Goal: Task Accomplishment & Management: Complete application form

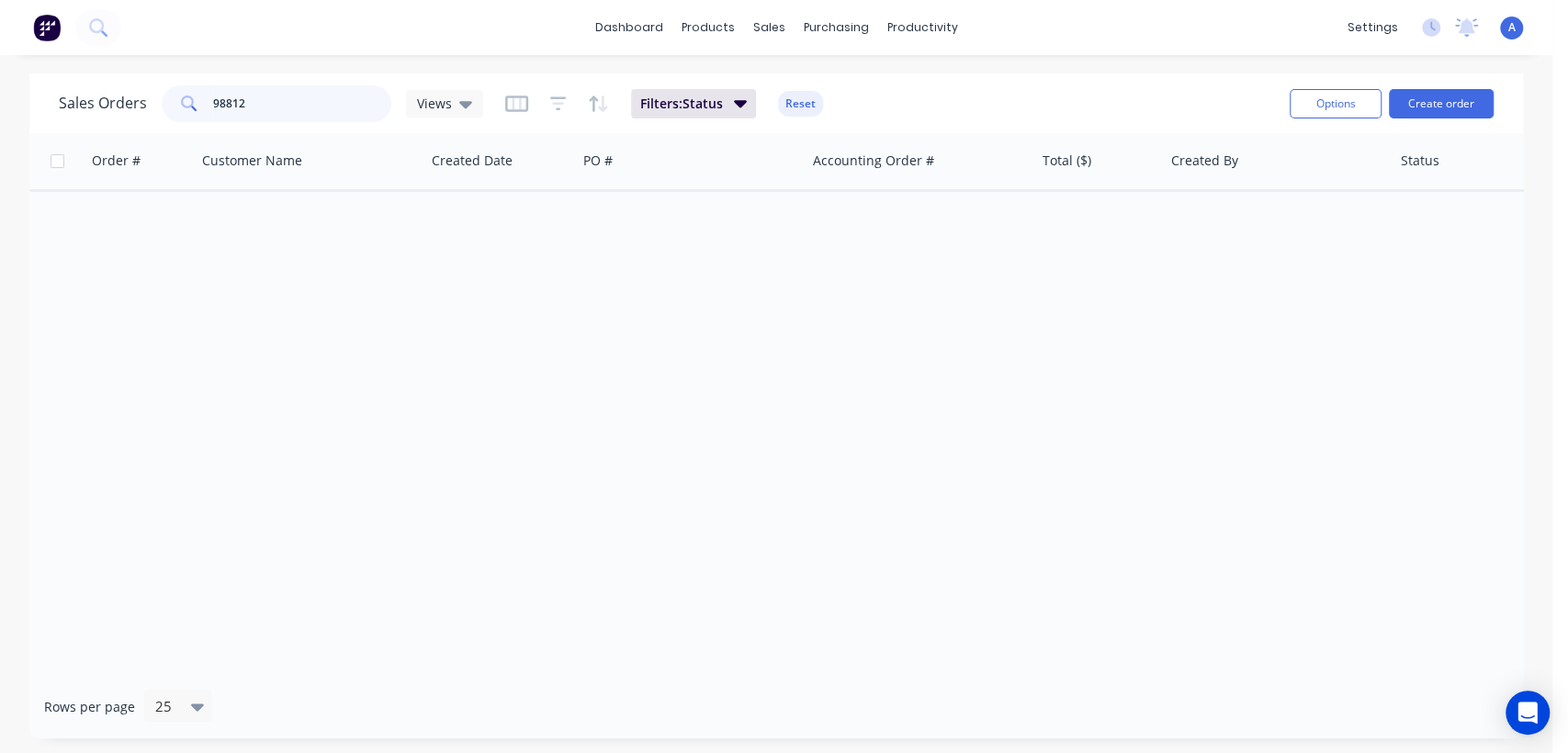
drag, startPoint x: 281, startPoint y: 105, endPoint x: 188, endPoint y: 115, distance: 93.5
click at [188, 115] on div "98812" at bounding box center [276, 104] width 230 height 37
type input "99105"
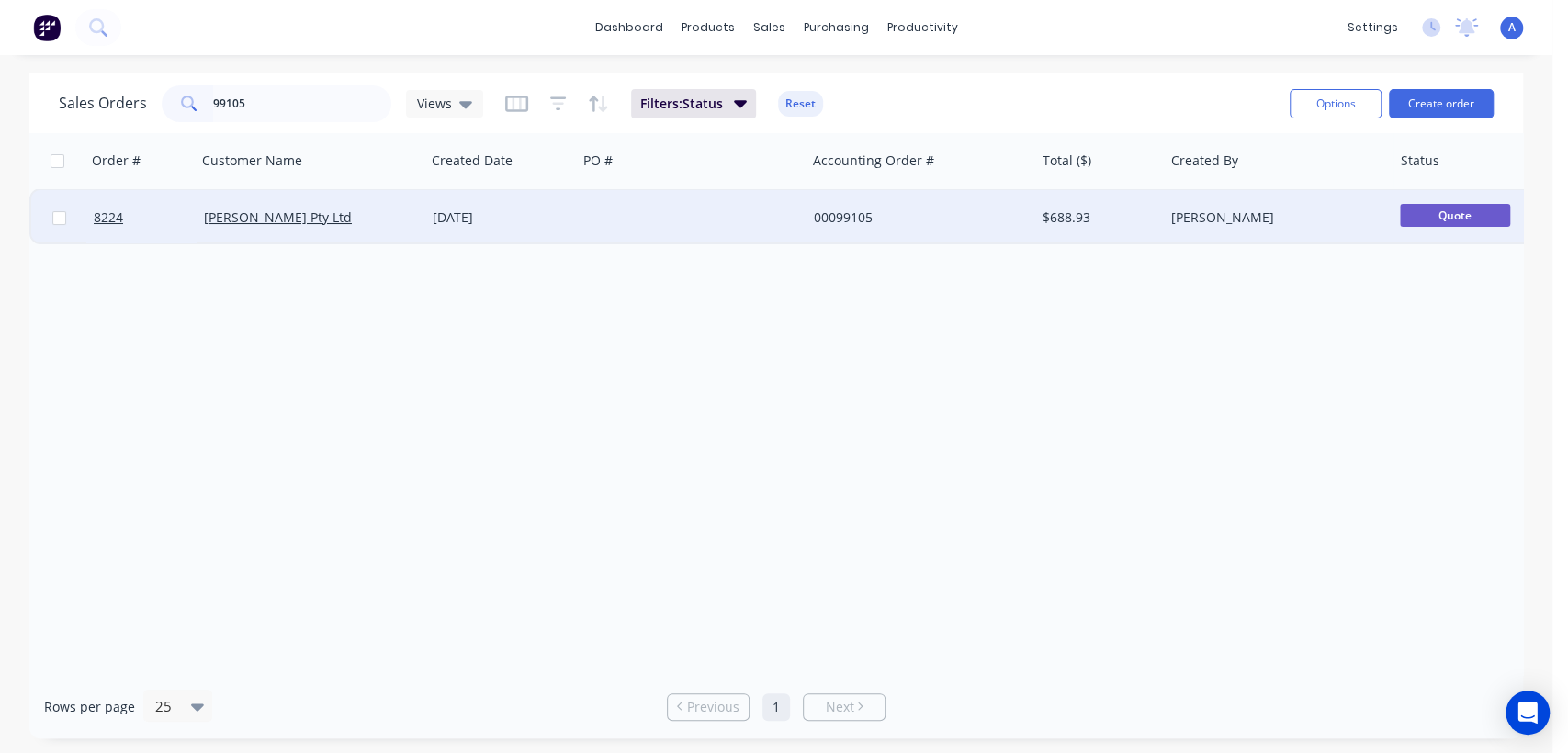
click at [757, 213] on div at bounding box center [692, 218] width 229 height 55
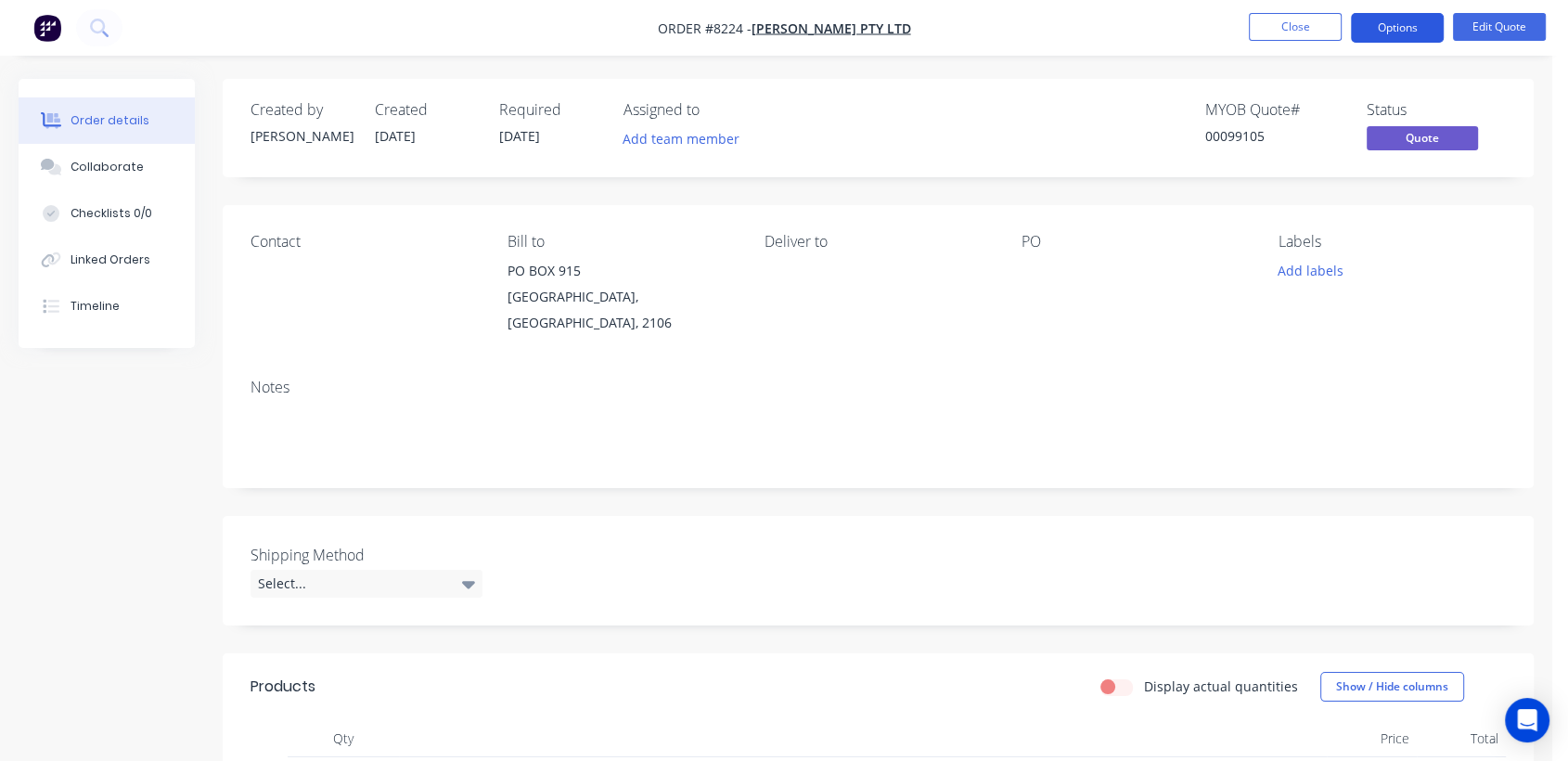
click at [1416, 32] on button "Options" at bounding box center [1397, 28] width 93 height 30
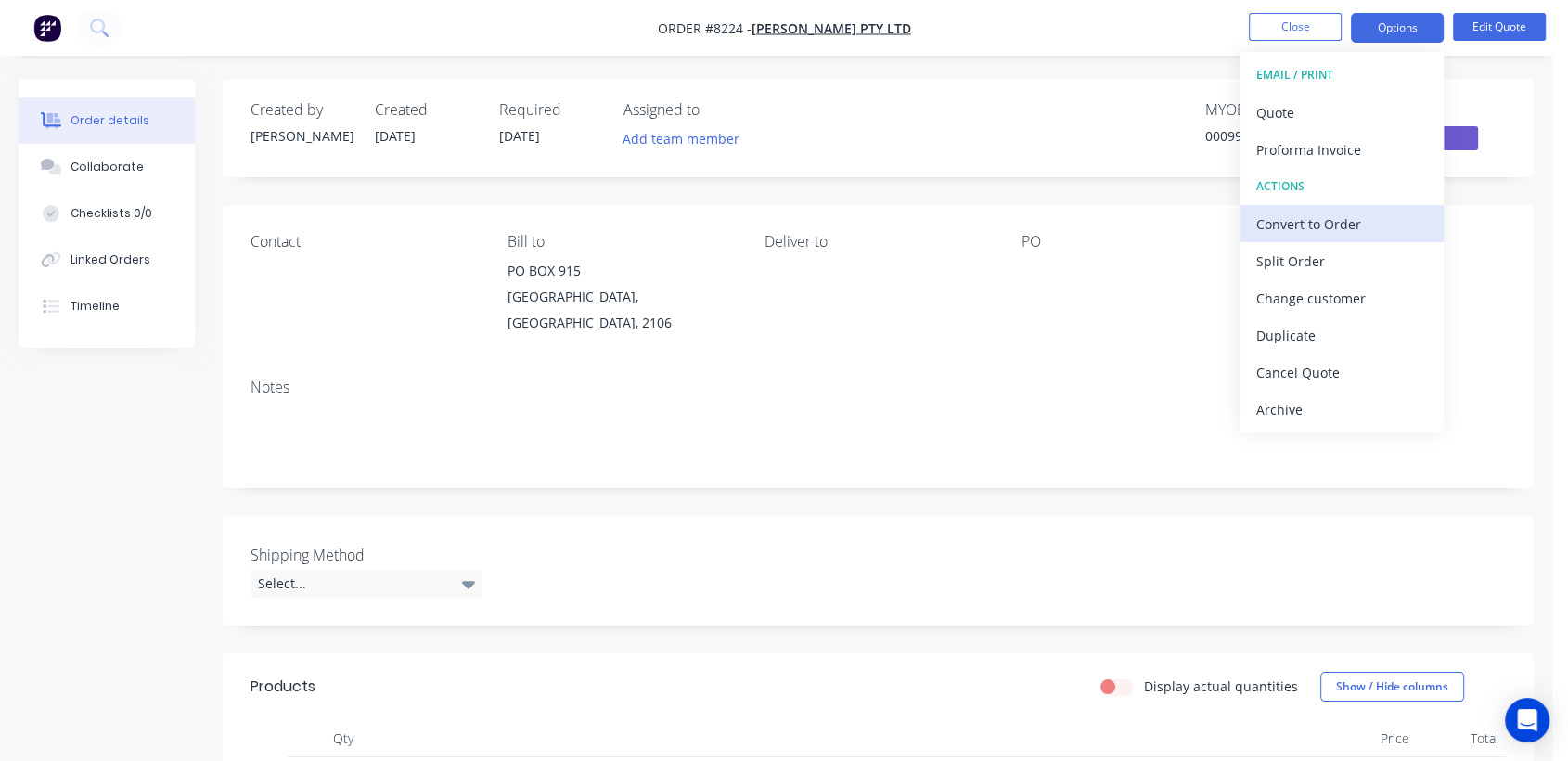
click at [1334, 214] on div "Convert to Order" at bounding box center [1341, 223] width 171 height 27
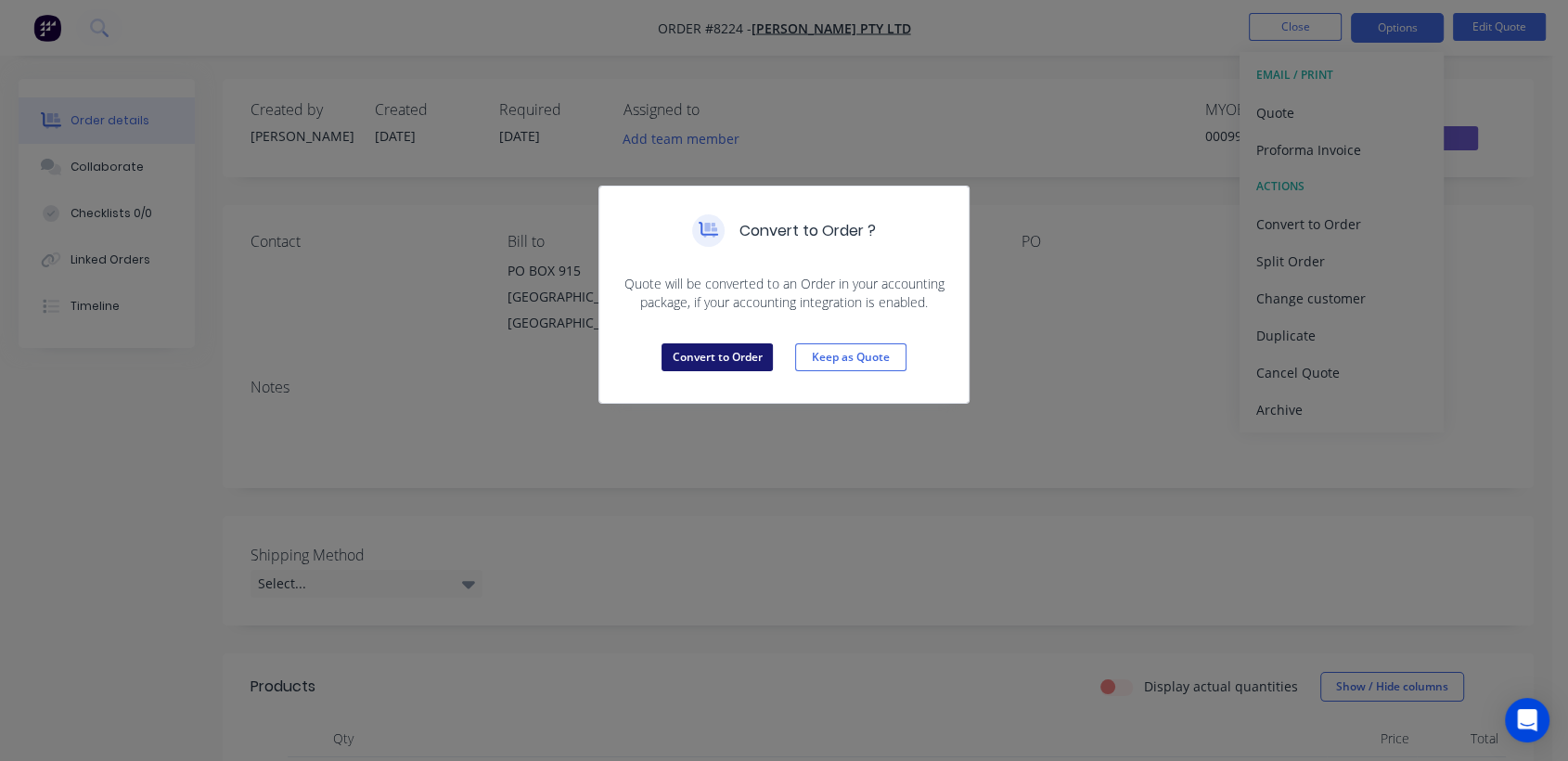
click at [703, 352] on button "Convert to Order" at bounding box center [717, 357] width 112 height 28
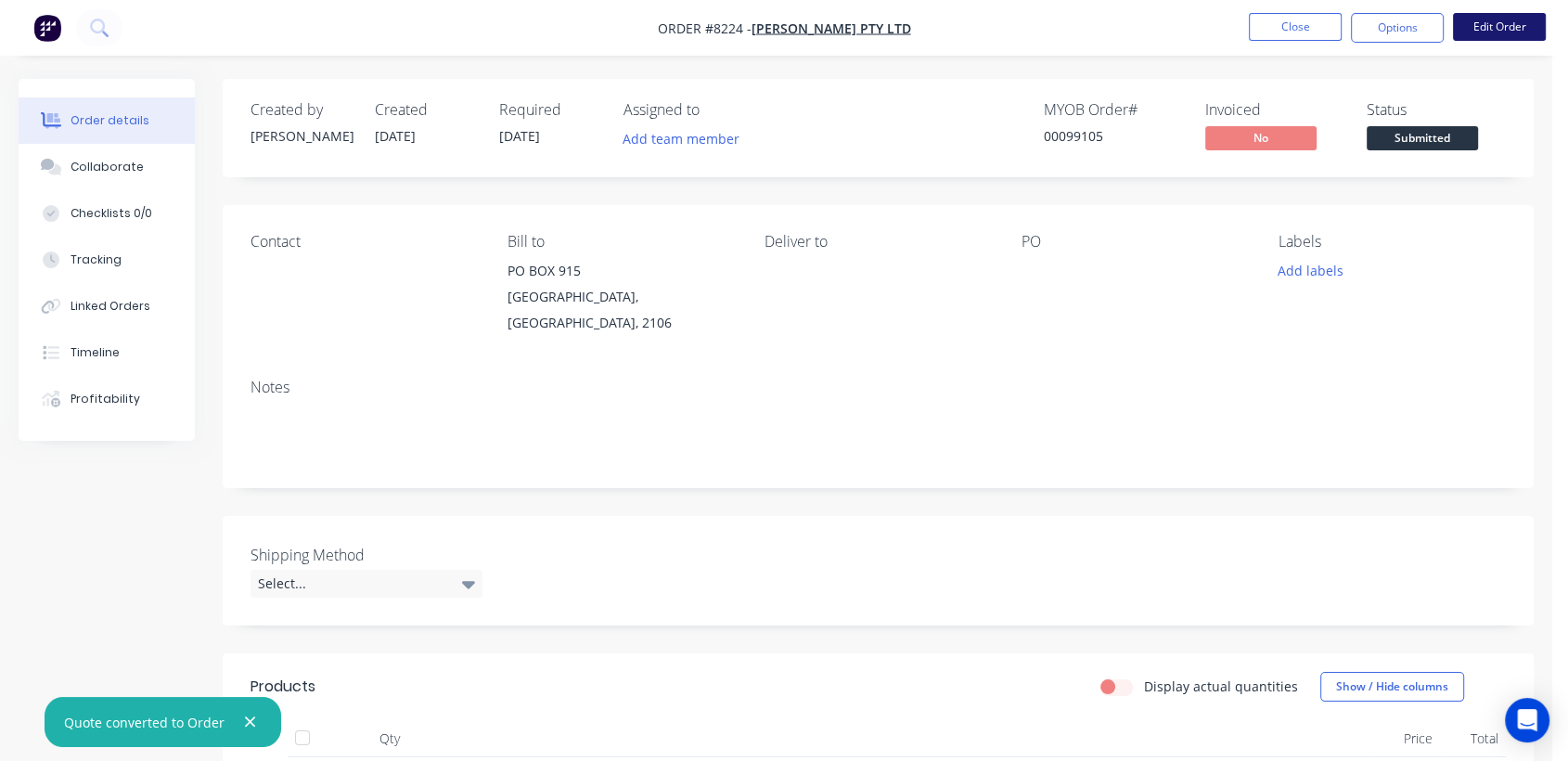
click at [1488, 13] on button "Edit Order" at bounding box center [1500, 27] width 93 height 28
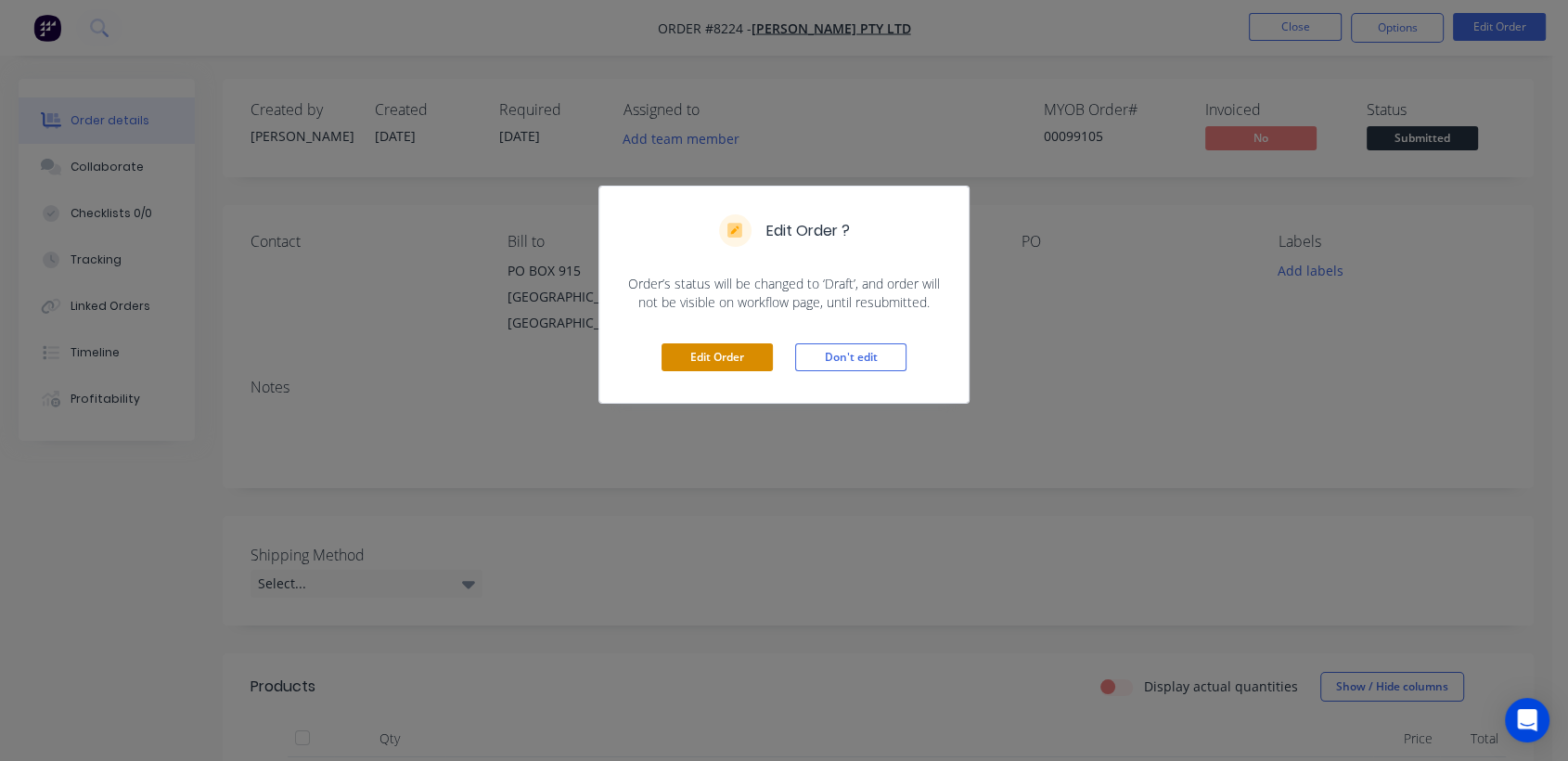
click at [731, 348] on button "Edit Order" at bounding box center [717, 357] width 112 height 28
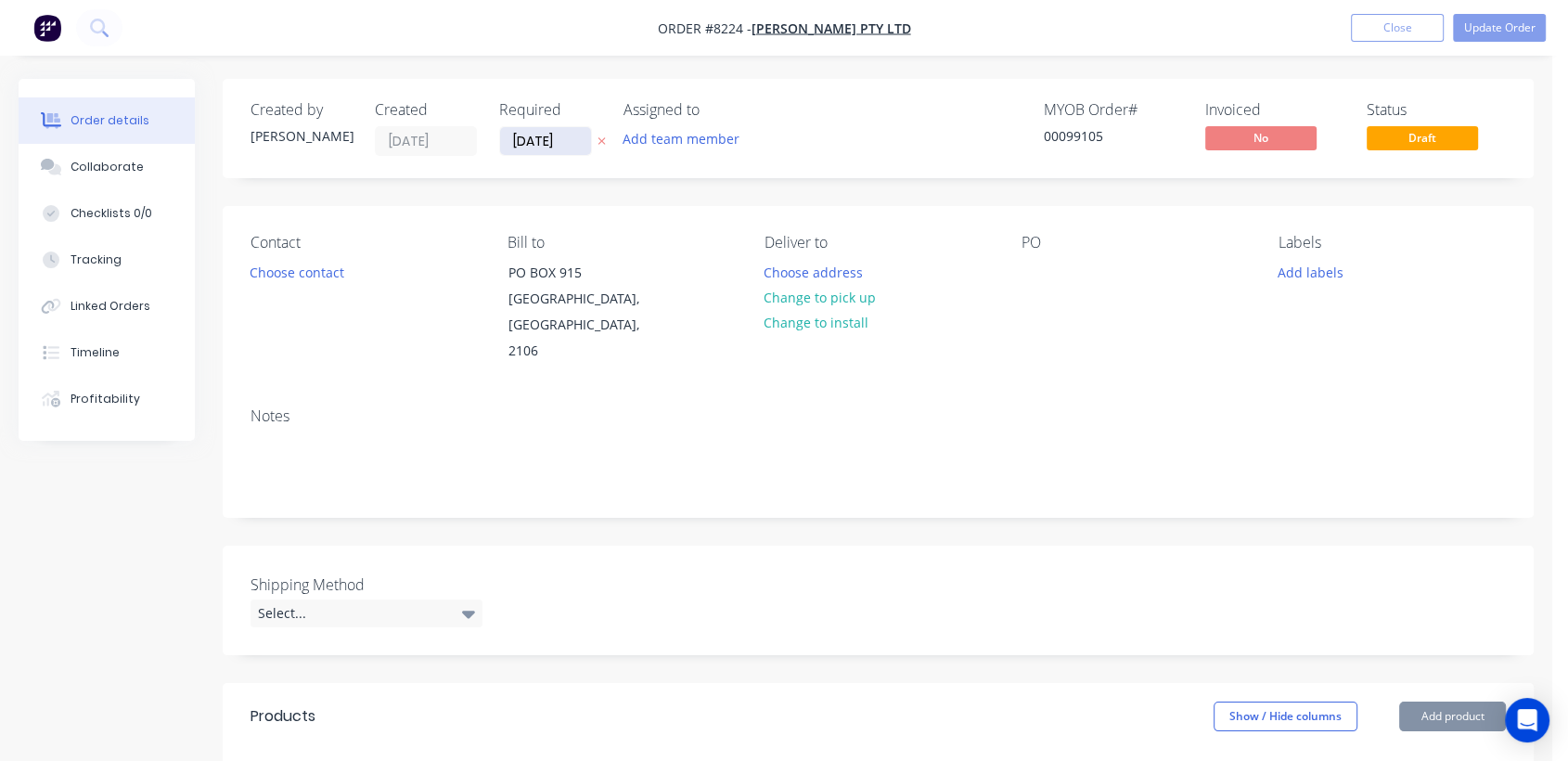
click at [577, 135] on input "[DATE]" at bounding box center [546, 141] width 91 height 28
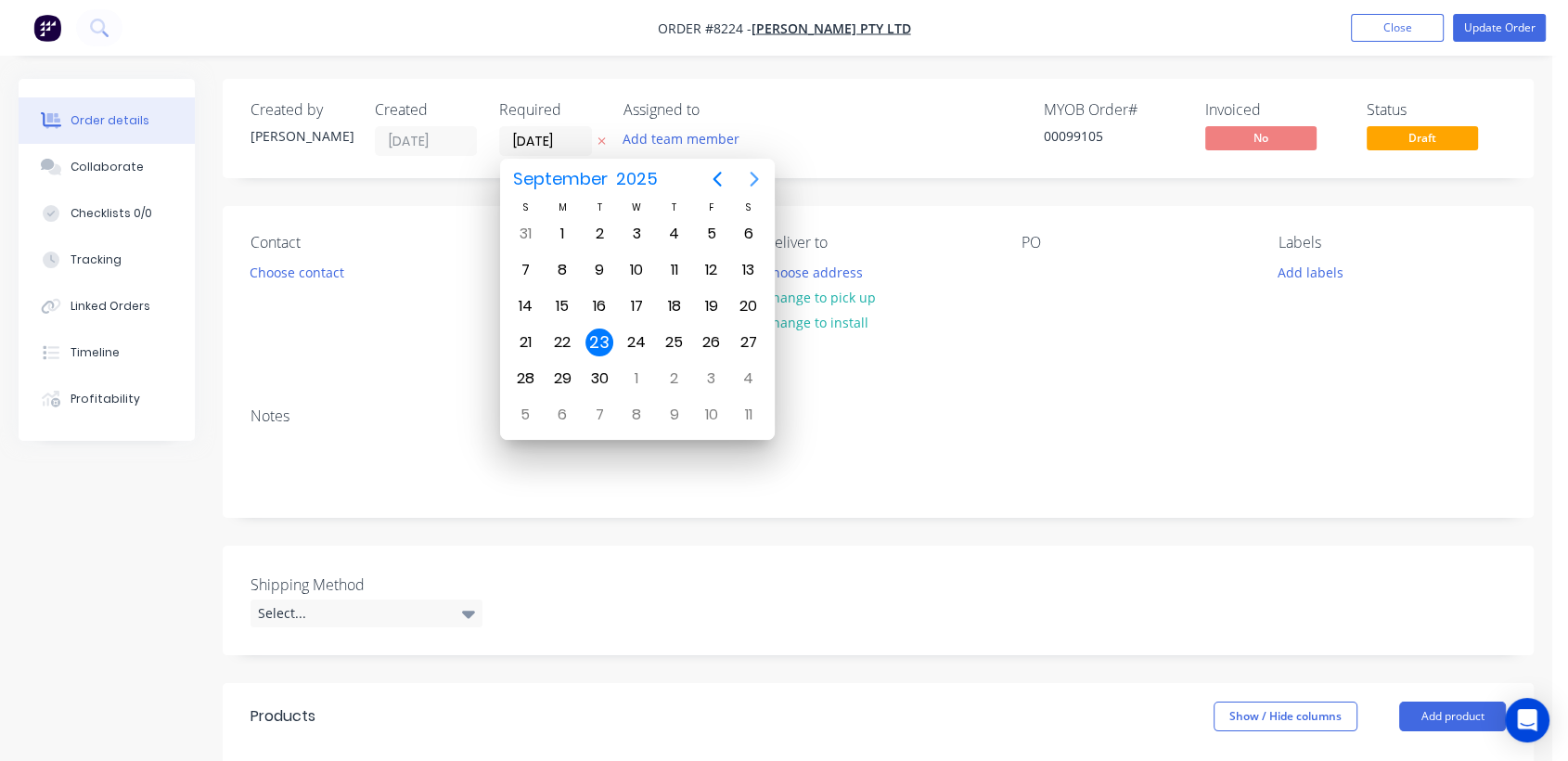
click at [752, 170] on icon "Next page" at bounding box center [754, 179] width 23 height 23
click at [632, 373] on div "31" at bounding box center [636, 379] width 28 height 28
type input "[DATE]"
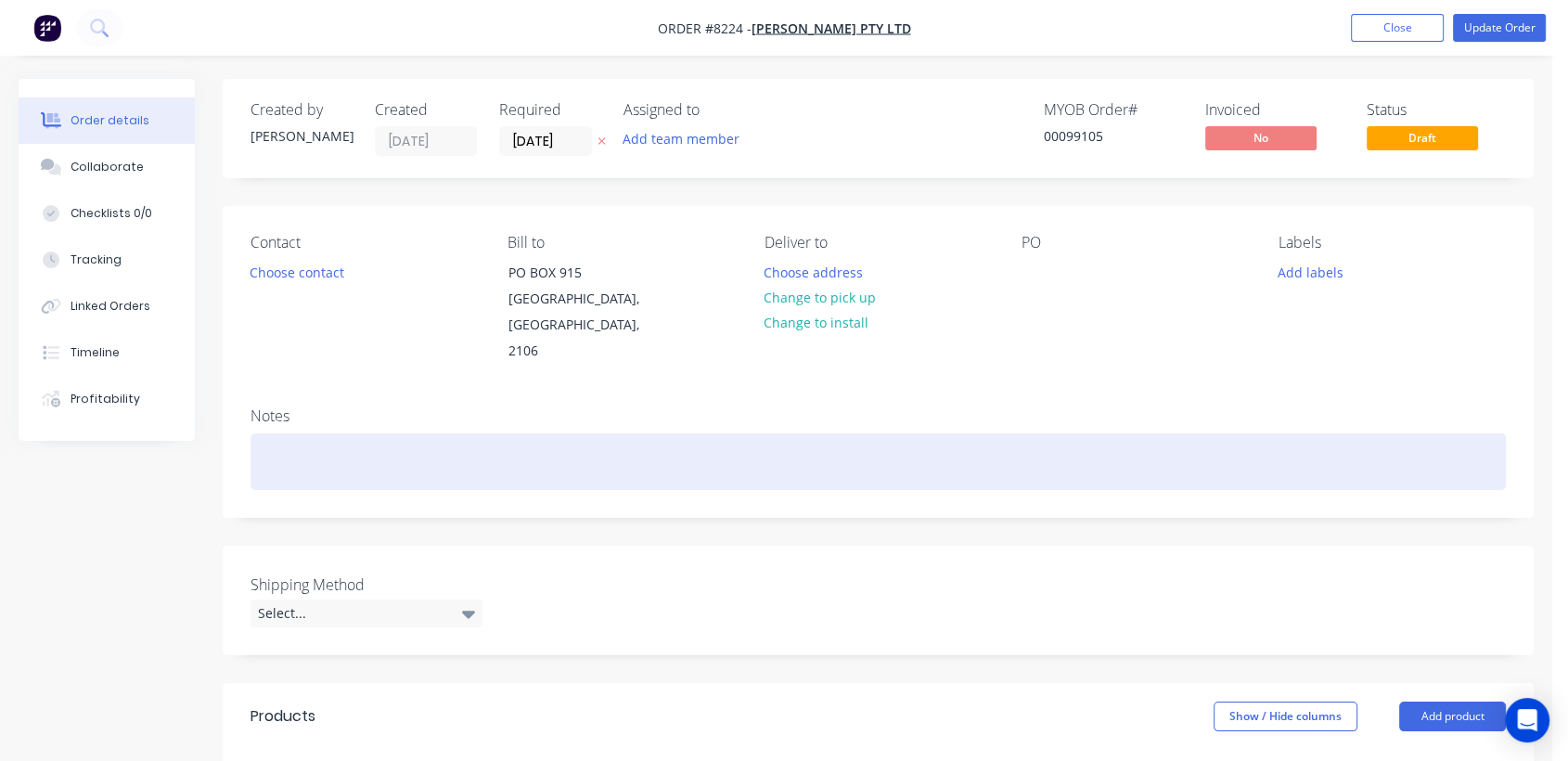
click at [354, 433] on div at bounding box center [878, 461] width 1255 height 56
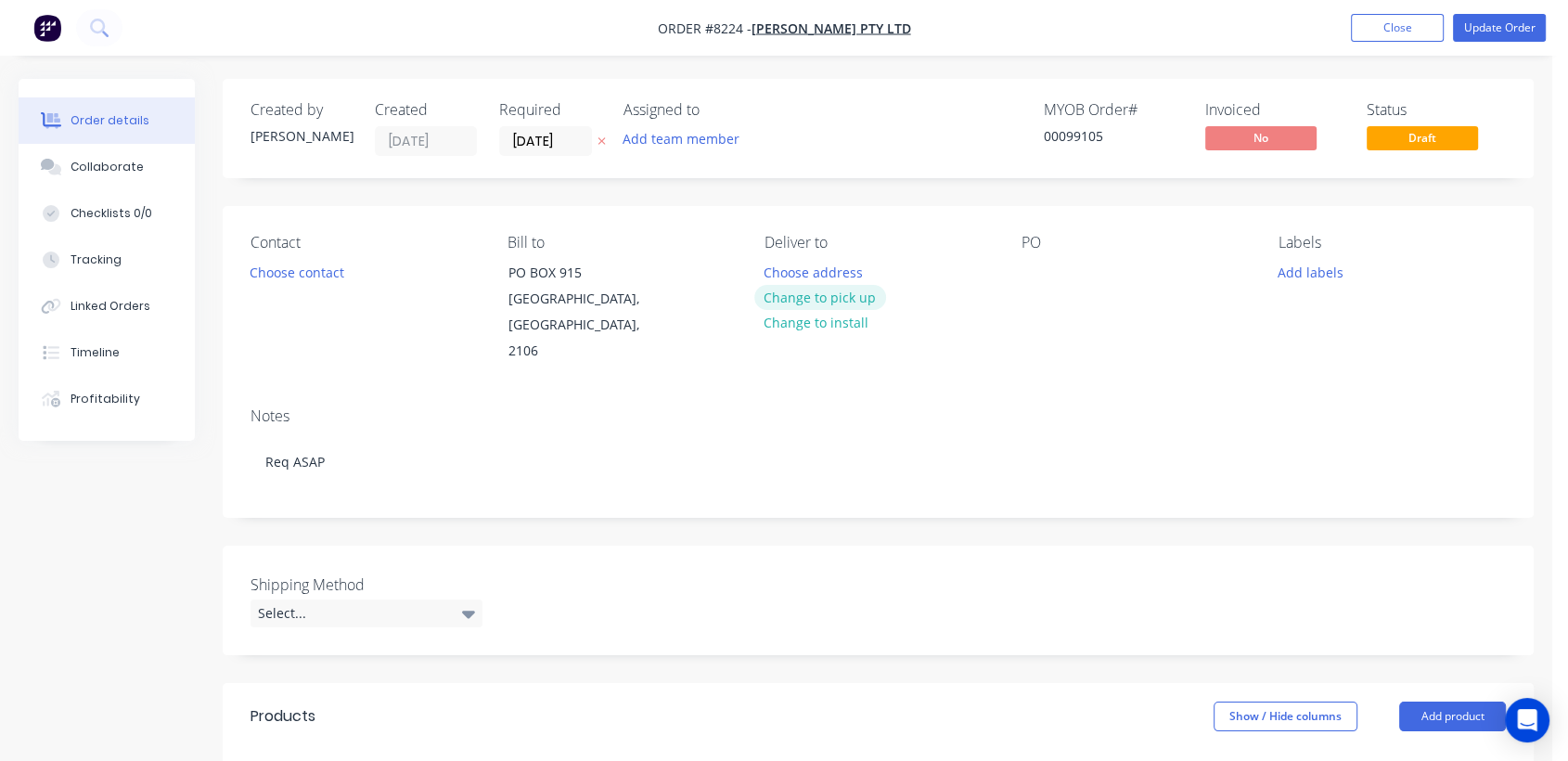
click at [833, 288] on button "Change to pick up" at bounding box center [821, 297] width 132 height 25
click at [1035, 265] on div at bounding box center [1036, 271] width 30 height 27
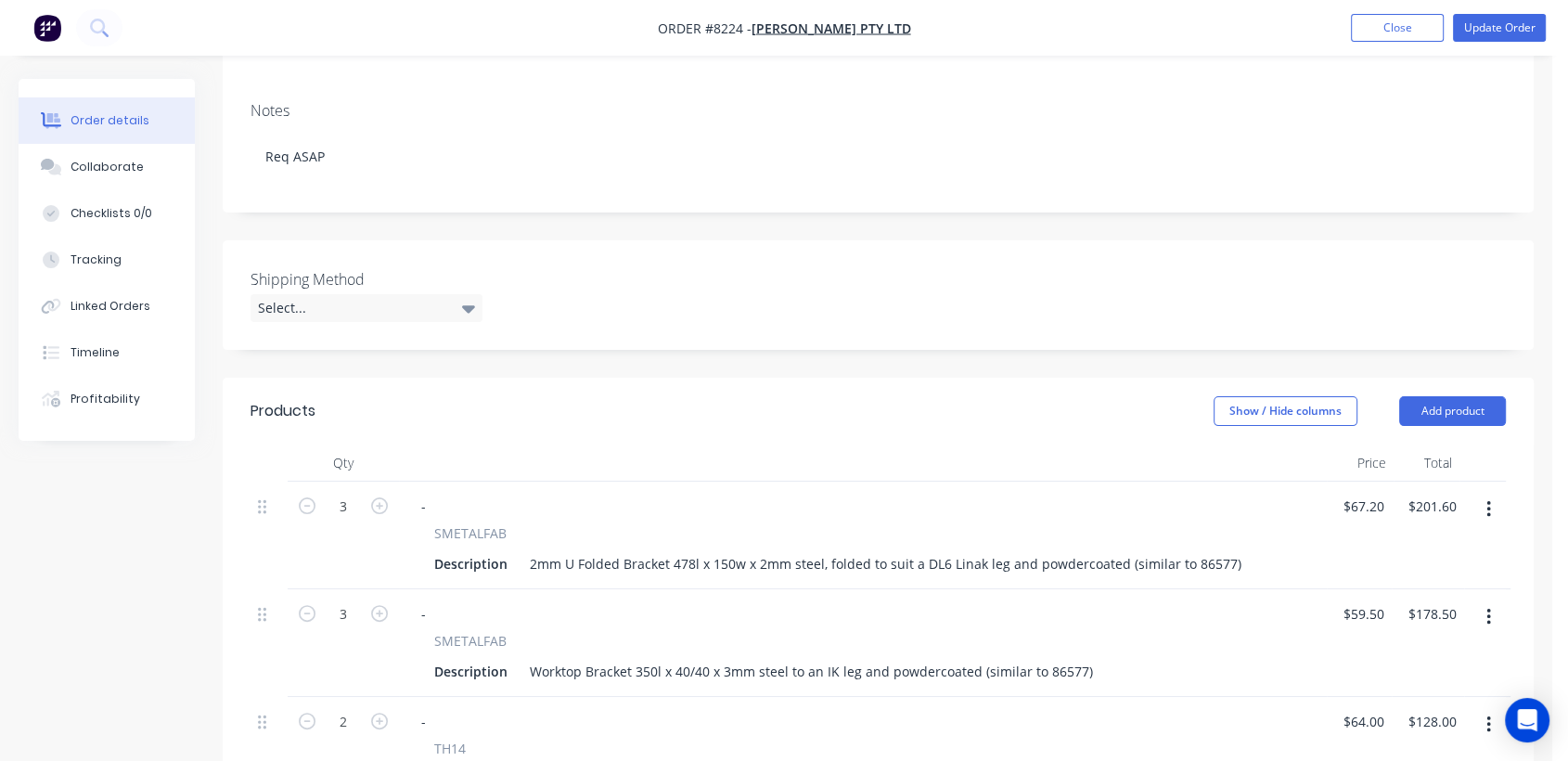
scroll to position [309, 0]
click at [350, 290] on div "Select..." at bounding box center [366, 304] width 232 height 28
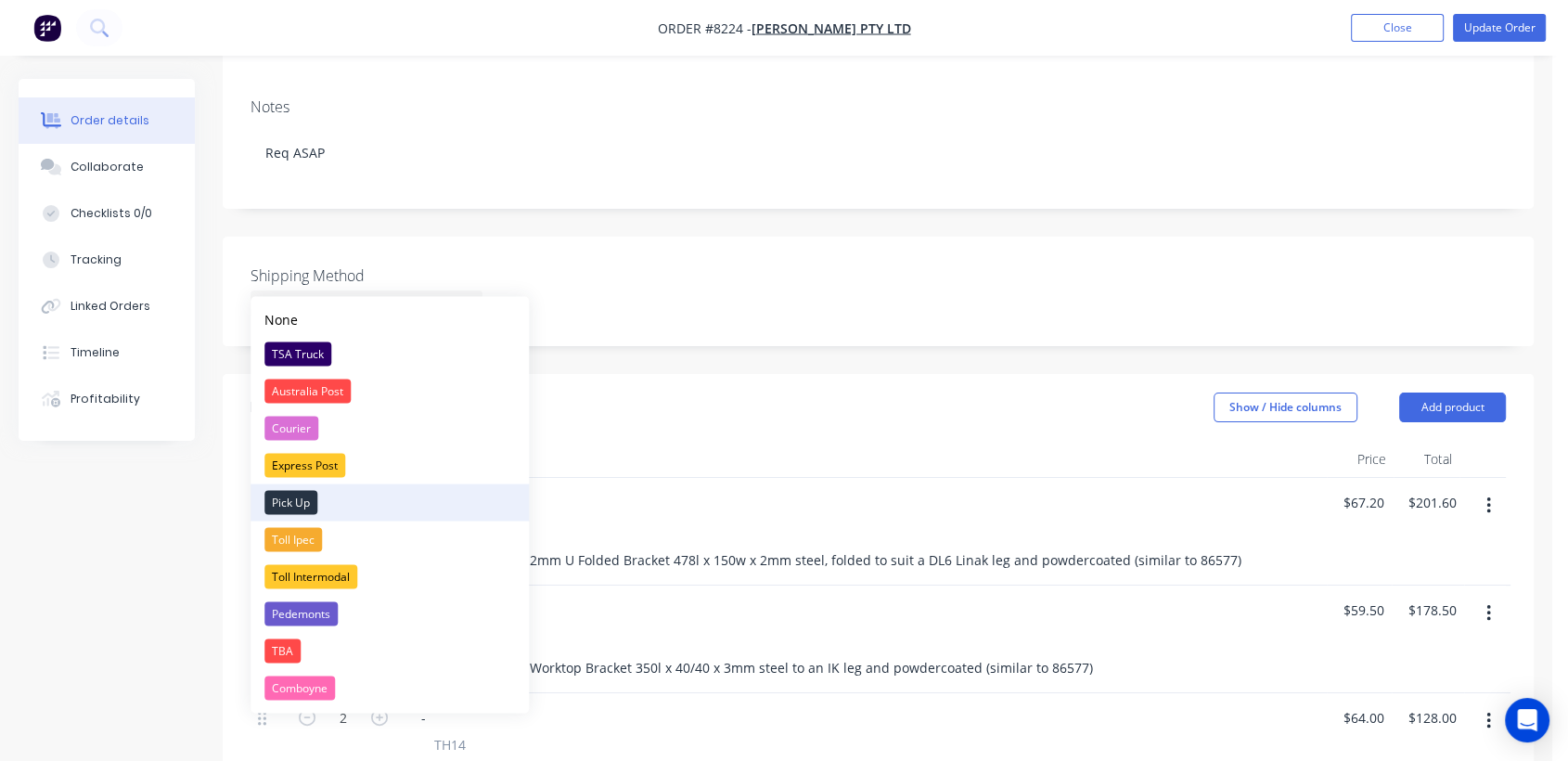
click at [303, 495] on div "Pick Up" at bounding box center [291, 502] width 53 height 24
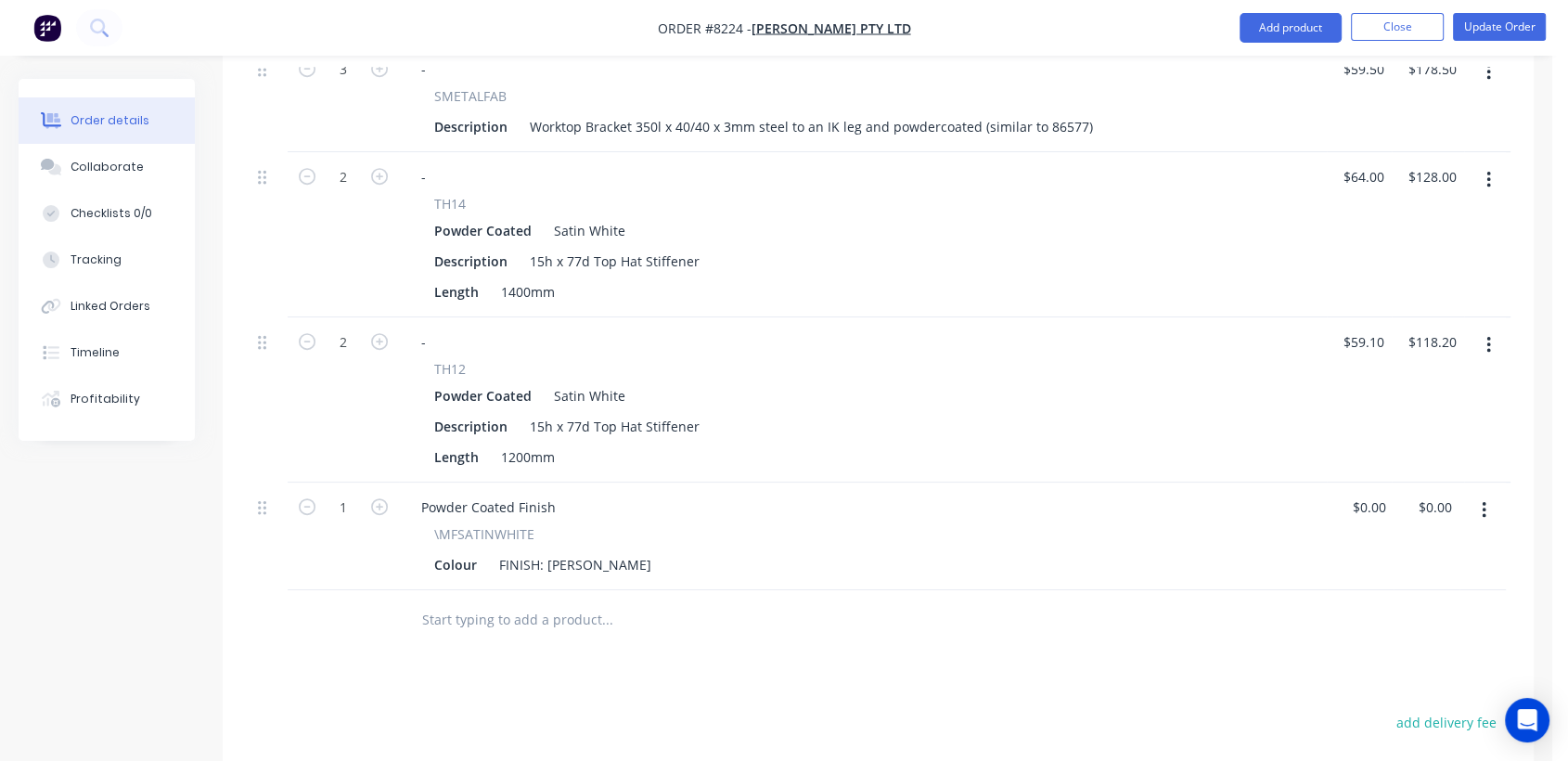
scroll to position [1031, 0]
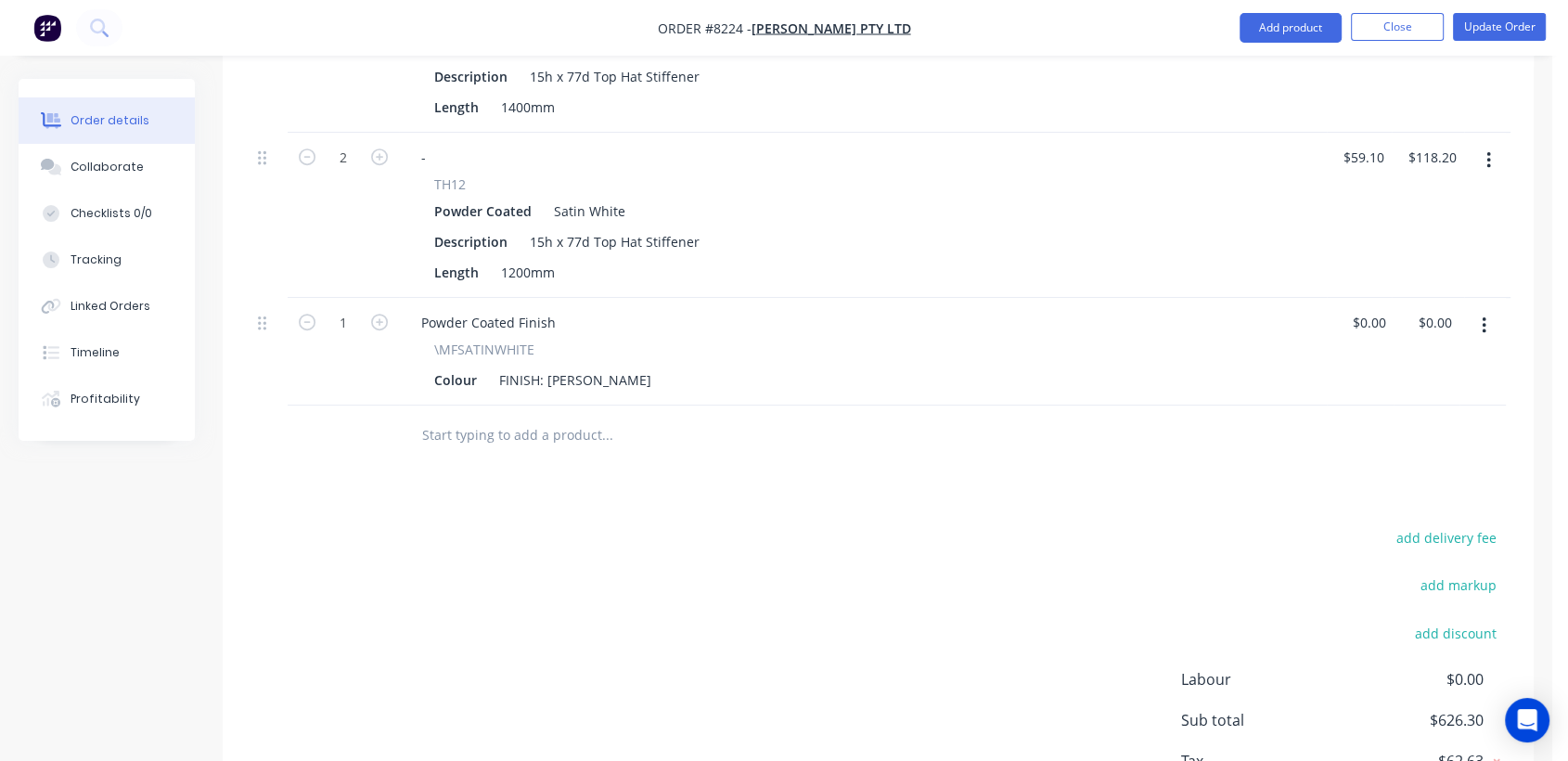
click at [505, 417] on input "text" at bounding box center [607, 435] width 371 height 38
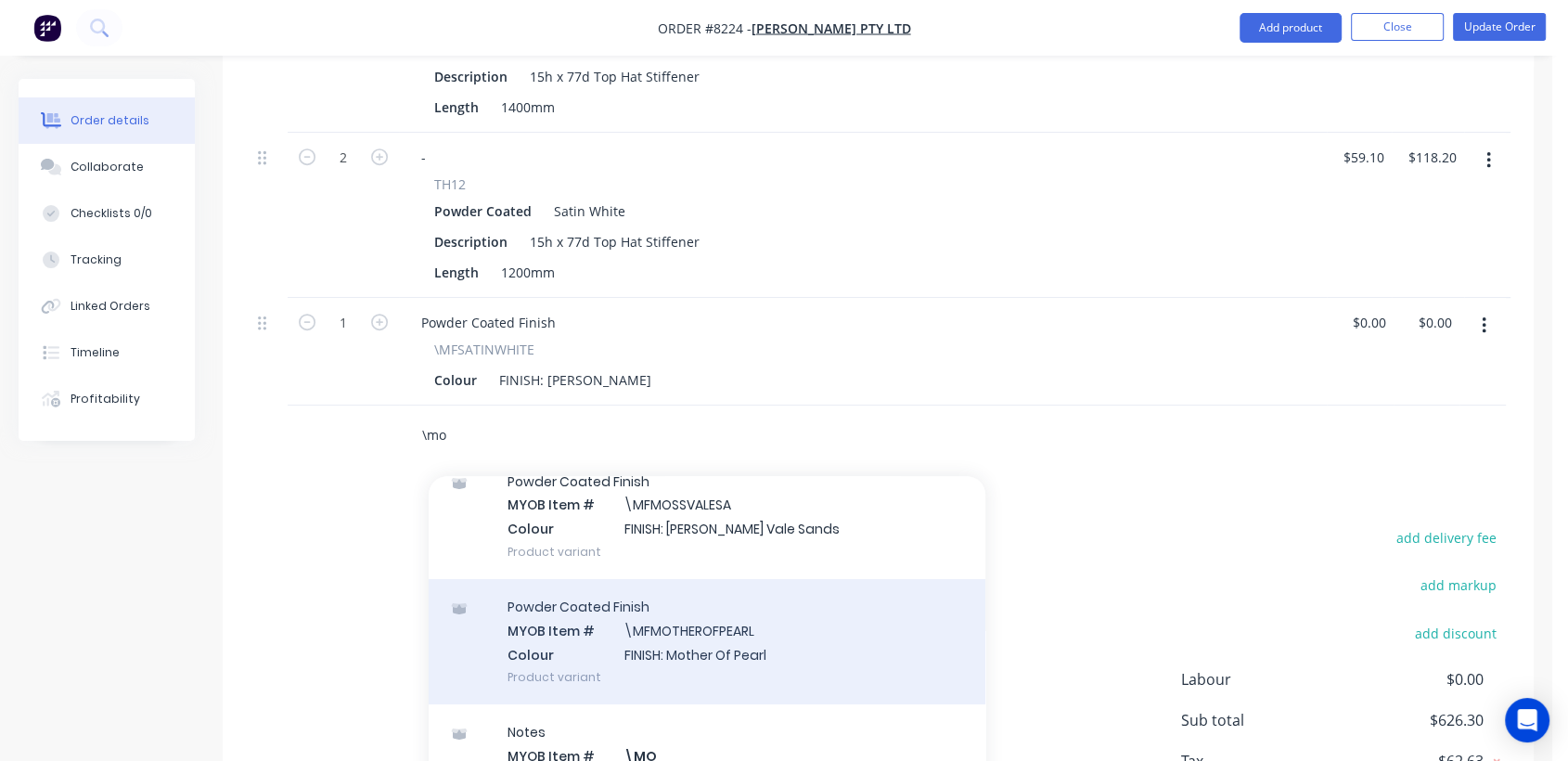
scroll to position [206, 0]
type input "\mo"
click at [692, 592] on div "Notes MYOB Item # \MO Description Miscellaneous Other Product variant" at bounding box center [707, 643] width 557 height 125
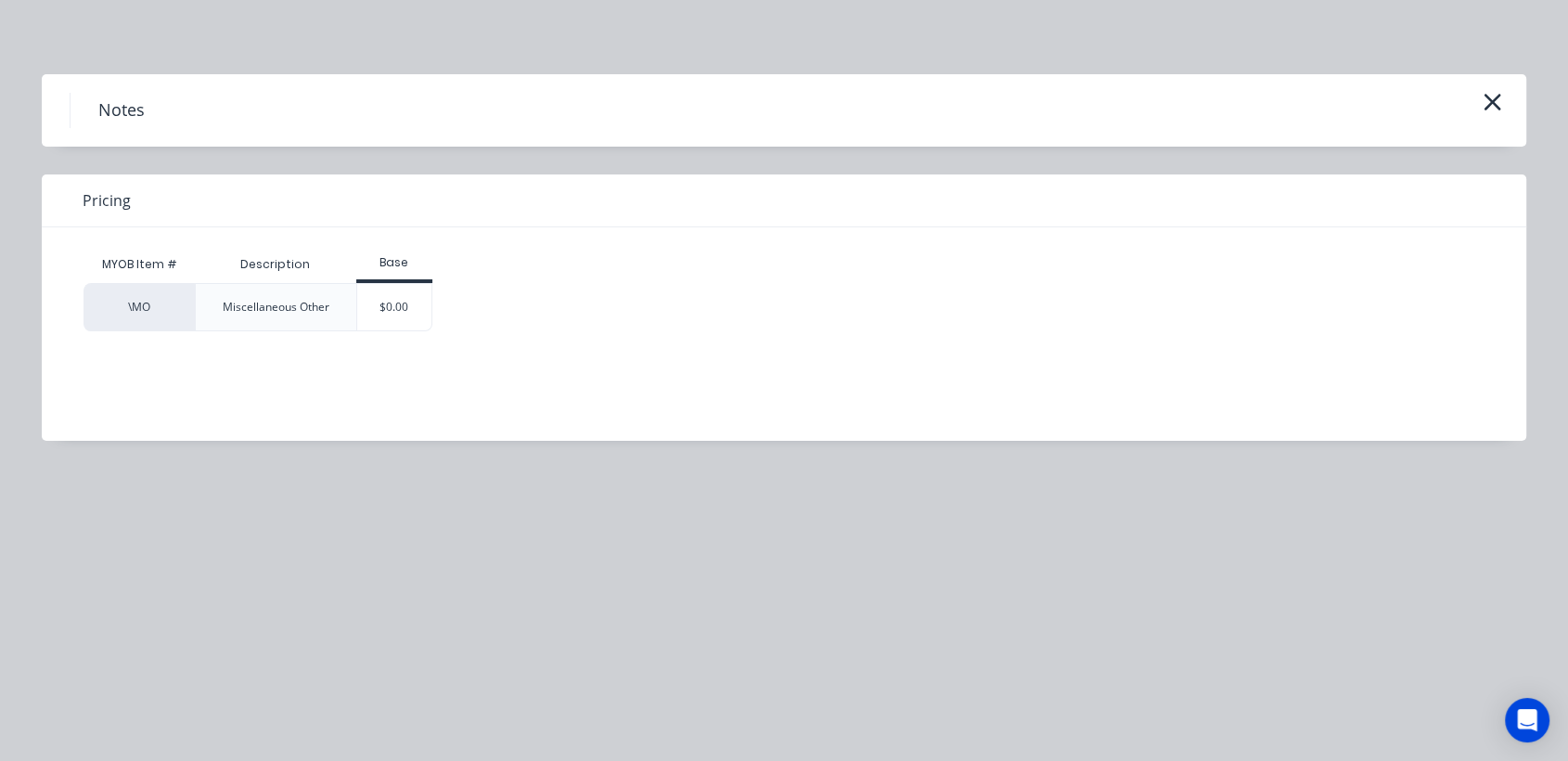
click at [416, 298] on div "$0.00" at bounding box center [395, 307] width 75 height 46
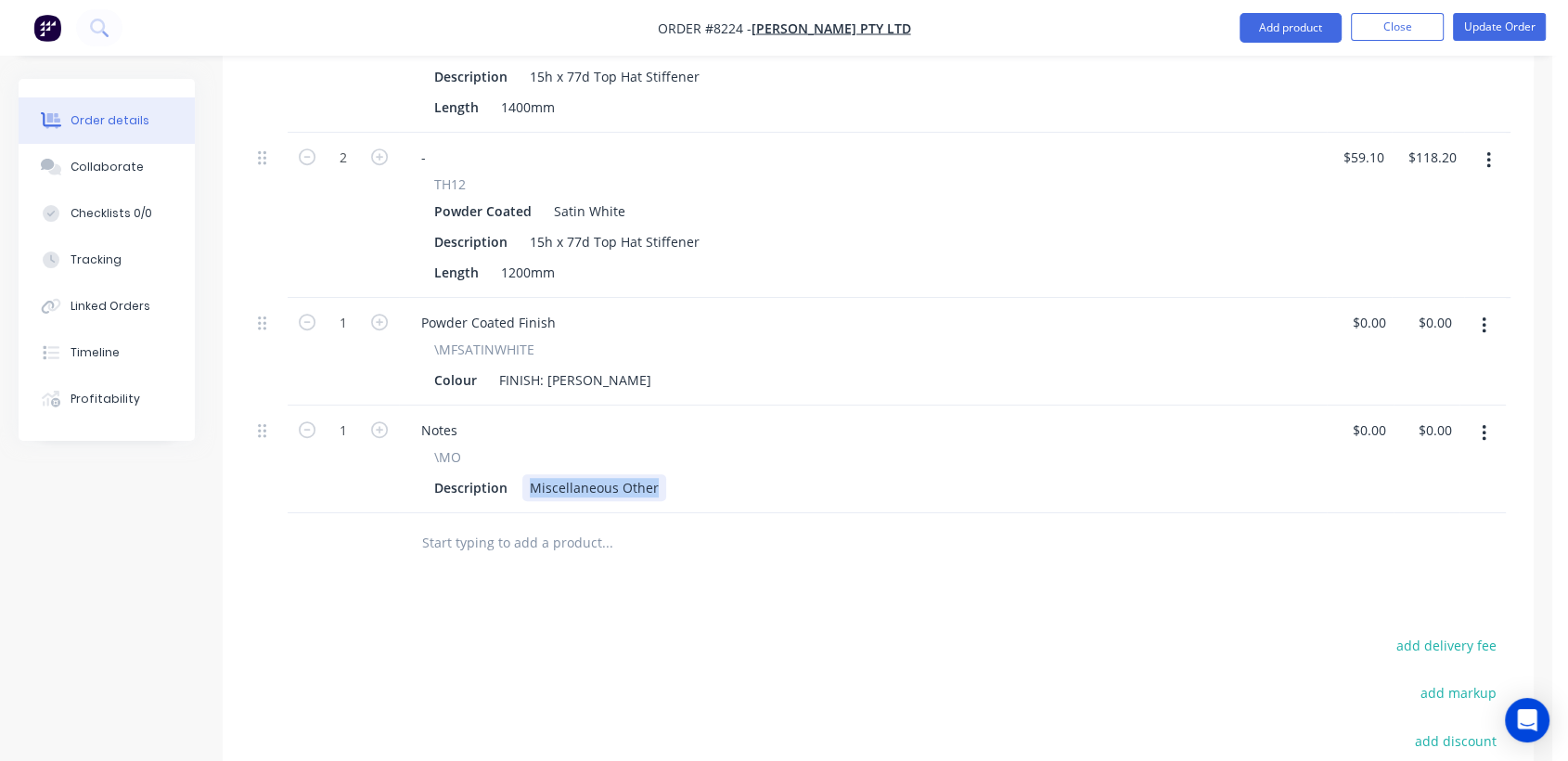
drag, startPoint x: 528, startPoint y: 453, endPoint x: 735, endPoint y: 437, distance: 207.6
click at [735, 447] on div "\MO Description Miscellaneous Other" at bounding box center [862, 474] width 913 height 54
drag, startPoint x: 644, startPoint y: 460, endPoint x: 498, endPoint y: 461, distance: 146.0
click at [498, 475] on div "Description Miscellaneous Other" at bounding box center [859, 488] width 864 height 27
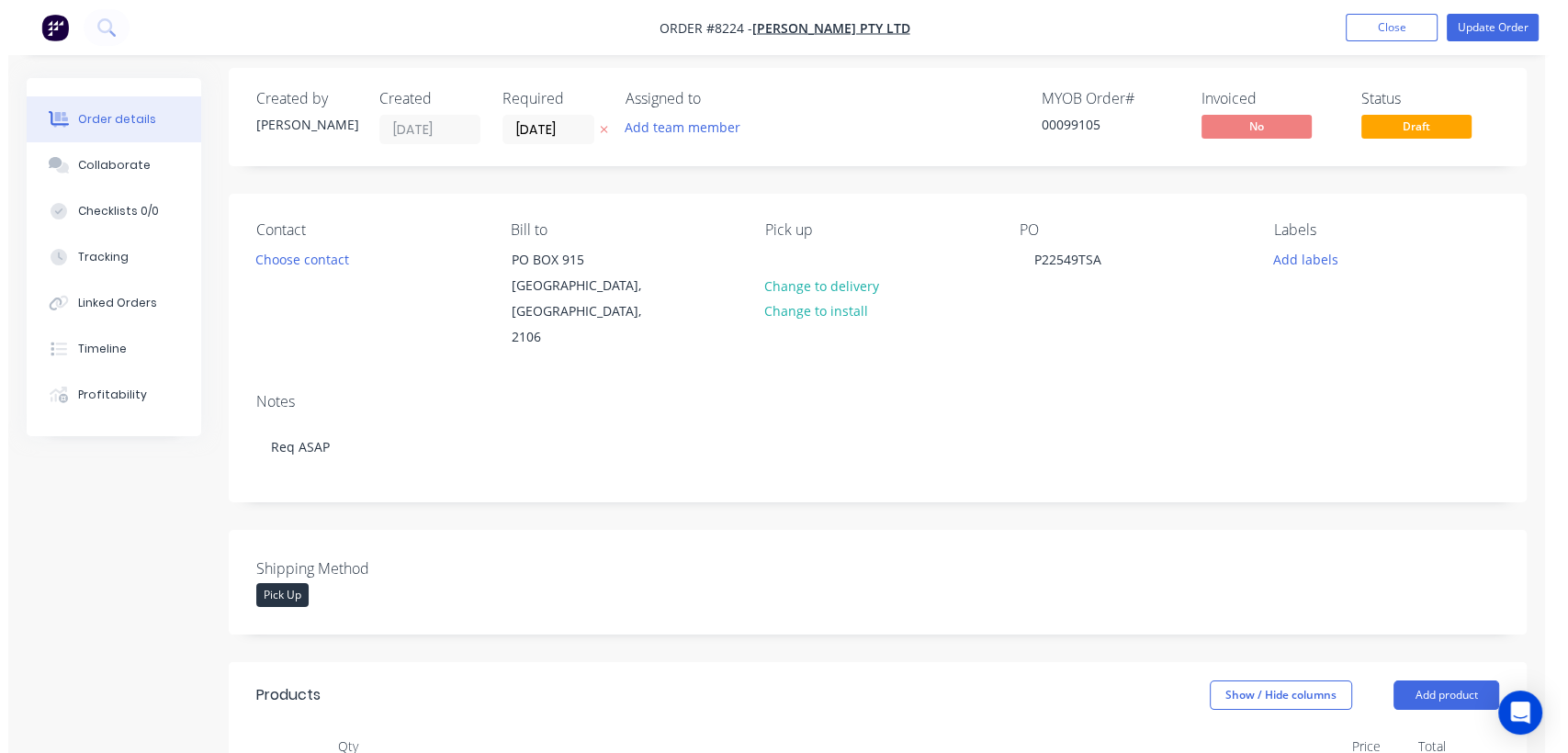
scroll to position [0, 0]
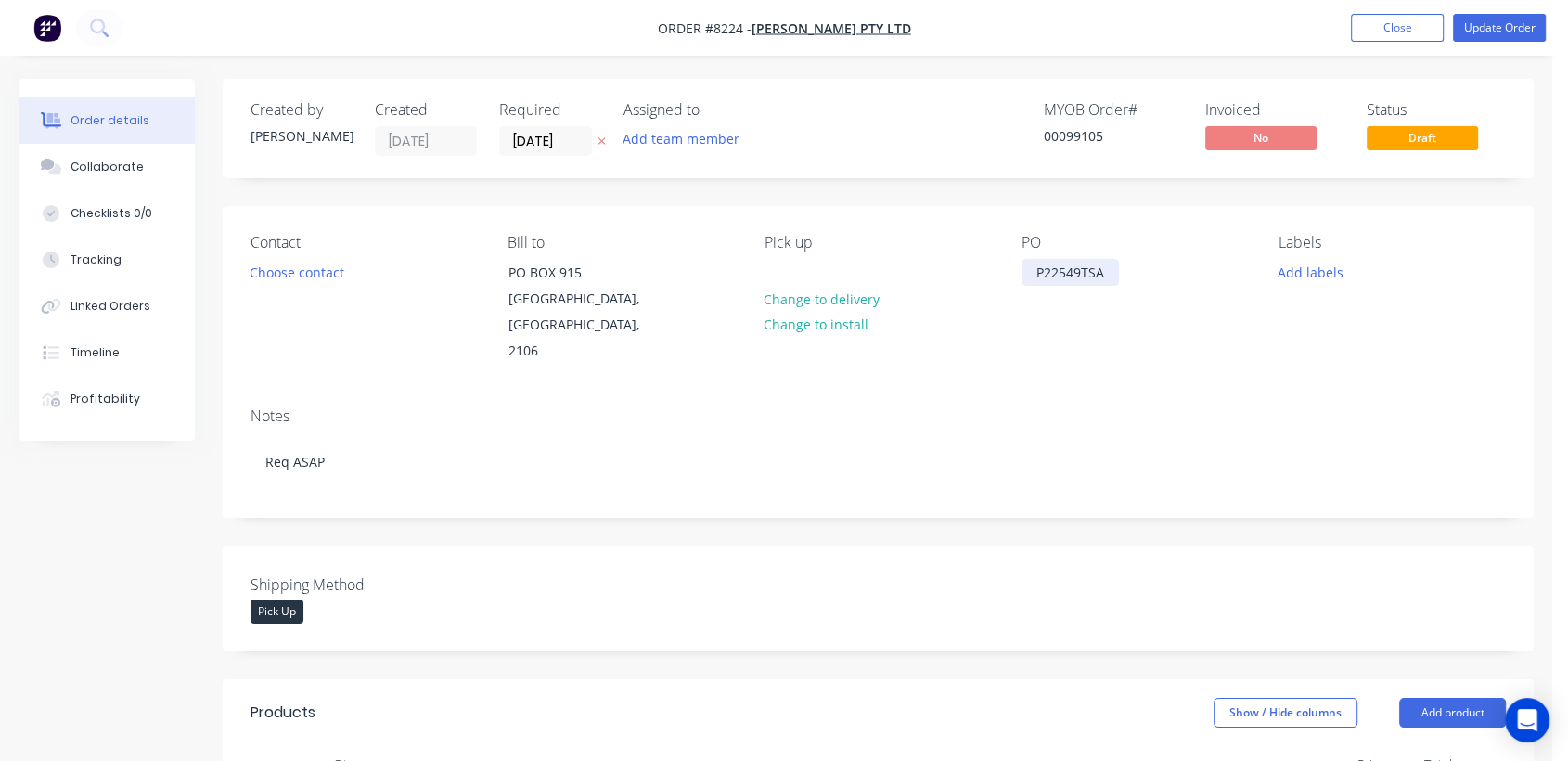
type input "$0.00"
click at [1111, 270] on div "P22549TSA" at bounding box center [1070, 271] width 98 height 27
click at [112, 150] on button "Collaborate" at bounding box center [107, 167] width 177 height 46
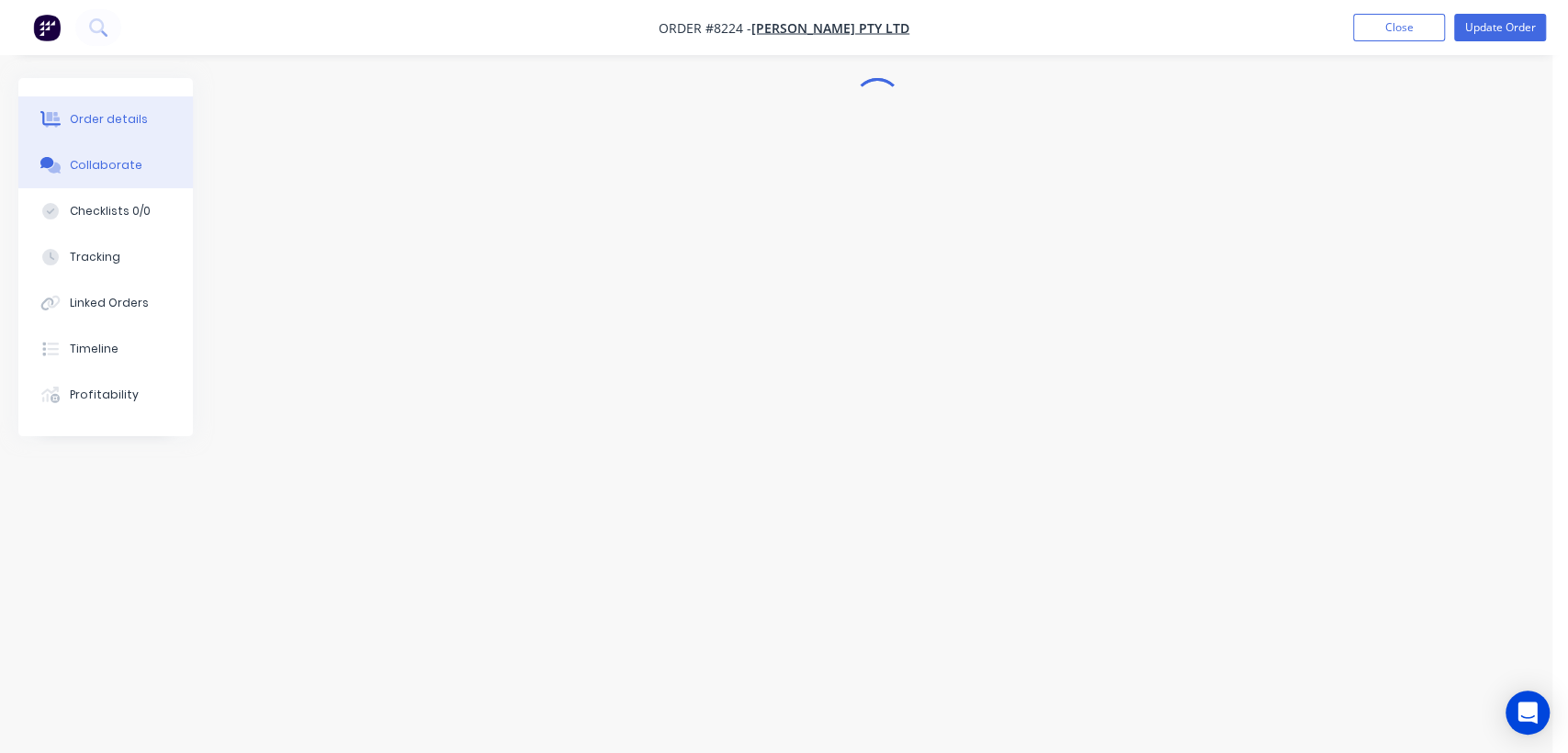
click at [123, 113] on div "Order details" at bounding box center [108, 119] width 78 height 17
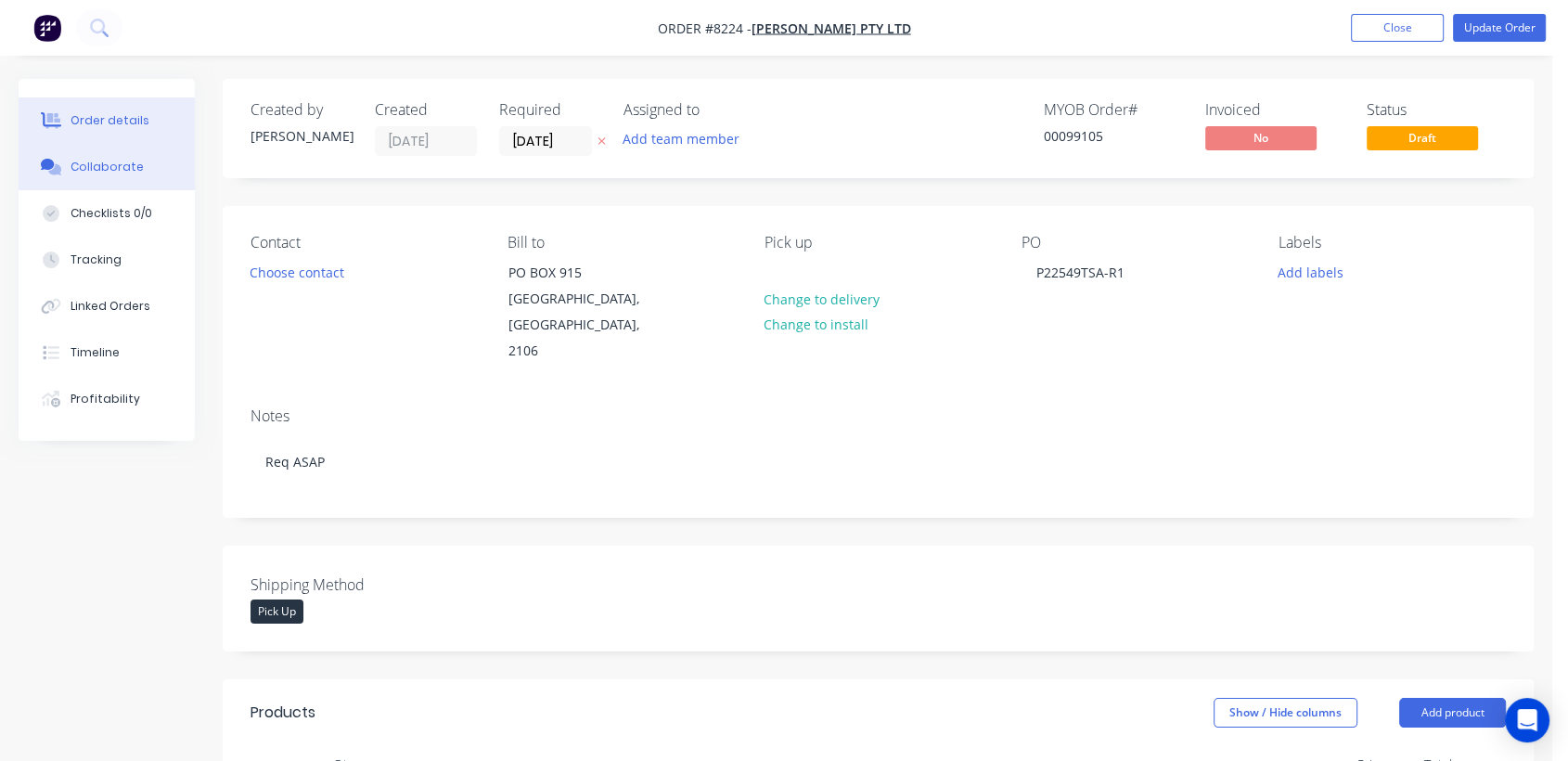
click at [131, 164] on div "Collaborate" at bounding box center [107, 167] width 73 height 17
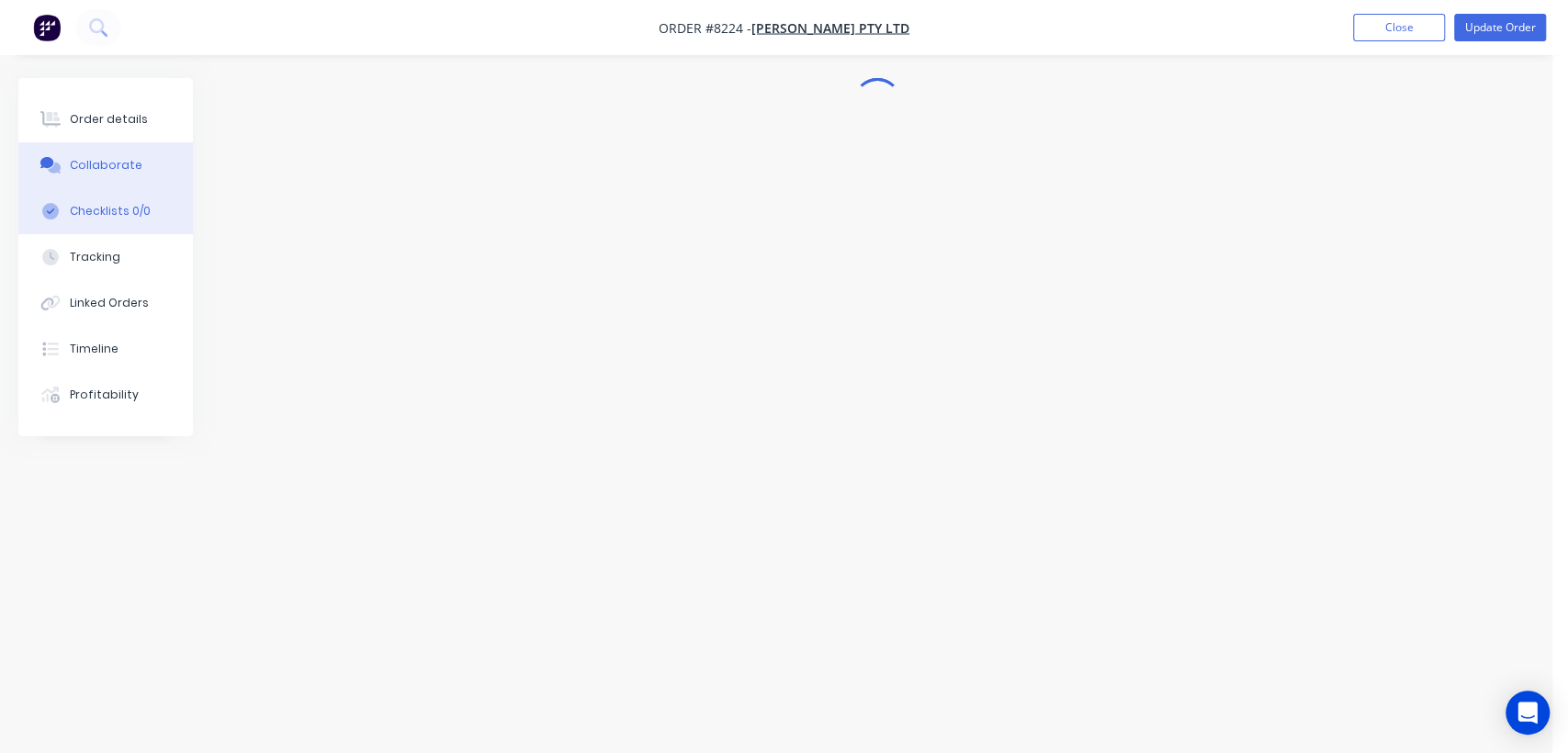
click at [101, 203] on div "Checklists 0/0" at bounding box center [109, 211] width 81 height 17
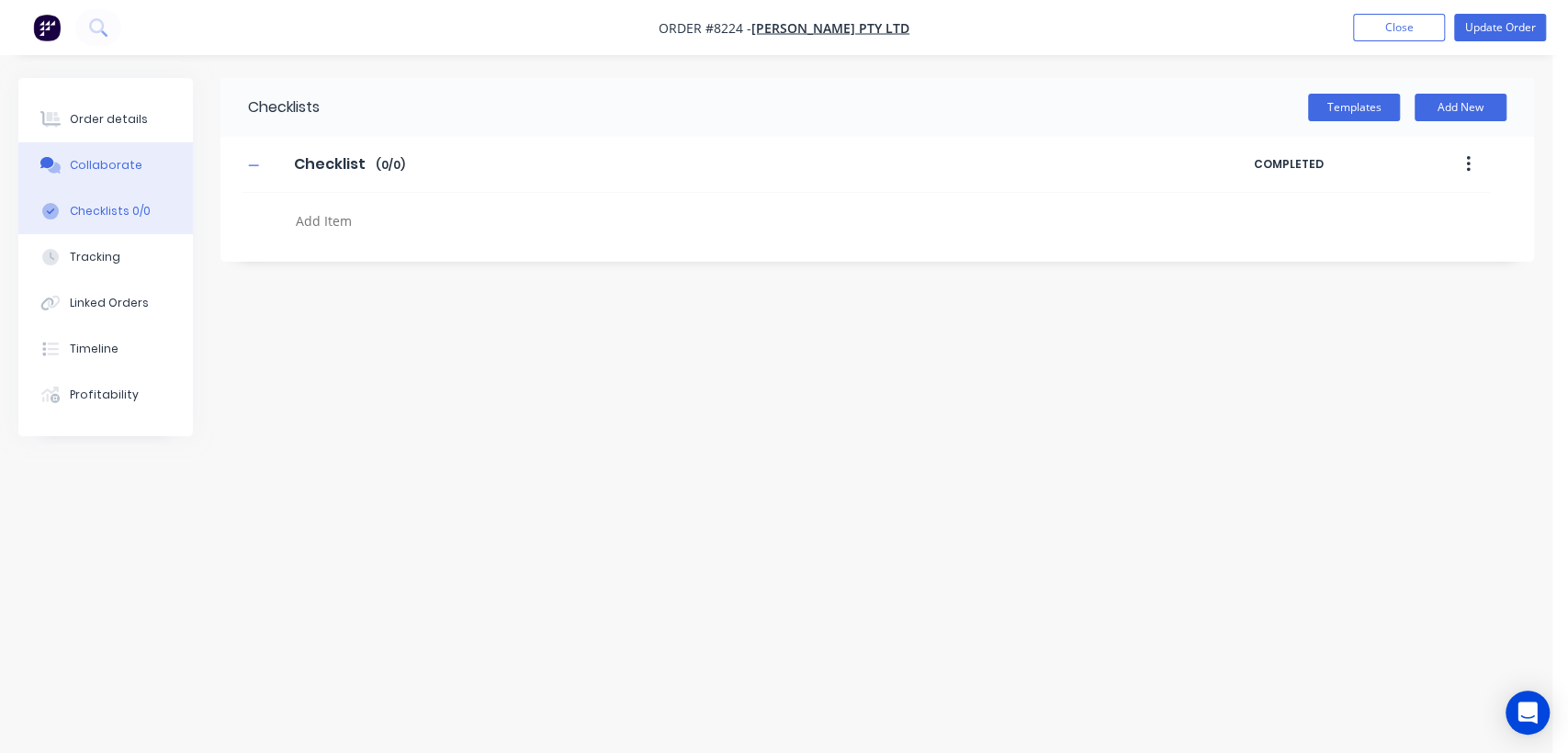
click at [84, 156] on button "Collaborate" at bounding box center [106, 165] width 175 height 46
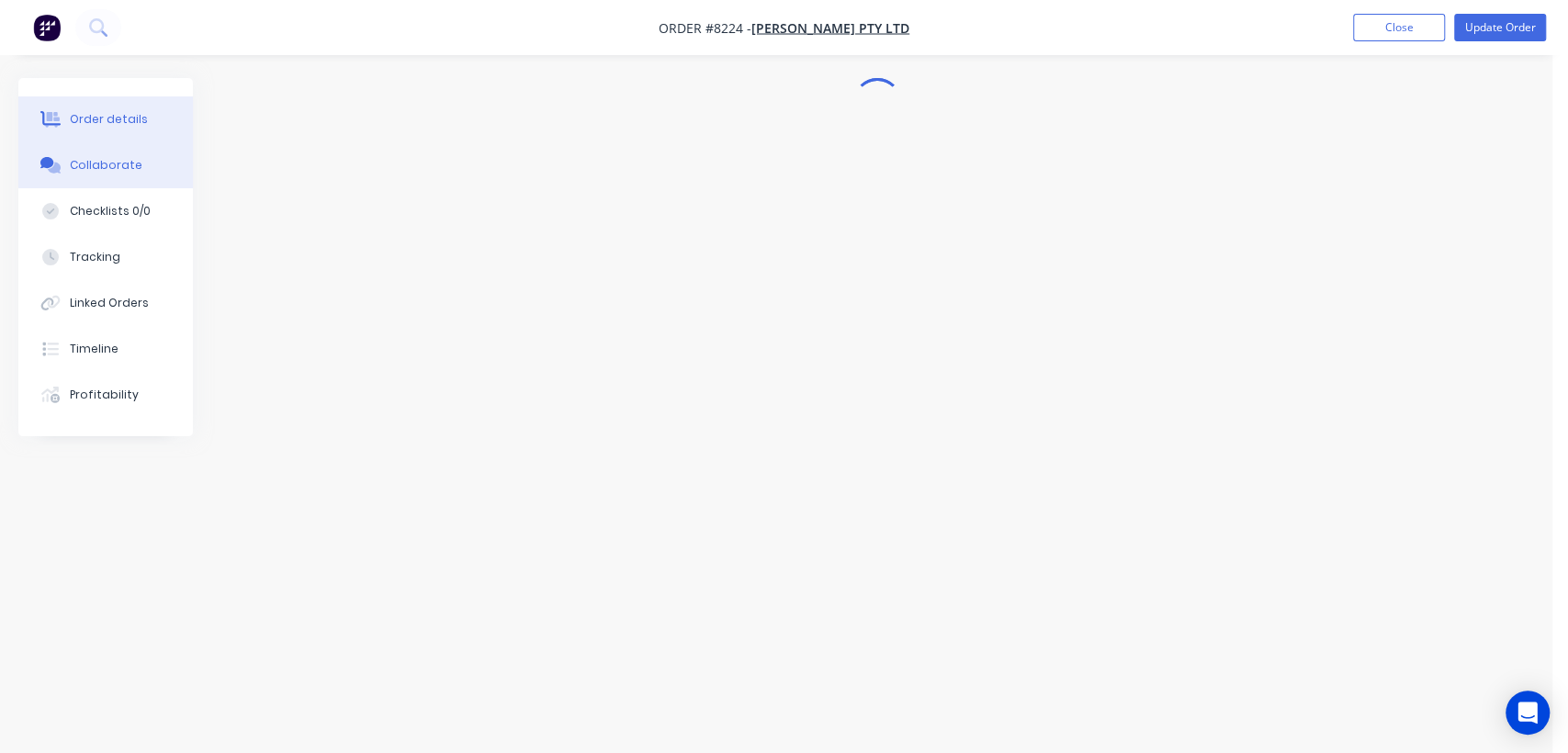
click at [105, 117] on div "Order details" at bounding box center [108, 119] width 78 height 17
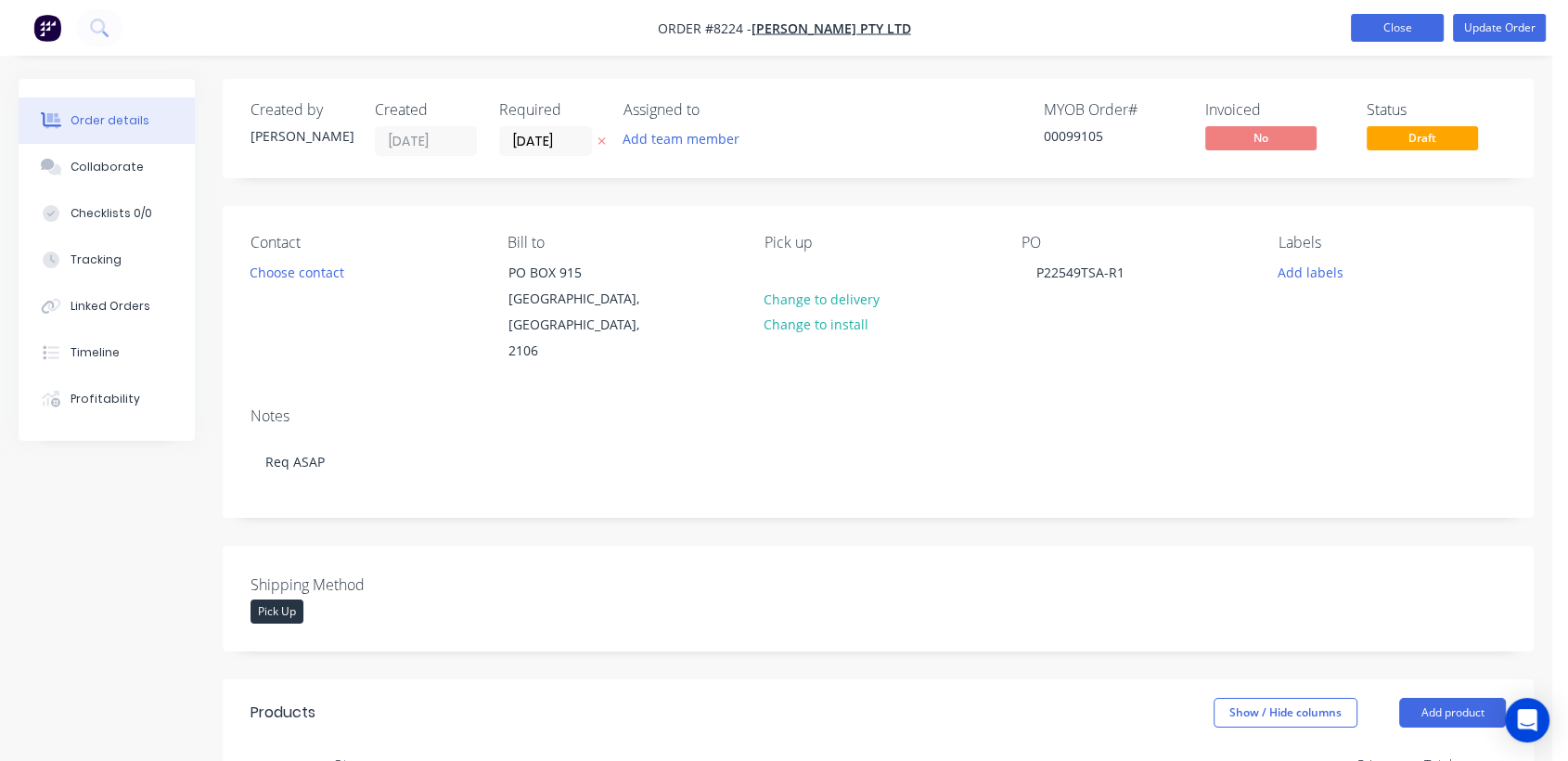
click at [1394, 27] on button "Close" at bounding box center [1397, 28] width 93 height 28
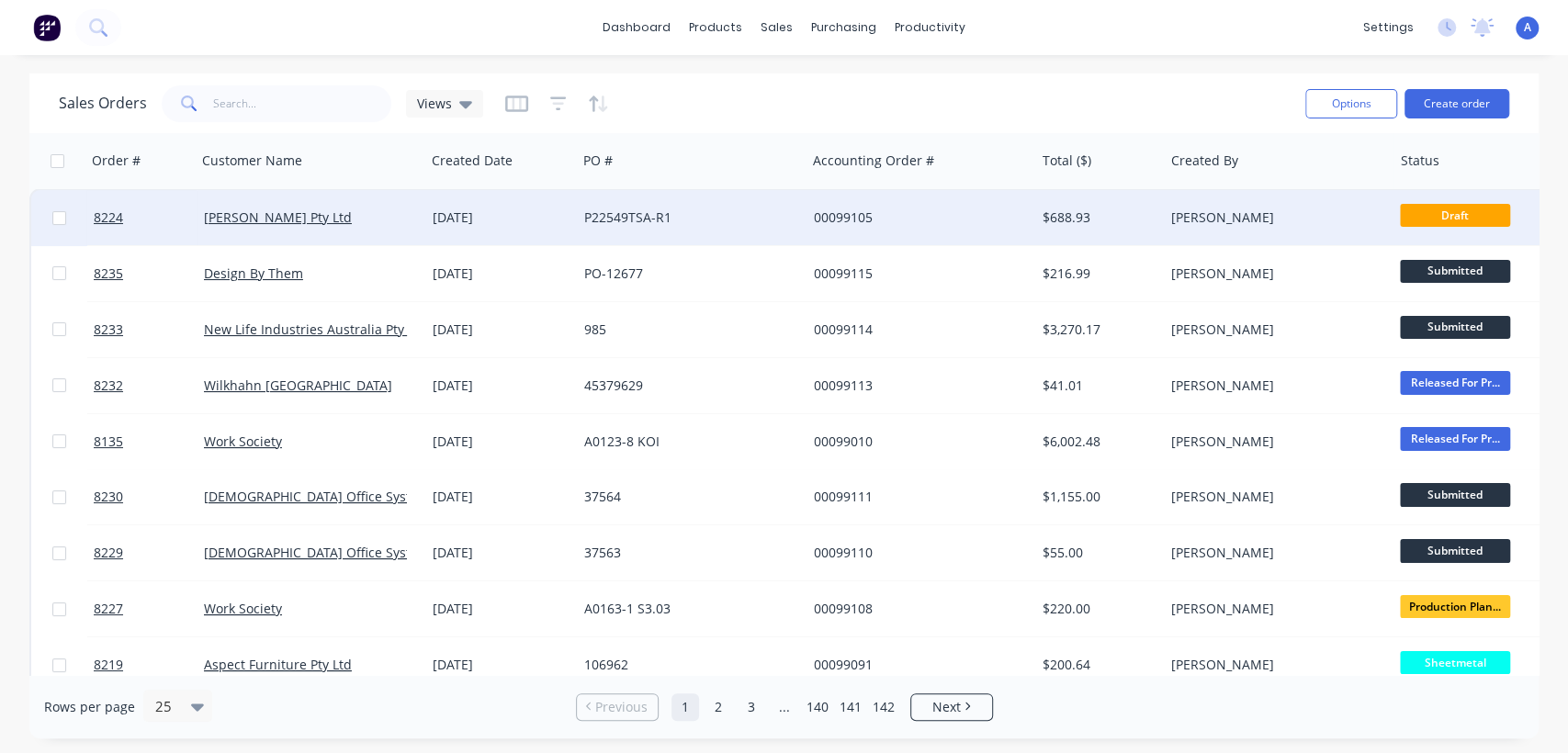
click at [693, 211] on div "P22549TSA-R1" at bounding box center [686, 217] width 204 height 19
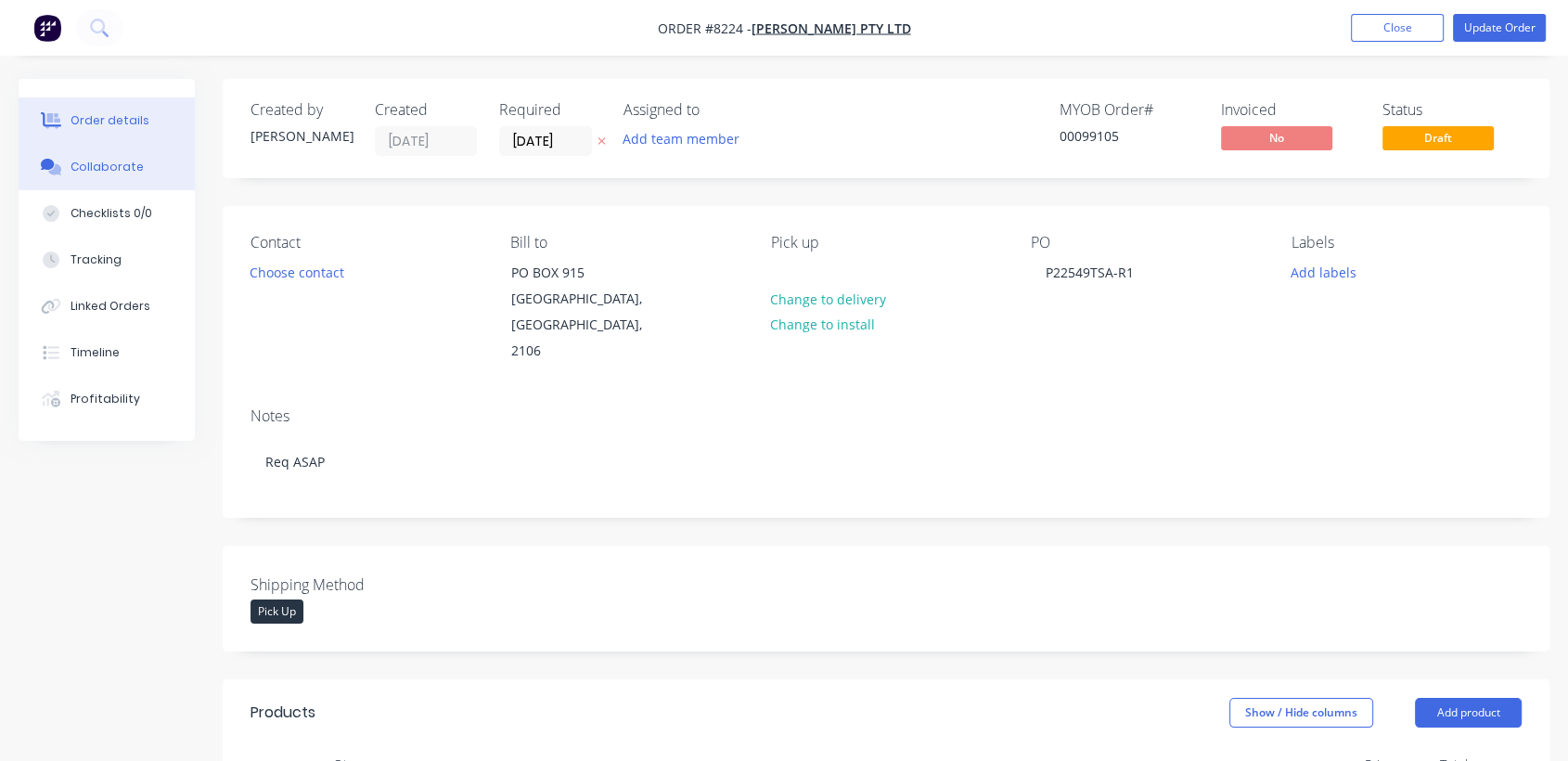
click at [135, 160] on div "Collaborate" at bounding box center [107, 167] width 73 height 17
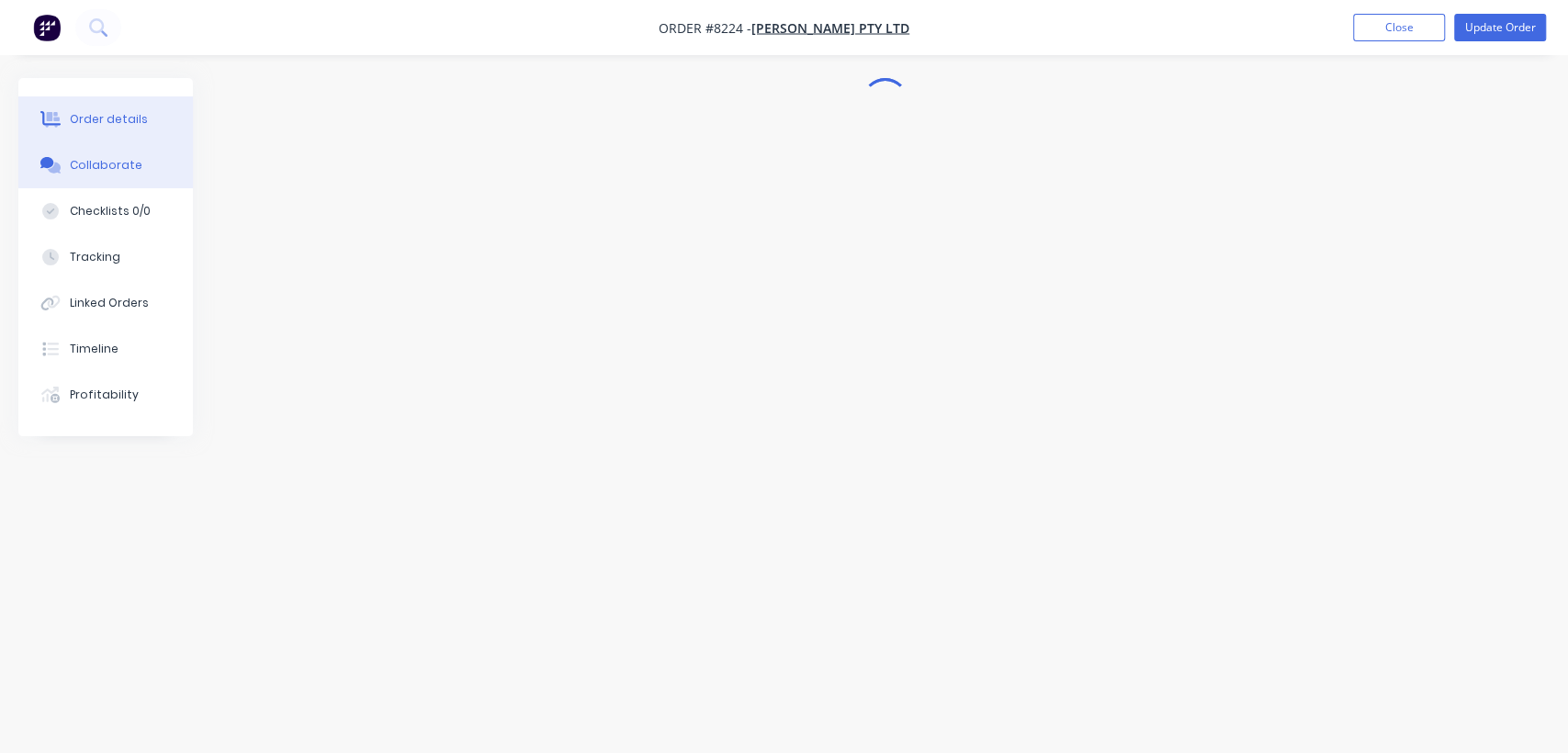
drag, startPoint x: 122, startPoint y: 118, endPoint x: 134, endPoint y: 130, distance: 17.0
click at [121, 118] on div "Order details" at bounding box center [108, 119] width 78 height 17
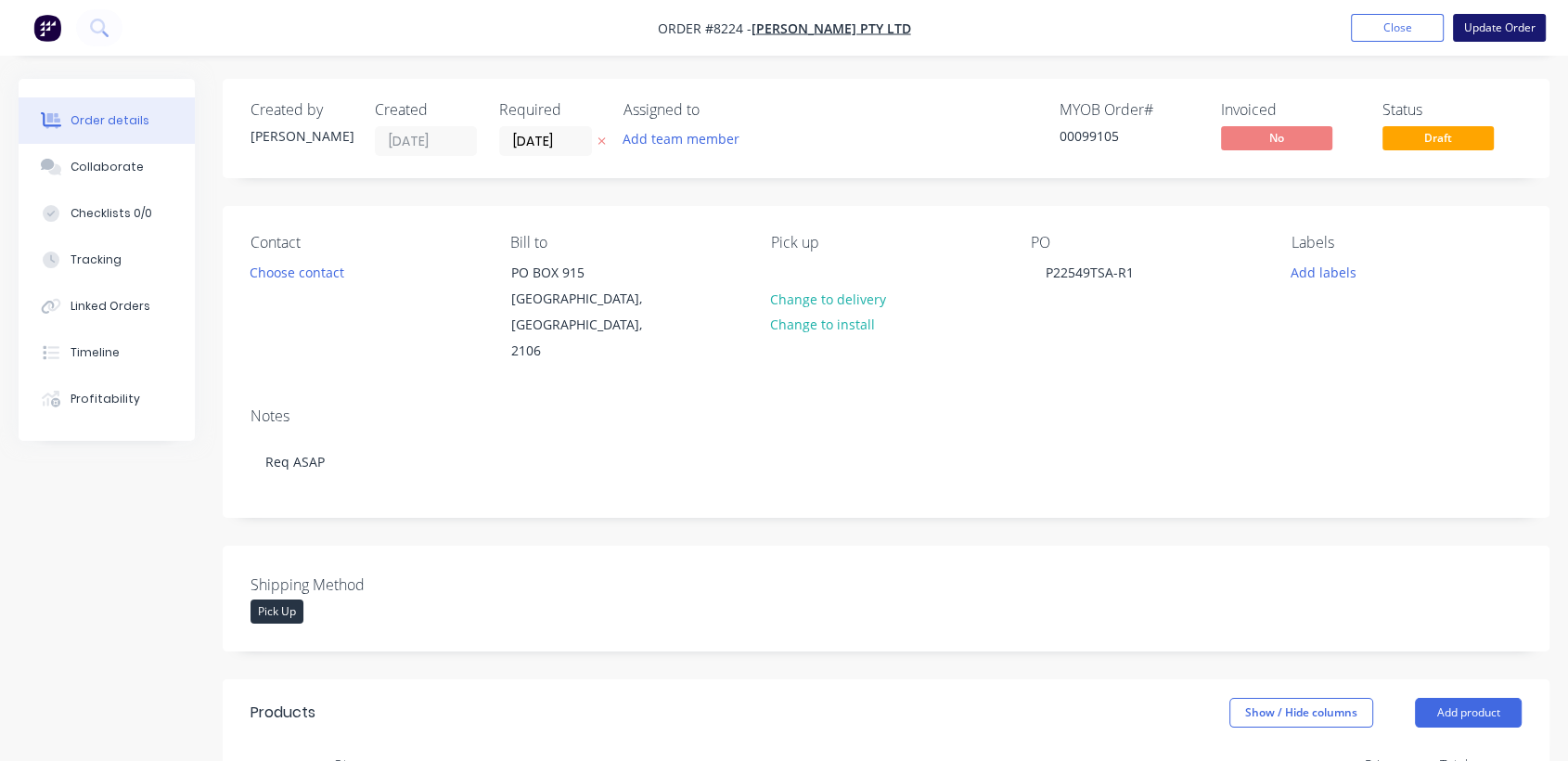
click at [1486, 24] on button "Update Order" at bounding box center [1500, 28] width 93 height 28
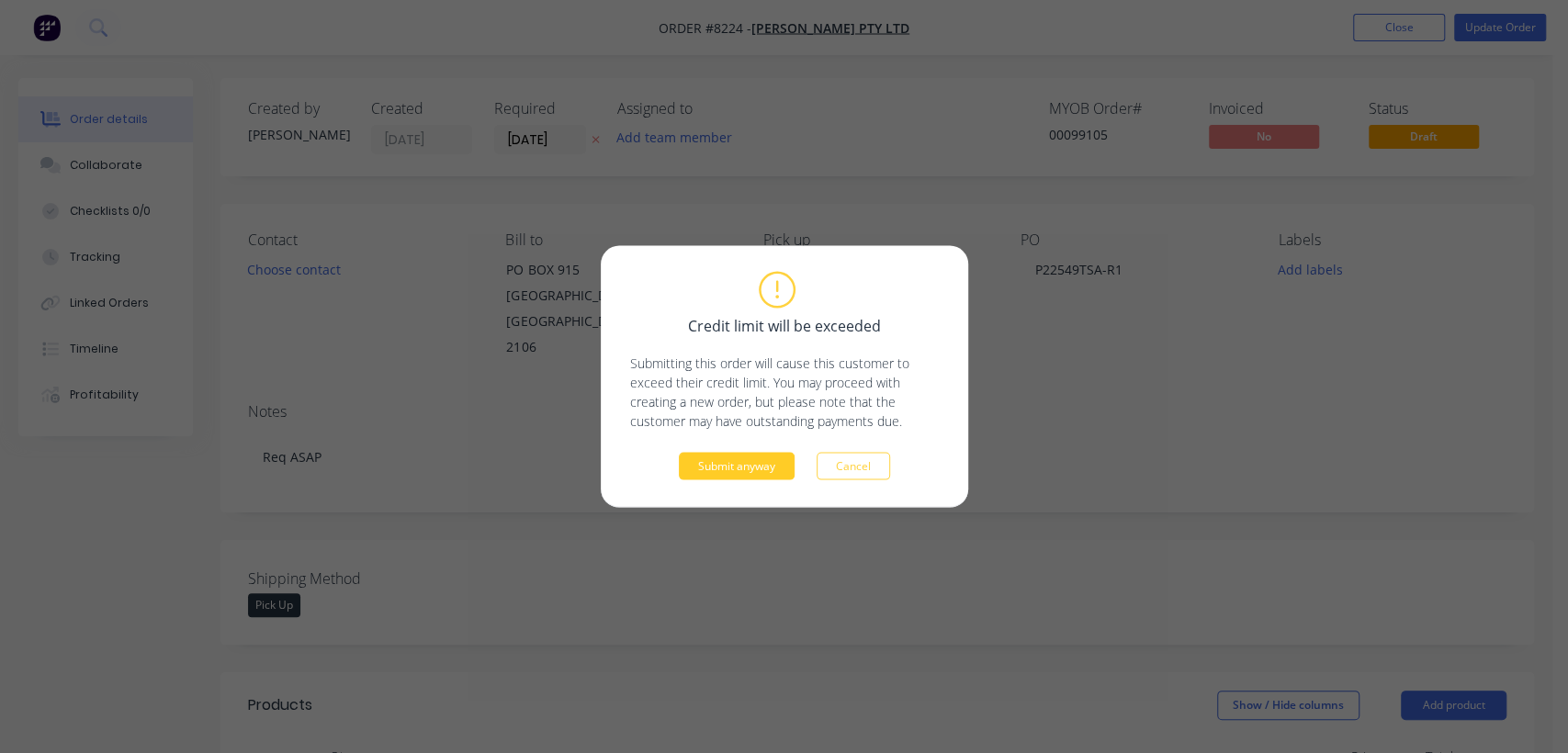
click at [757, 466] on button "Submit anyway" at bounding box center [737, 467] width 115 height 27
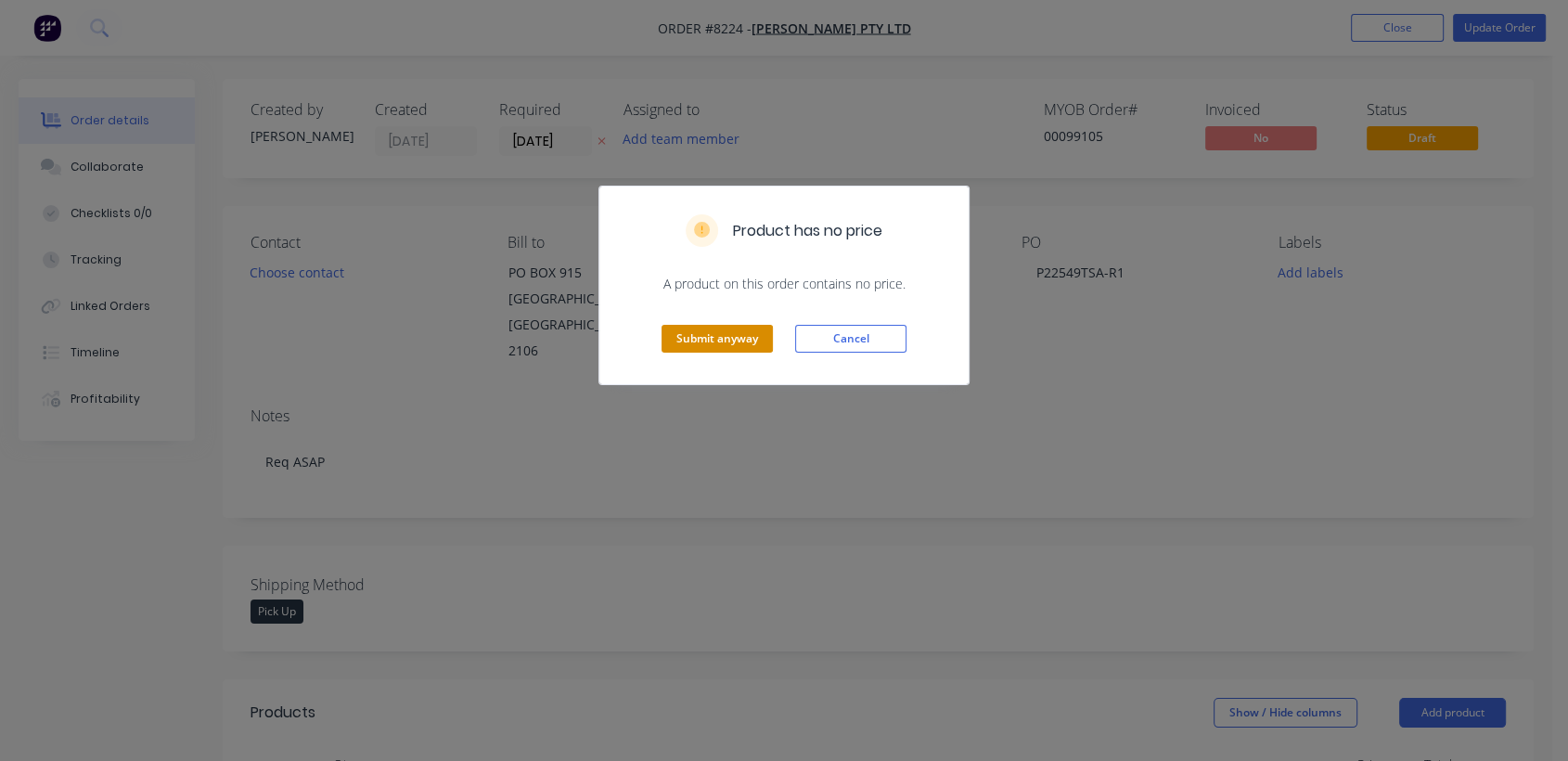
click at [727, 333] on button "Submit anyway" at bounding box center [717, 339] width 112 height 28
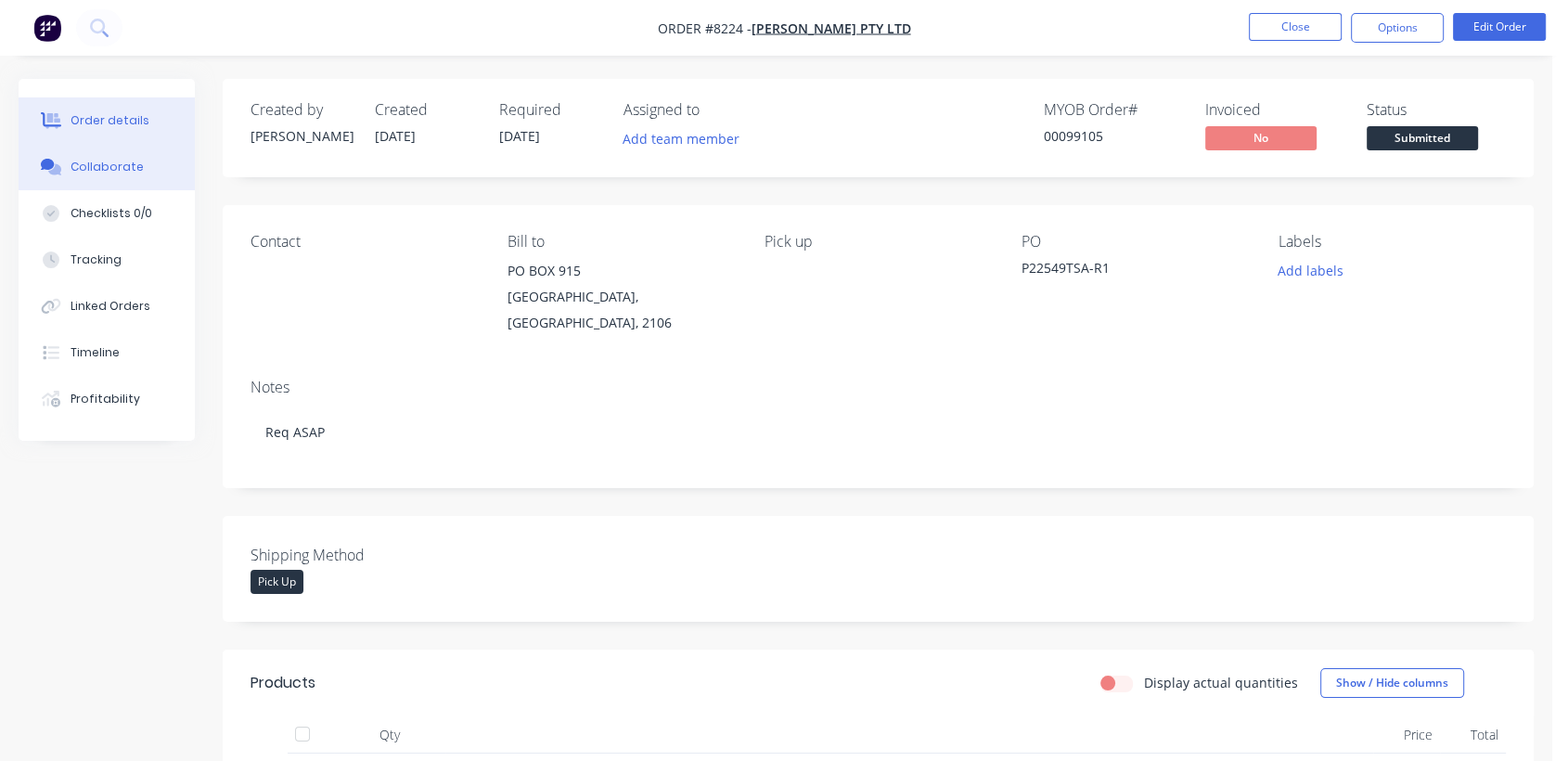
click at [97, 175] on div "Collaborate" at bounding box center [107, 167] width 73 height 17
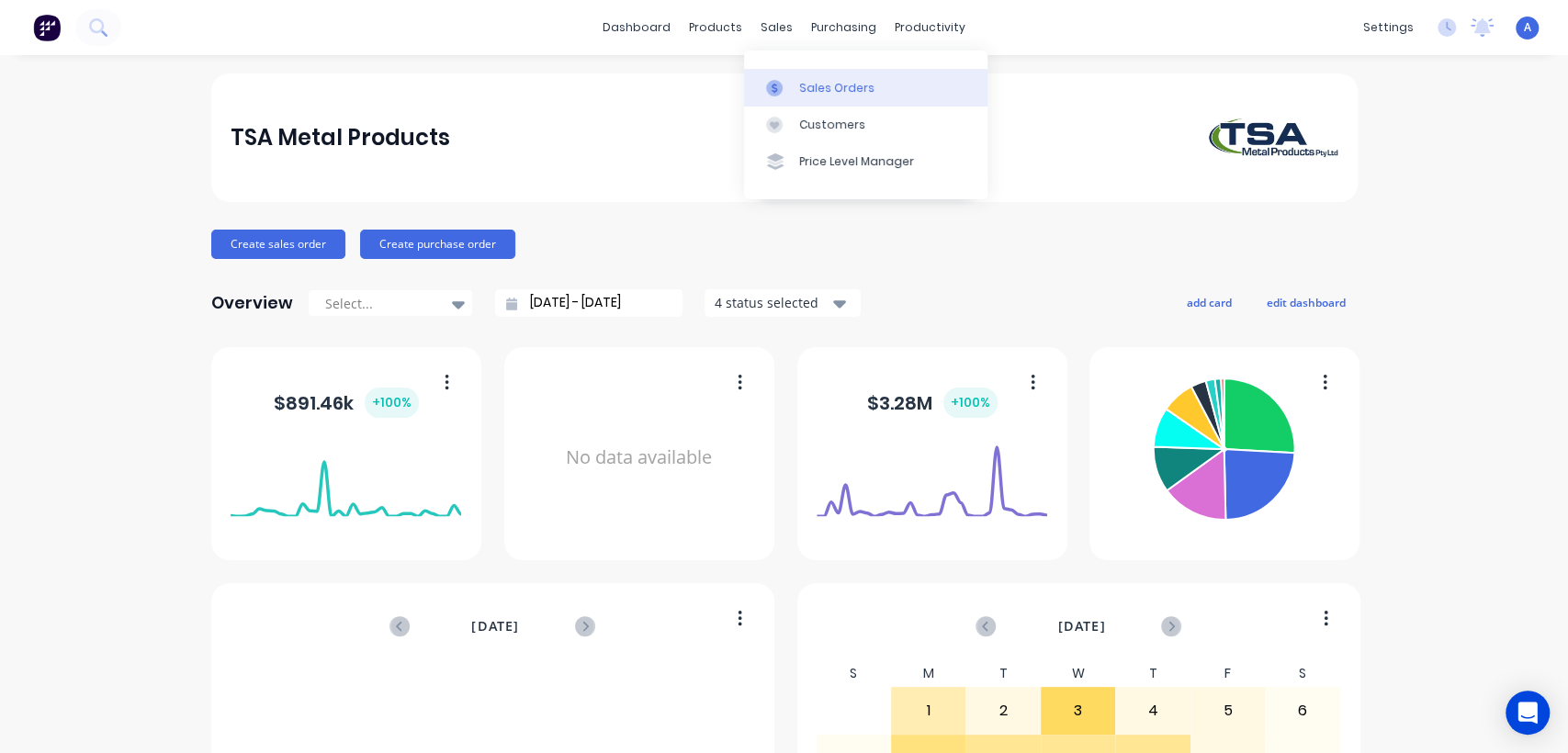
click at [801, 85] on div "Sales Orders" at bounding box center [836, 88] width 75 height 17
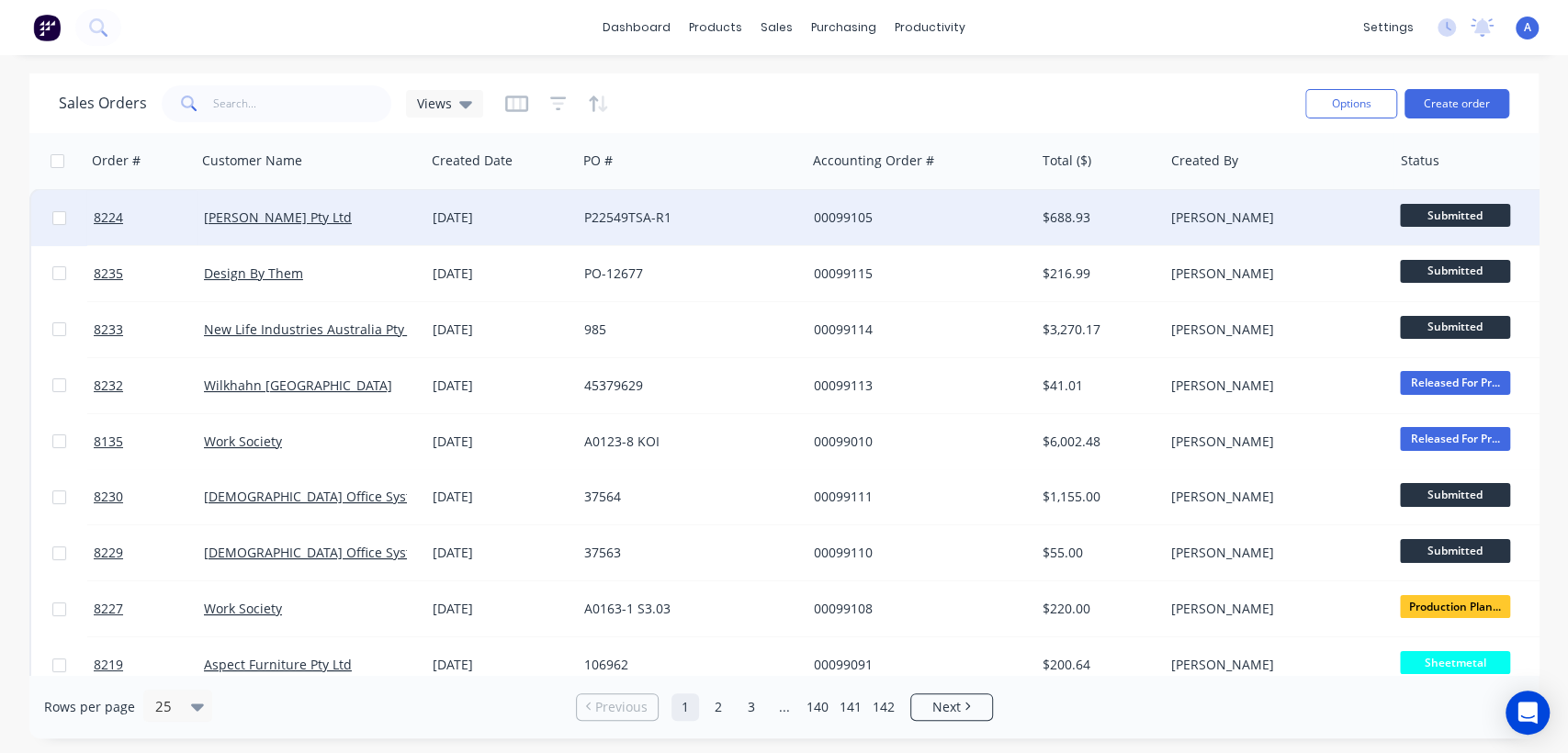
click at [425, 202] on div "[DATE]" at bounding box center [500, 218] width 151 height 55
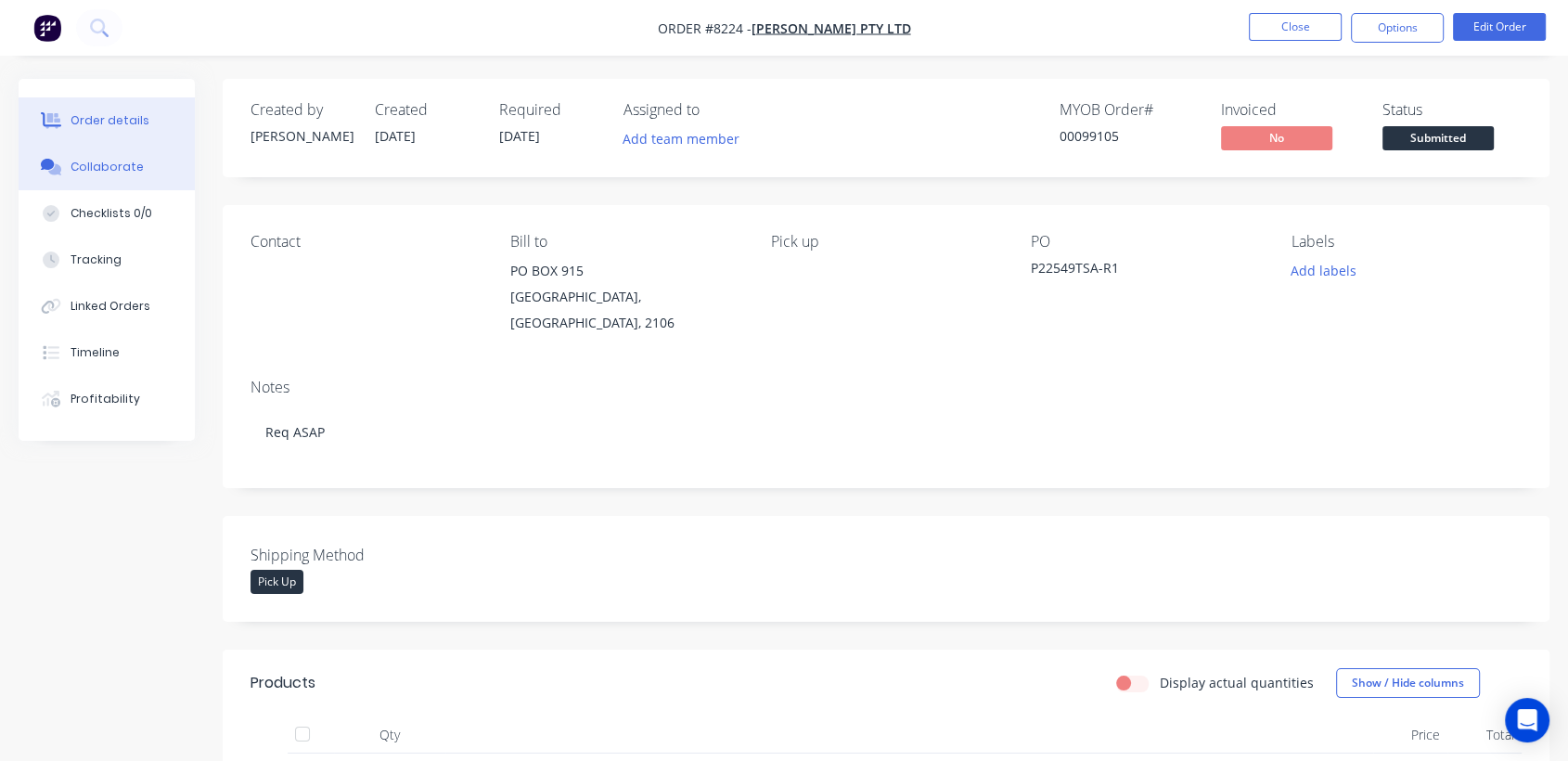
click at [112, 157] on button "Collaborate" at bounding box center [107, 167] width 177 height 46
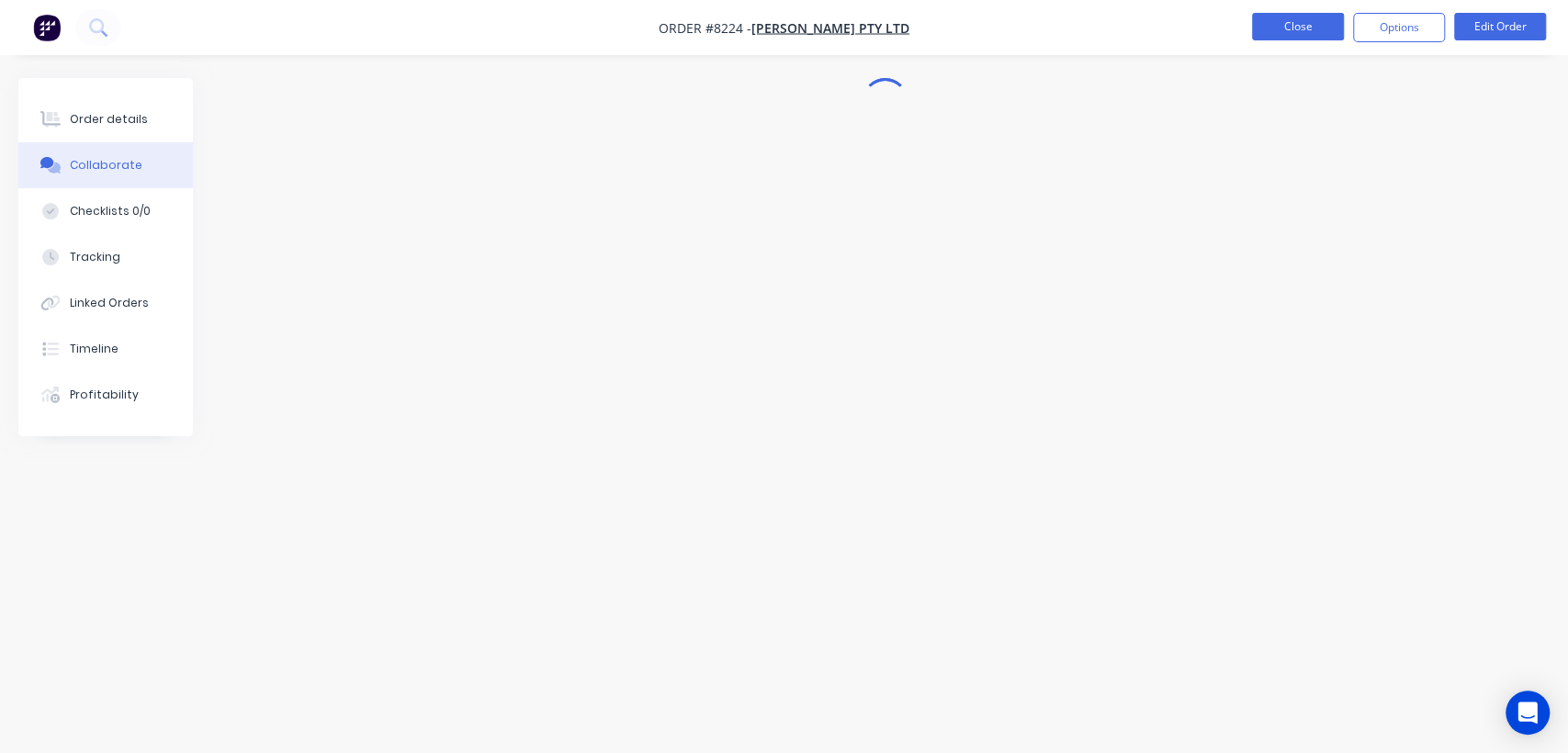
click at [1304, 21] on button "Close" at bounding box center [1298, 26] width 92 height 27
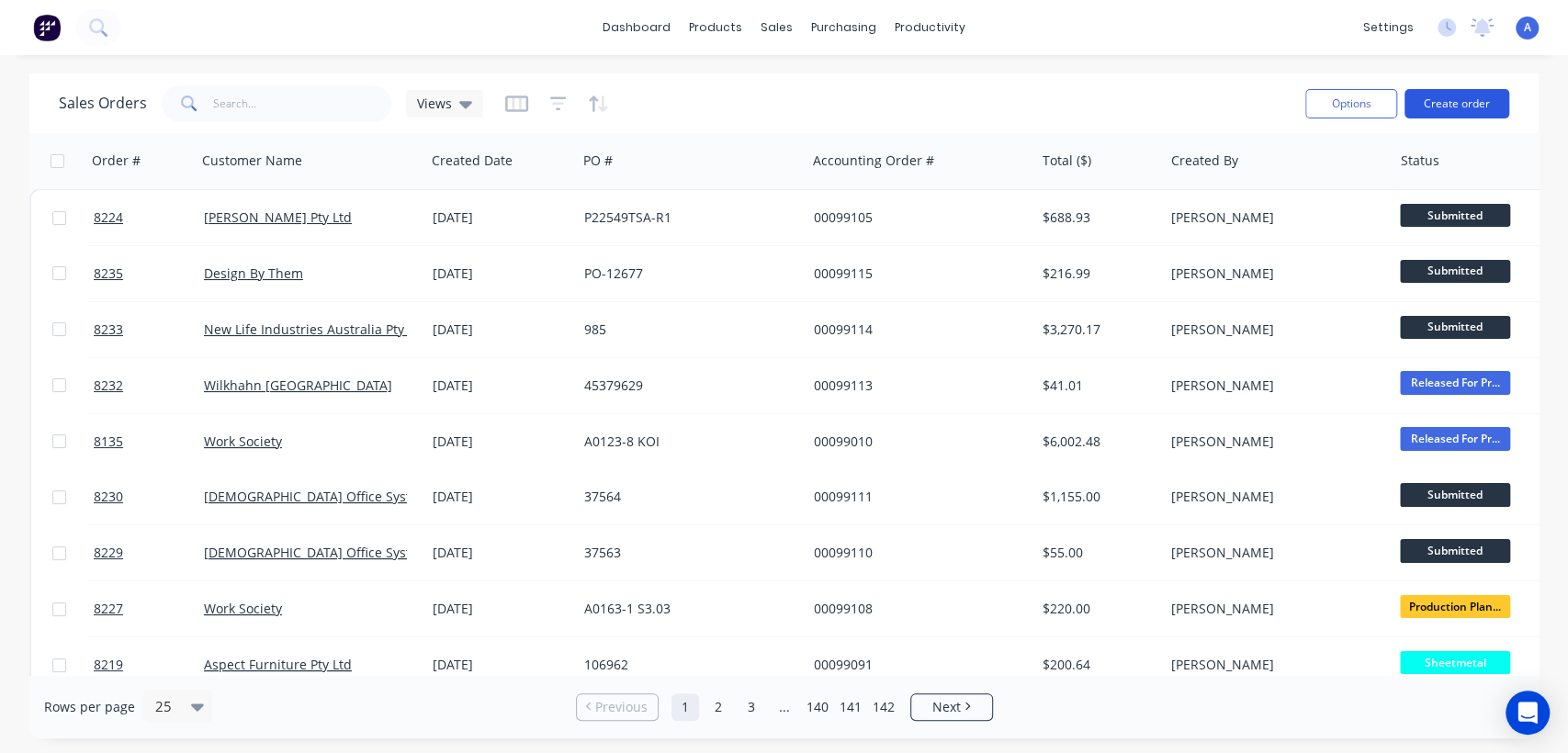
click at [1442, 105] on button "Create order" at bounding box center [1457, 104] width 105 height 29
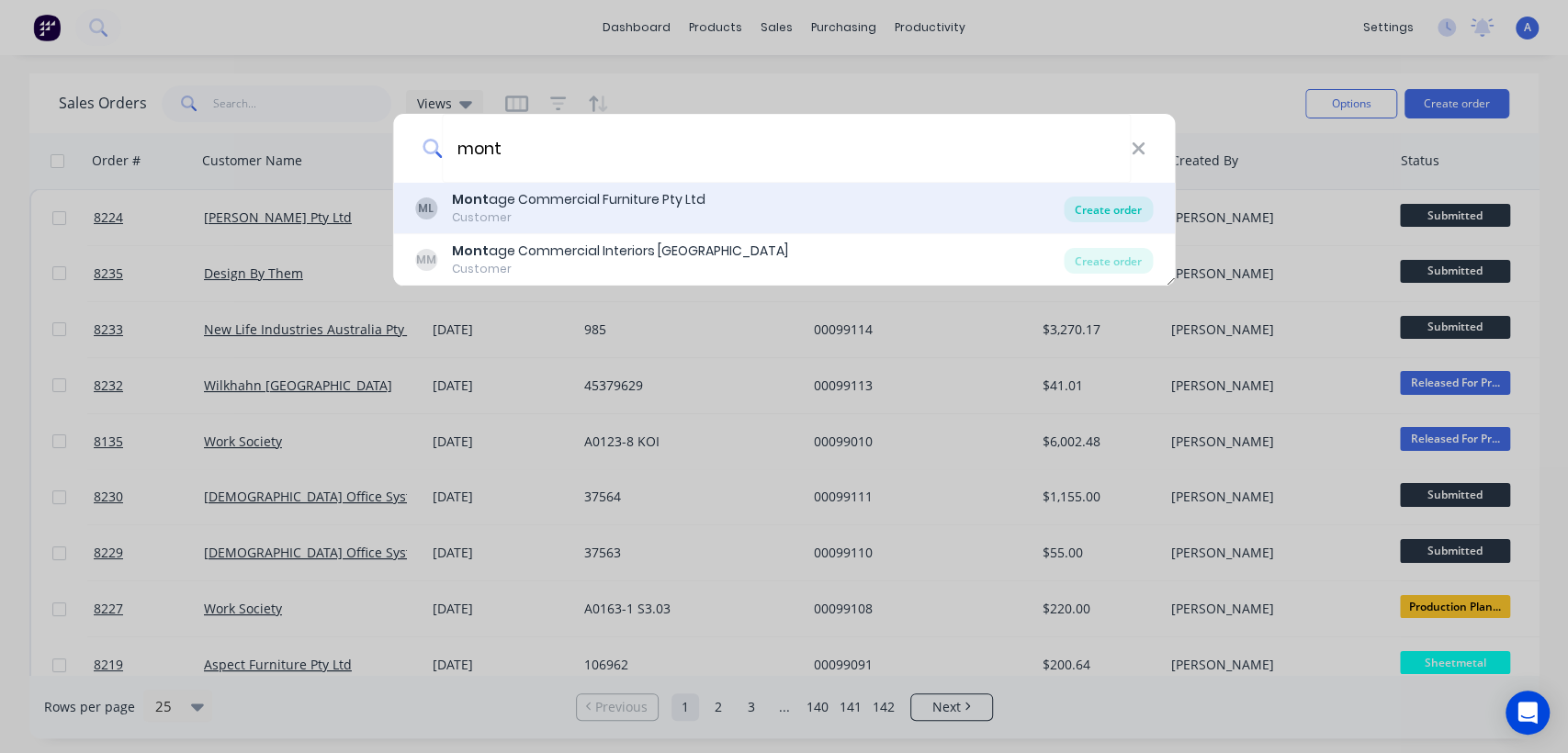
type input "mont"
click at [1114, 212] on div "Create order" at bounding box center [1108, 209] width 89 height 25
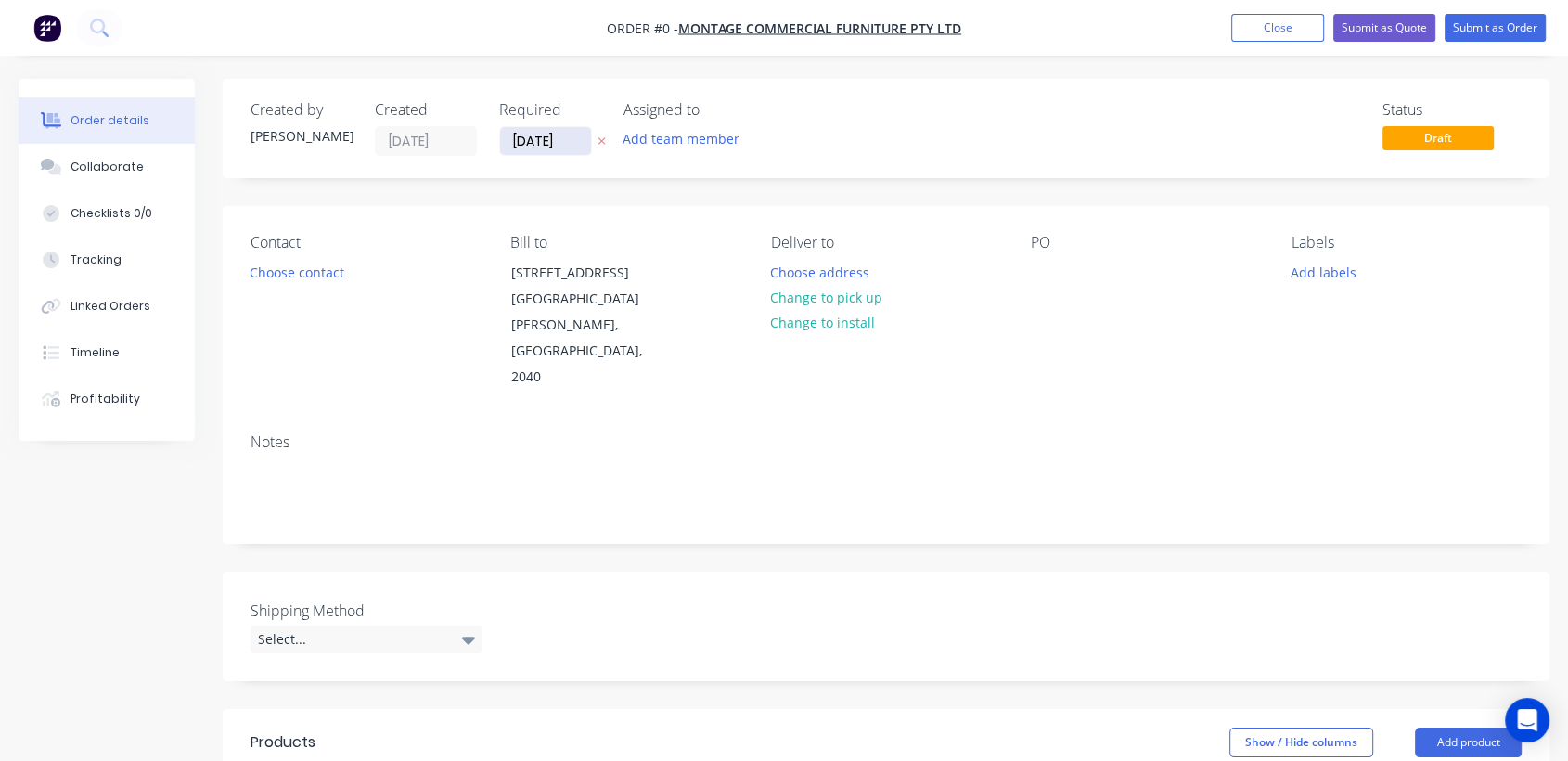
click at [574, 138] on input "[DATE]" at bounding box center [546, 141] width 91 height 28
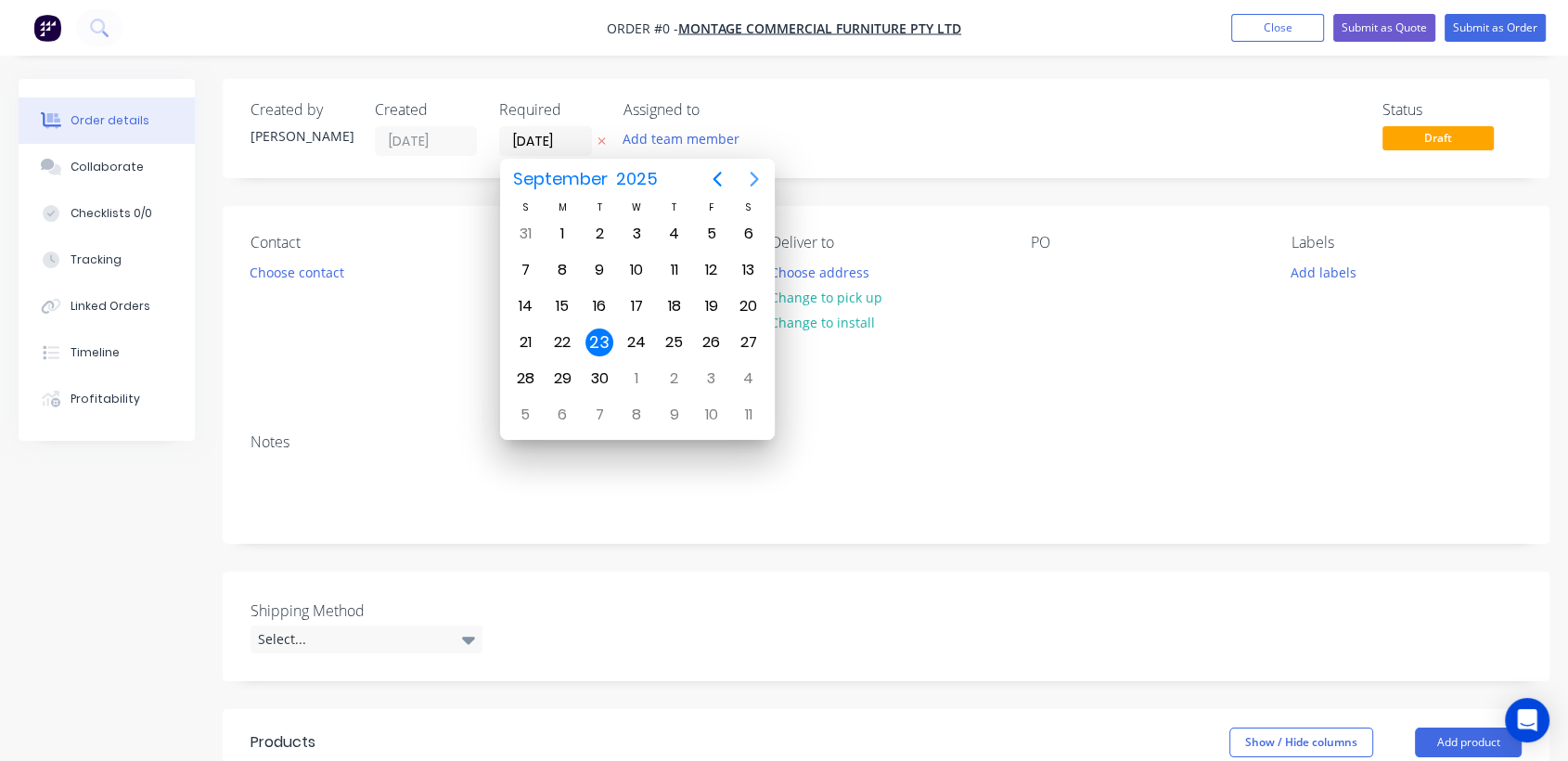
click at [754, 175] on icon "Next page" at bounding box center [754, 179] width 8 height 15
click at [635, 380] on div "31" at bounding box center [636, 379] width 28 height 28
type input "[DATE]"
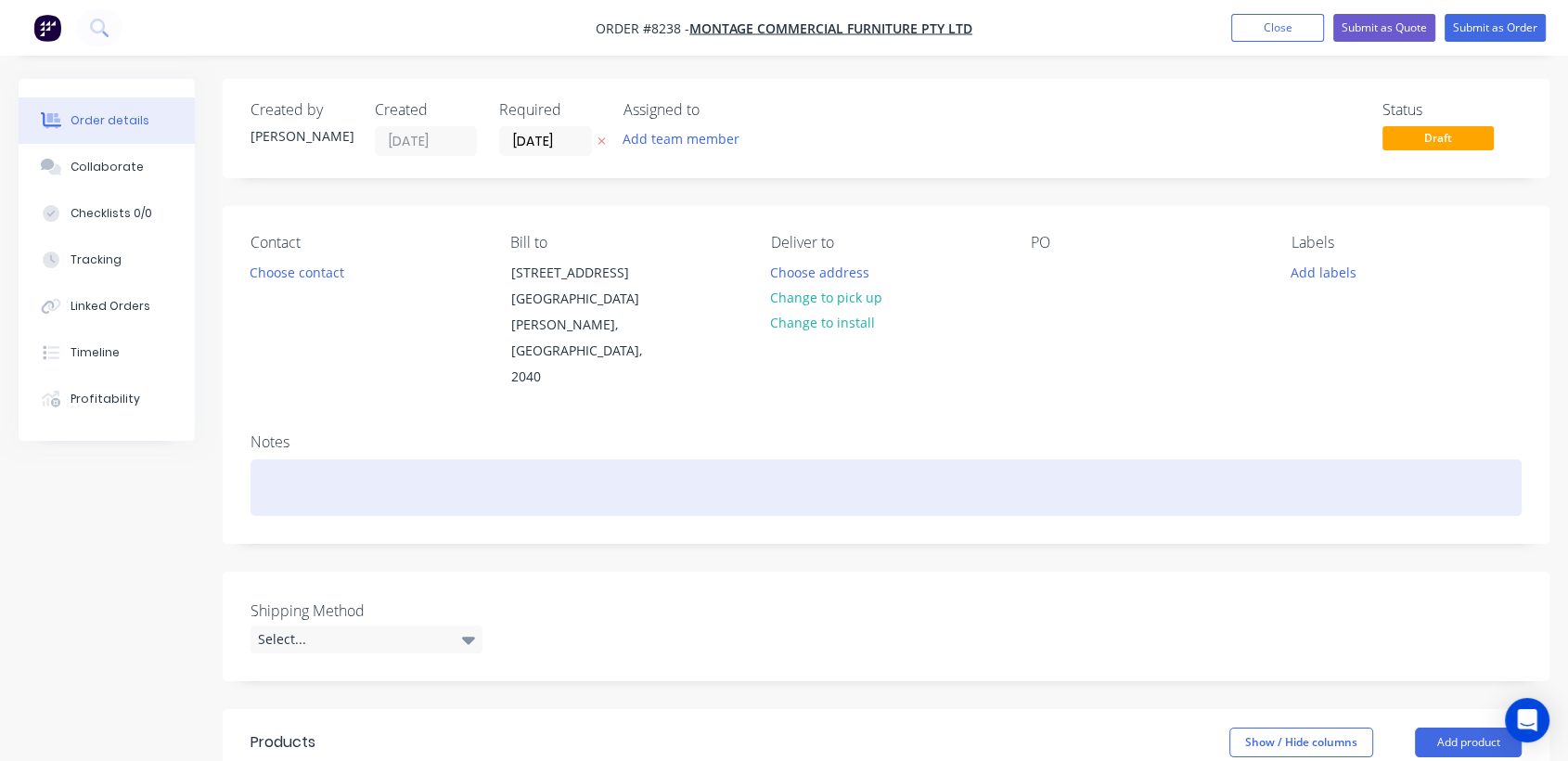
click at [292, 460] on div at bounding box center [886, 488] width 1271 height 56
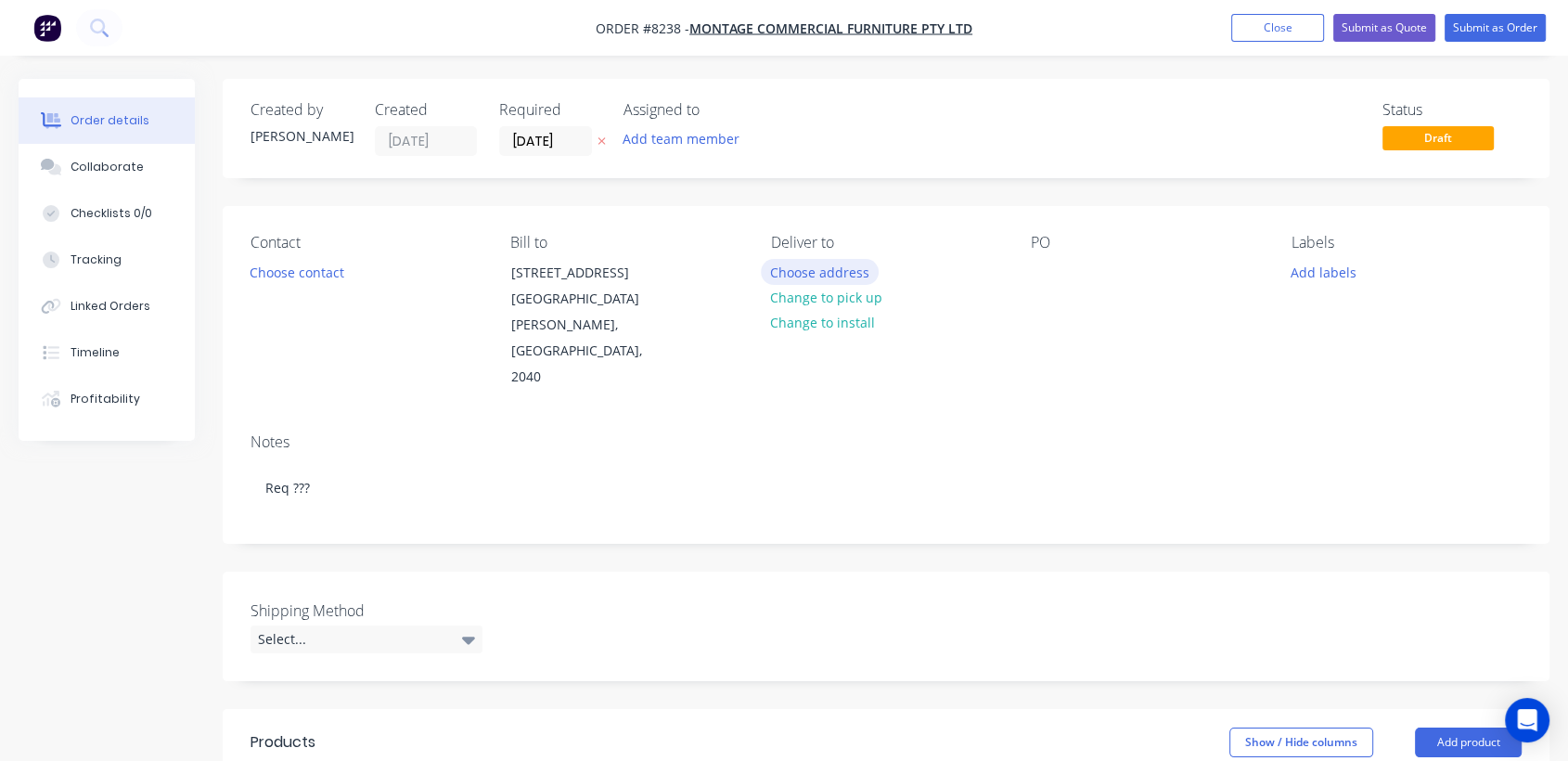
click at [831, 270] on button "Choose address" at bounding box center [820, 270] width 118 height 25
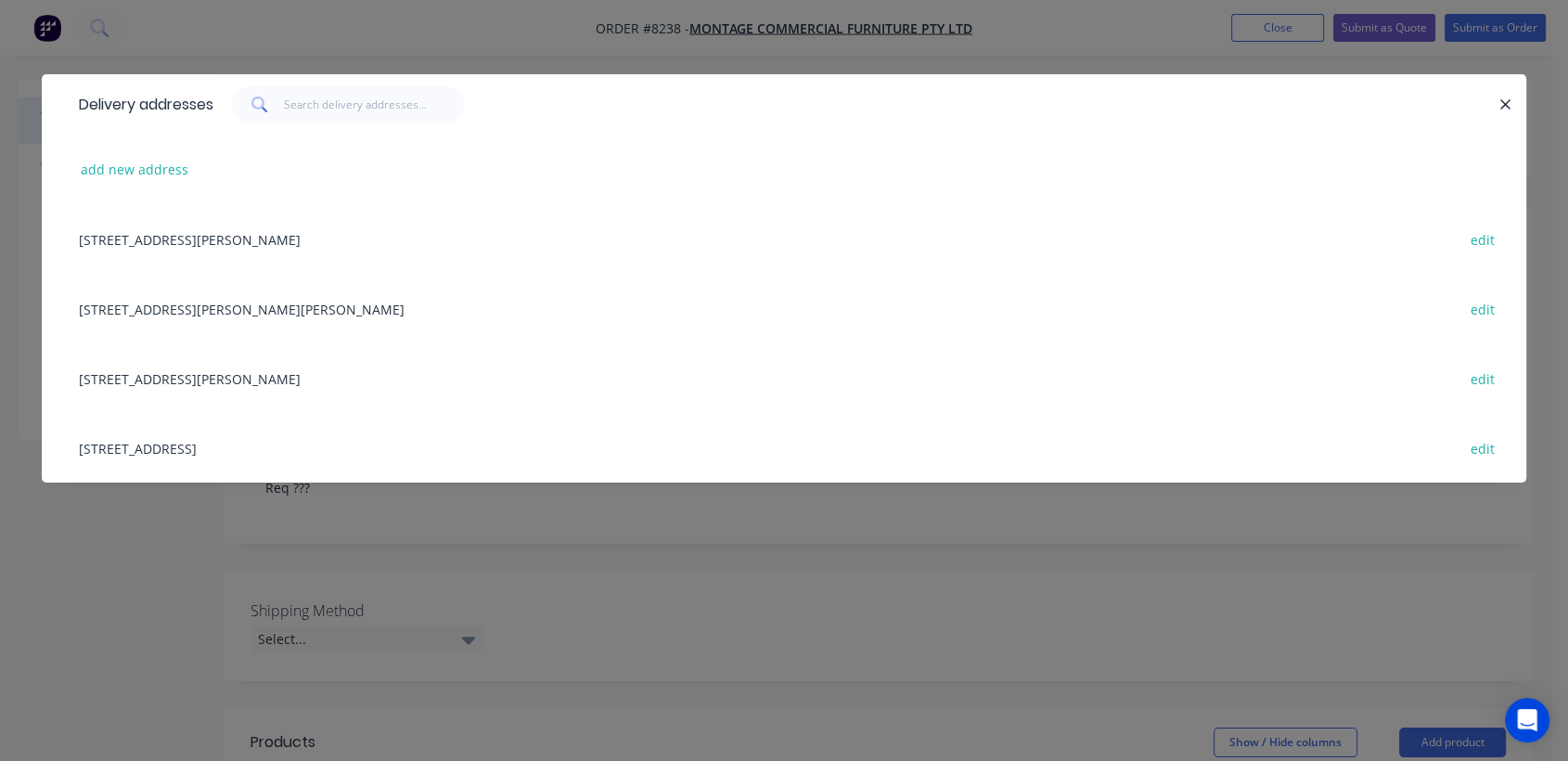
click at [203, 447] on div "[STREET_ADDRESS] edit" at bounding box center [784, 447] width 1429 height 70
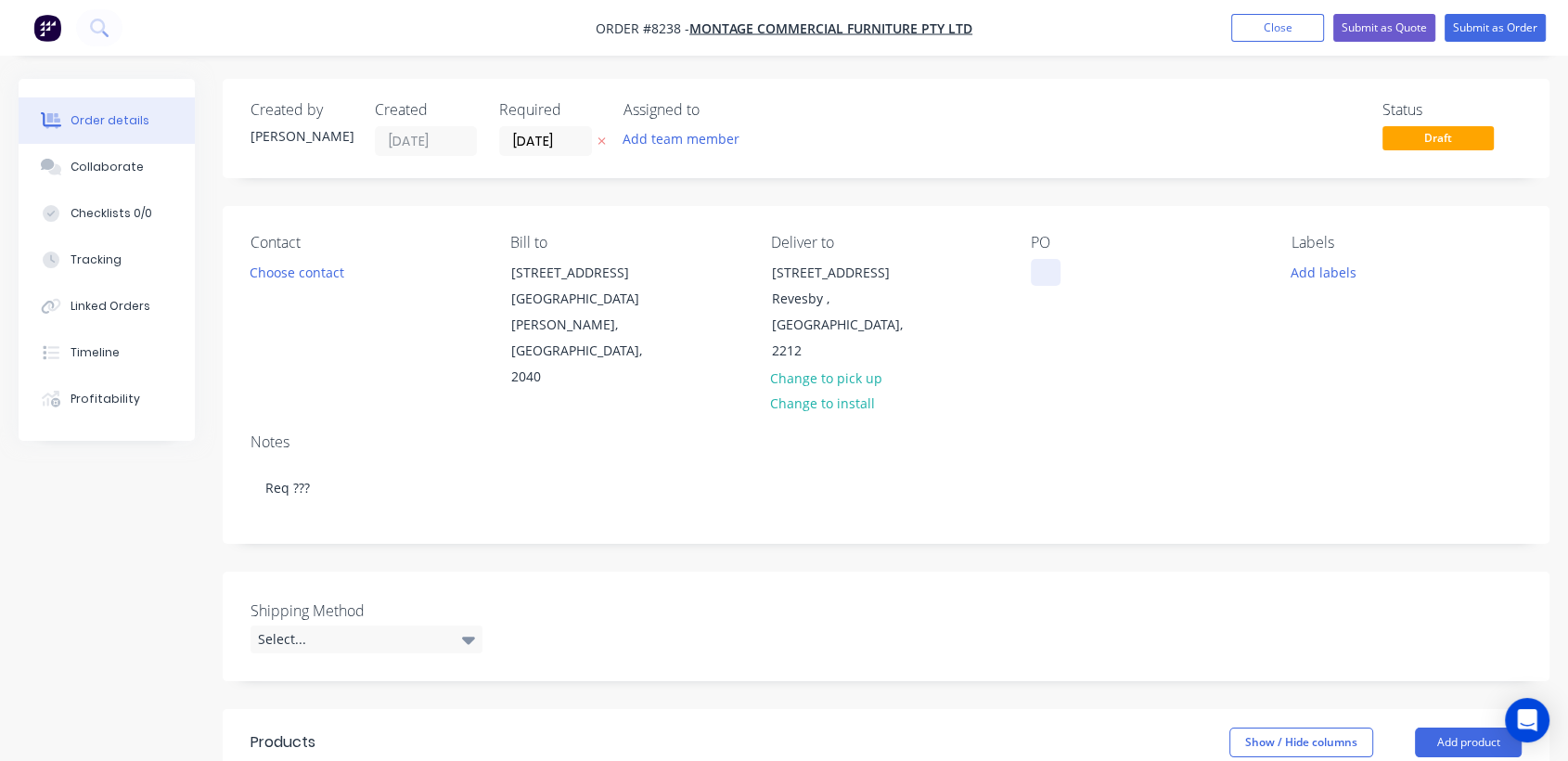
click at [1044, 273] on div at bounding box center [1046, 271] width 30 height 27
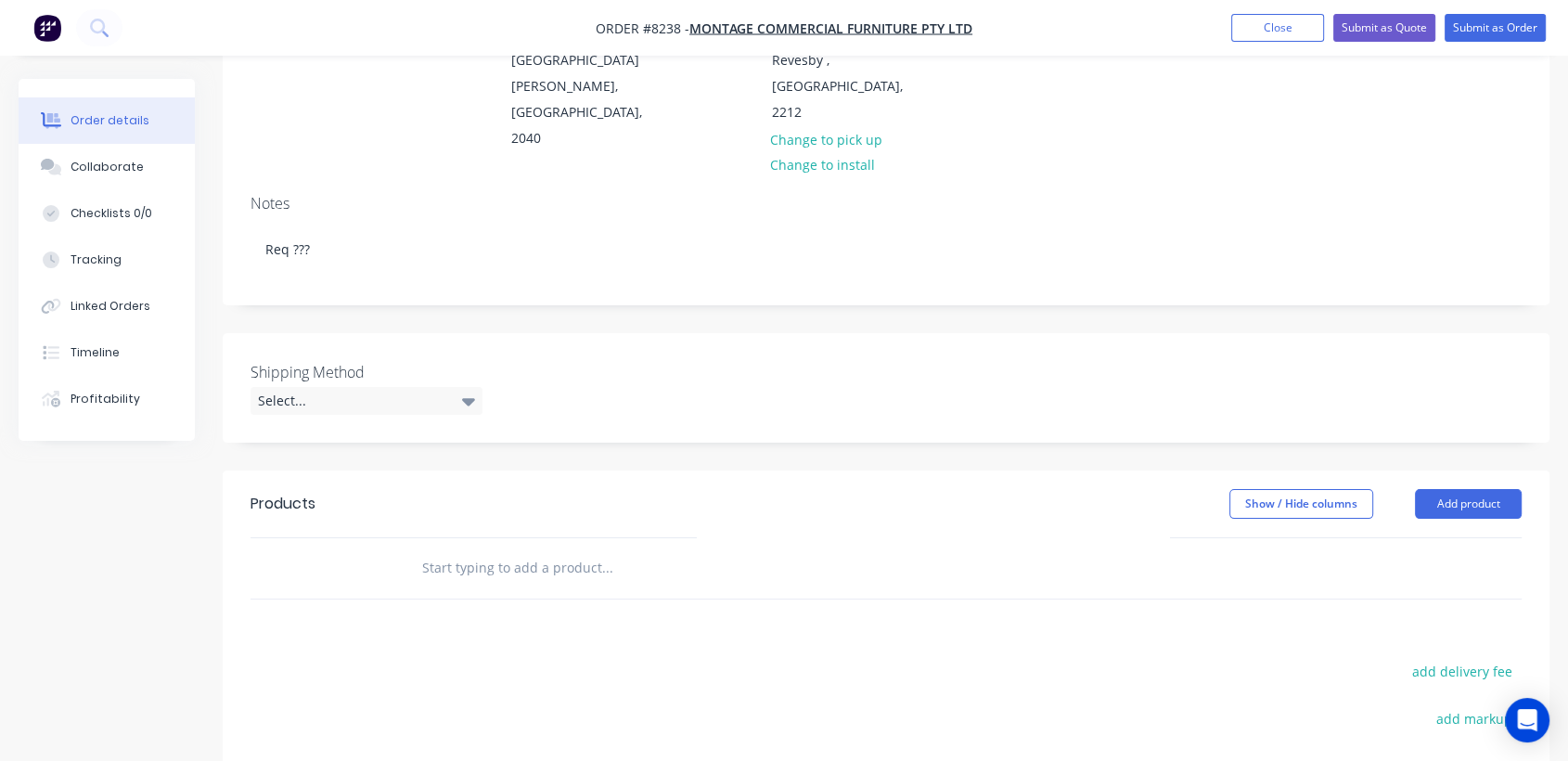
scroll to position [309, 0]
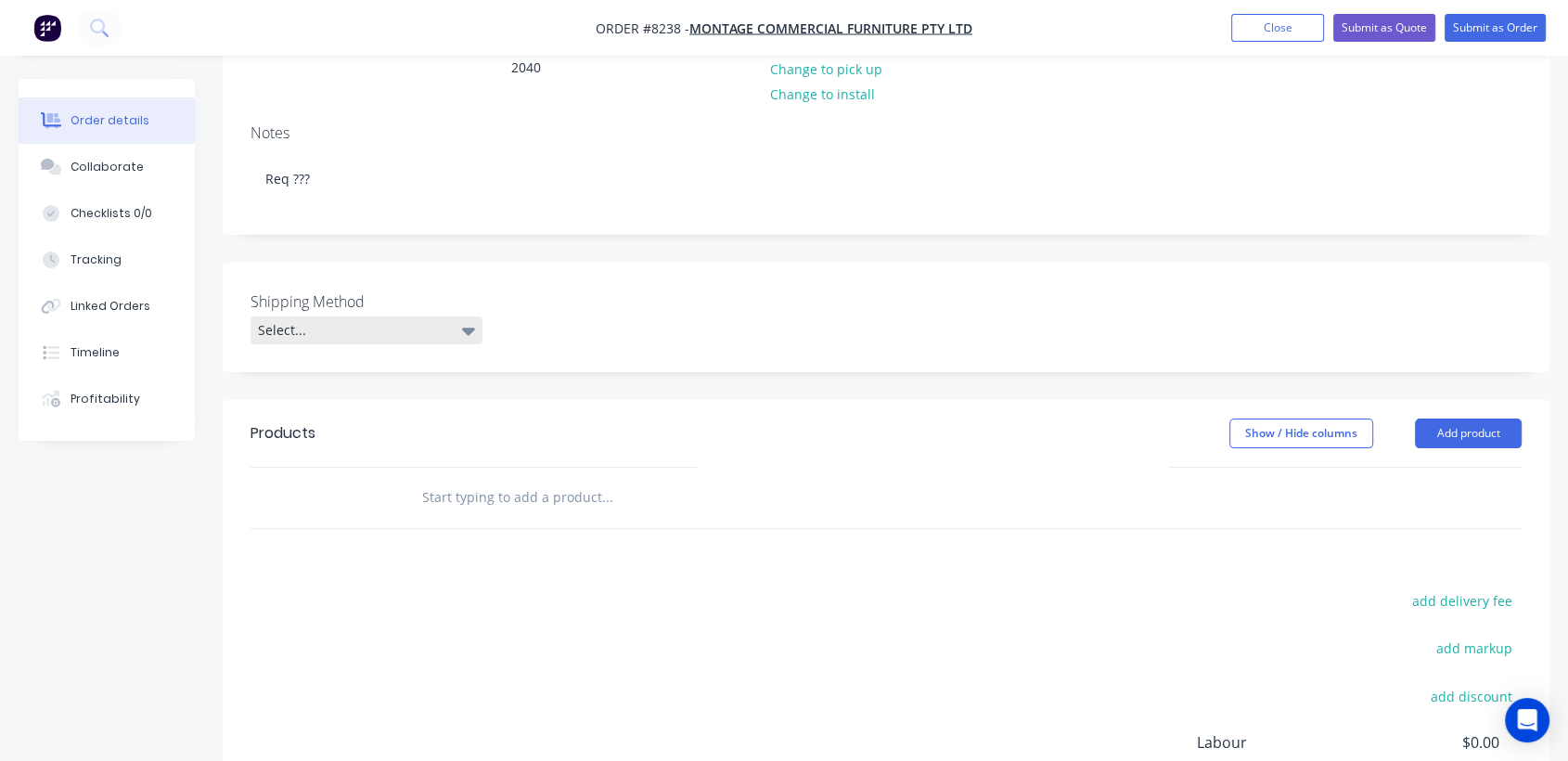
click at [364, 317] on div "Select..." at bounding box center [366, 331] width 232 height 28
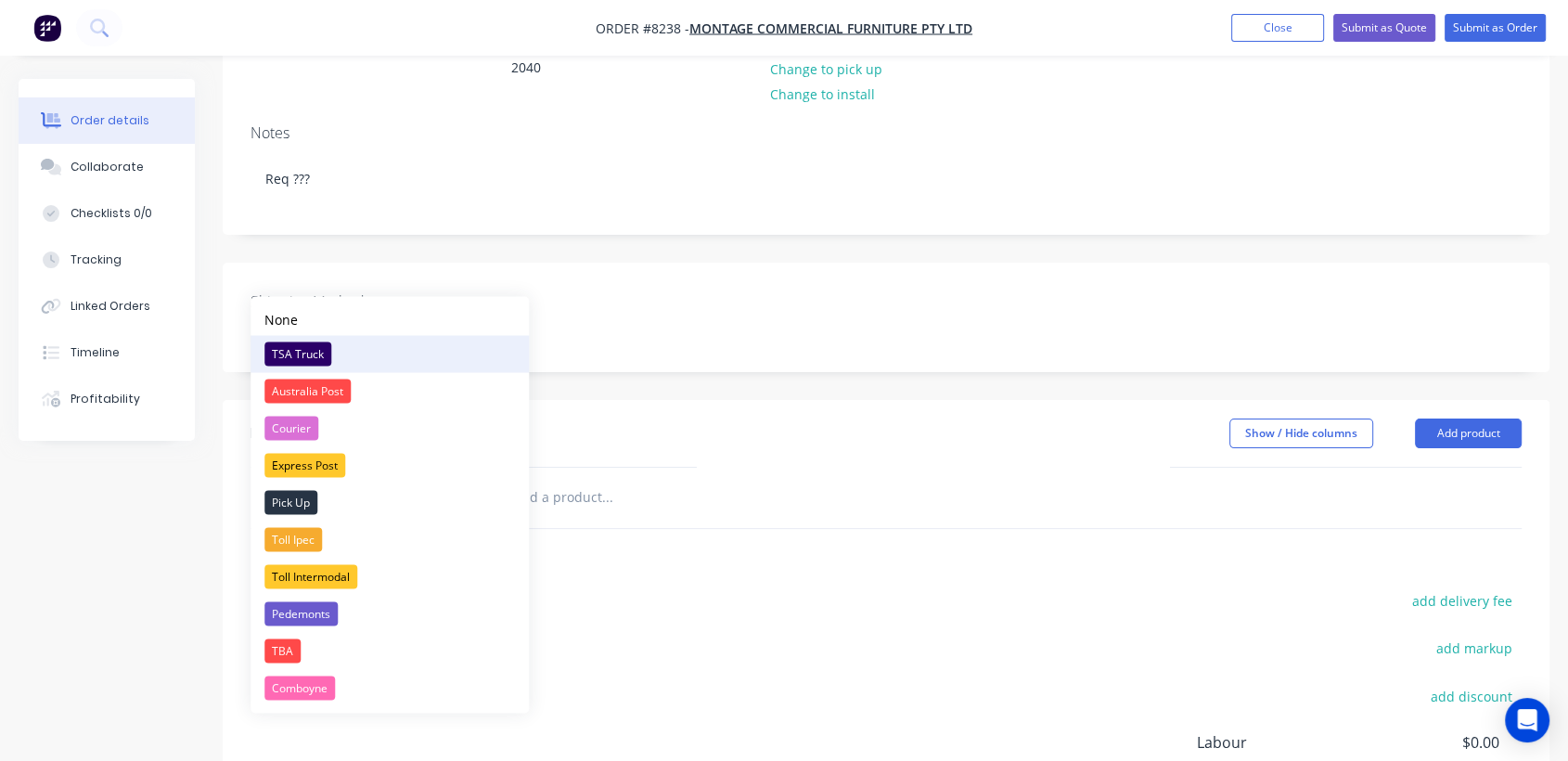
click at [296, 353] on div "TSA Truck" at bounding box center [298, 353] width 67 height 24
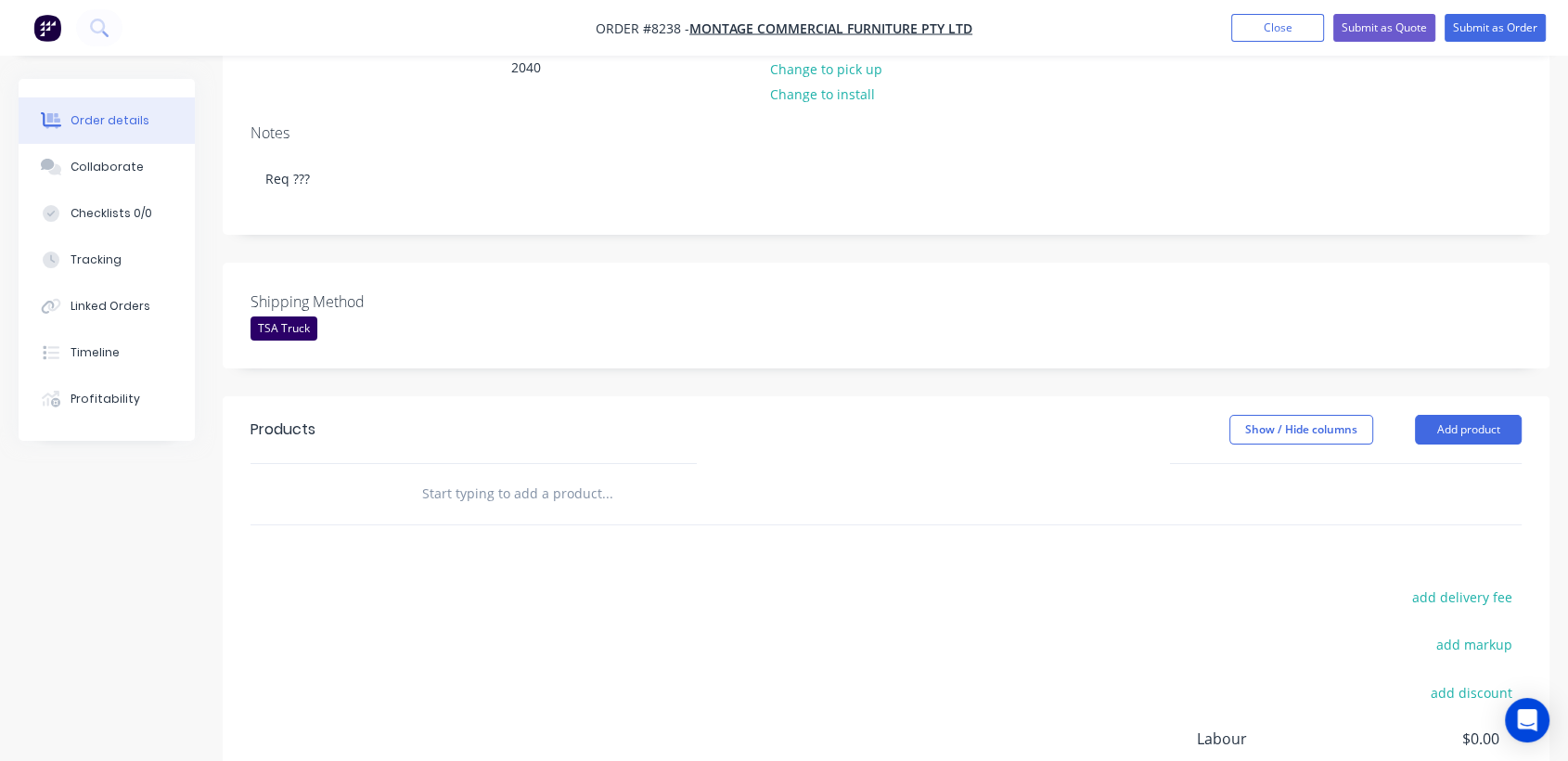
click at [556, 475] on input "text" at bounding box center [607, 494] width 371 height 38
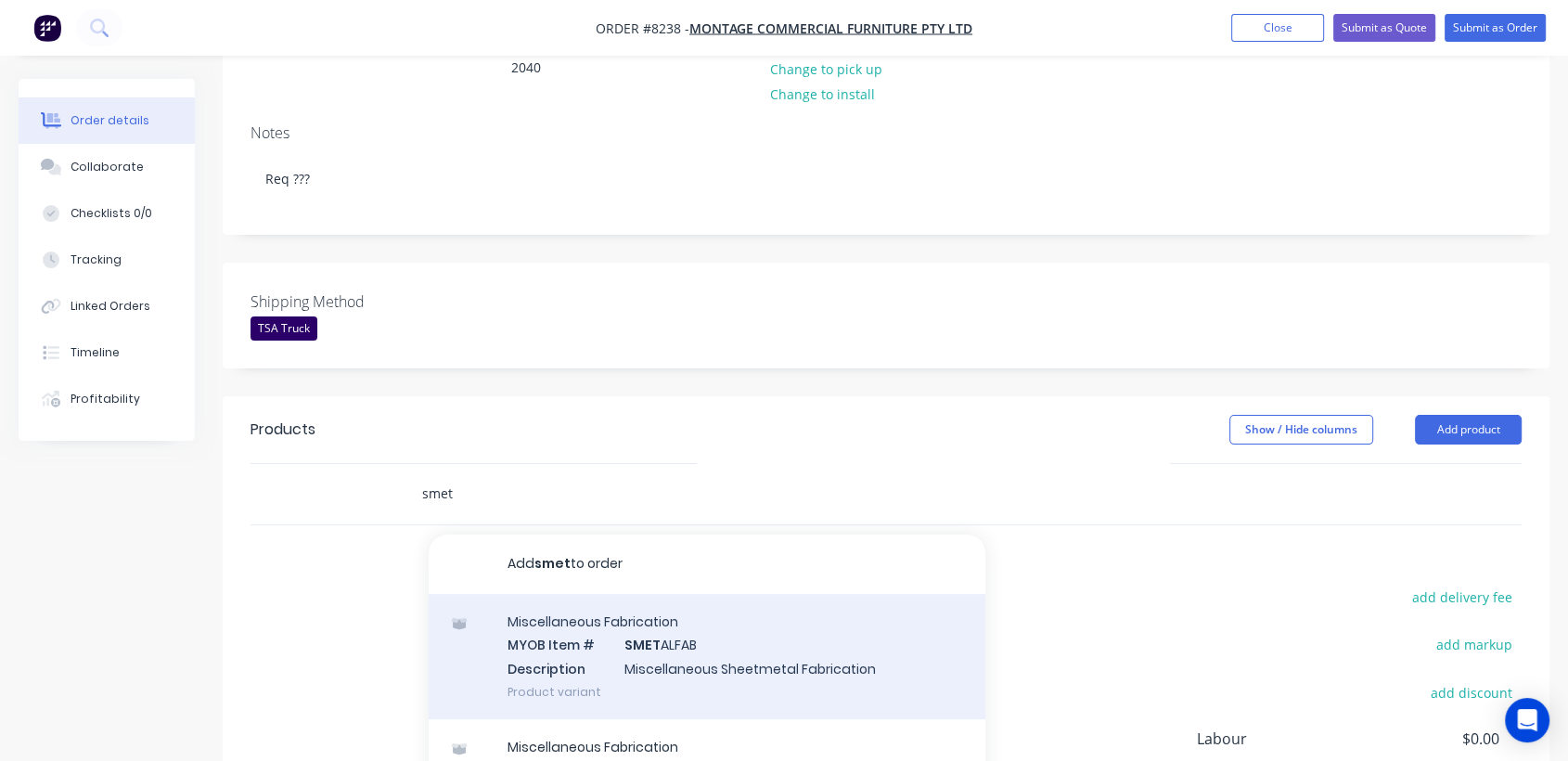
type input "smet"
click at [630, 605] on div "Miscellaneous Fabrication MYOB Item # SMET ALFAB Description Miscellaneous Shee…" at bounding box center [707, 656] width 557 height 125
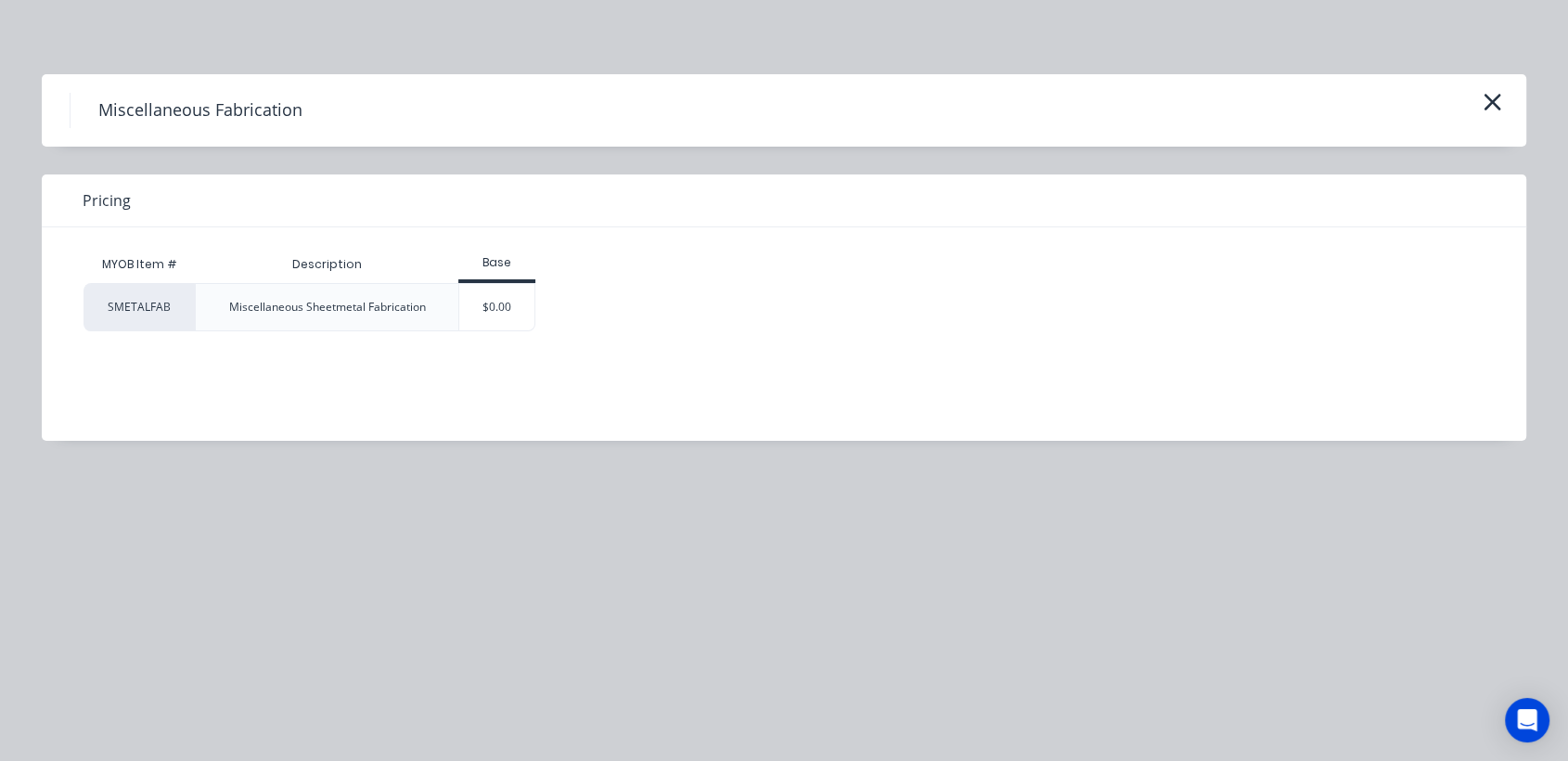
click at [502, 296] on div "$0.00" at bounding box center [497, 307] width 75 height 46
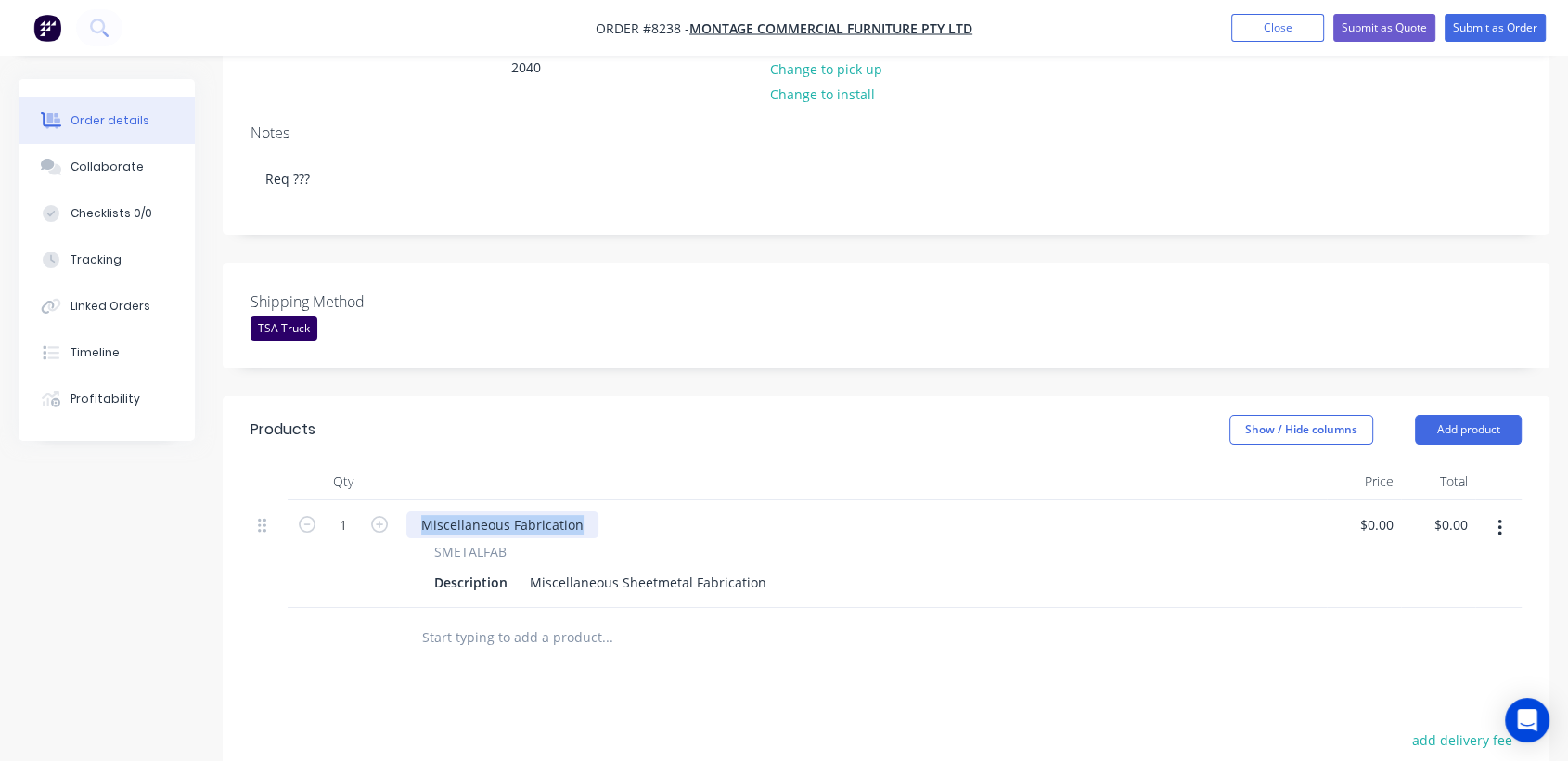
drag, startPoint x: 586, startPoint y: 474, endPoint x: 382, endPoint y: 461, distance: 204.4
click at [382, 500] on div "1 Miscellaneous Fabrication SMETALFAB Description Miscellaneous Sheetmetal Fabr…" at bounding box center [886, 554] width 1271 height 108
click at [1495, 511] on button "button" at bounding box center [1500, 528] width 43 height 34
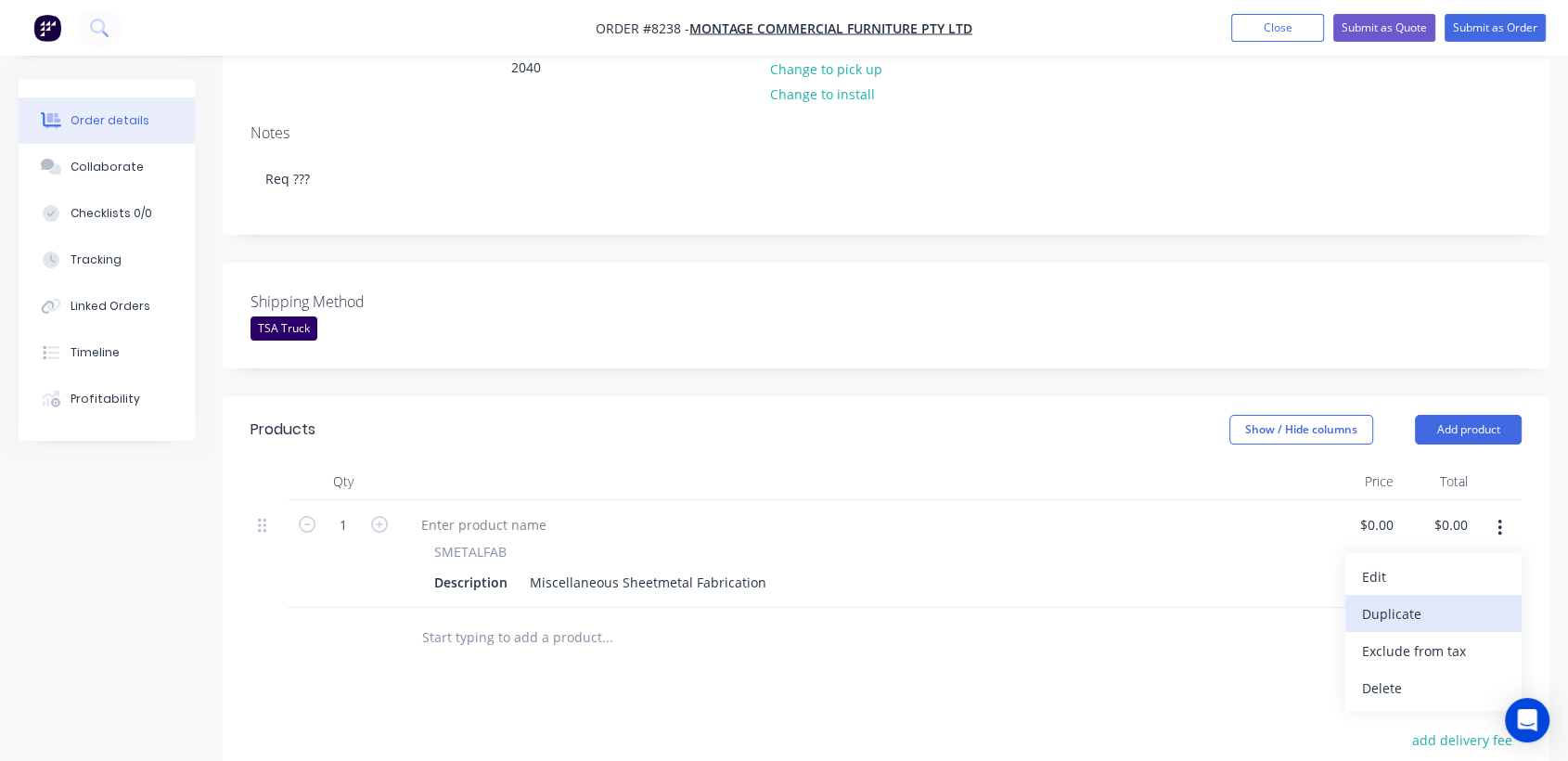
click at [1431, 600] on div "Duplicate" at bounding box center [1434, 613] width 143 height 27
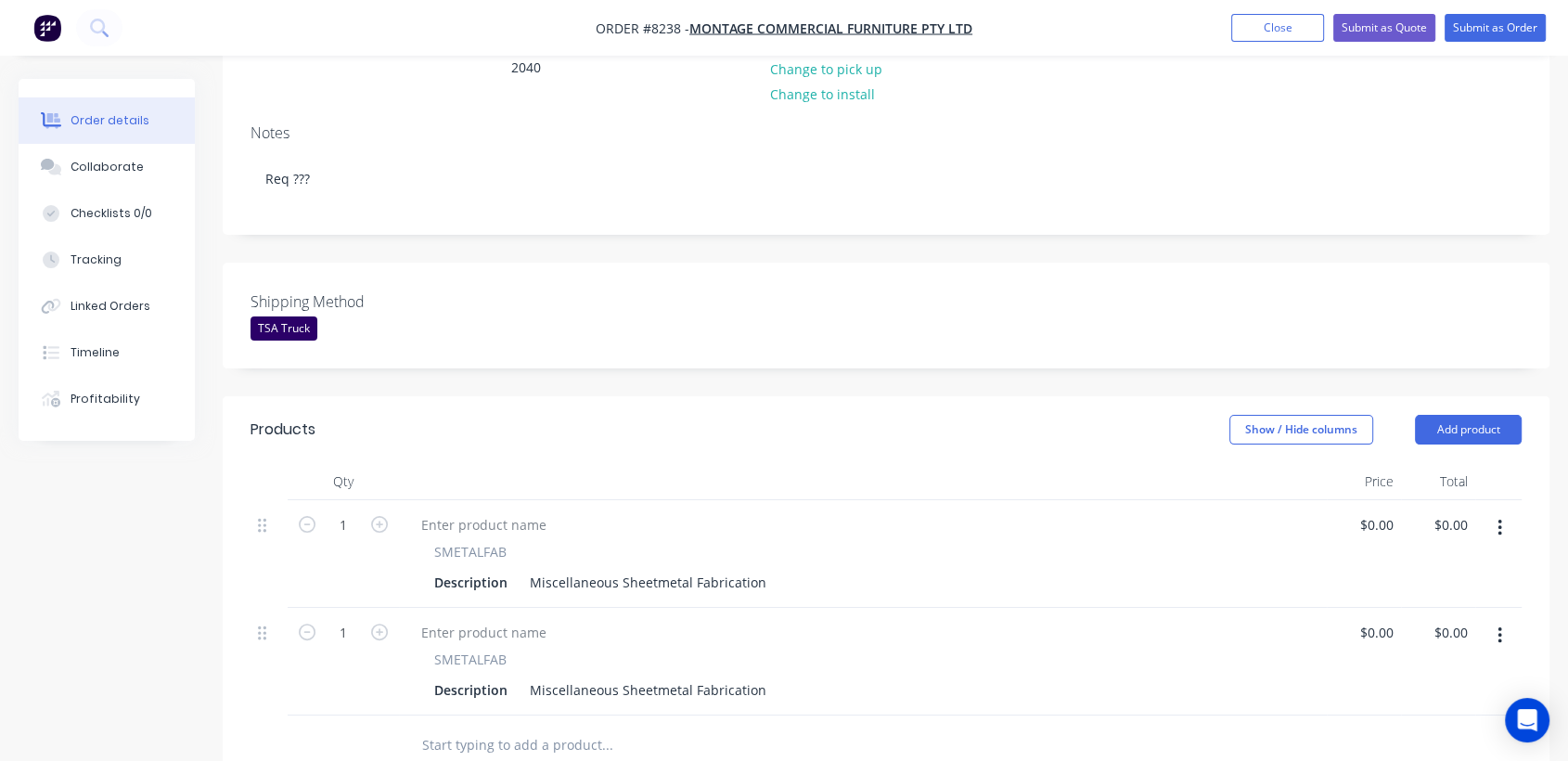
click at [1502, 518] on icon "button" at bounding box center [1500, 528] width 5 height 21
drag, startPoint x: 1438, startPoint y: 553, endPoint x: 1272, endPoint y: 556, distance: 166.0
click at [1437, 600] on div "Duplicate" at bounding box center [1434, 613] width 143 height 27
drag, startPoint x: 768, startPoint y: 535, endPoint x: 757, endPoint y: 535, distance: 11.0
click at [757, 569] on div "Description Miscellaneous Sheetmetal Fabrication" at bounding box center [859, 581] width 864 height 27
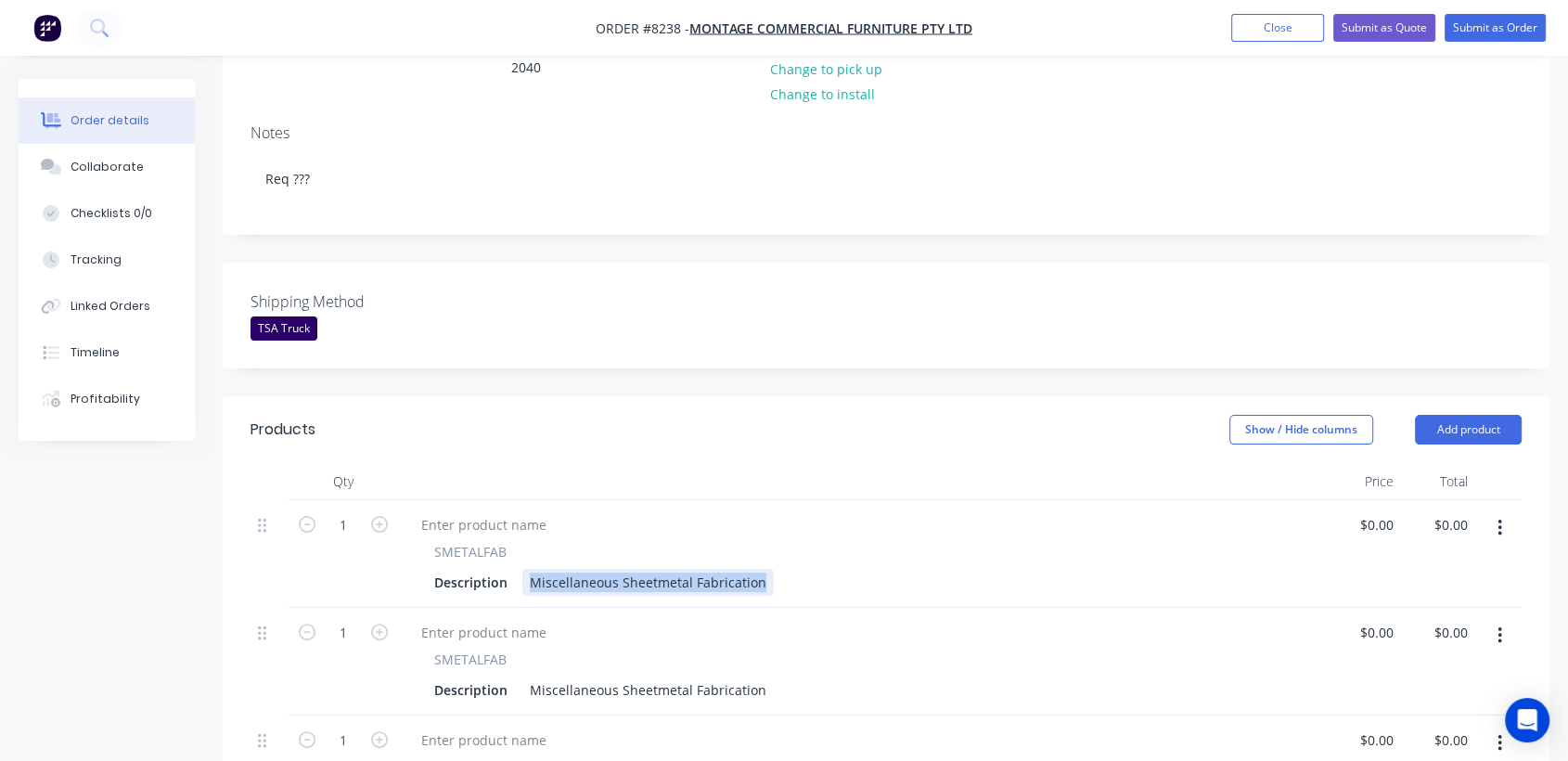
drag, startPoint x: 757, startPoint y: 529, endPoint x: 533, endPoint y: 531, distance: 224.0
click at [533, 569] on div "Miscellaneous Sheetmetal Fabrication" at bounding box center [647, 581] width 252 height 27
drag, startPoint x: 756, startPoint y: 530, endPoint x: 465, endPoint y: 538, distance: 291.1
click at [465, 569] on div "Description Miscellaneous Sheetmetal Fabrication" at bounding box center [859, 581] width 864 height 27
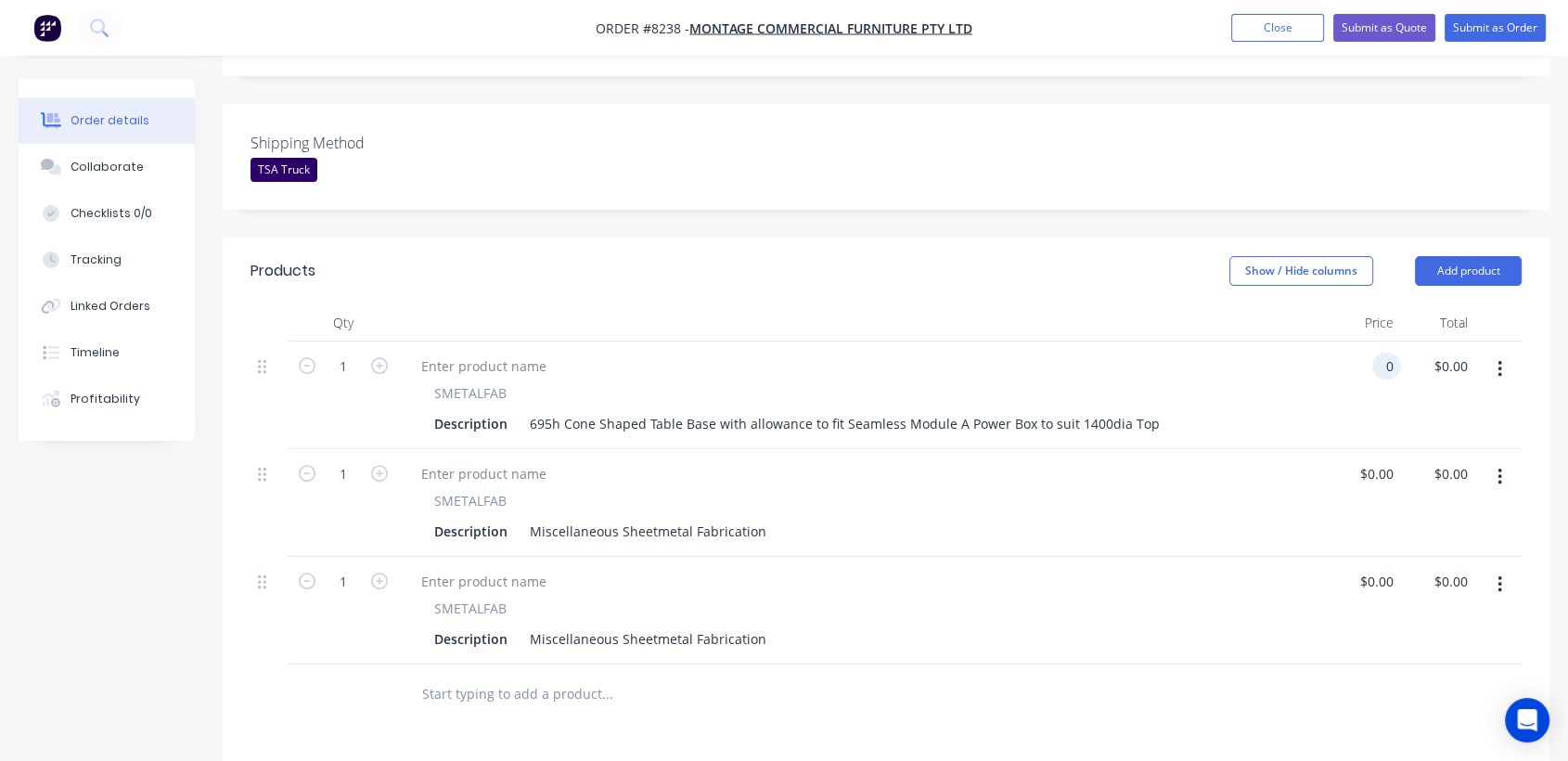
scroll to position [515, 0]
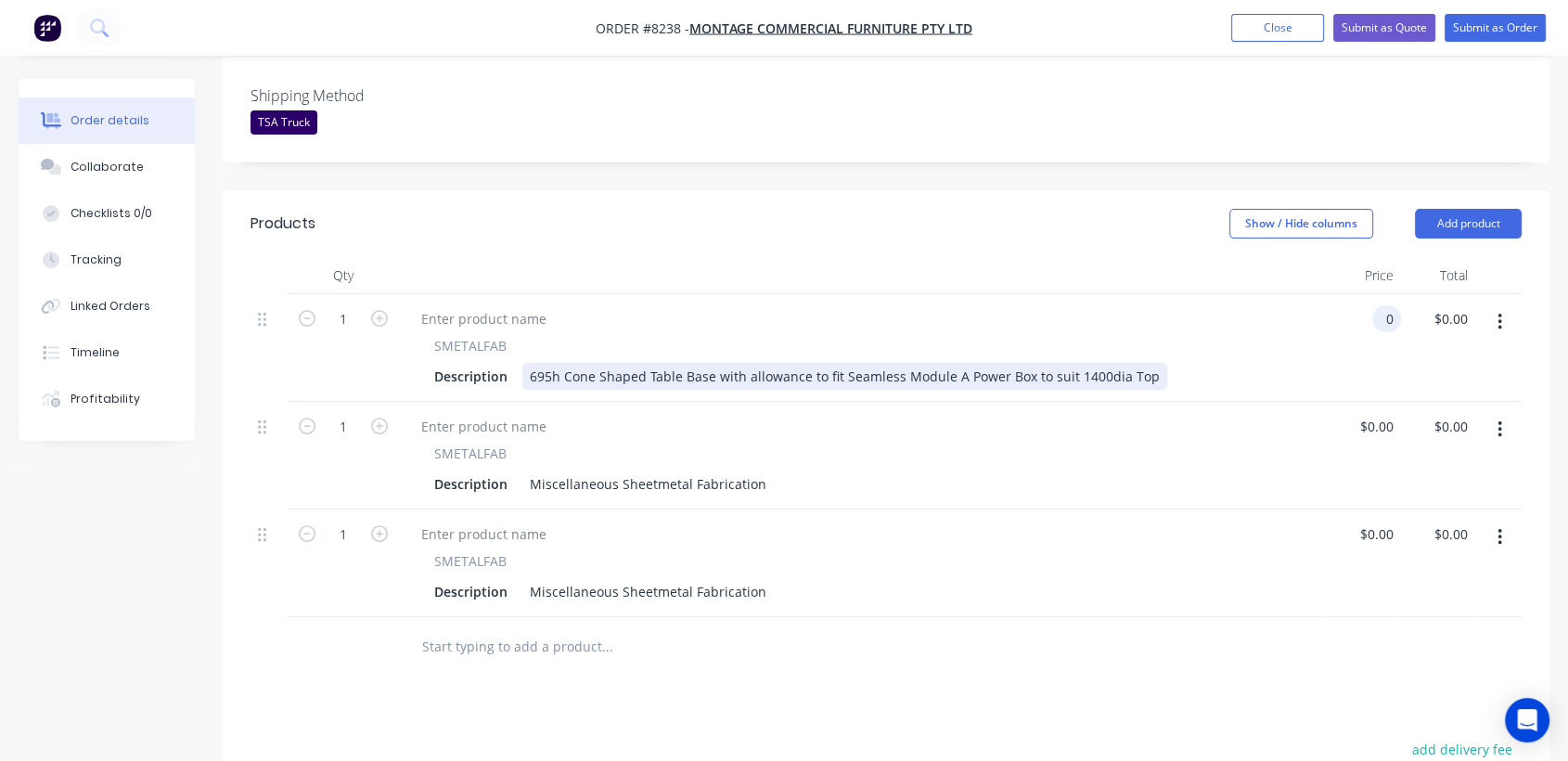
type input "$0.00"
drag, startPoint x: 1145, startPoint y: 324, endPoint x: 568, endPoint y: 319, distance: 577.0
click at [573, 363] on div "695h Cone Shaped Table Base with allowance to fit Seamless Module A Power Box t…" at bounding box center [845, 376] width 645 height 27
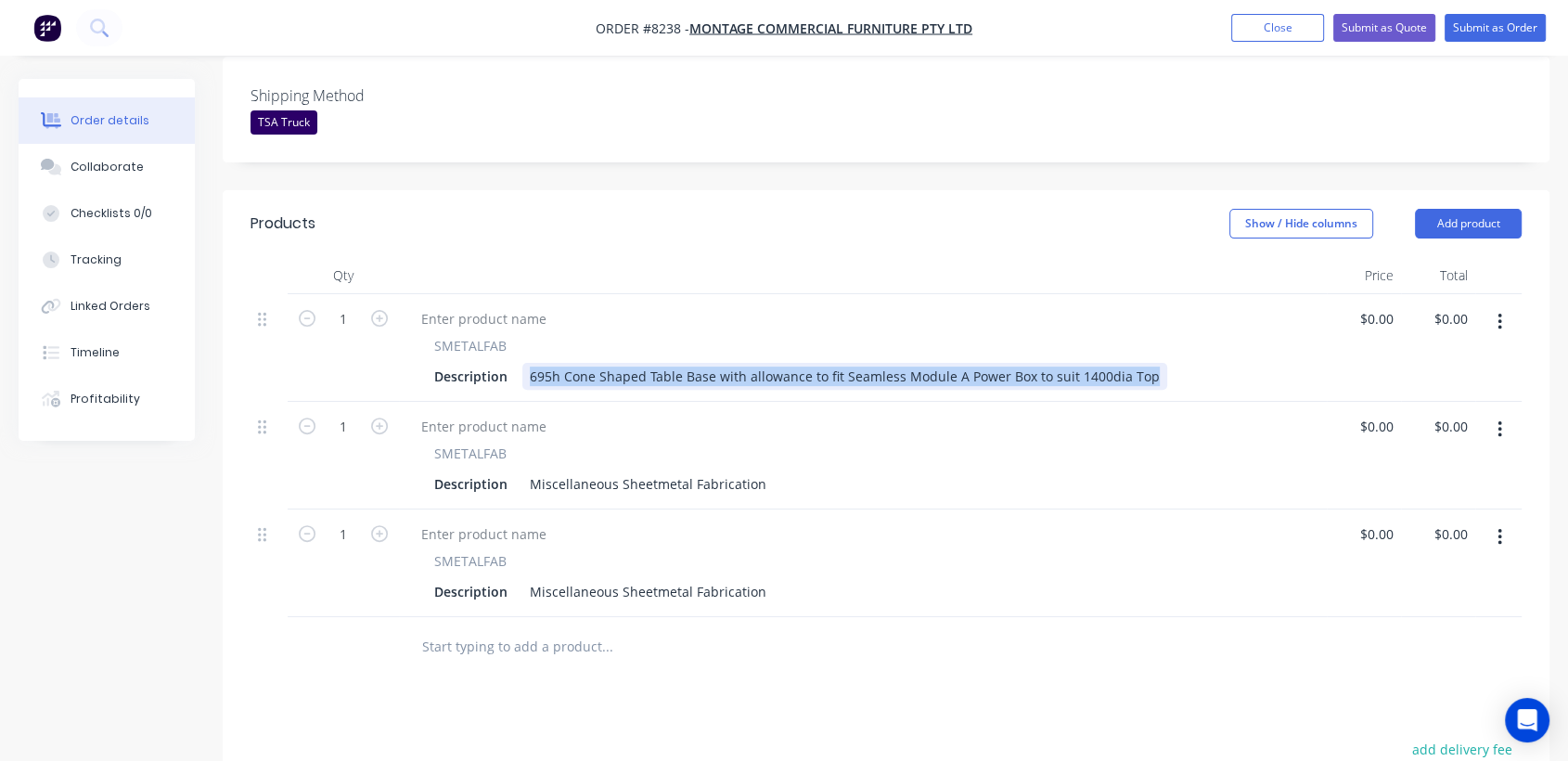
drag, startPoint x: 528, startPoint y: 321, endPoint x: 1054, endPoint y: 317, distance: 526.0
click at [1177, 363] on div "Description 695h Cone Shaped Table Base with allowance to fit Seamless Module A…" at bounding box center [859, 376] width 864 height 27
copy div "695h Cone Shaped Table Base with allowance to fit Seamless Module A Power Box t…"
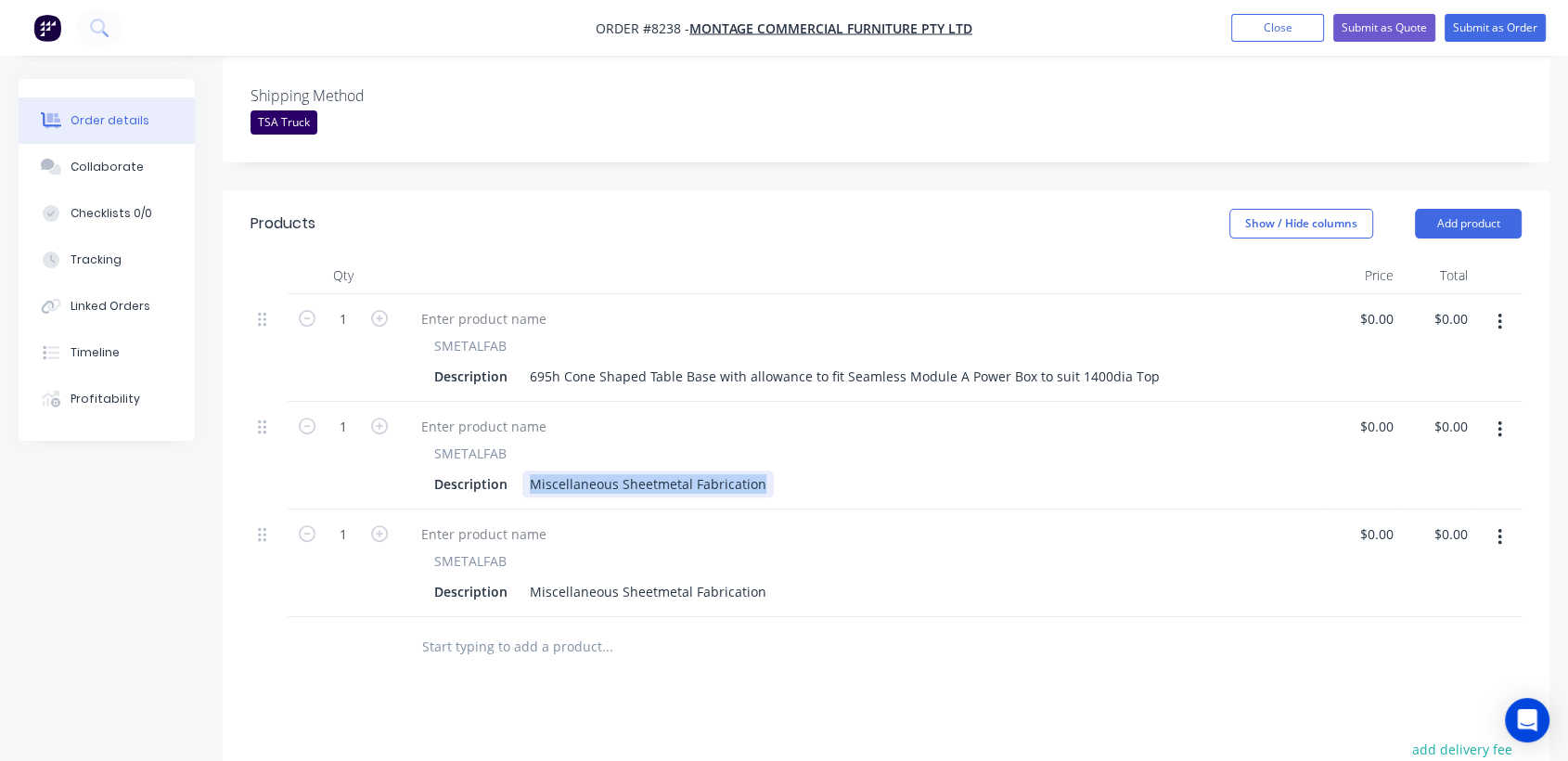
drag, startPoint x: 525, startPoint y: 428, endPoint x: 828, endPoint y: 406, distance: 303.8
click at [830, 444] on div "SMETALFAB Description Miscellaneous Sheetmetal Fabrication" at bounding box center [862, 471] width 913 height 54
paste div
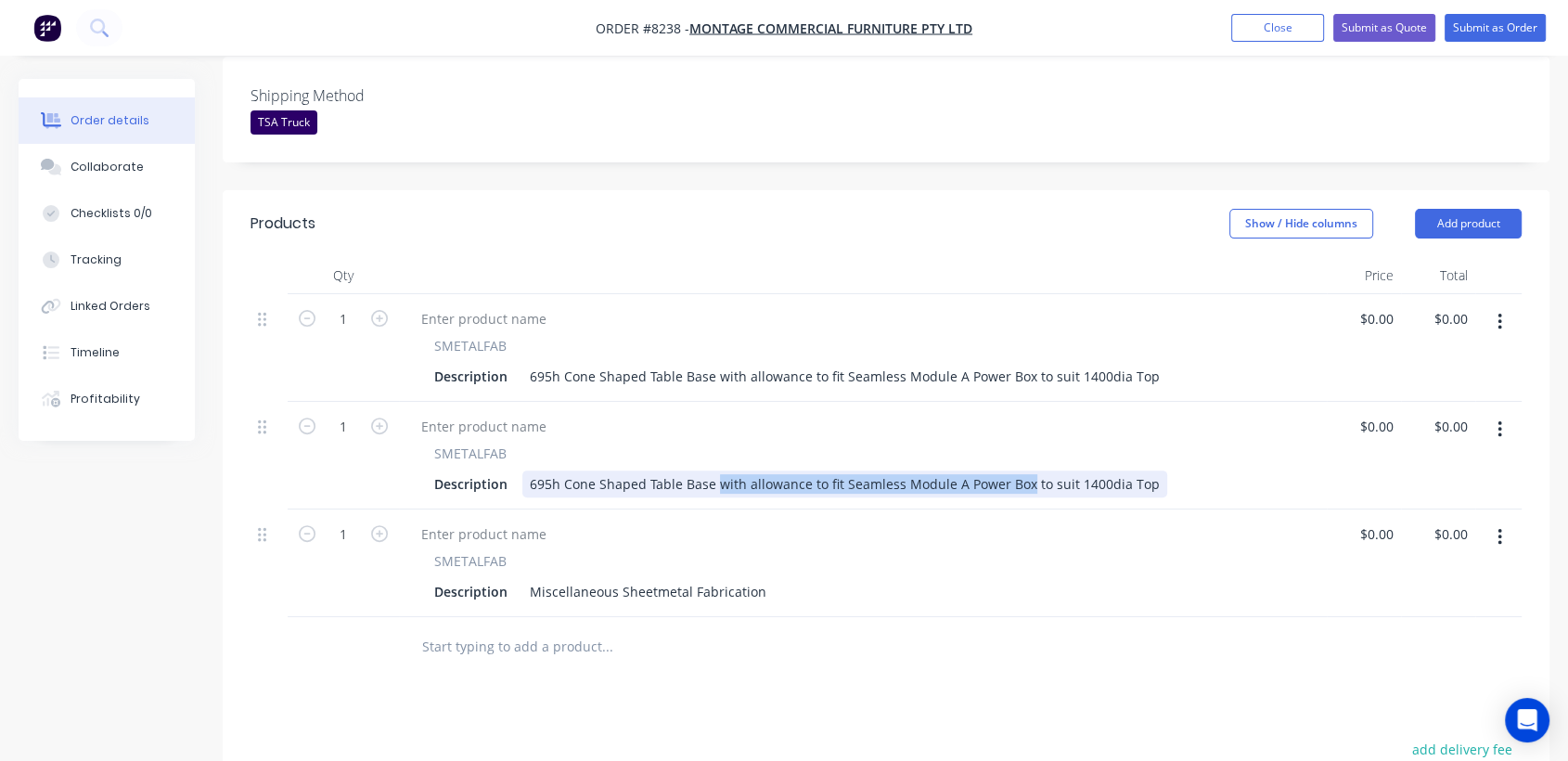
drag, startPoint x: 1023, startPoint y: 432, endPoint x: 715, endPoint y: 440, distance: 308.1
click at [715, 471] on div "695h Cone Shaped Table Base with allowance to fit Seamless Module A Power Box t…" at bounding box center [845, 484] width 645 height 27
click at [772, 471] on div "695h Cone Shaped Table Base to suit 1400dia Top" at bounding box center [684, 484] width 324 height 27
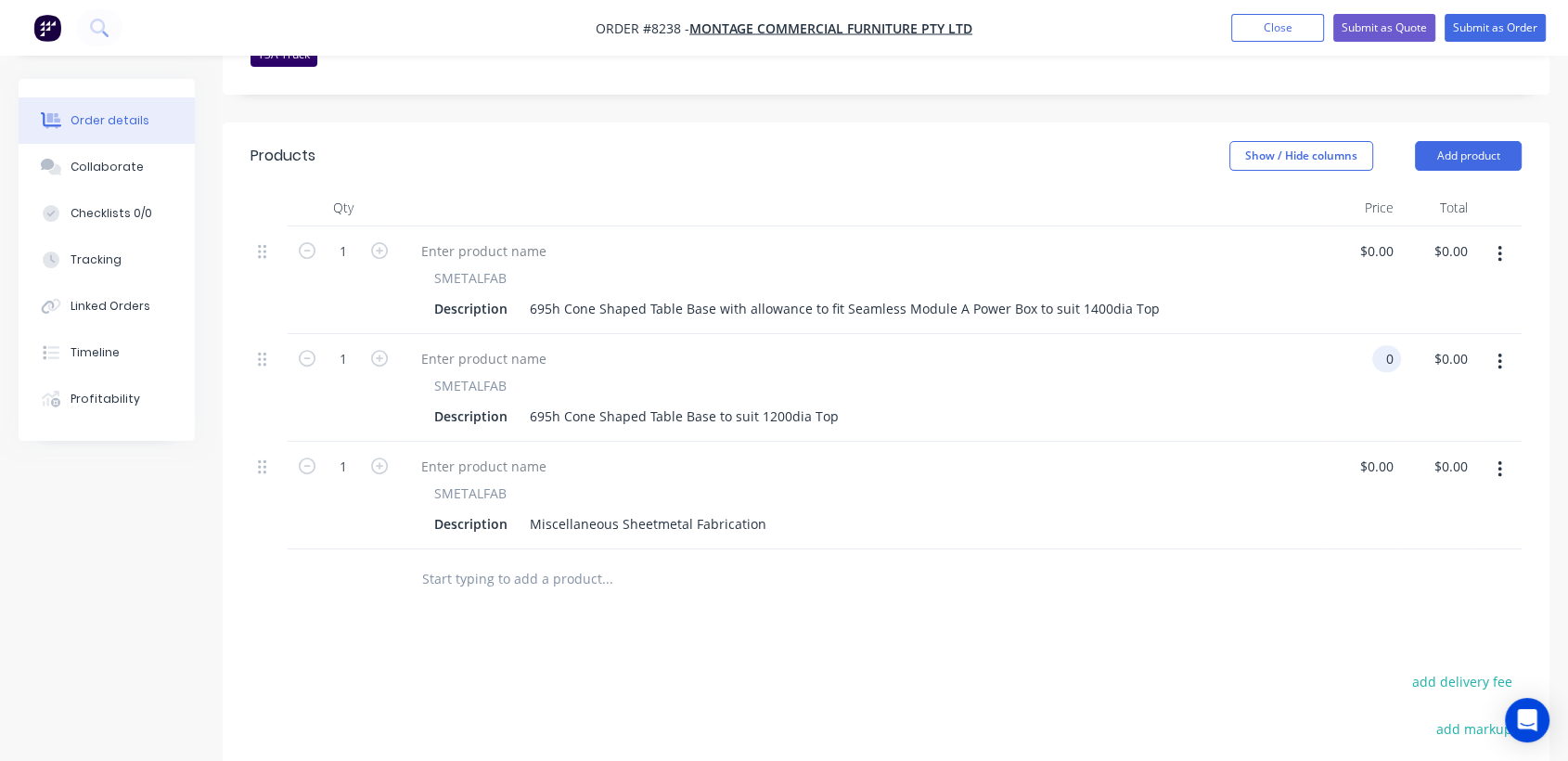
scroll to position [618, 0]
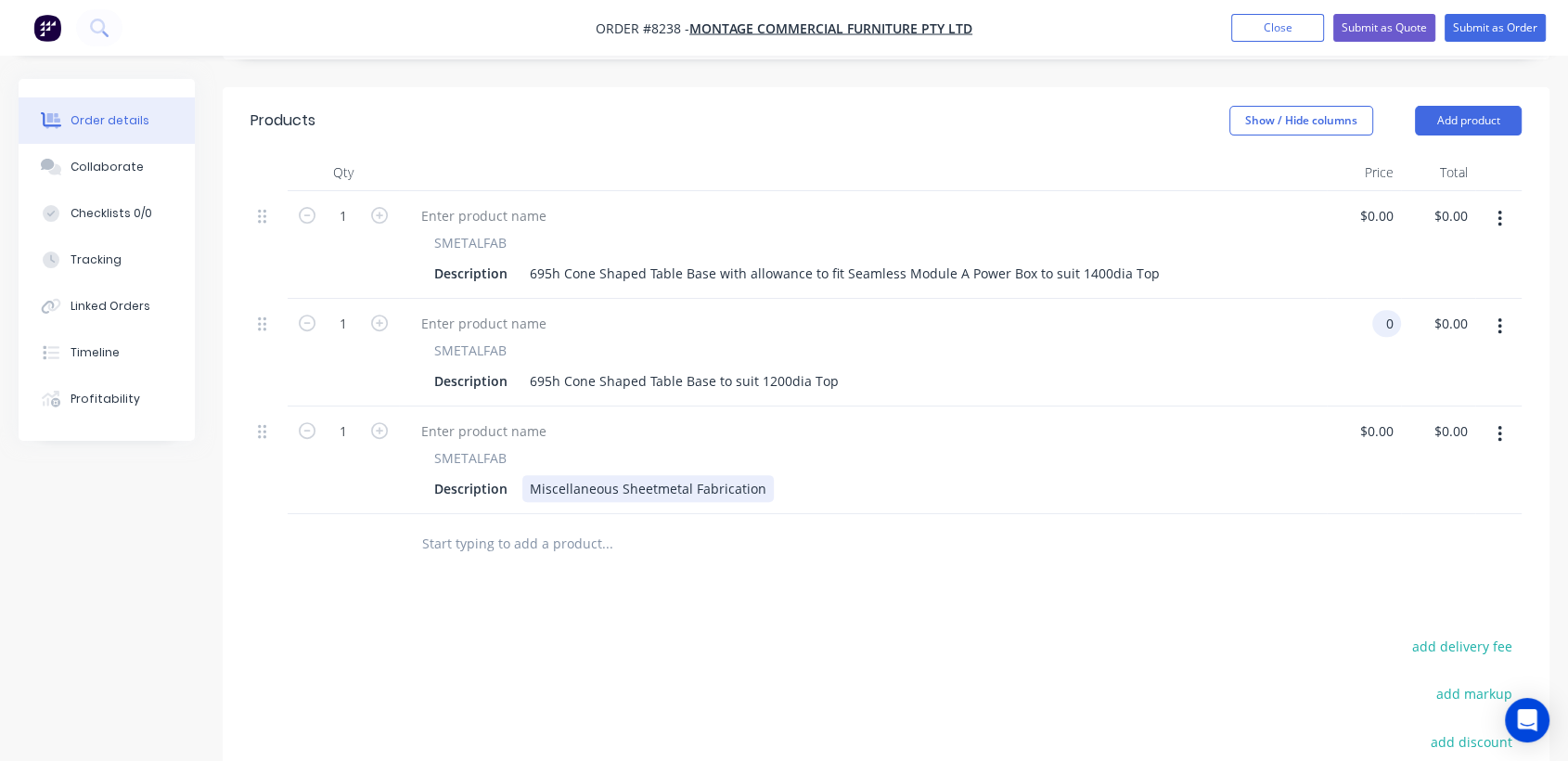
type input "$0.00"
drag, startPoint x: 756, startPoint y: 434, endPoint x: 542, endPoint y: 428, distance: 214.1
click at [542, 475] on div "Miscellaneous Sheetmetal Fabrication" at bounding box center [647, 488] width 252 height 27
click at [563, 475] on div "Miscellaneous Sheetmetal Fabrication" at bounding box center [647, 488] width 252 height 27
drag, startPoint x: 527, startPoint y: 430, endPoint x: 786, endPoint y: 432, distance: 259.0
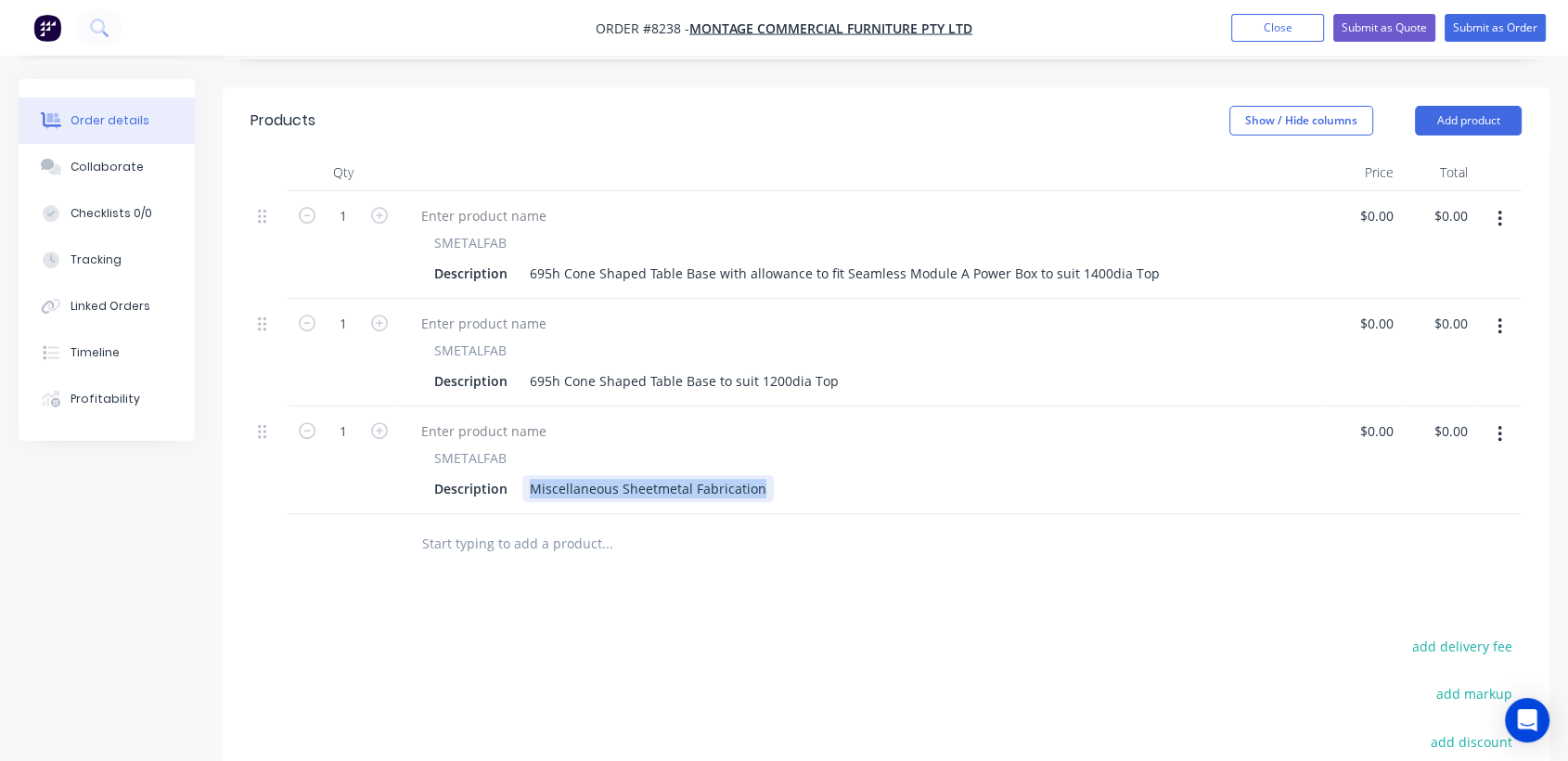
click at [786, 475] on div "Description Miscellaneous Sheetmetal Fabrication" at bounding box center [859, 488] width 864 height 27
click at [550, 475] on div "2 x Cone Drums" at bounding box center [578, 488] width 113 height 27
click at [659, 475] on div "2 x 895h Cone Drums" at bounding box center [596, 488] width 148 height 27
type input "$0.00"
click at [549, 525] on input "text" at bounding box center [607, 544] width 371 height 38
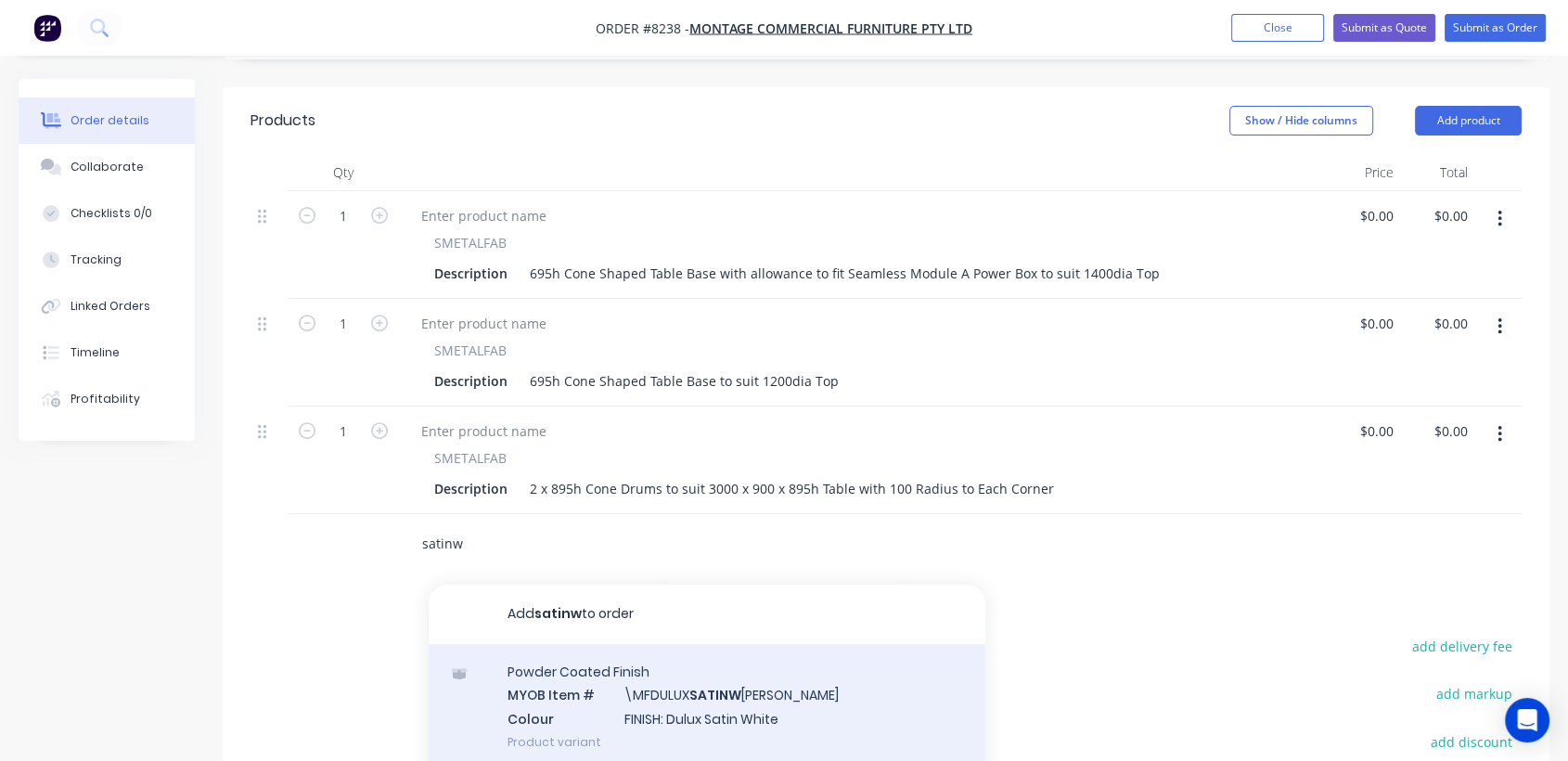
scroll to position [44, 0]
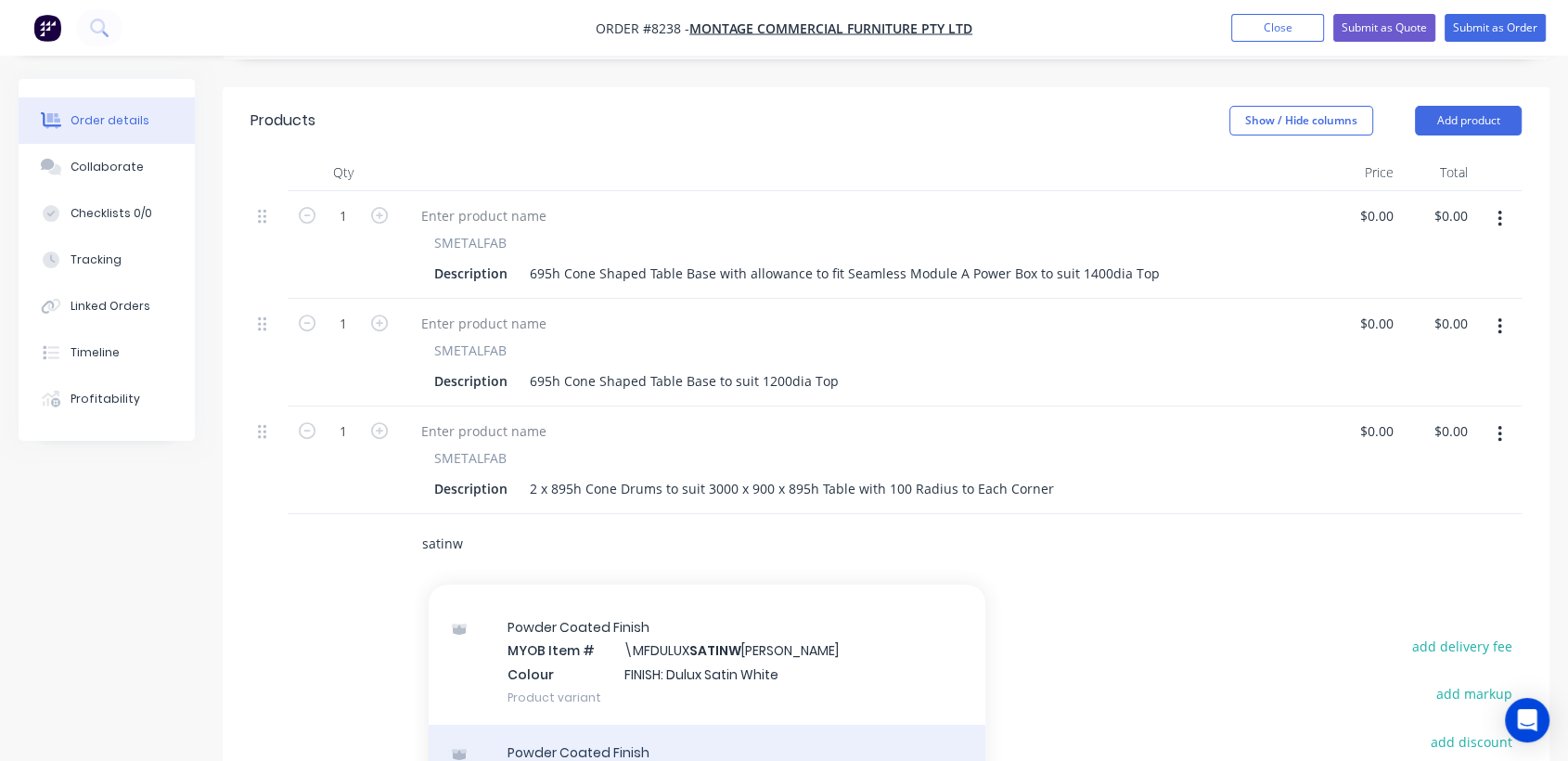
type input "satinw"
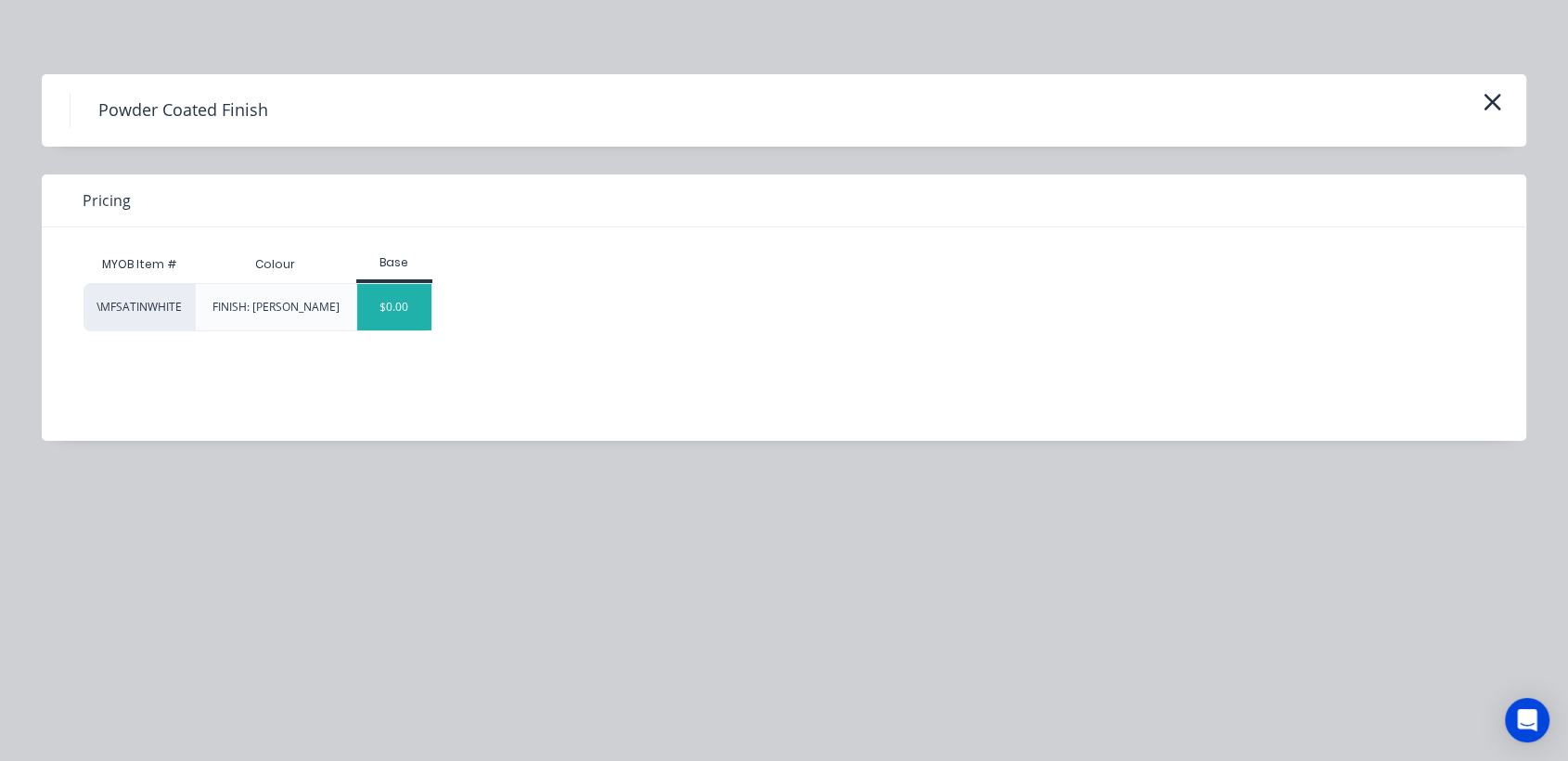
click at [415, 315] on div "$0.00" at bounding box center [395, 307] width 75 height 46
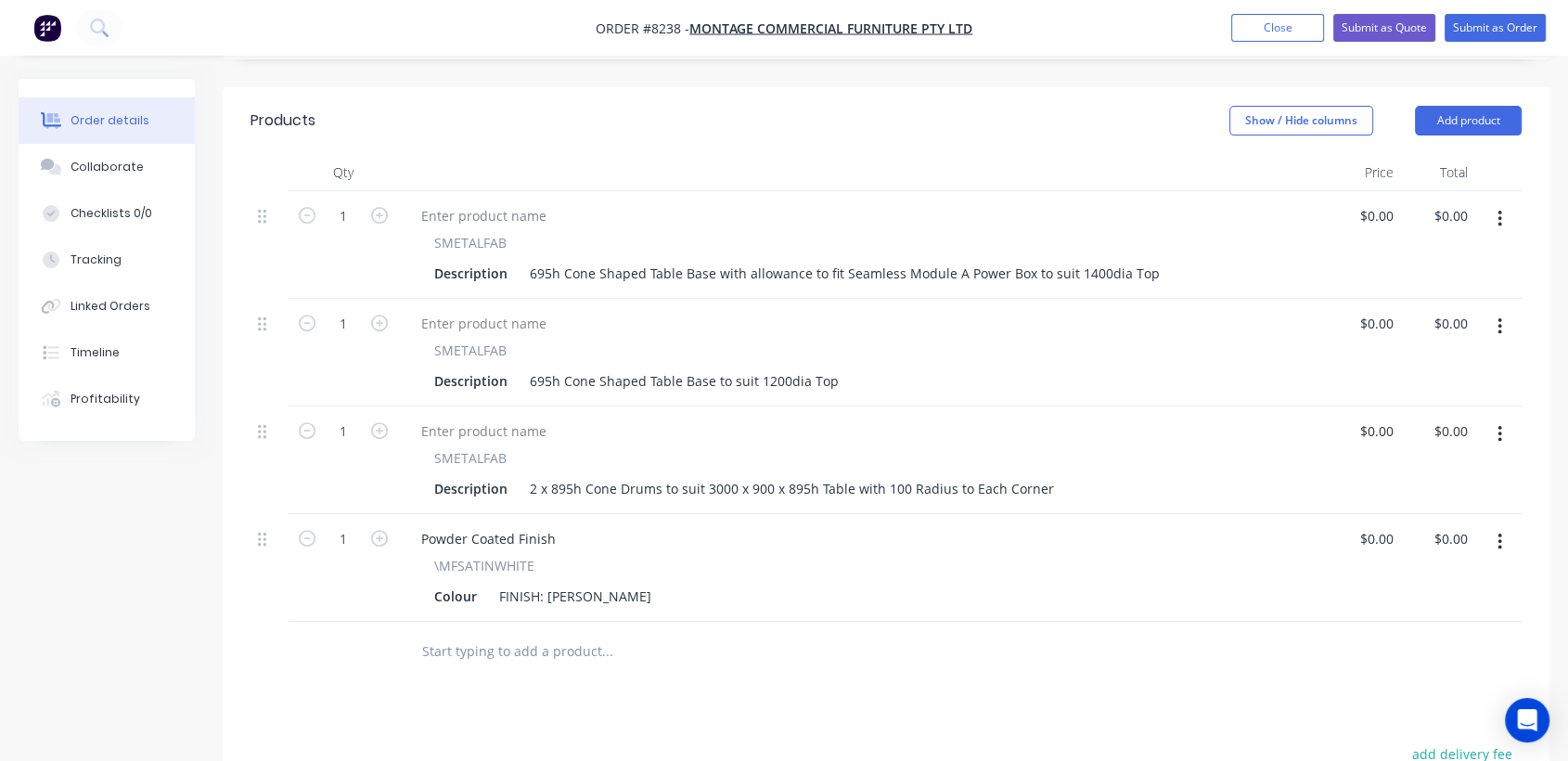
click at [490, 633] on input "text" at bounding box center [607, 651] width 371 height 38
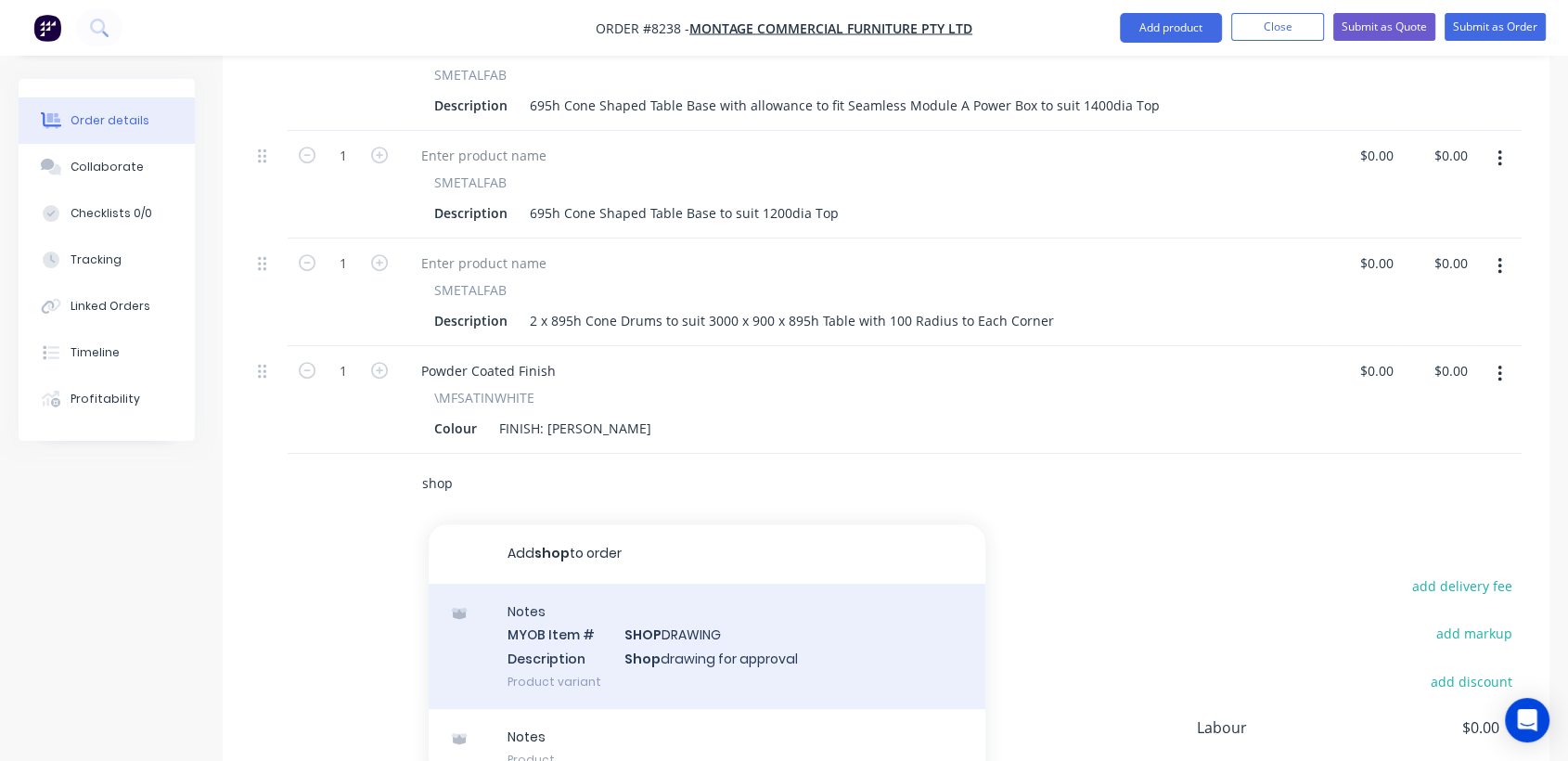
scroll to position [824, 0]
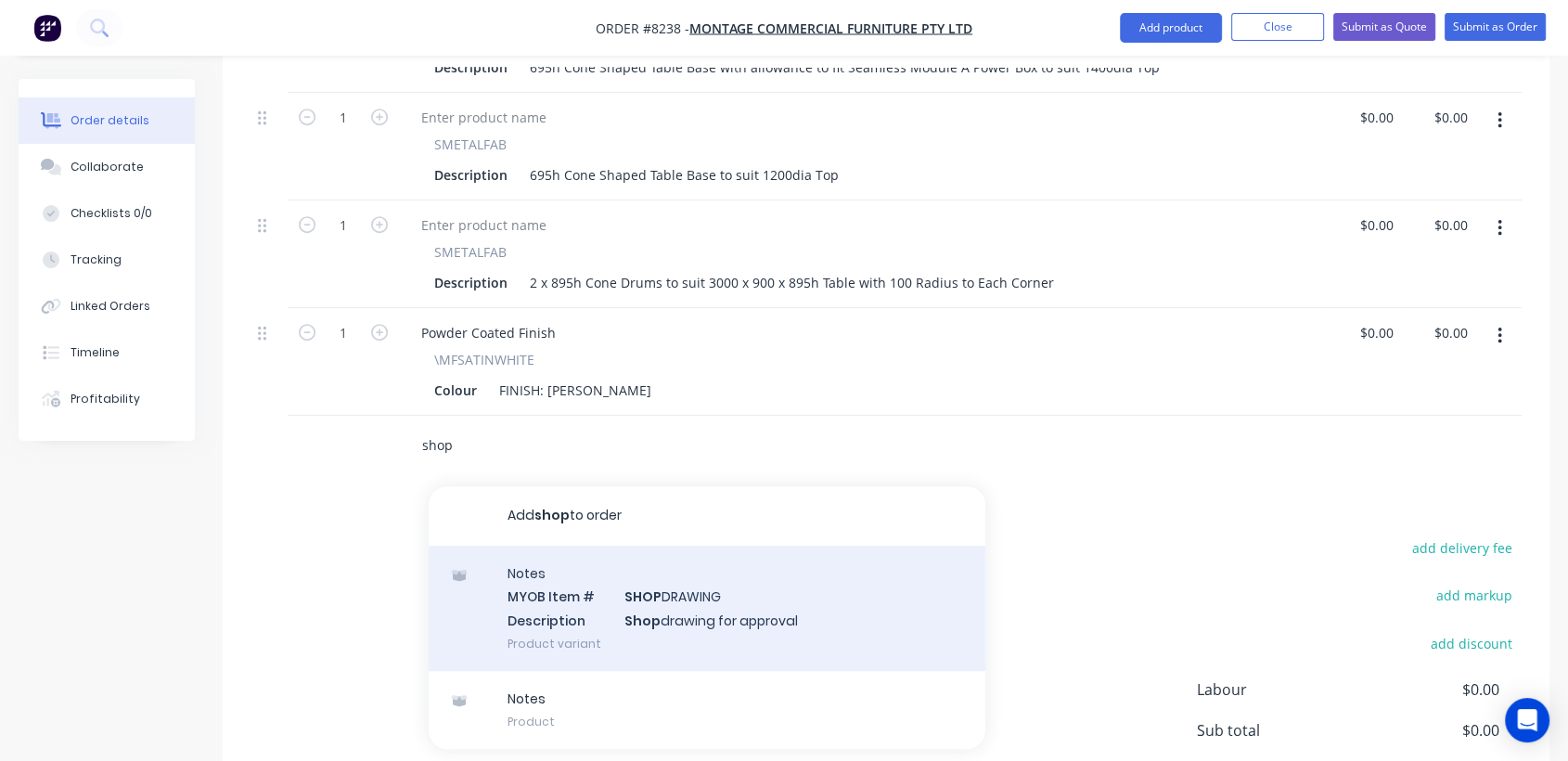
type input "shop"
click at [665, 546] on div "Notes MYOB Item # SHOP DRAWING Description Shop drawing for approval Product va…" at bounding box center [707, 608] width 557 height 125
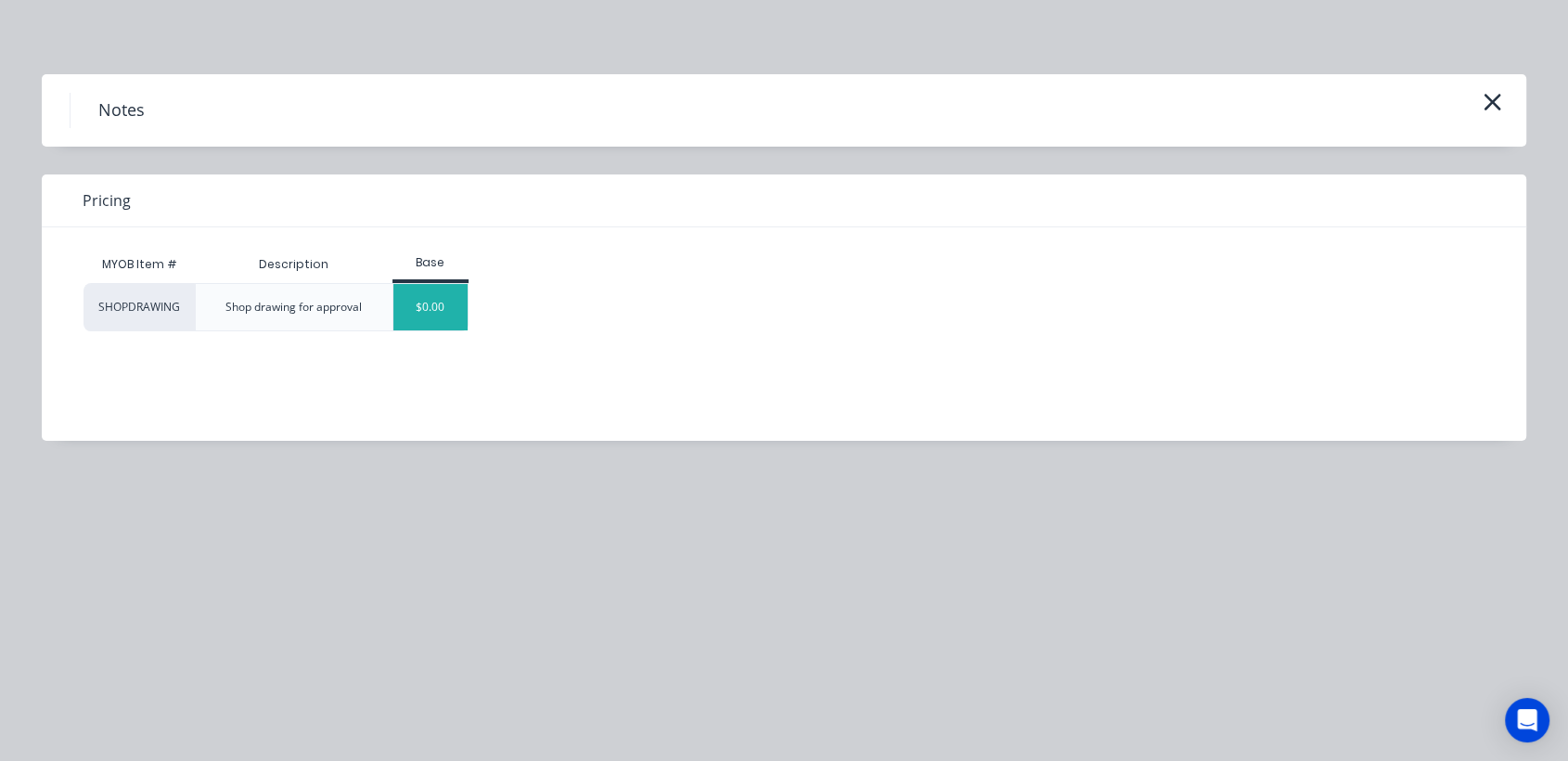
click at [448, 314] on div "$0.00" at bounding box center [431, 307] width 75 height 46
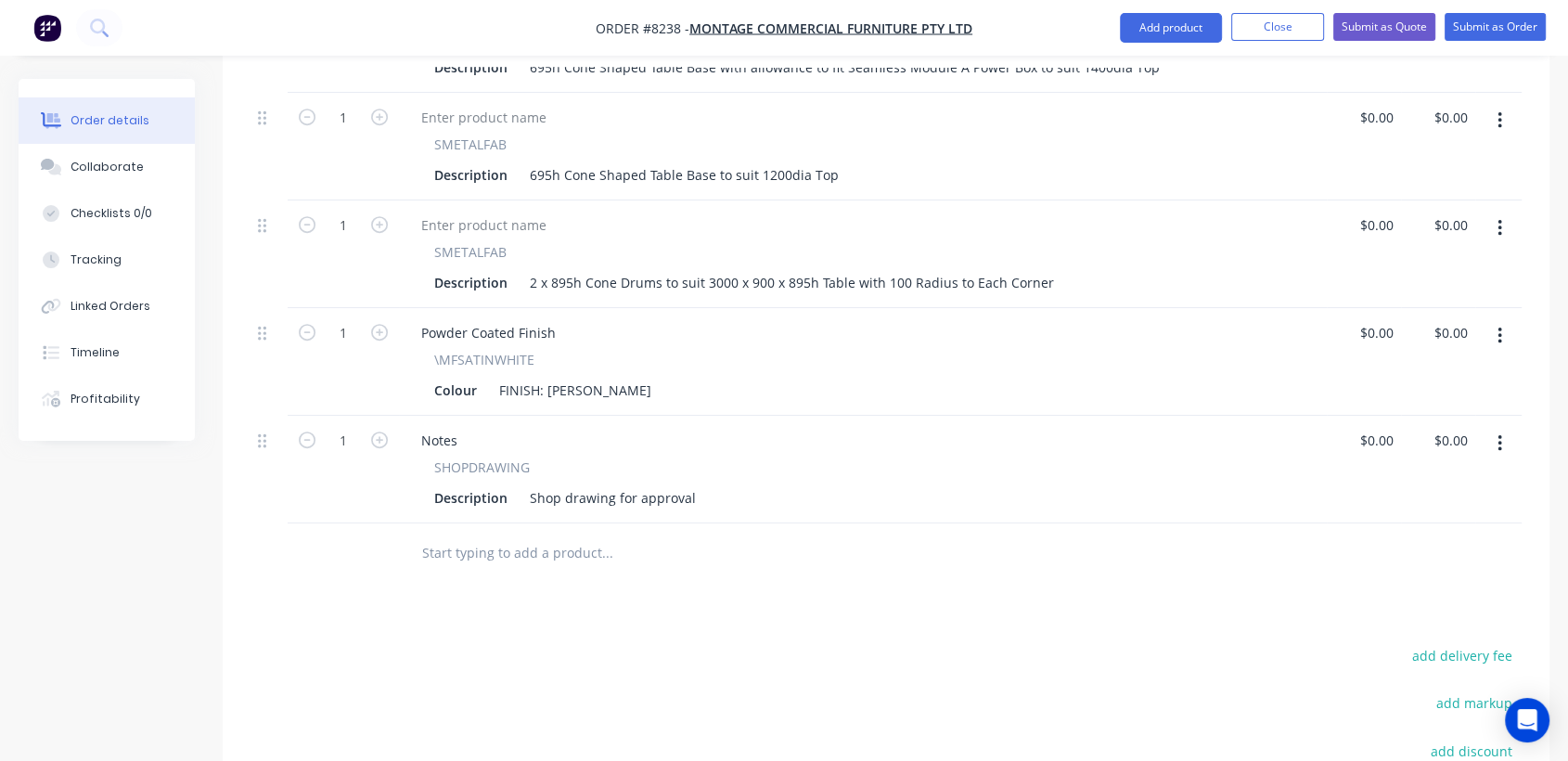
click at [507, 535] on input "text" at bounding box center [607, 554] width 371 height 38
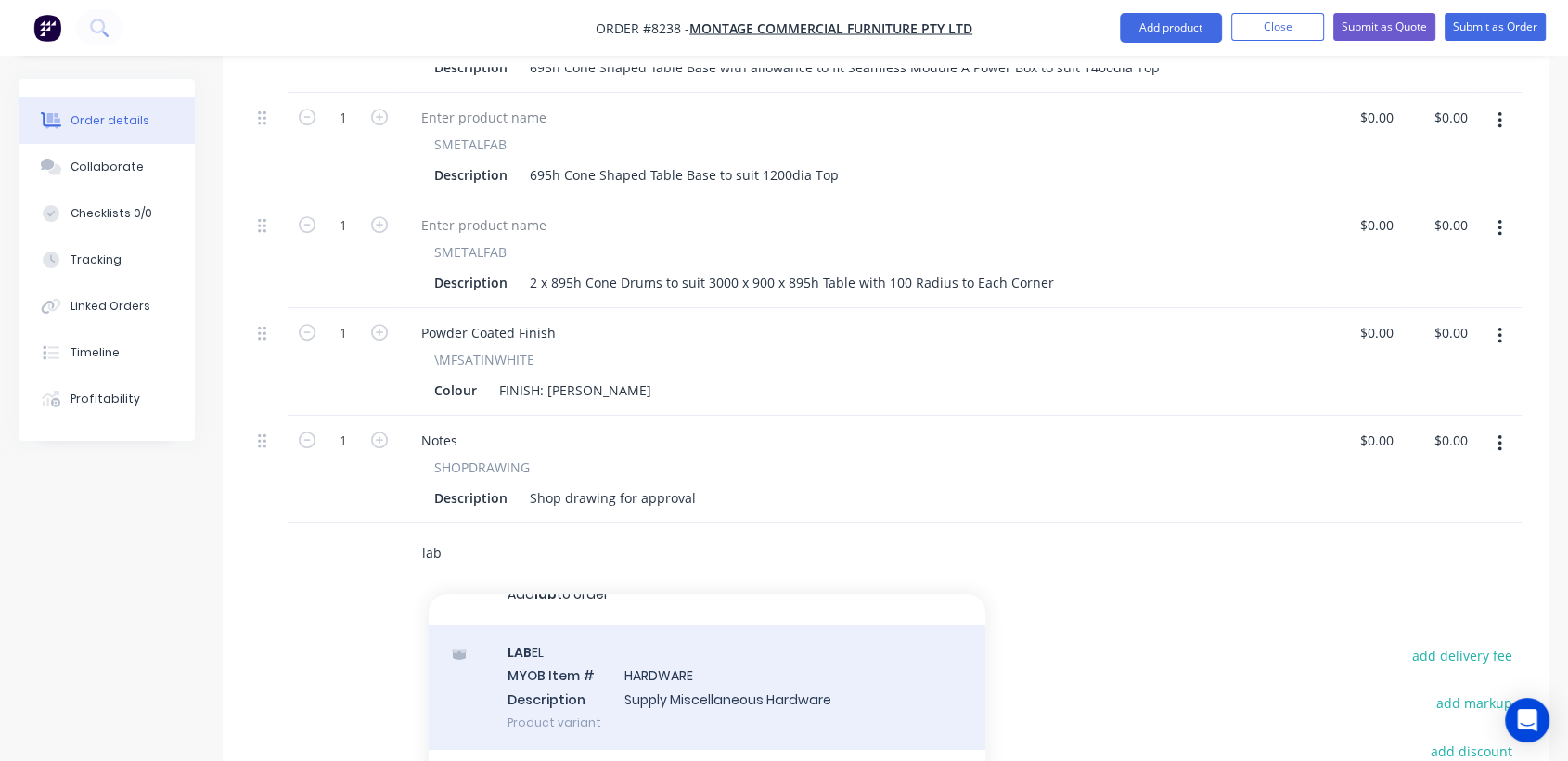
scroll to position [44, 0]
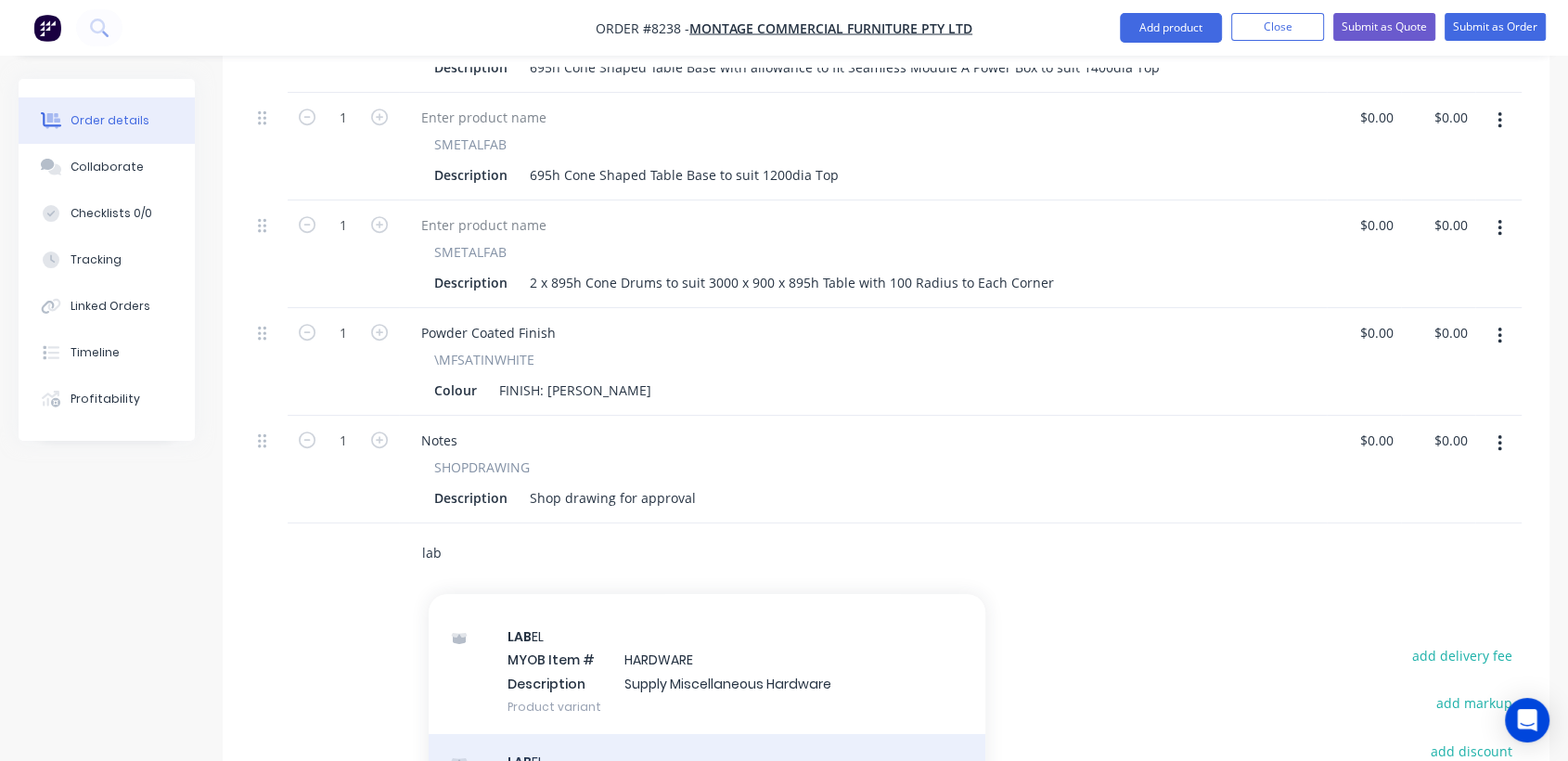
type input "lab"
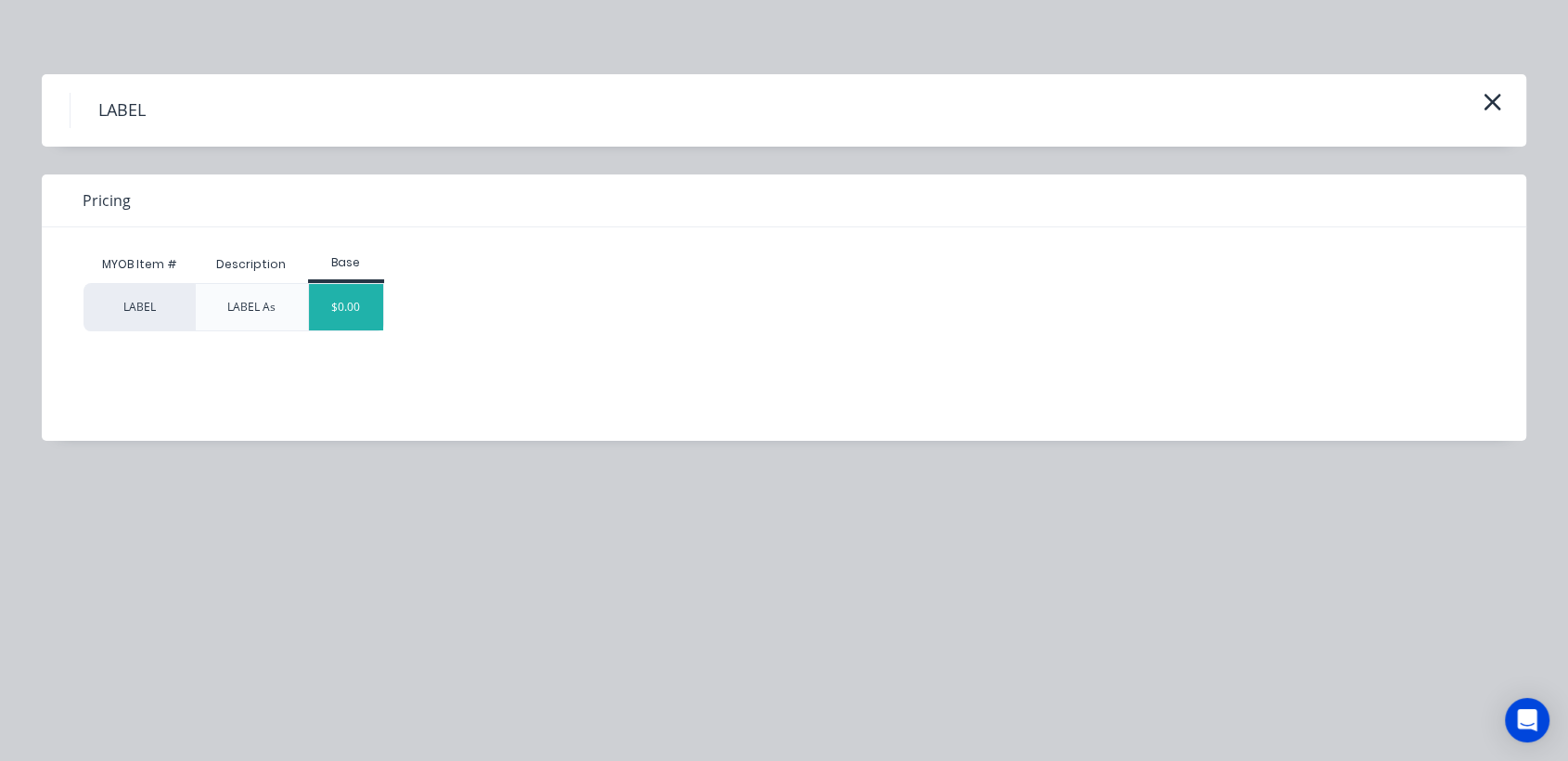
click at [364, 311] on div "$0.00" at bounding box center [346, 307] width 75 height 46
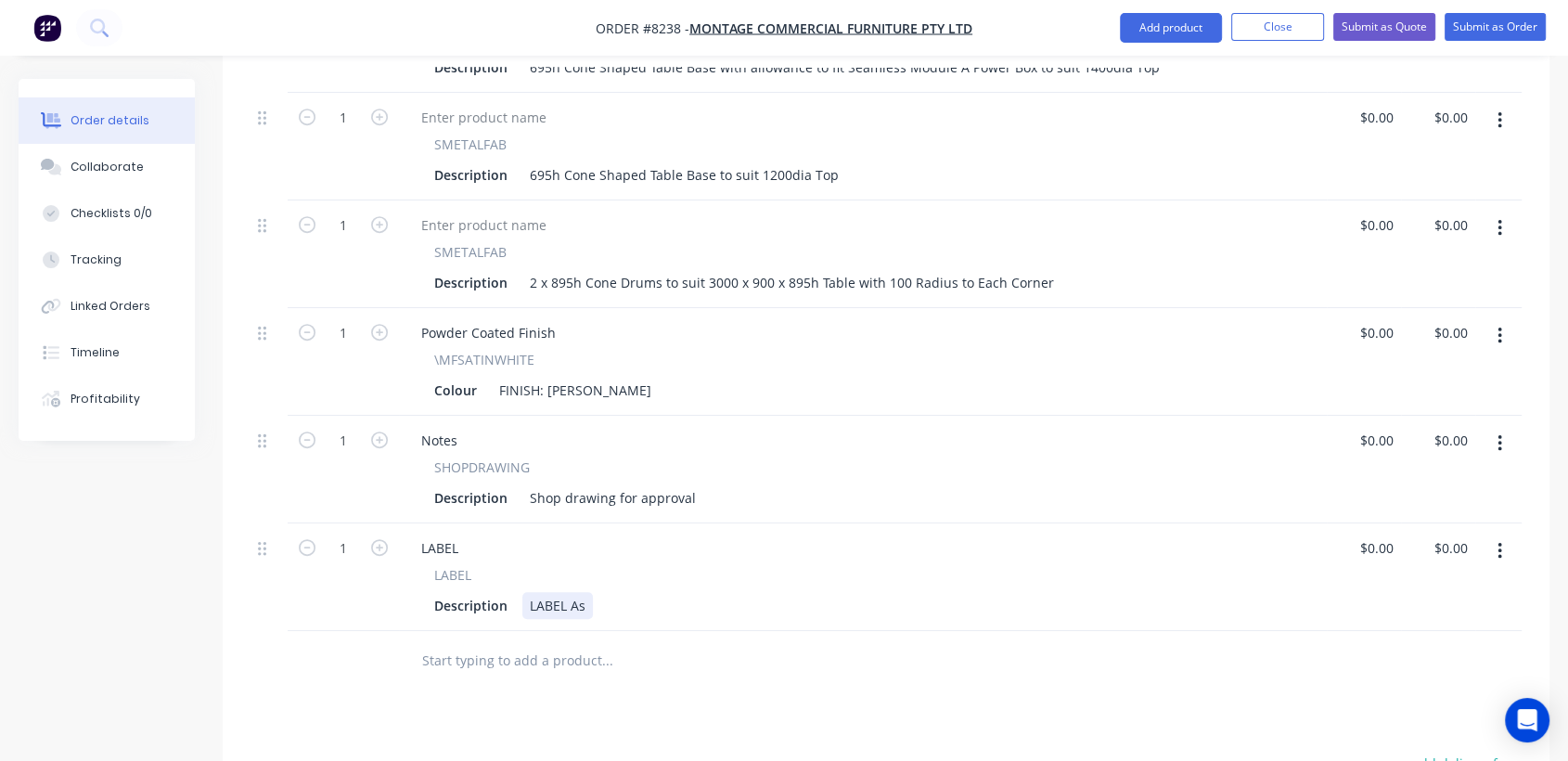
click at [586, 592] on div "LABEL As" at bounding box center [557, 605] width 70 height 27
type input "$0.00"
click at [492, 643] on input "text" at bounding box center [607, 661] width 371 height 38
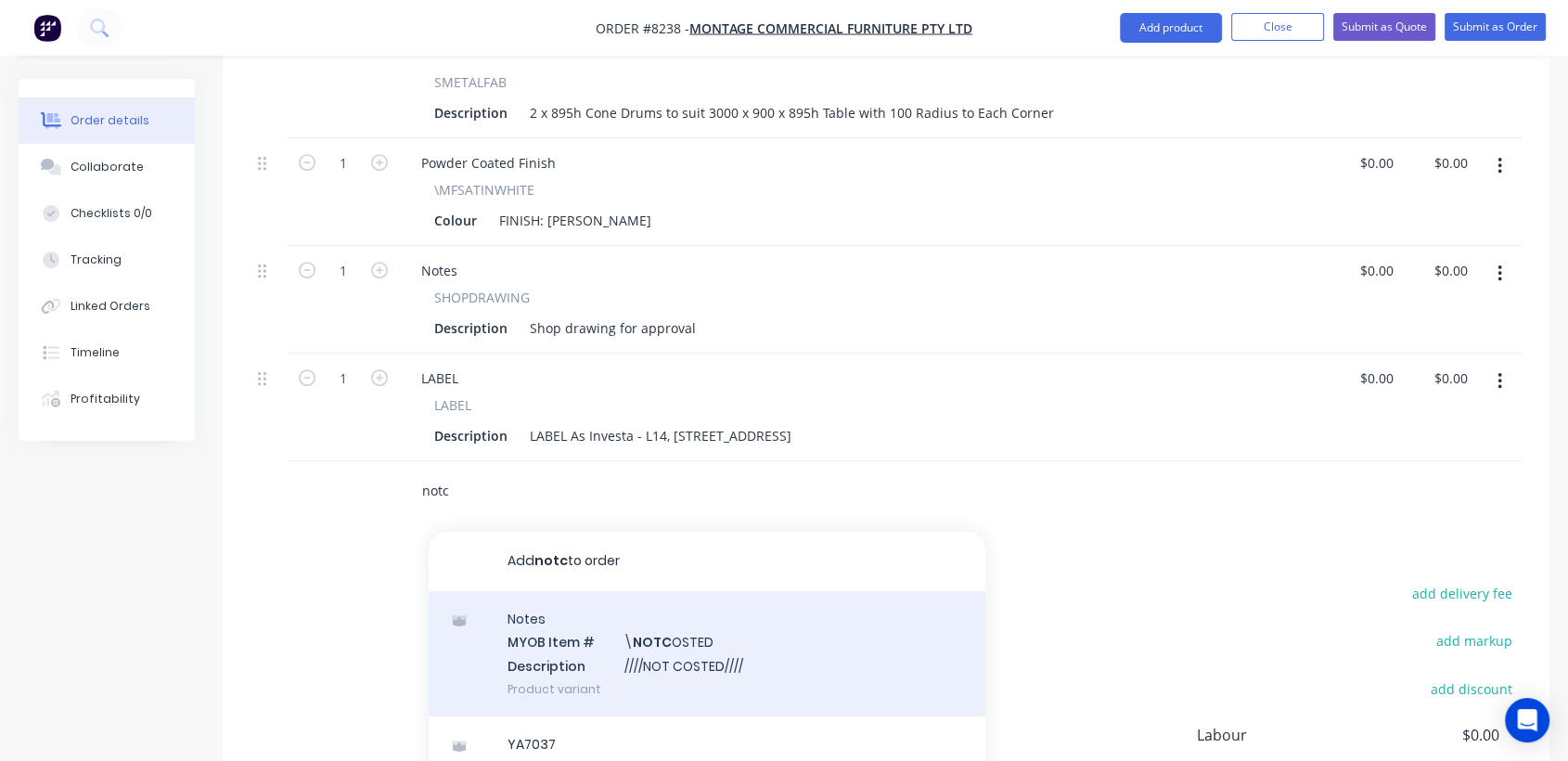
scroll to position [1031, 0]
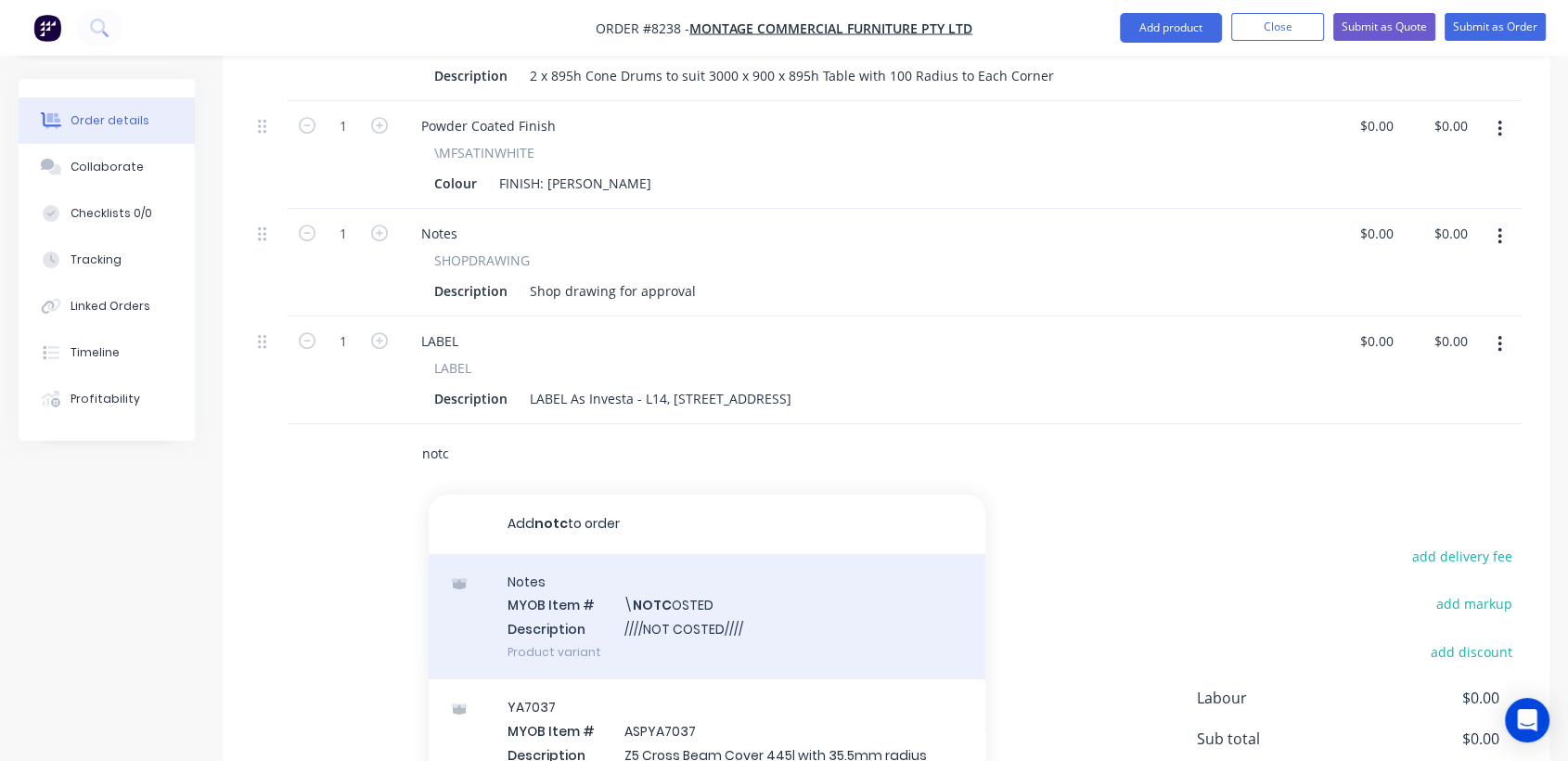
type input "notc"
click at [709, 577] on div "Notes MYOB Item # \ NOTC OSTED Description ////NOT COSTED//// Product variant" at bounding box center [707, 616] width 557 height 125
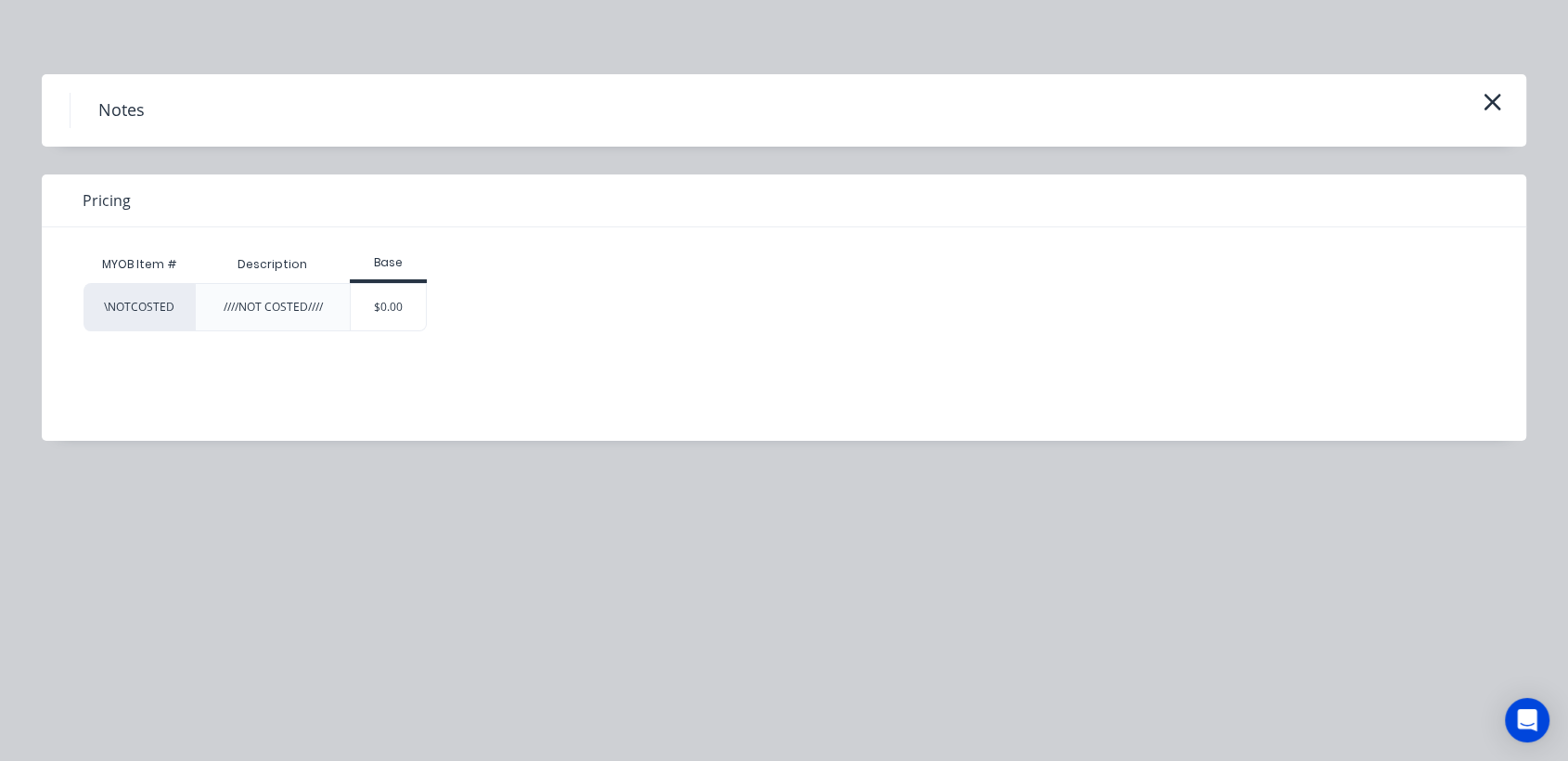
click at [394, 304] on div "$0.00" at bounding box center [388, 307] width 75 height 46
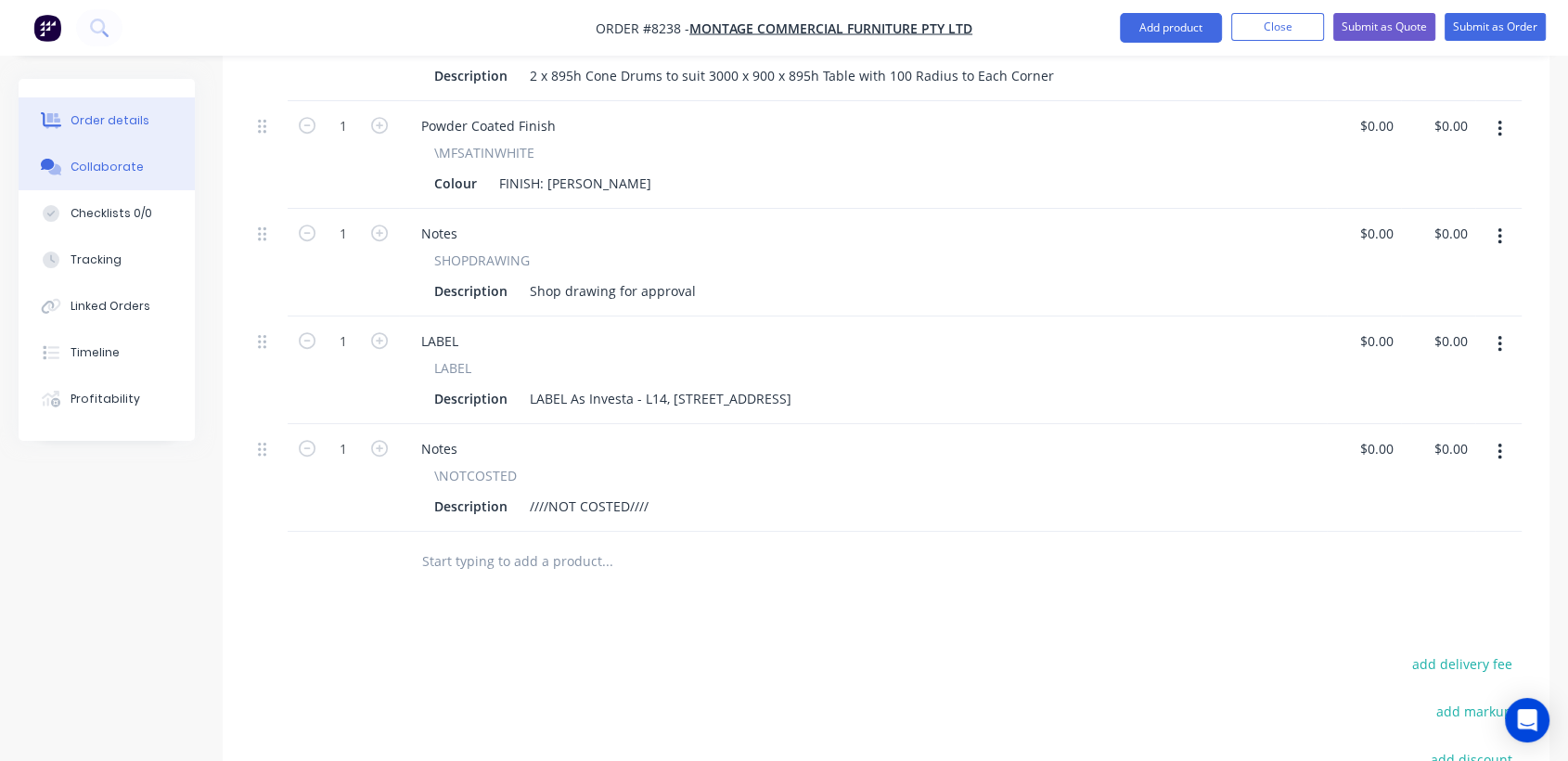
click at [136, 165] on button "Collaborate" at bounding box center [107, 167] width 177 height 46
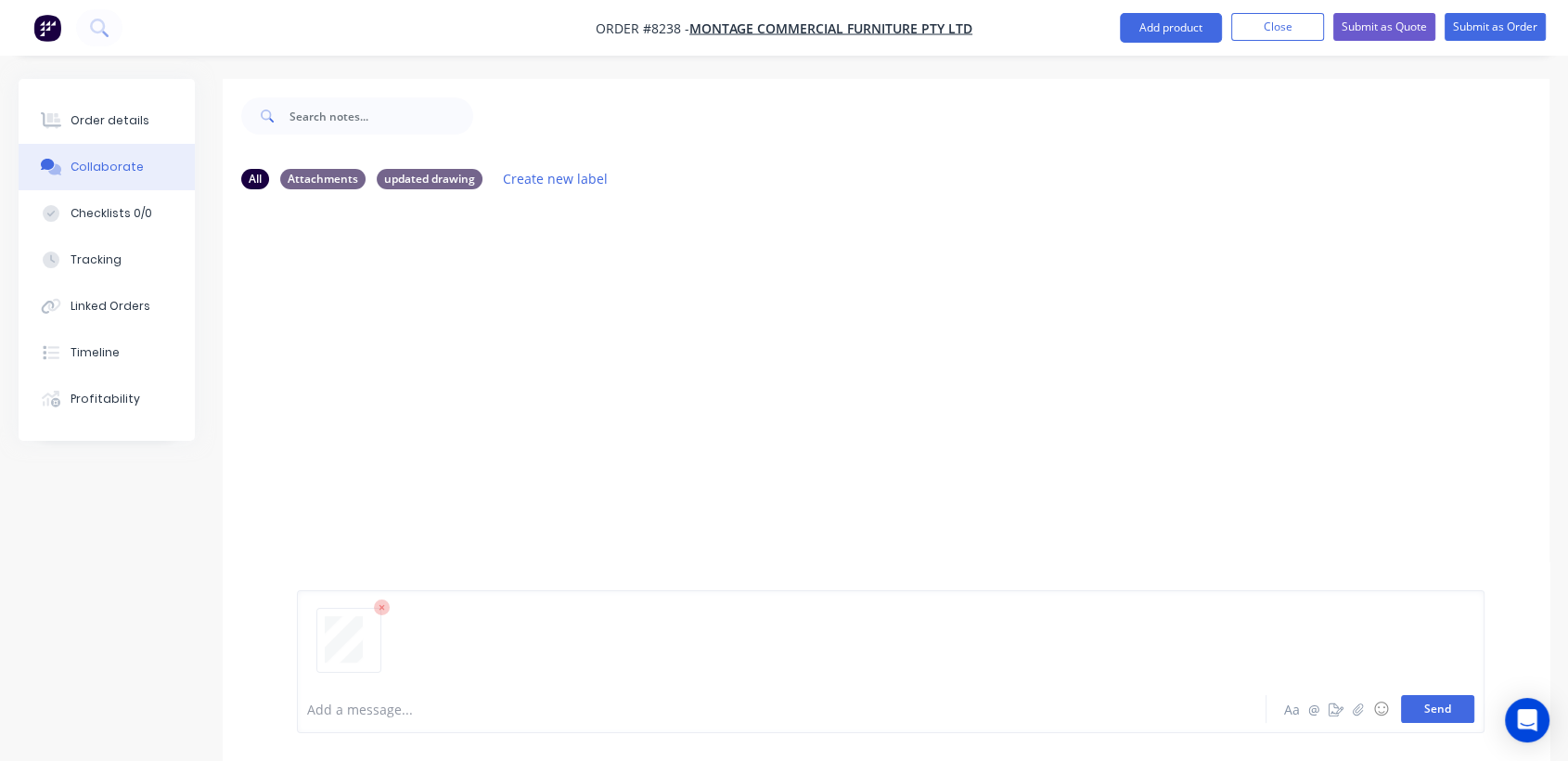
click at [1433, 706] on button "Send" at bounding box center [1438, 709] width 73 height 28
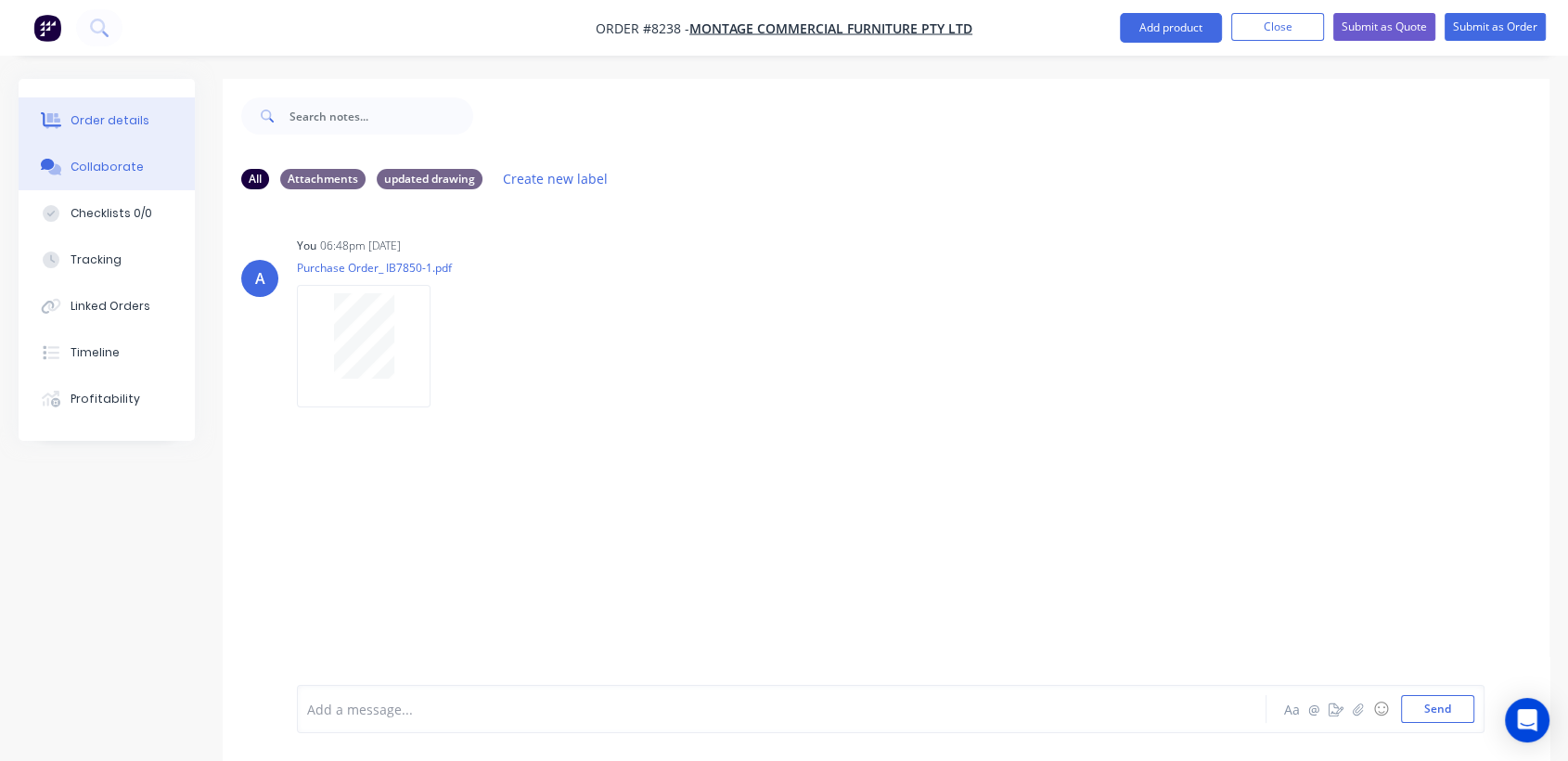
click at [133, 120] on div "Order details" at bounding box center [110, 120] width 79 height 17
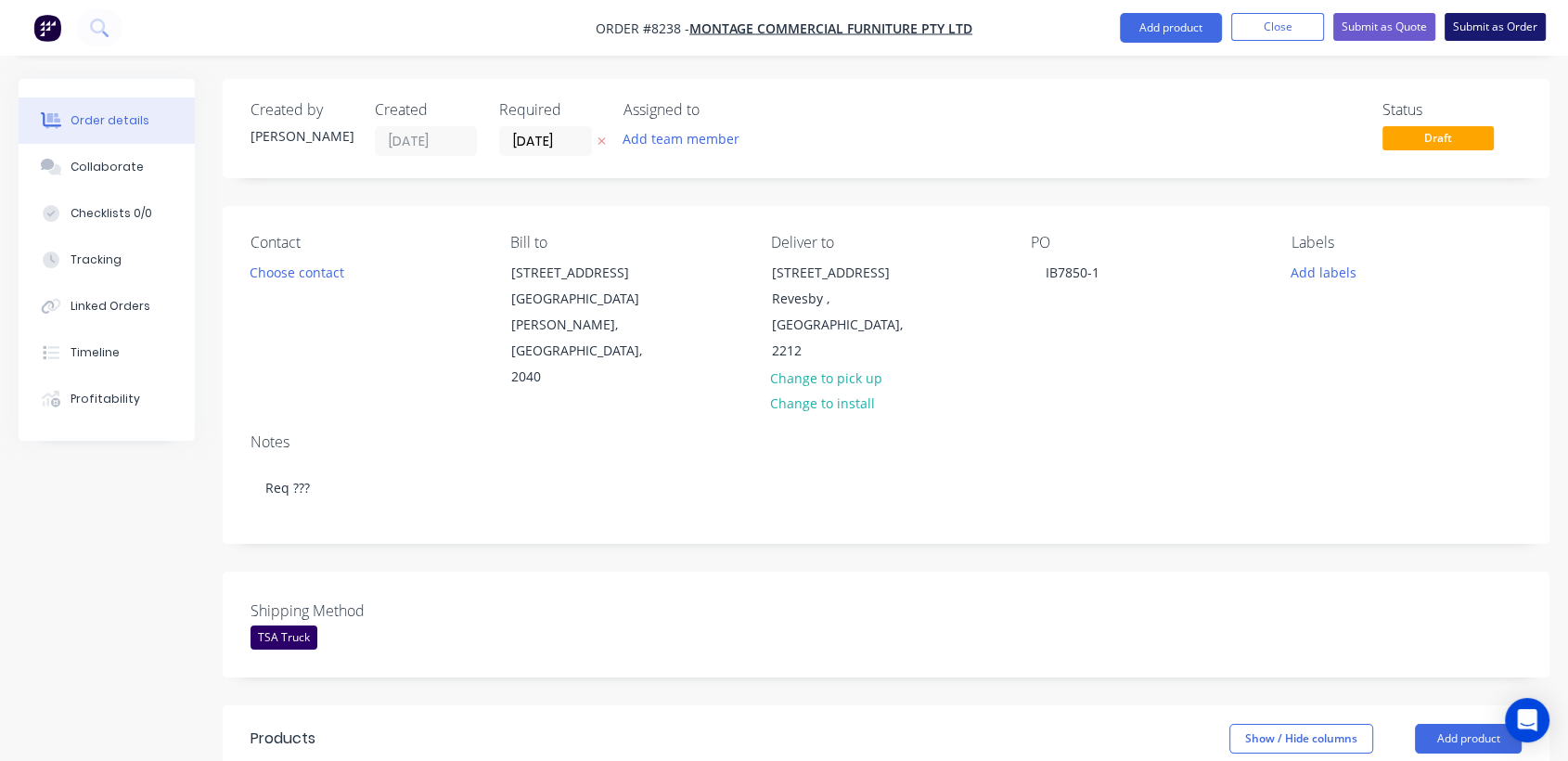
click at [1494, 26] on button "Submit as Order" at bounding box center [1495, 27] width 102 height 28
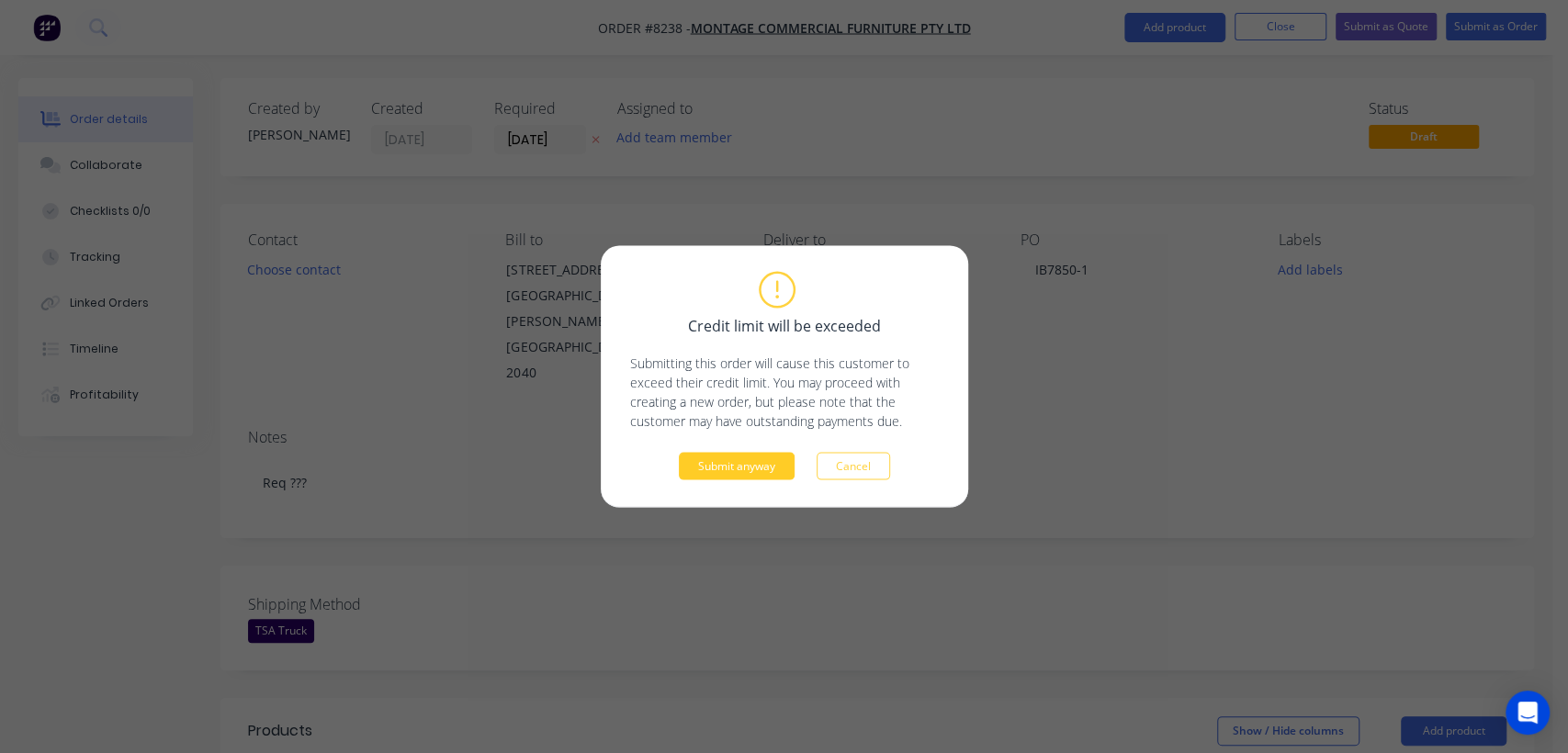
click at [721, 465] on button "Submit anyway" at bounding box center [737, 467] width 115 height 27
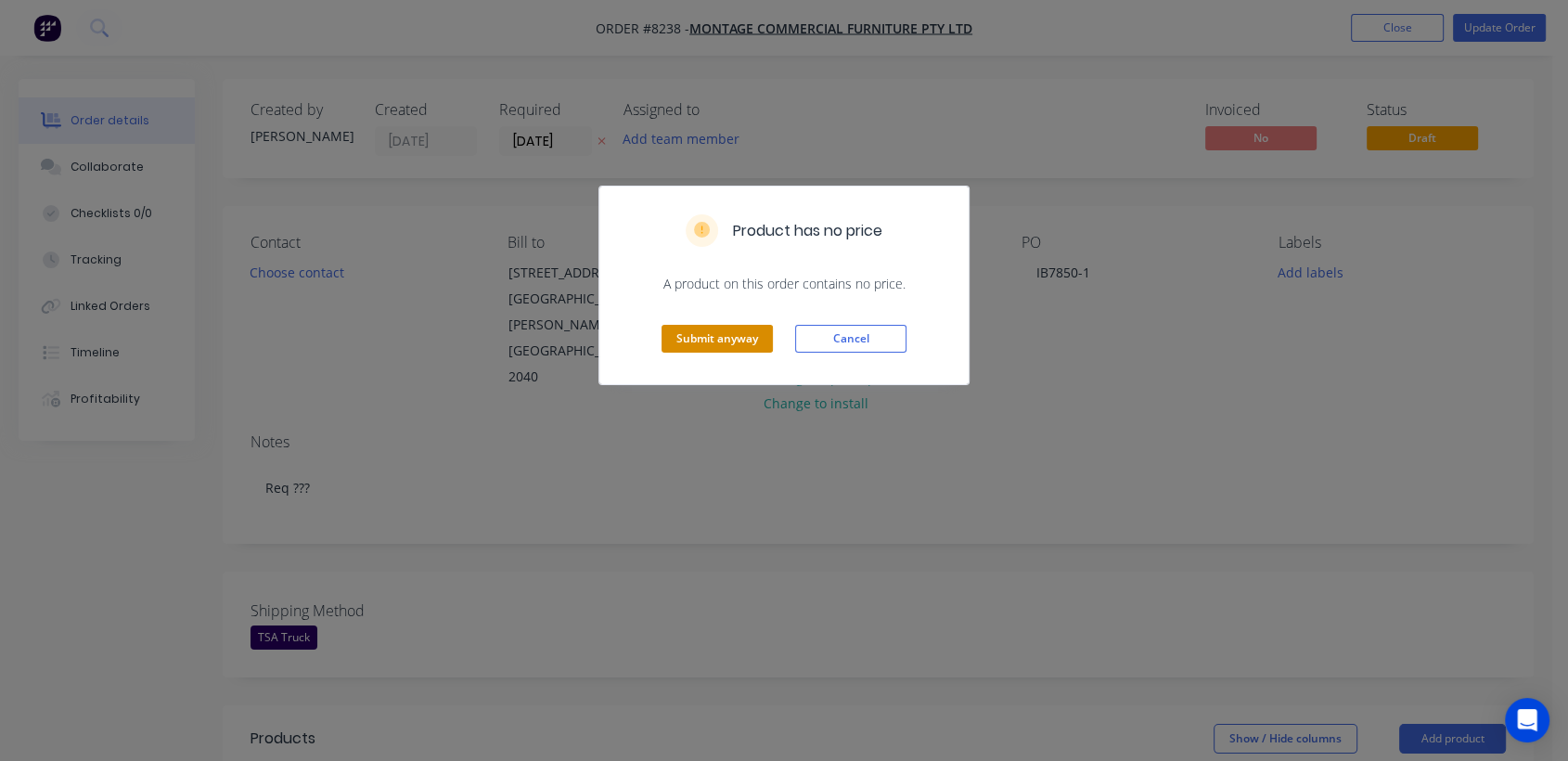
click at [740, 325] on button "Submit anyway" at bounding box center [717, 339] width 112 height 28
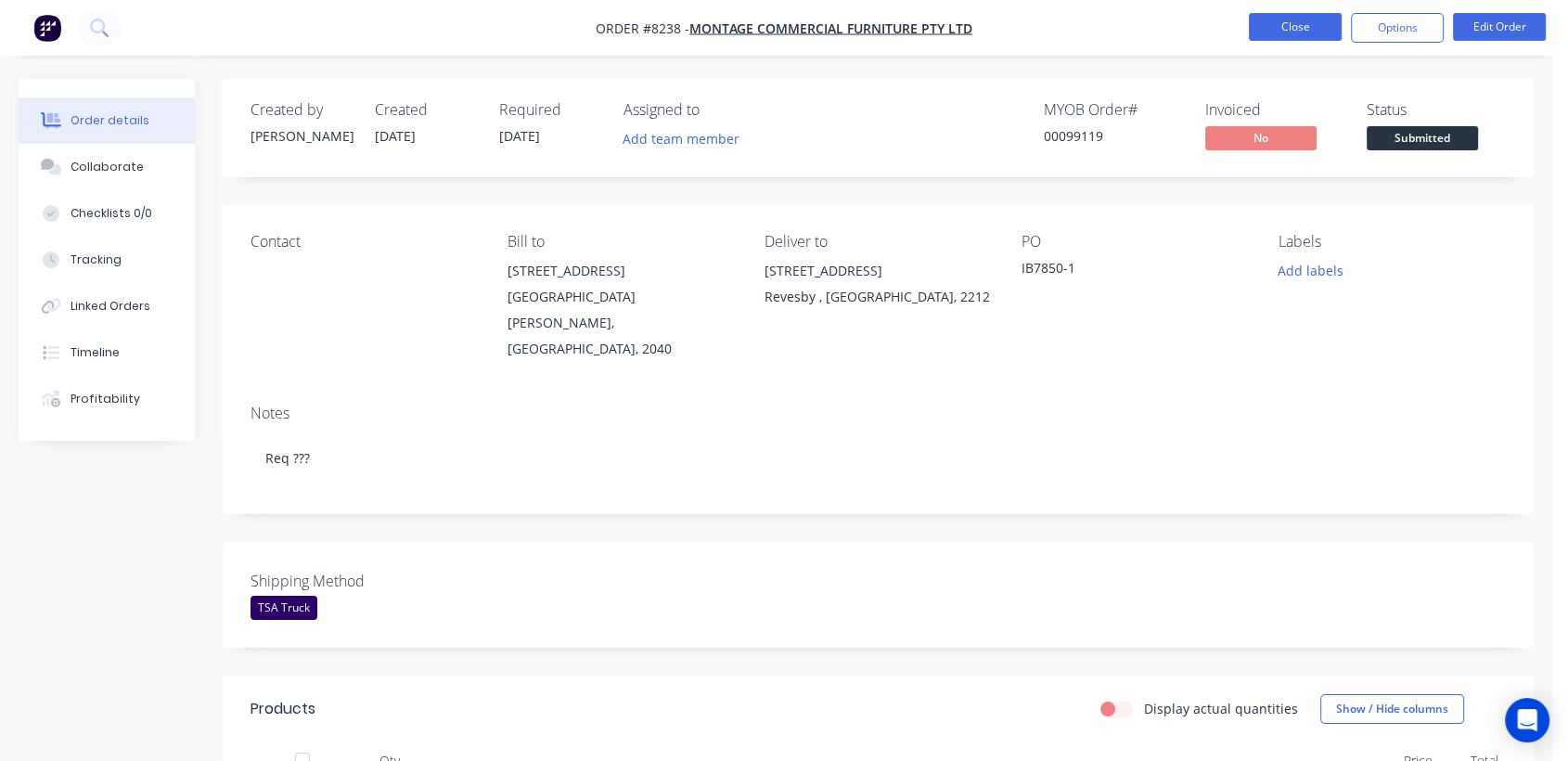
click at [1296, 25] on button "Close" at bounding box center [1296, 27] width 93 height 28
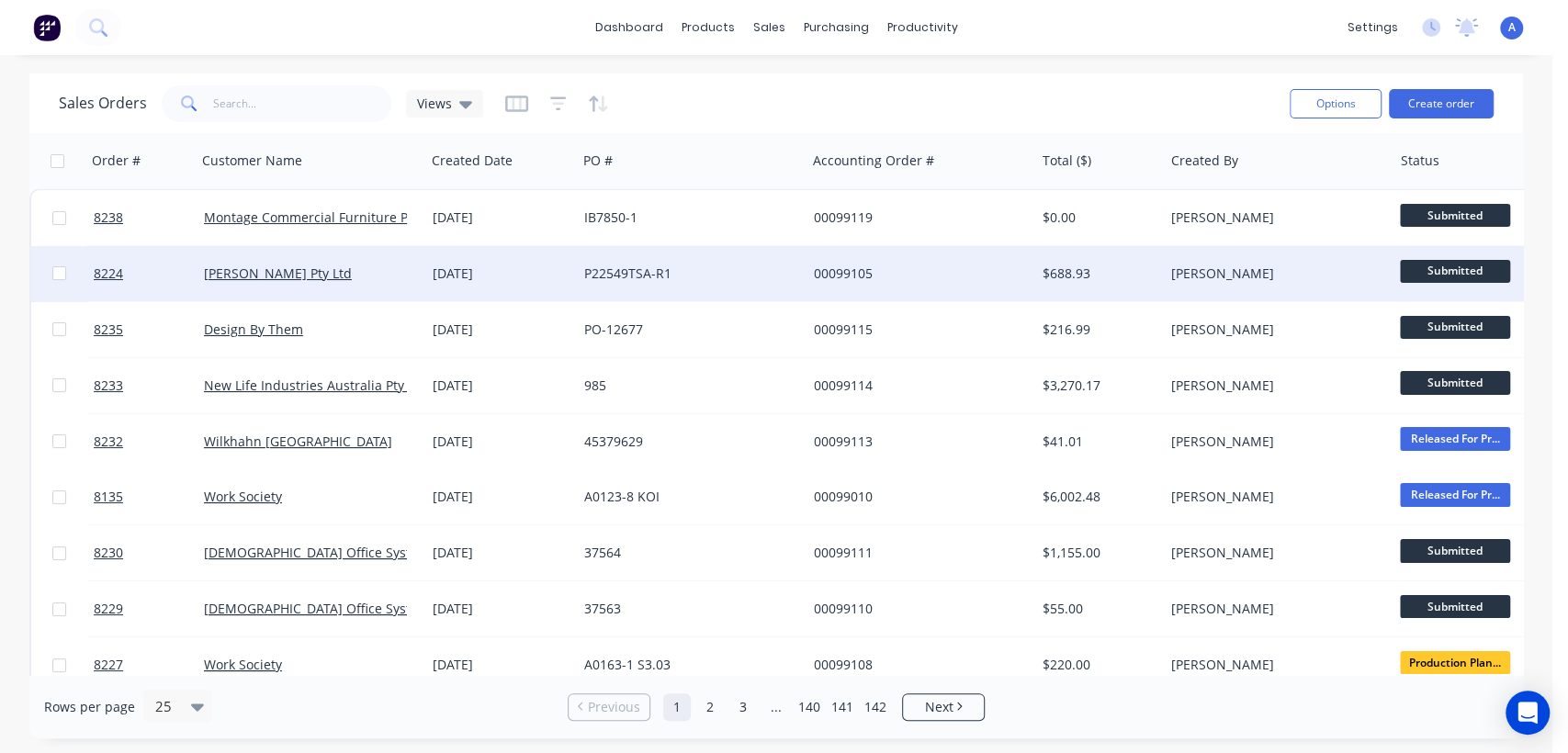
click at [358, 271] on div "[PERSON_NAME] Pty Ltd" at bounding box center [306, 273] width 204 height 19
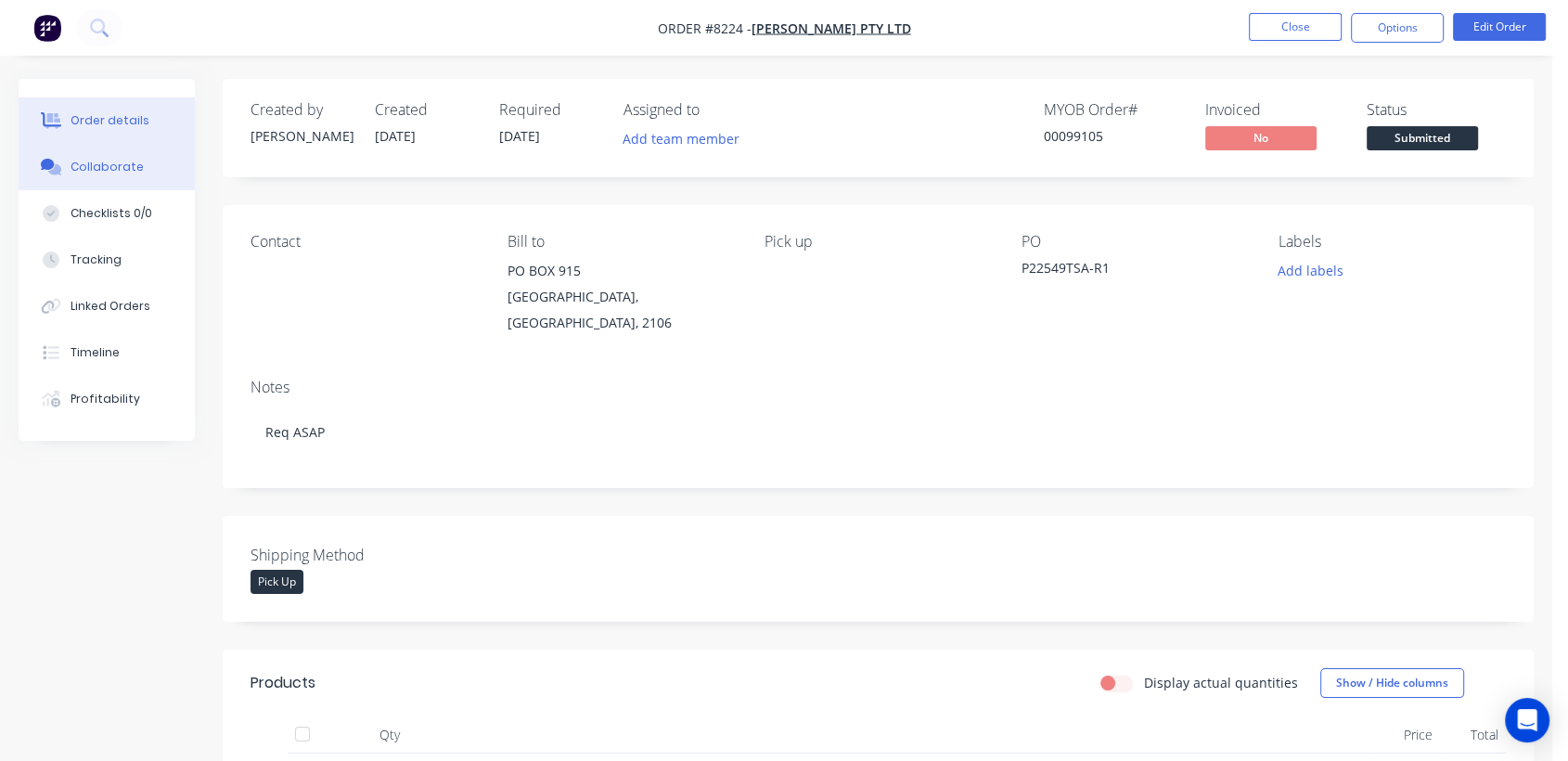
click at [140, 154] on button "Collaborate" at bounding box center [107, 167] width 177 height 46
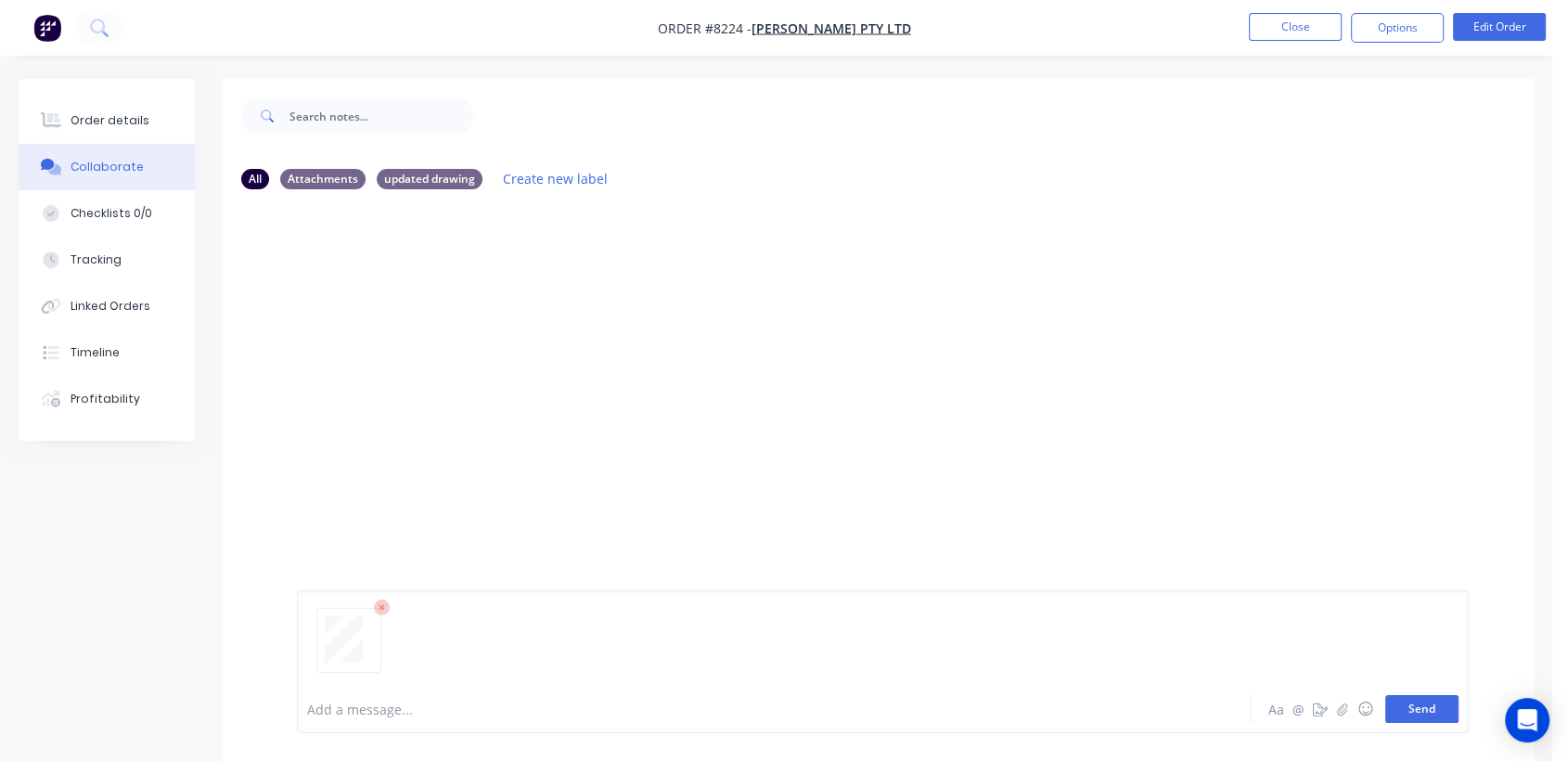
click at [1399, 706] on button "Send" at bounding box center [1422, 709] width 73 height 28
click at [397, 700] on div at bounding box center [739, 710] width 863 height 20
click at [1413, 704] on button "Send" at bounding box center [1422, 709] width 73 height 28
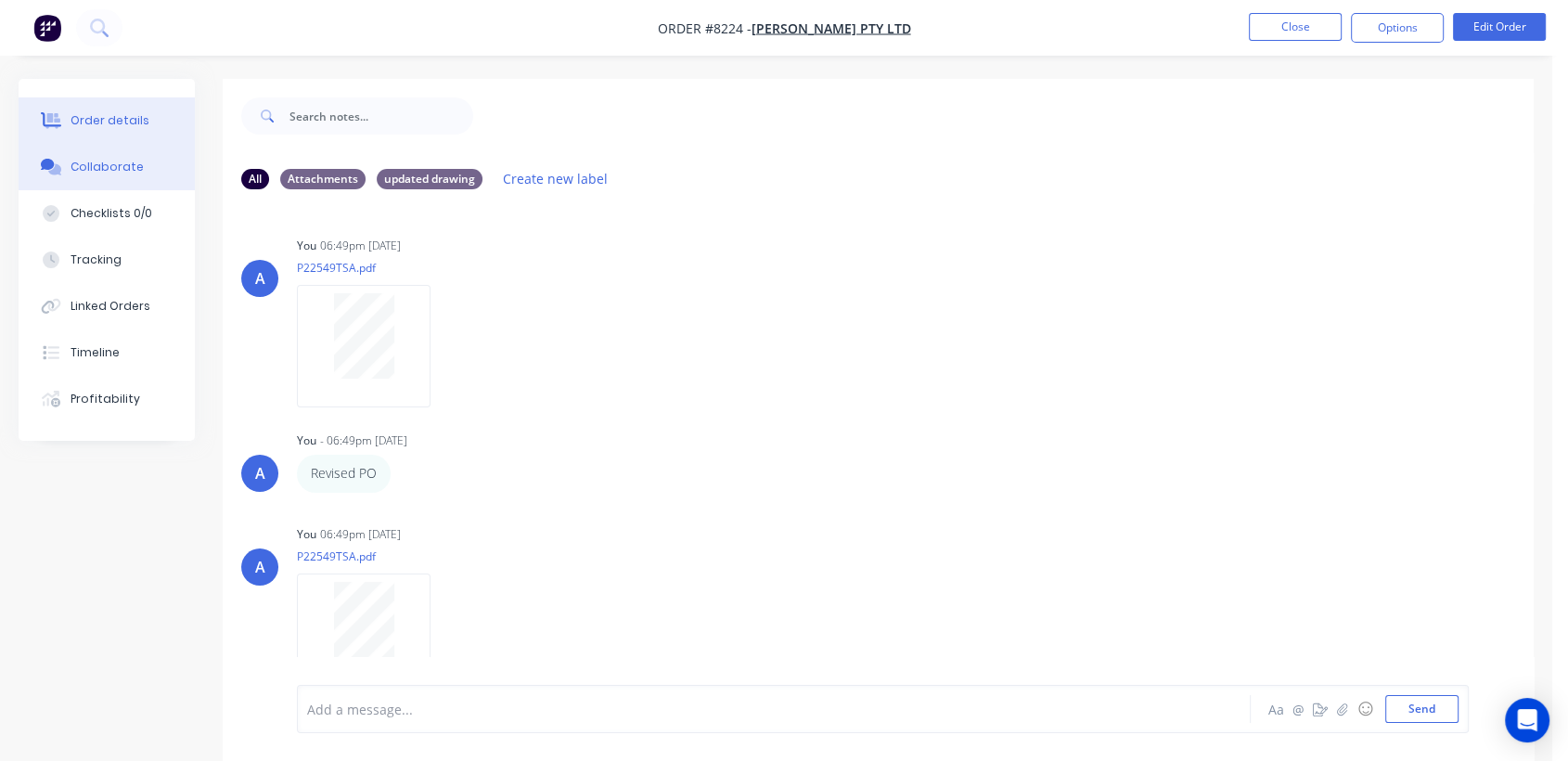
click at [106, 116] on div "Order details" at bounding box center [110, 120] width 79 height 17
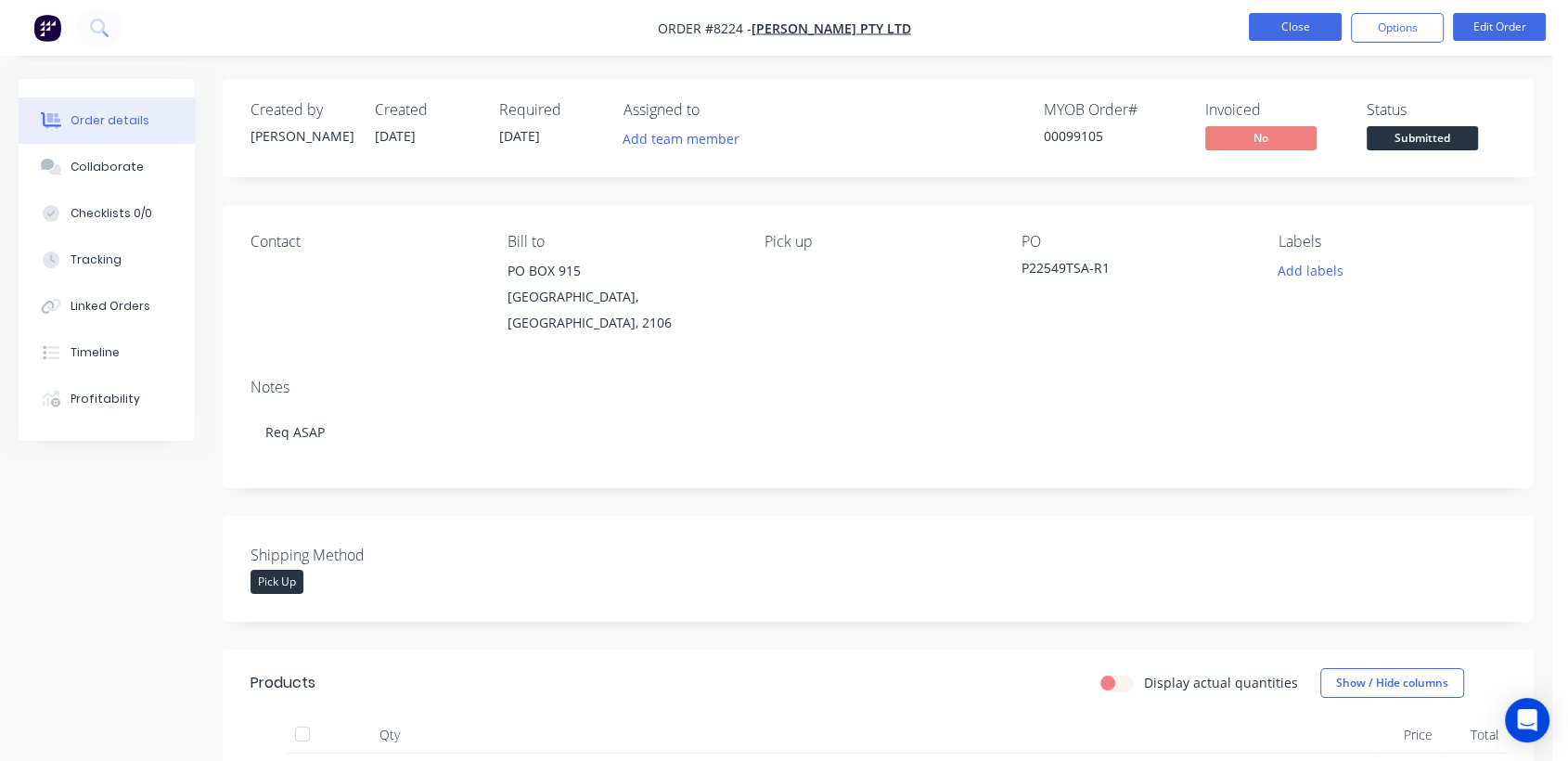
click at [1277, 32] on button "Close" at bounding box center [1296, 27] width 93 height 28
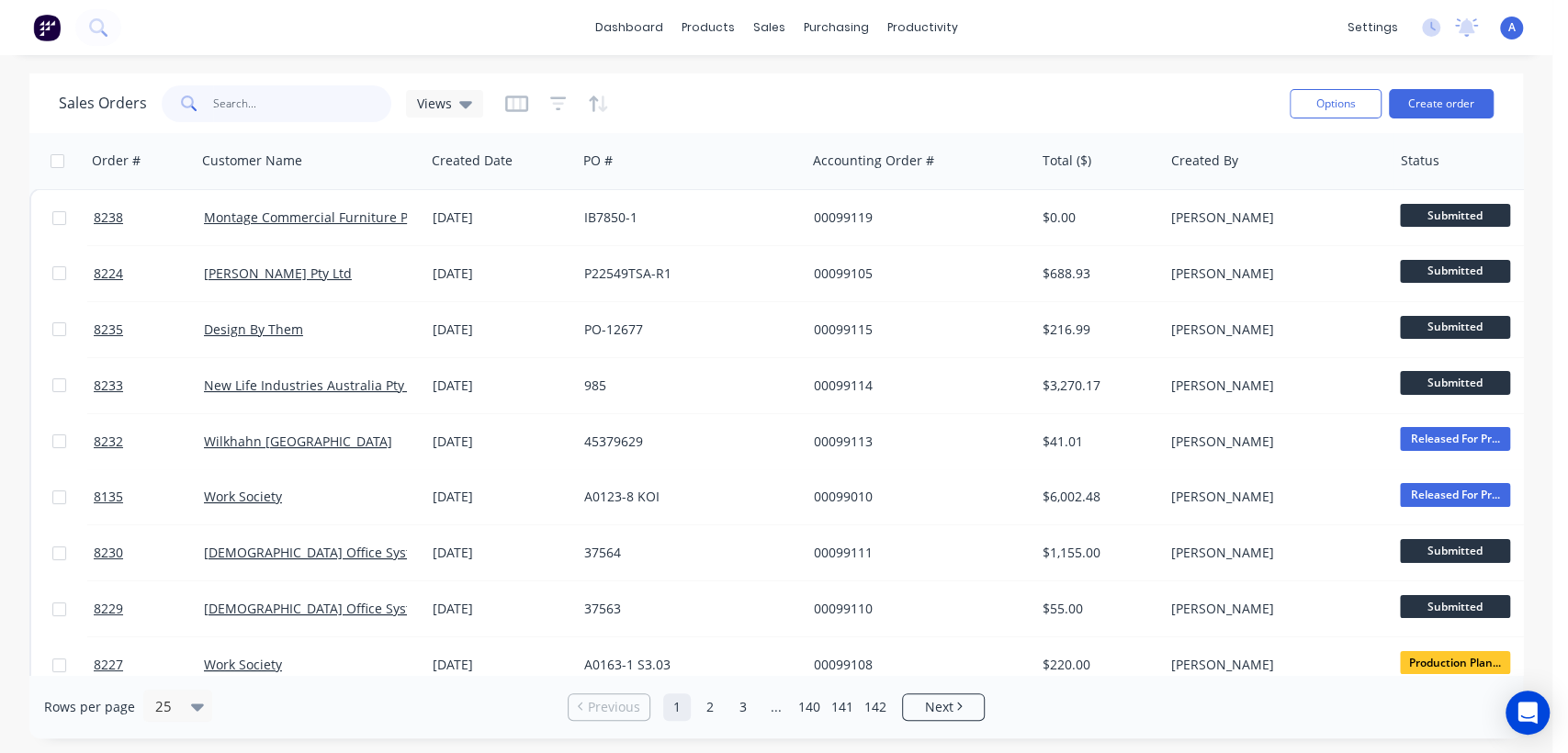
click at [244, 92] on input "text" at bounding box center [302, 104] width 179 height 37
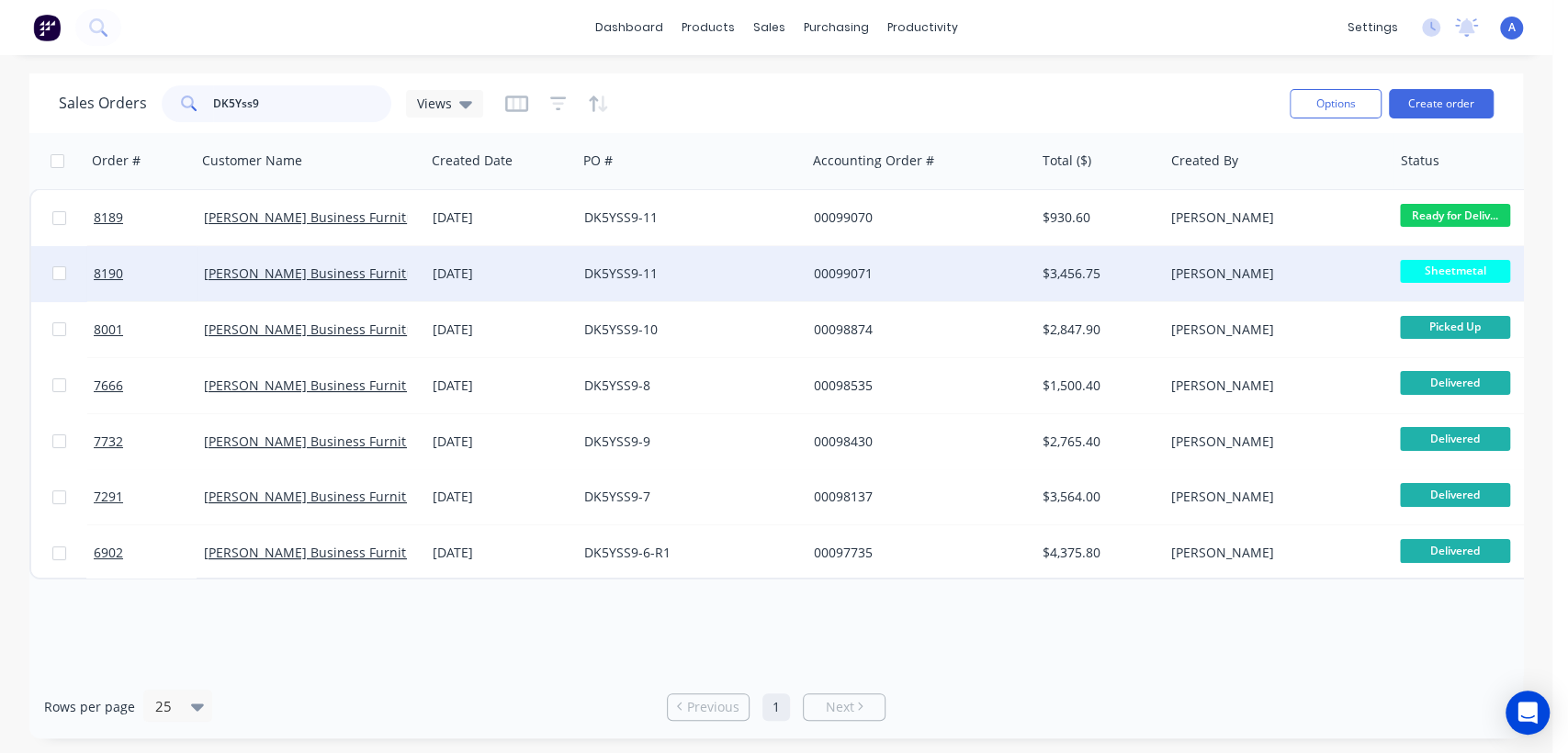
type input "DK5Yss9"
click at [669, 268] on div "DK5YSS9-11" at bounding box center [686, 273] width 204 height 19
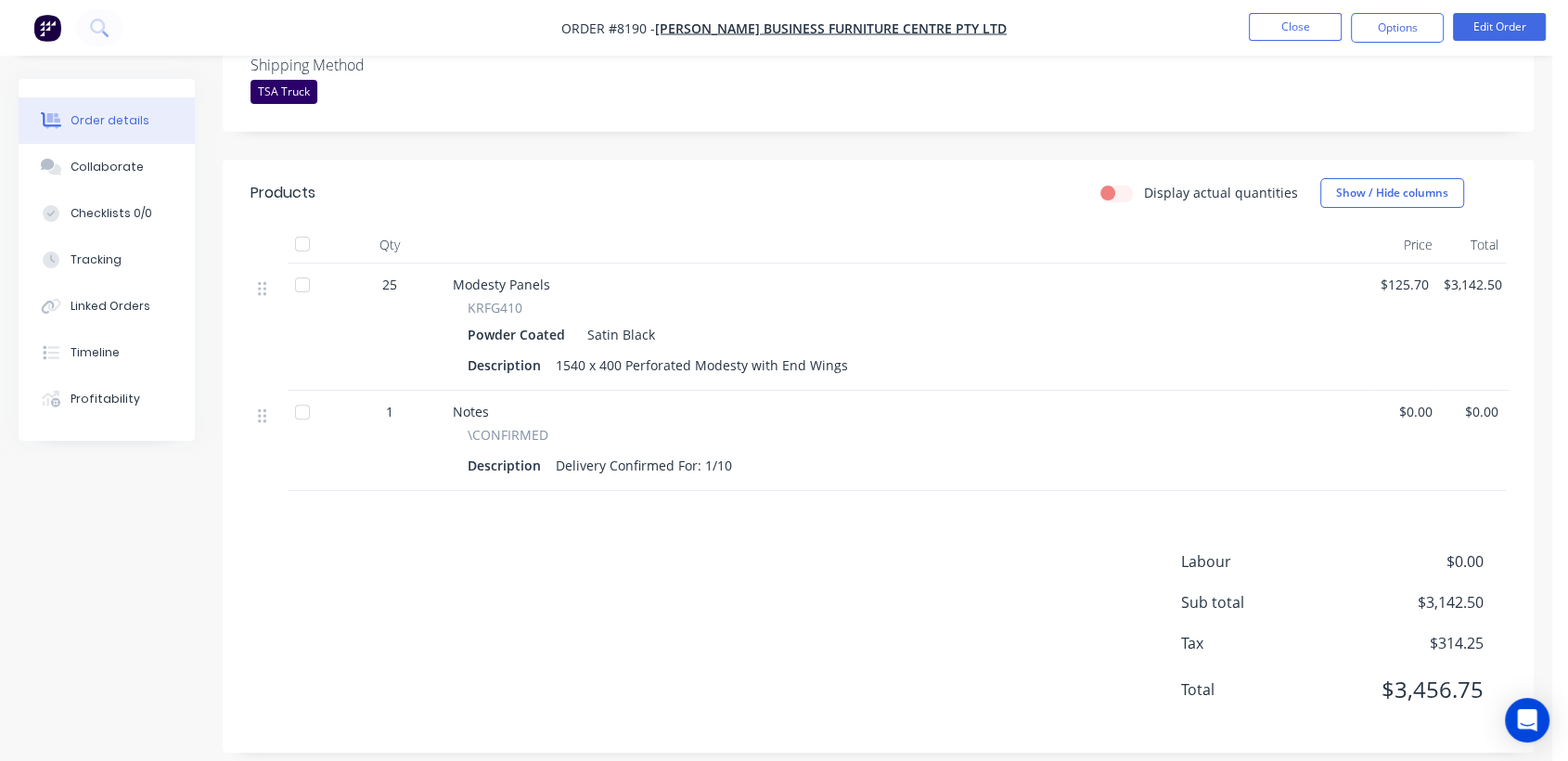
scroll to position [491, 0]
click at [1504, 24] on button "Edit Order" at bounding box center [1500, 27] width 93 height 28
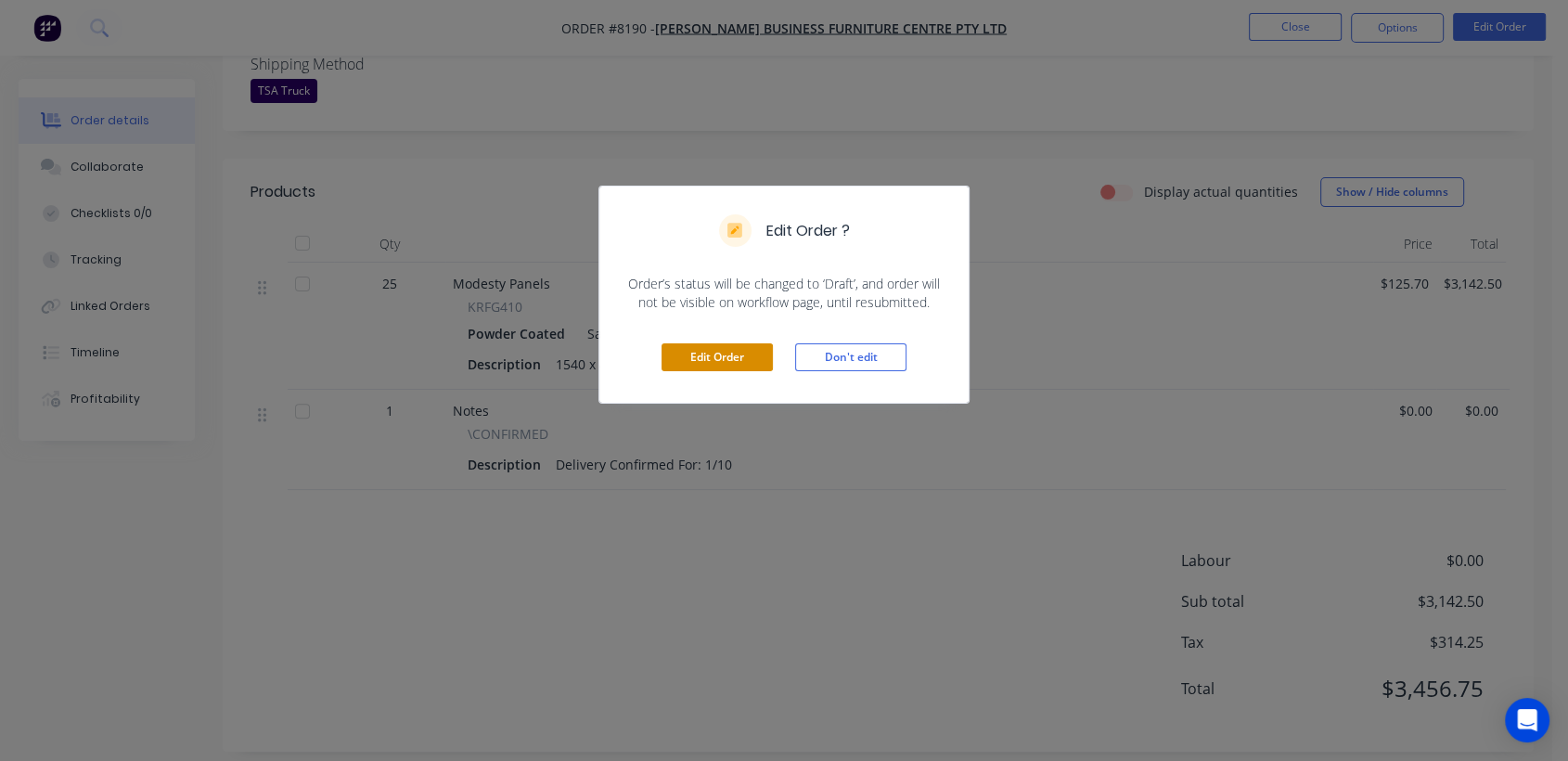
click at [722, 353] on button "Edit Order" at bounding box center [717, 357] width 112 height 28
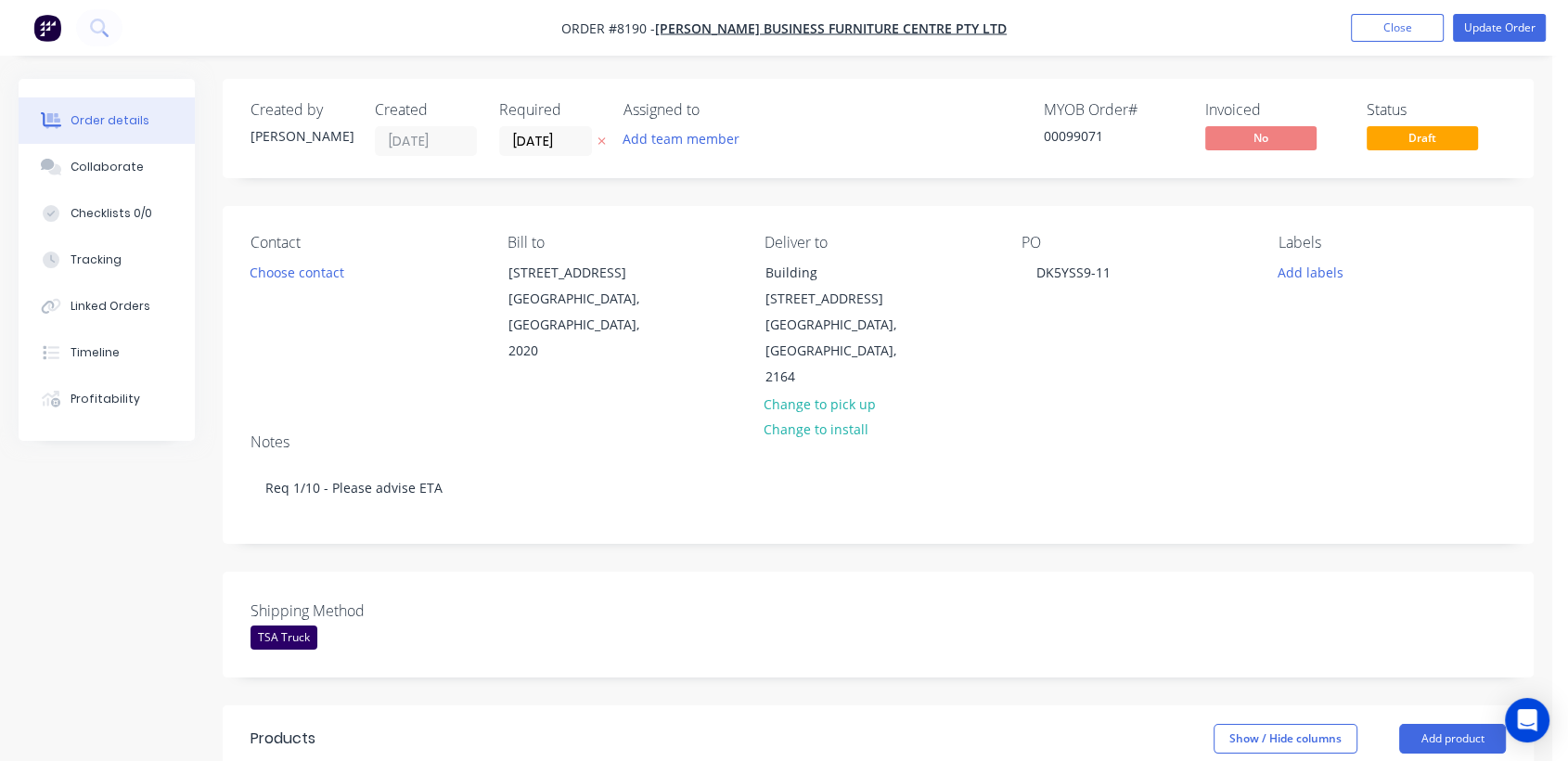
scroll to position [103, 0]
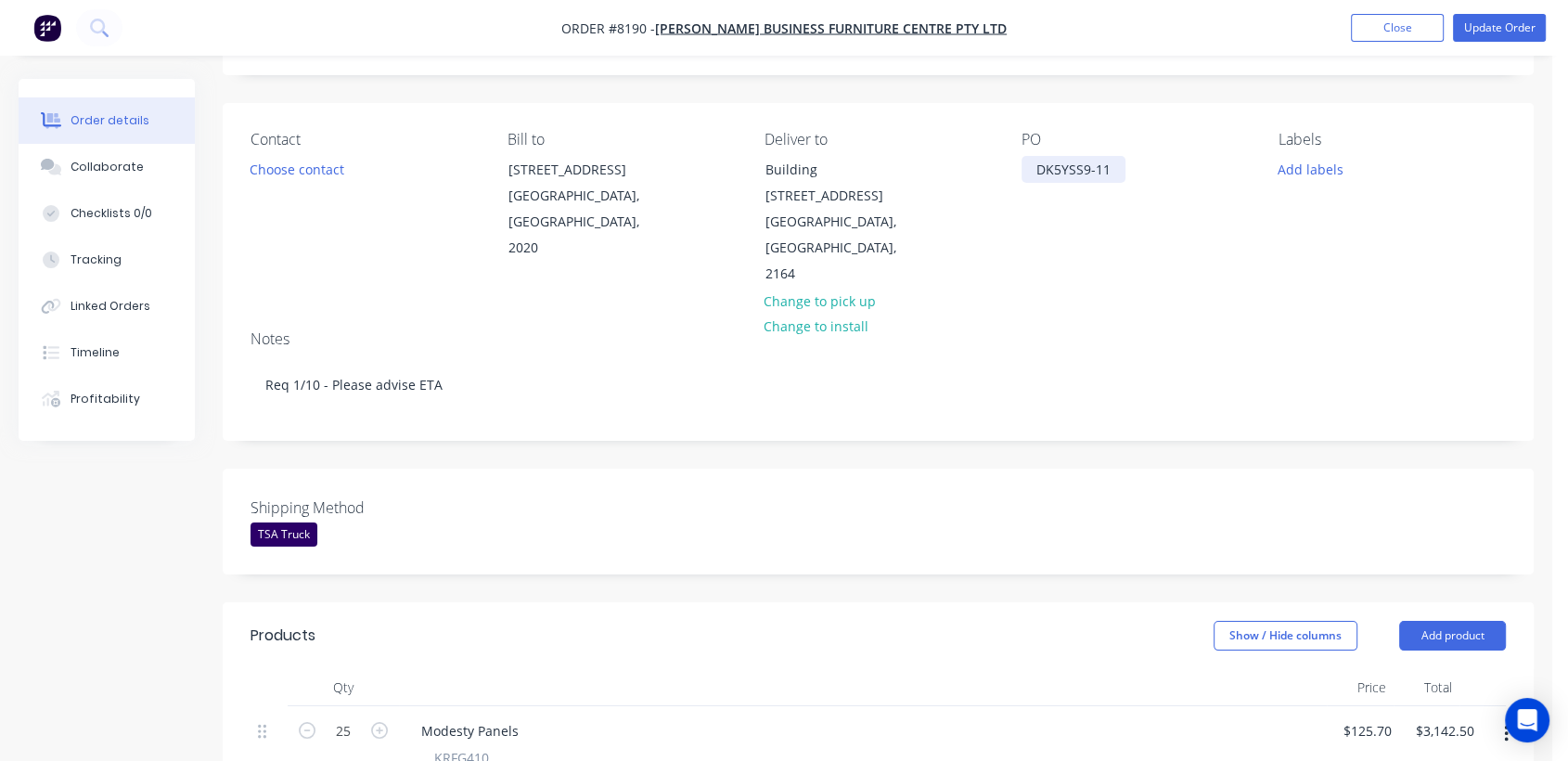
click at [1115, 170] on div "DK5YSS9-11" at bounding box center [1073, 169] width 104 height 27
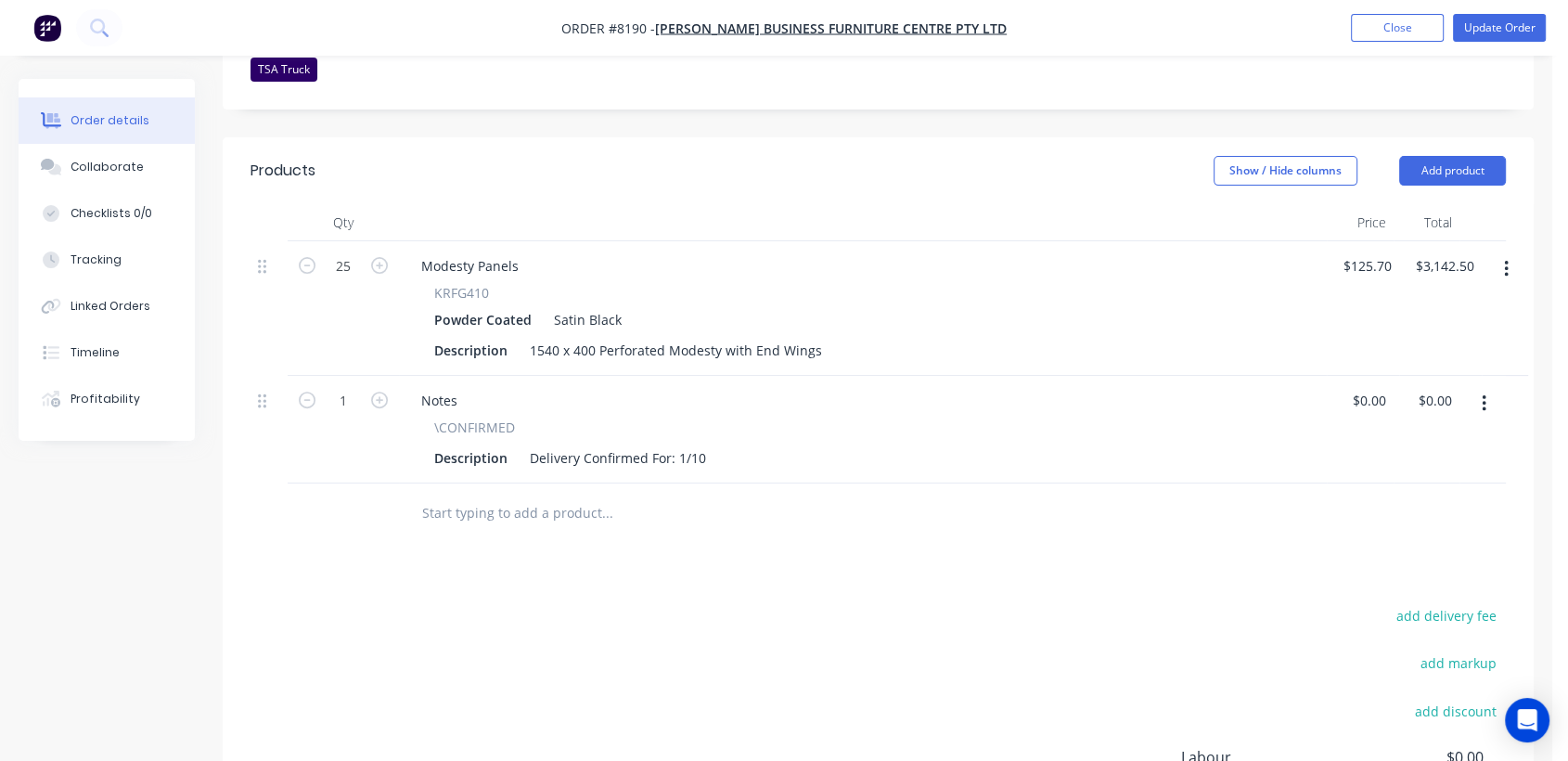
scroll to position [618, 0]
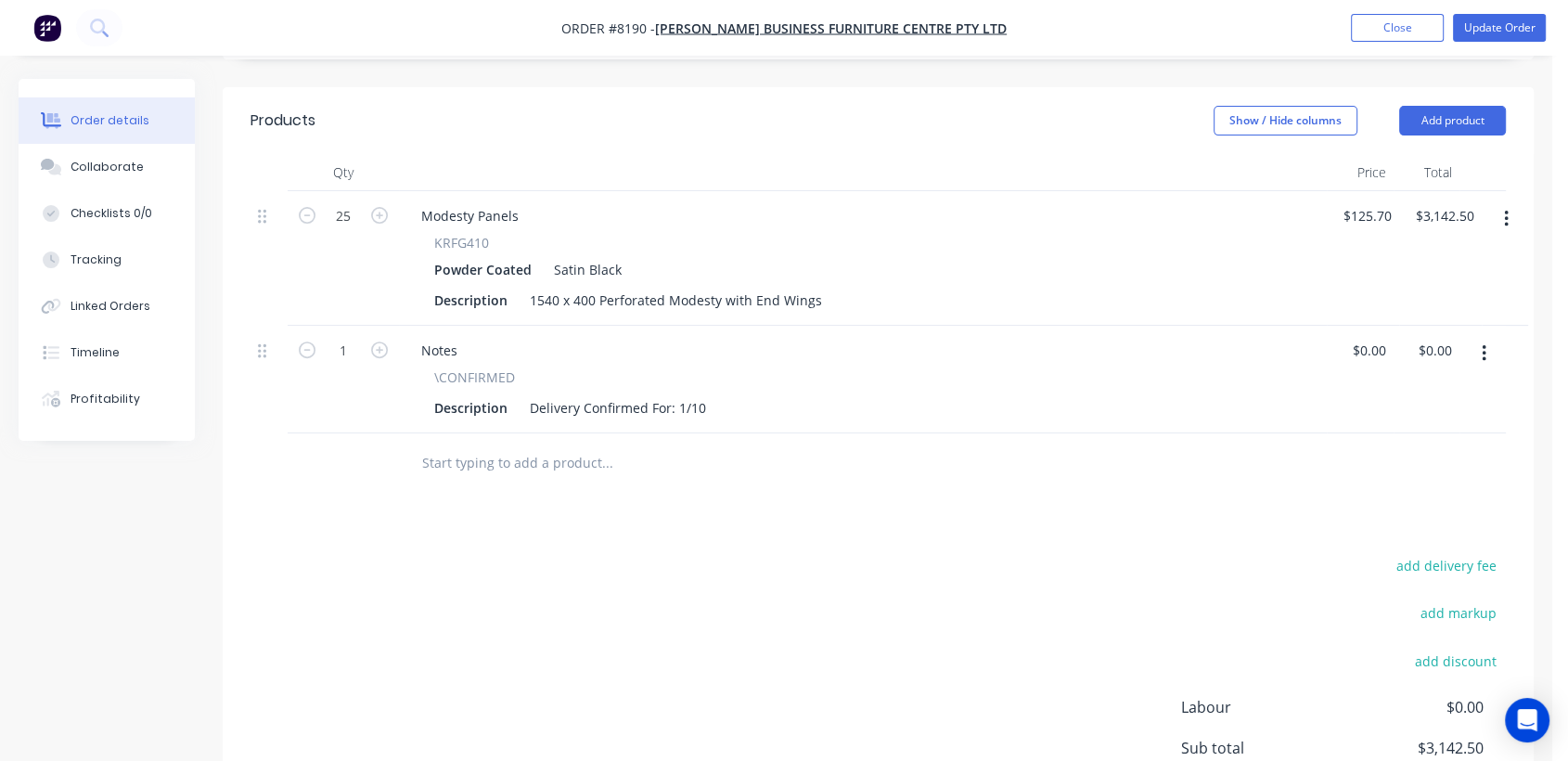
click at [520, 444] on input "text" at bounding box center [607, 463] width 371 height 38
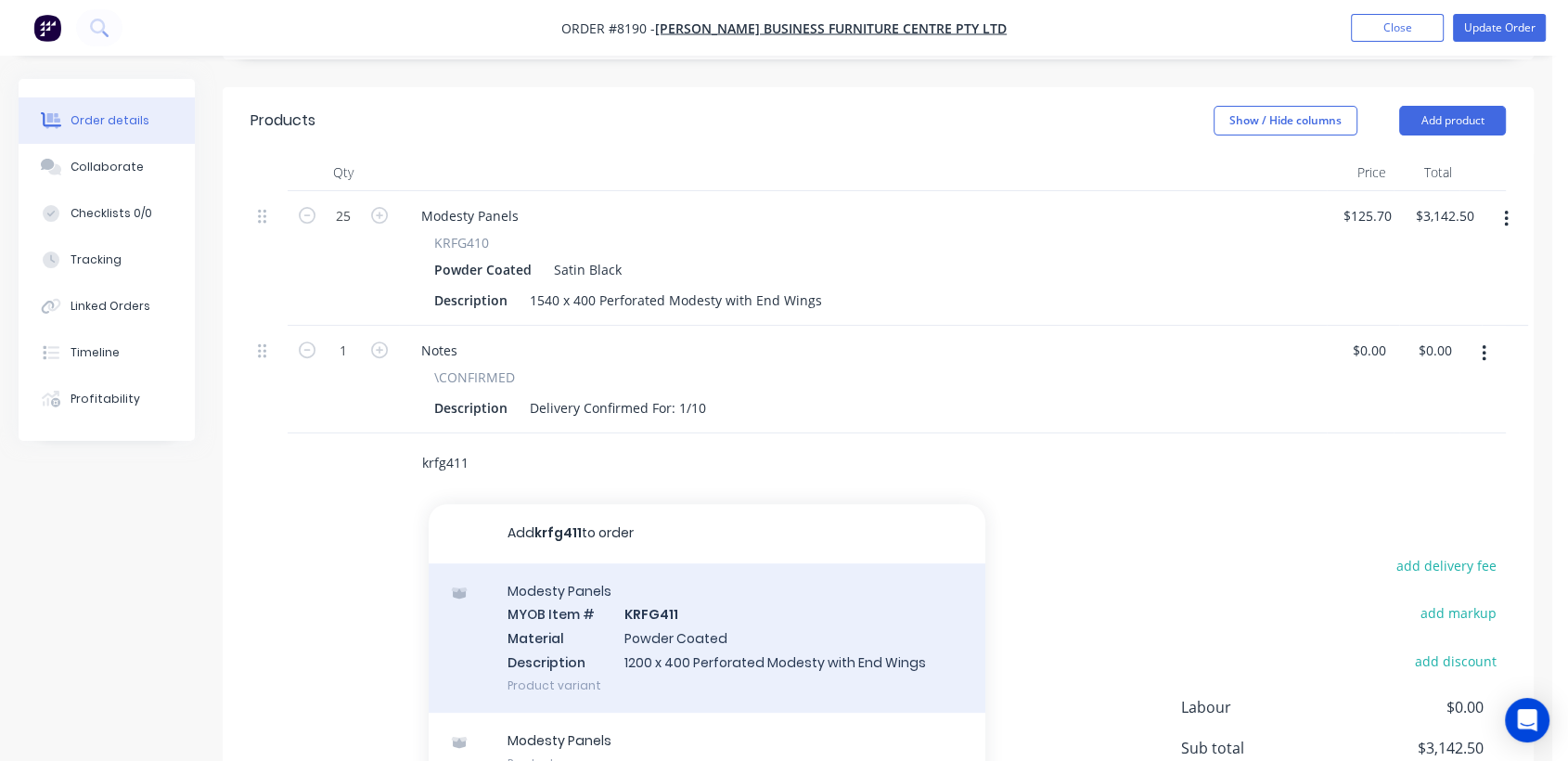
type input "krfg411"
click at [700, 620] on div "Modesty Panels MYOB Item # KRFG411 Material Powder Coated Description 1200 x 40…" at bounding box center [707, 638] width 557 height 149
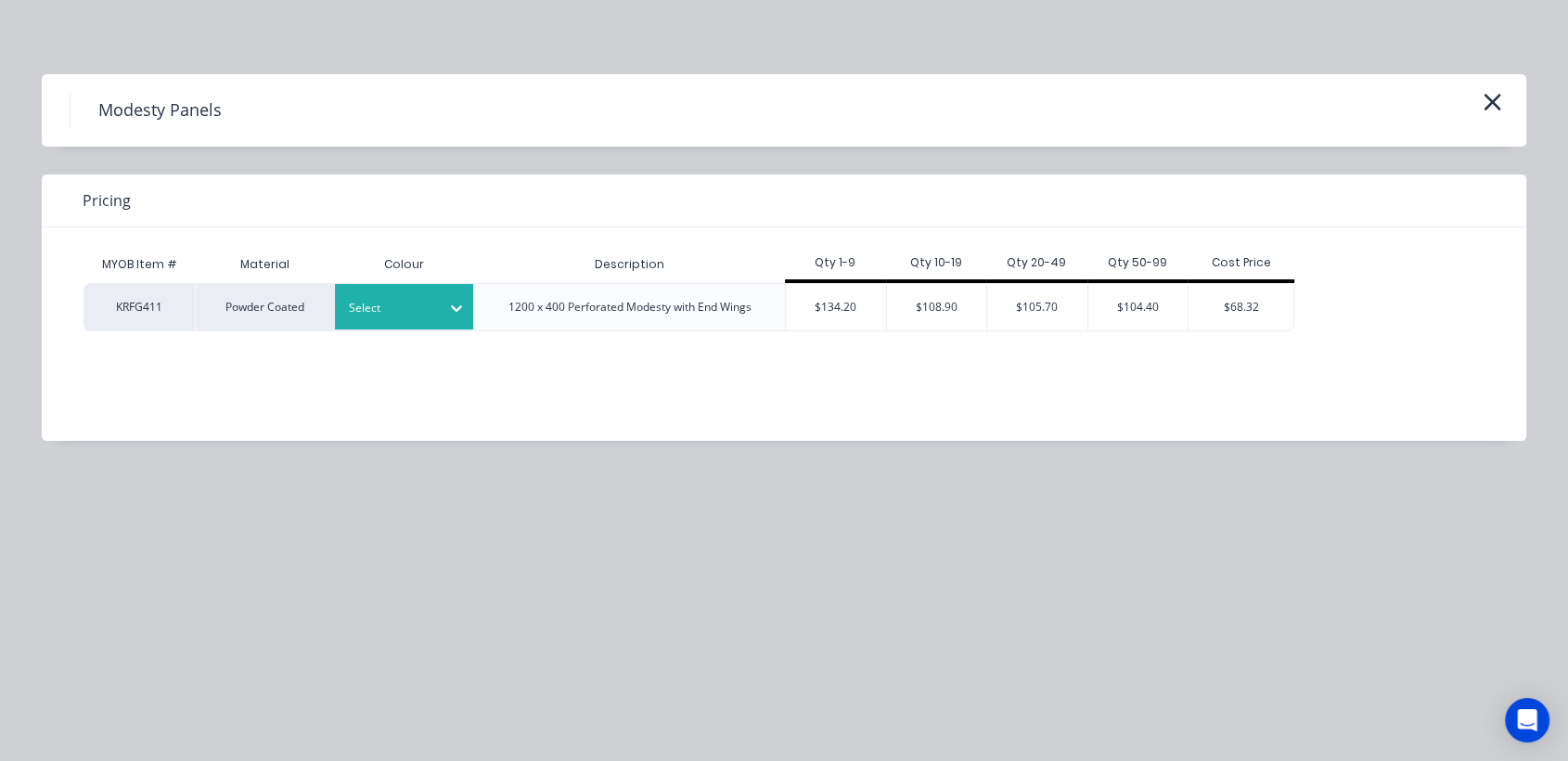
click at [420, 301] on div at bounding box center [391, 308] width 84 height 21
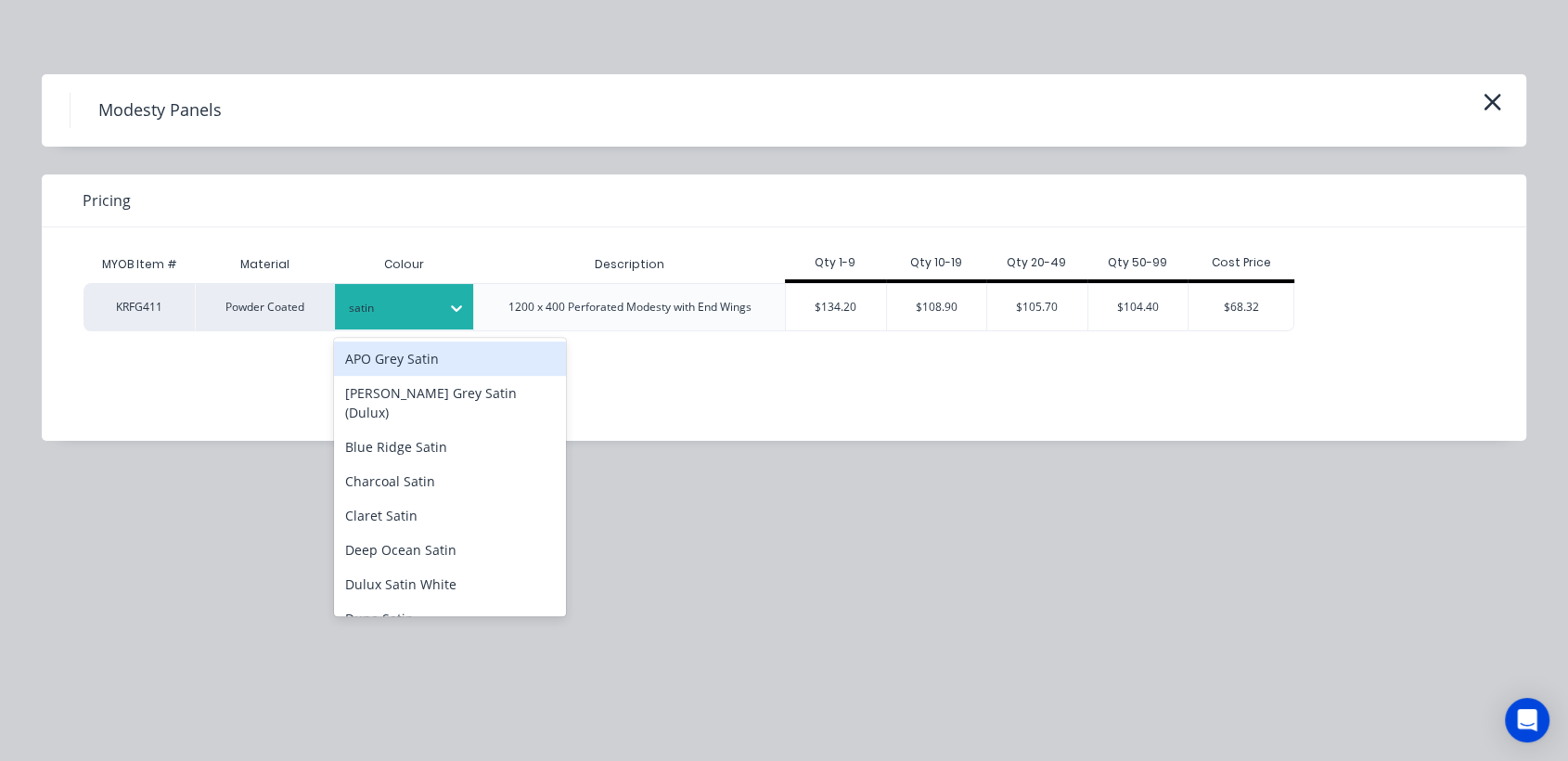
type input "satin b"
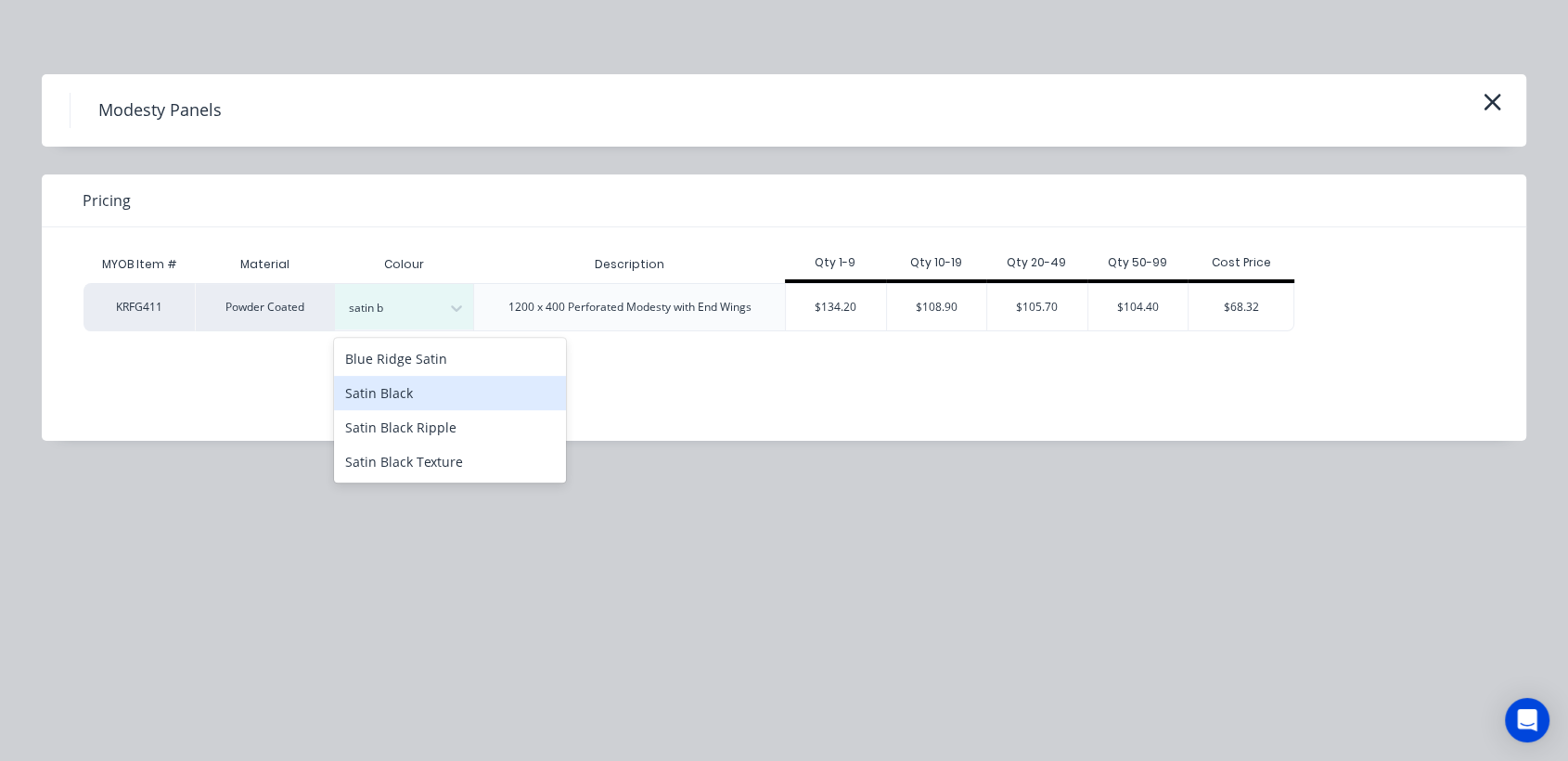
click at [445, 388] on div "Satin Black" at bounding box center [450, 393] width 232 height 35
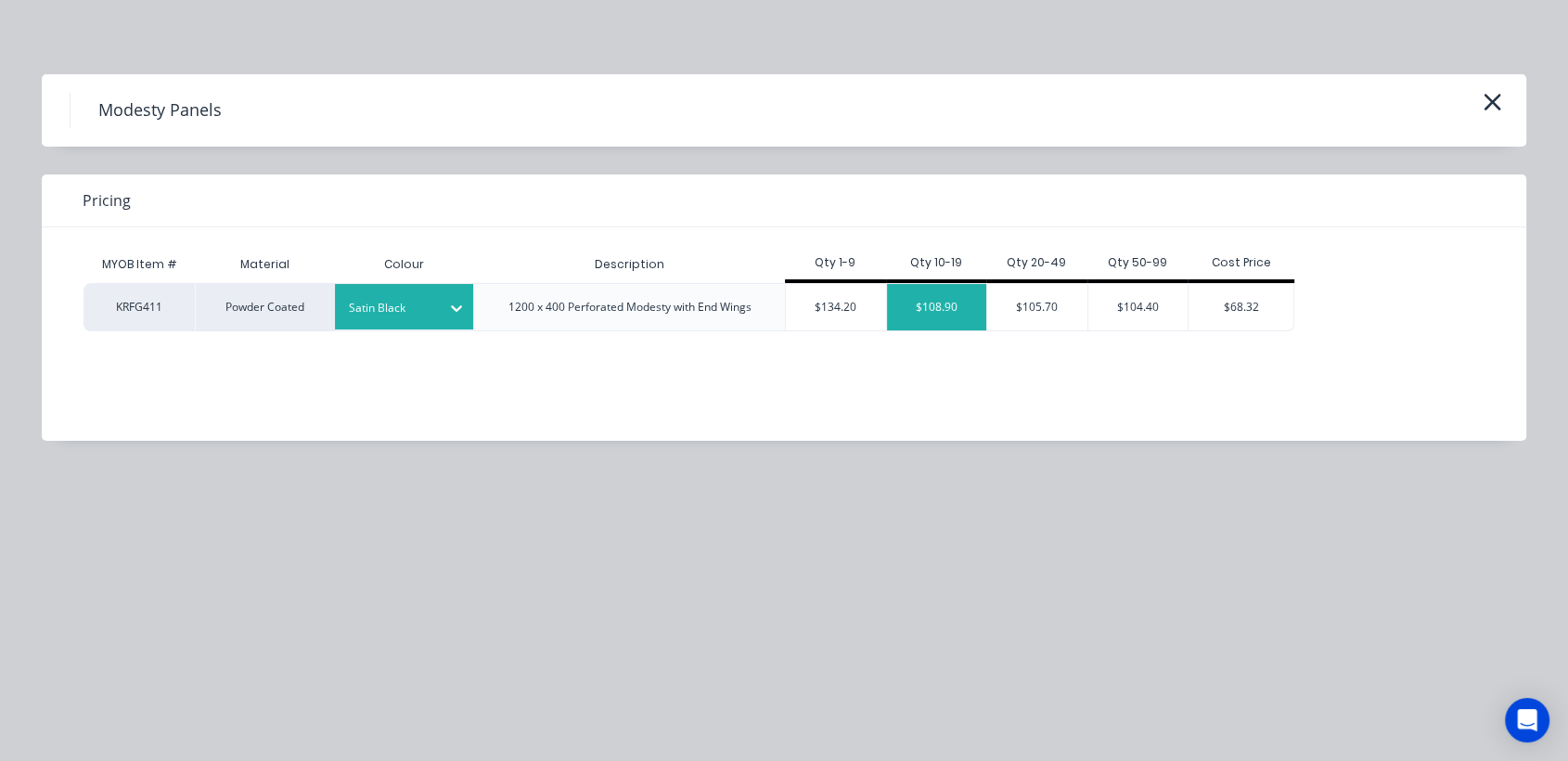
click at [950, 306] on div "$108.90" at bounding box center [937, 307] width 101 height 46
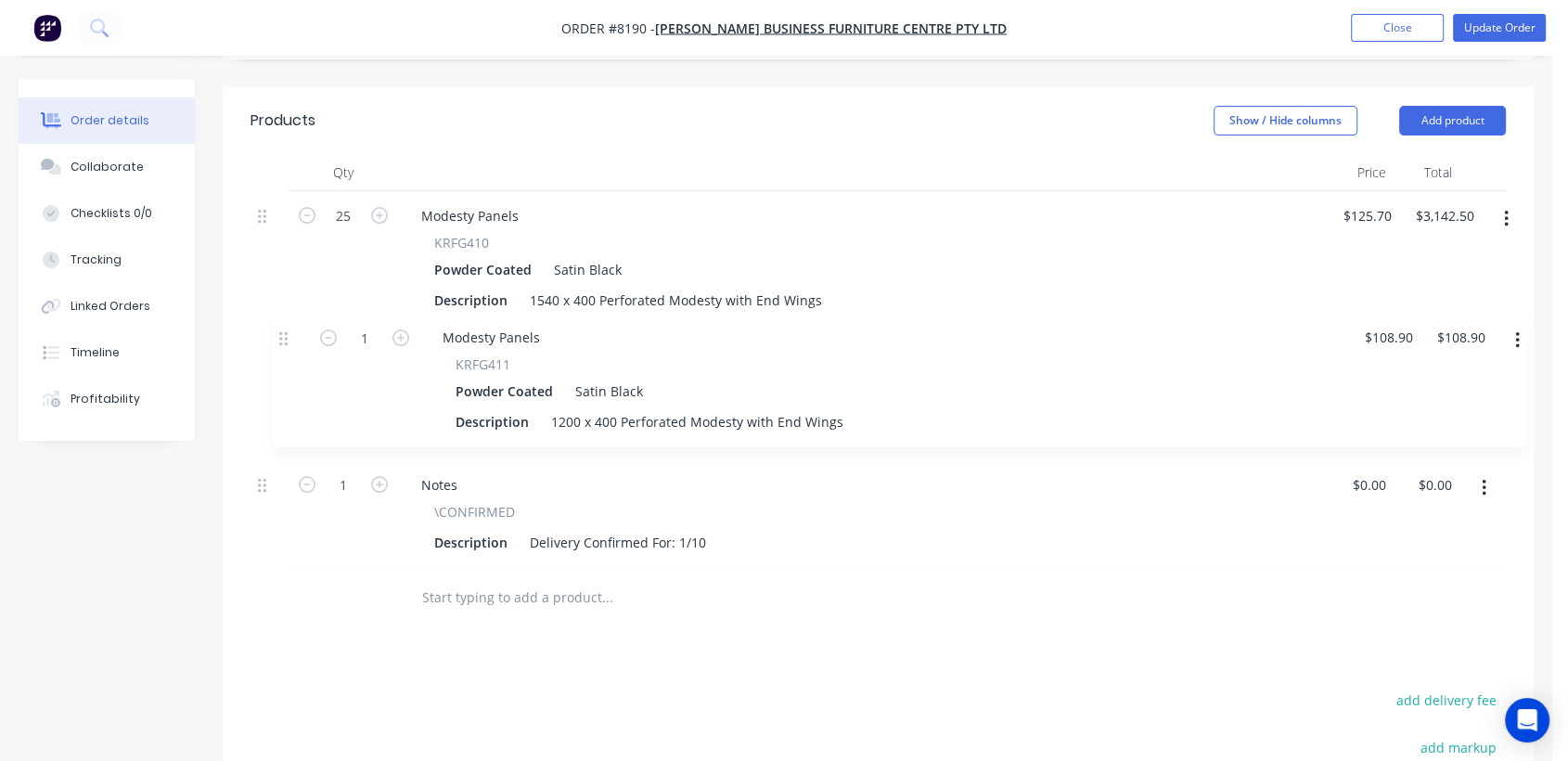
drag, startPoint x: 266, startPoint y: 432, endPoint x: 282, endPoint y: 314, distance: 119.1
click at [282, 314] on div "25 Modesty Panels KRFG410 Powder Coated Satin Black Description 1540 x 400 Perf…" at bounding box center [878, 380] width 1255 height 377
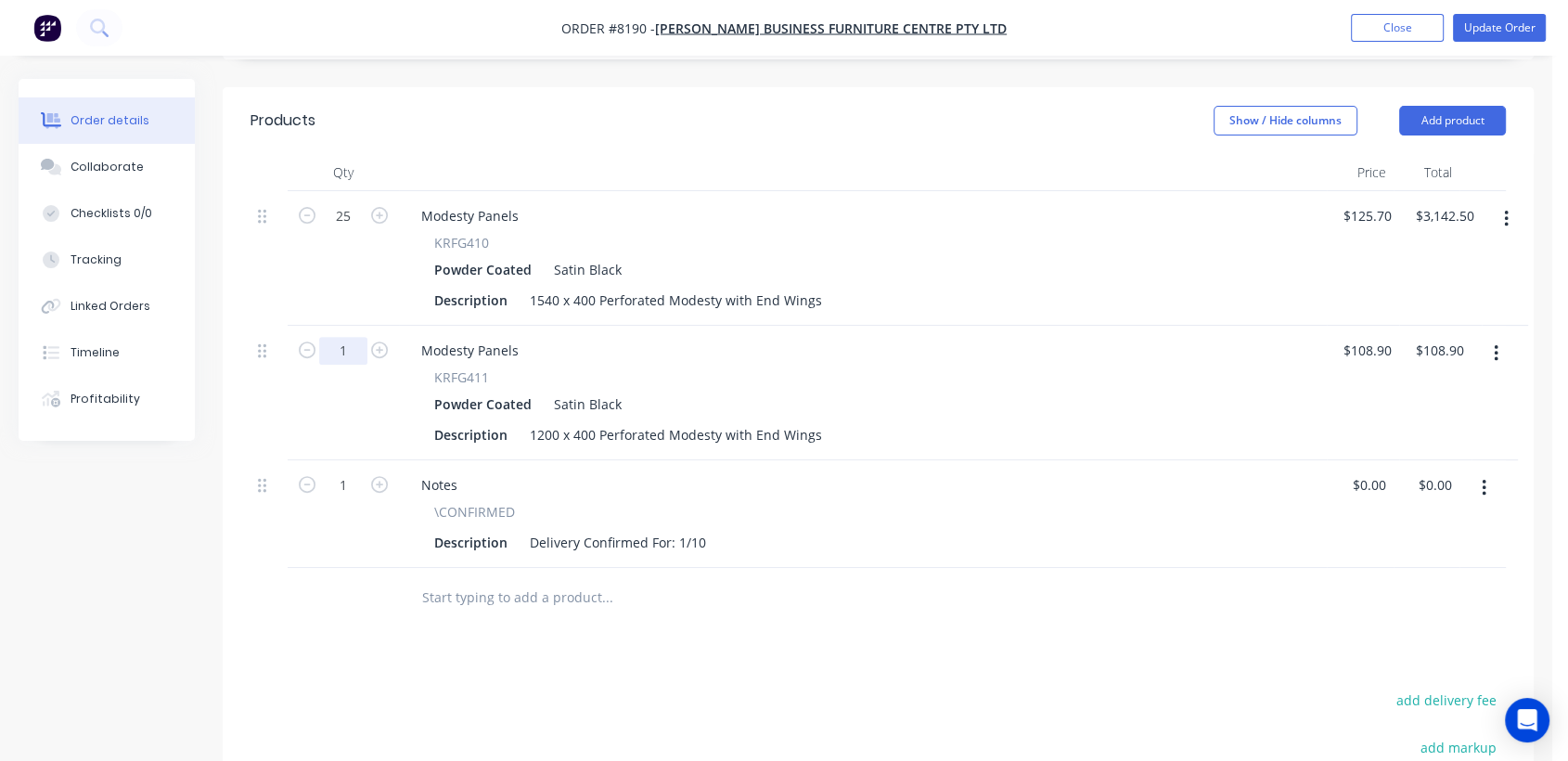
click at [353, 337] on input "1" at bounding box center [343, 350] width 48 height 28
type input "15"
type input "$1,633.50"
click at [505, 579] on input "text" at bounding box center [607, 598] width 371 height 38
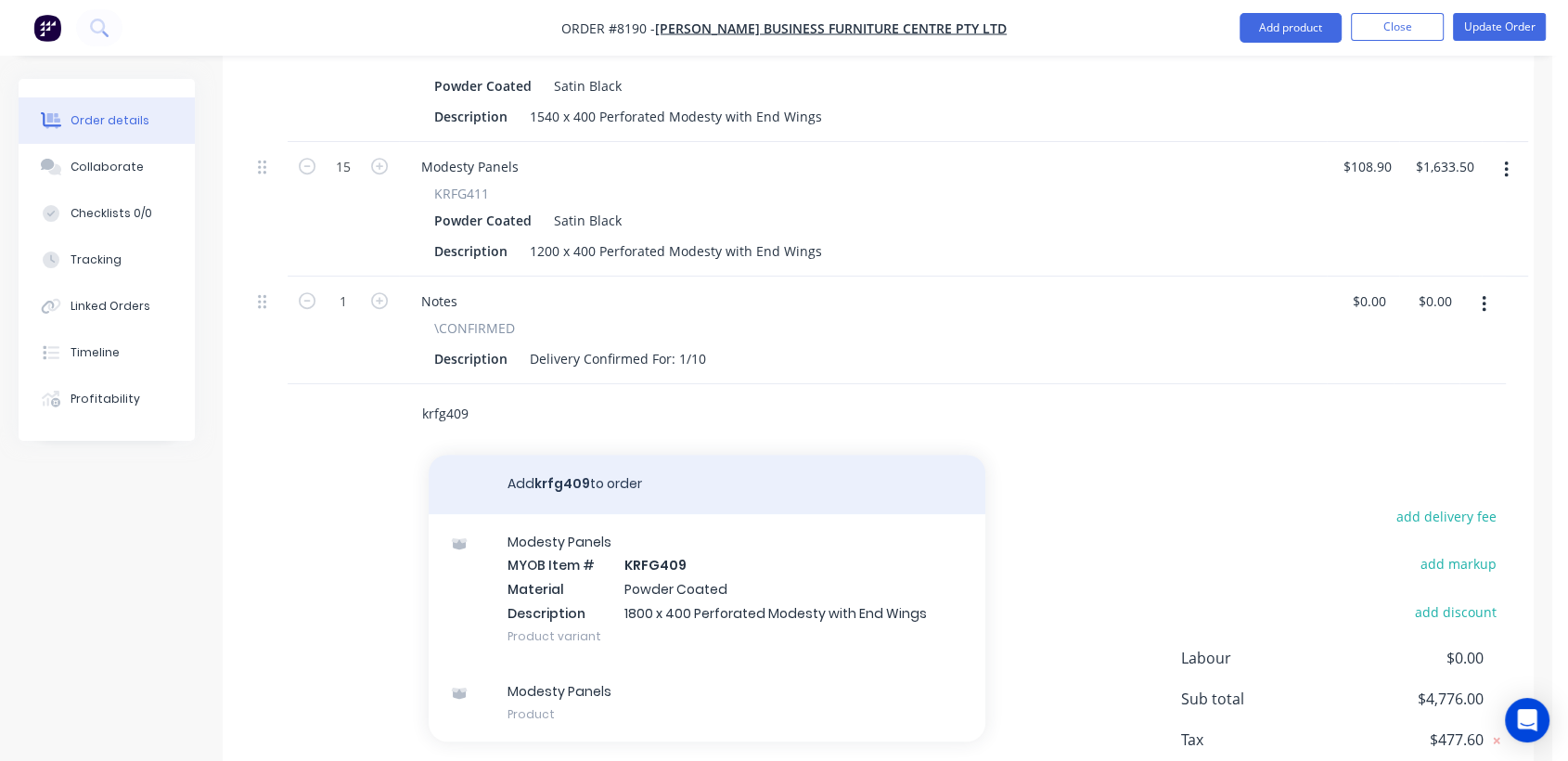
scroll to position [824, 0]
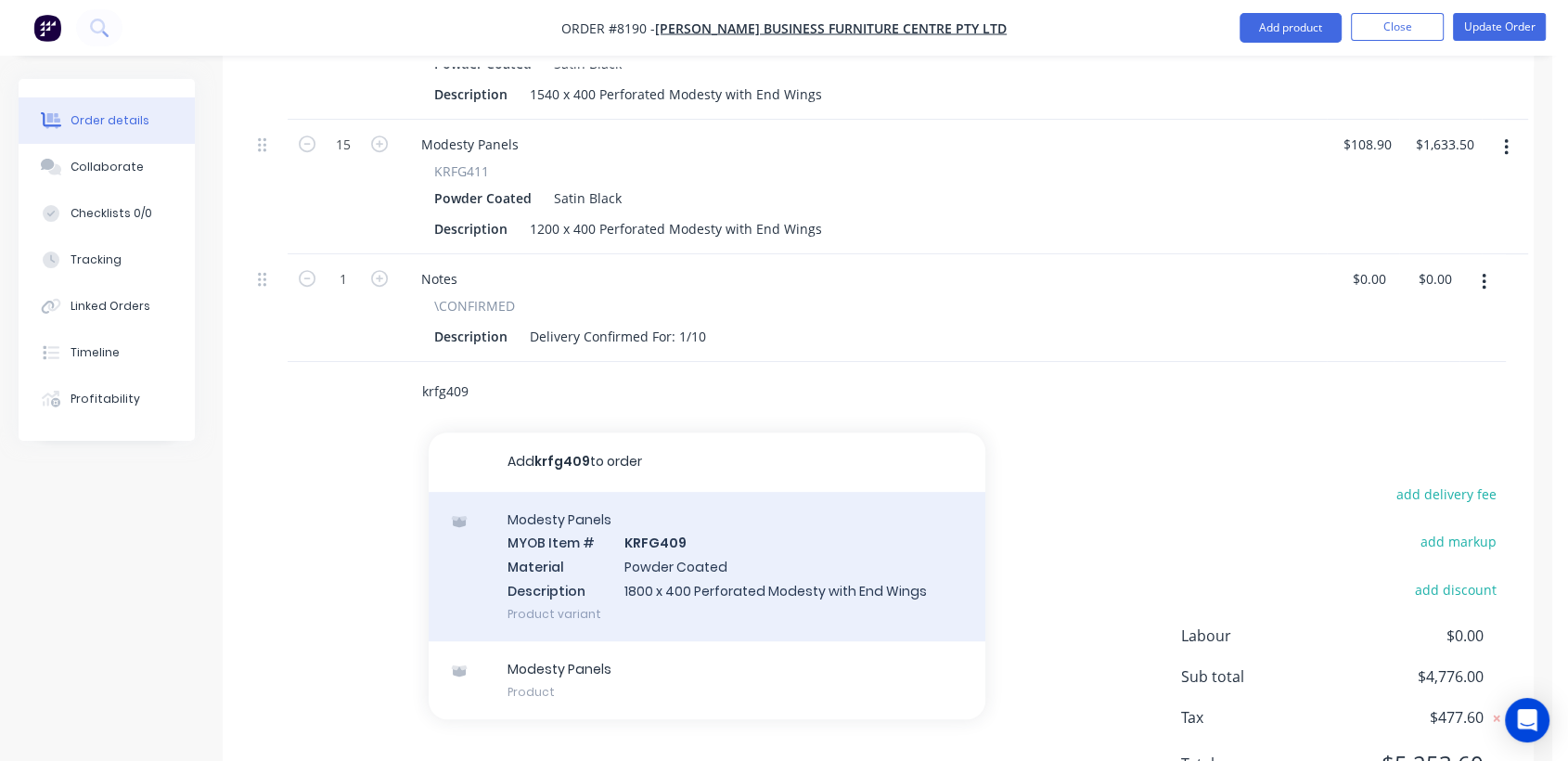
type input "krfg409"
click at [736, 553] on div "Modesty Panels MYOB Item # KRFG409 Material Powder Coated Description 1800 x 40…" at bounding box center [707, 566] width 557 height 149
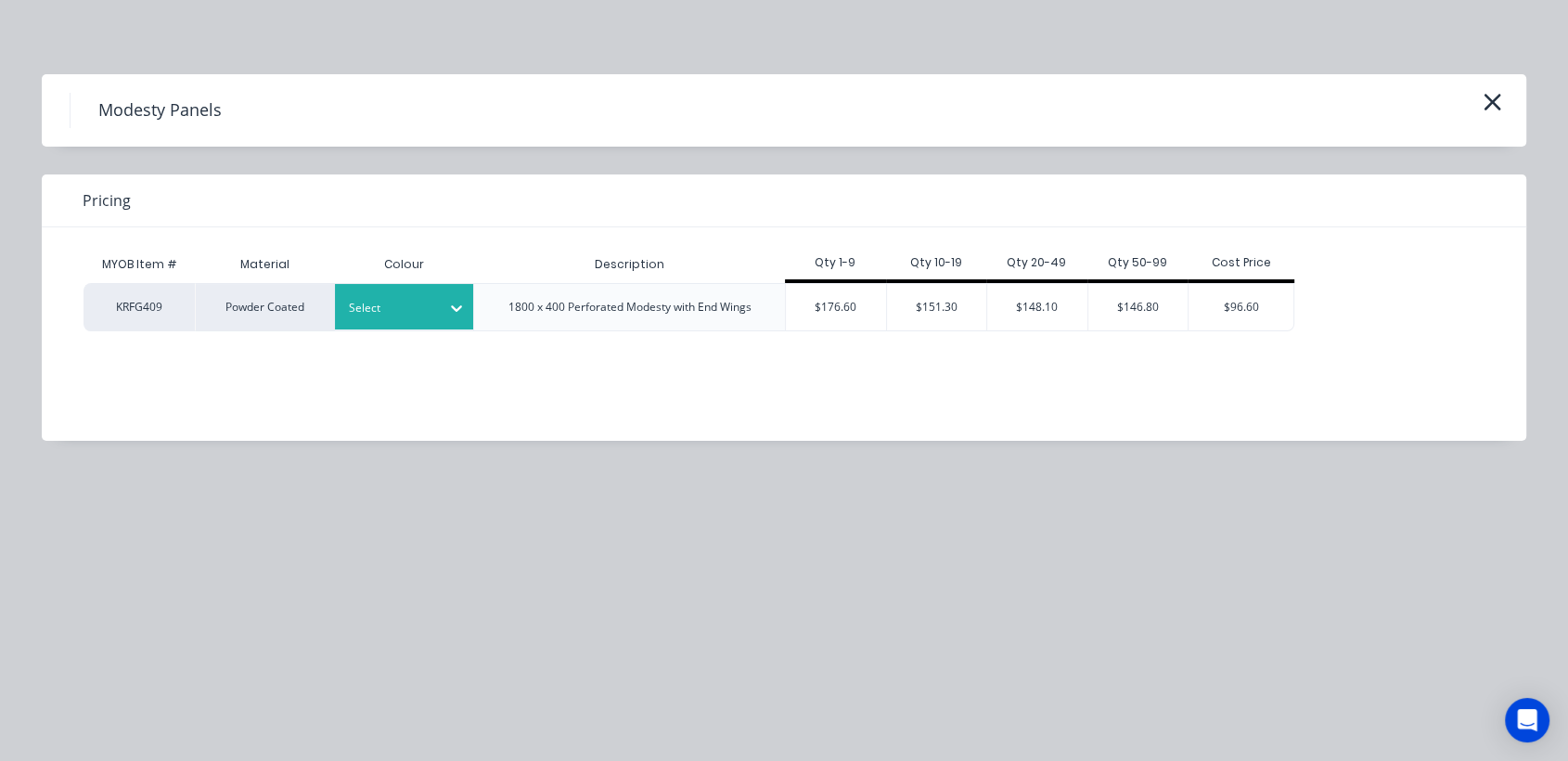
click at [445, 318] on div at bounding box center [457, 308] width 34 height 30
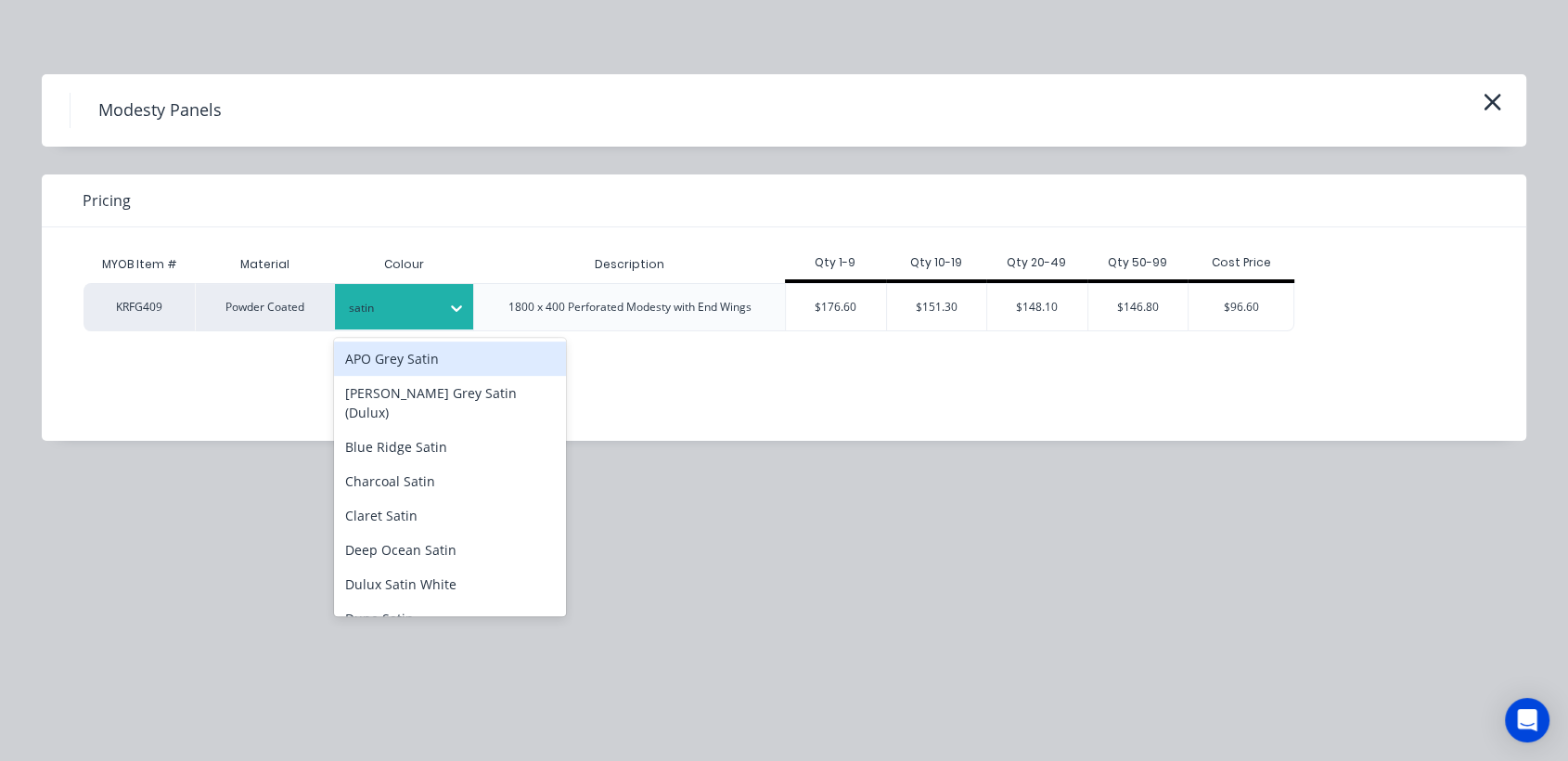
type input "satin b"
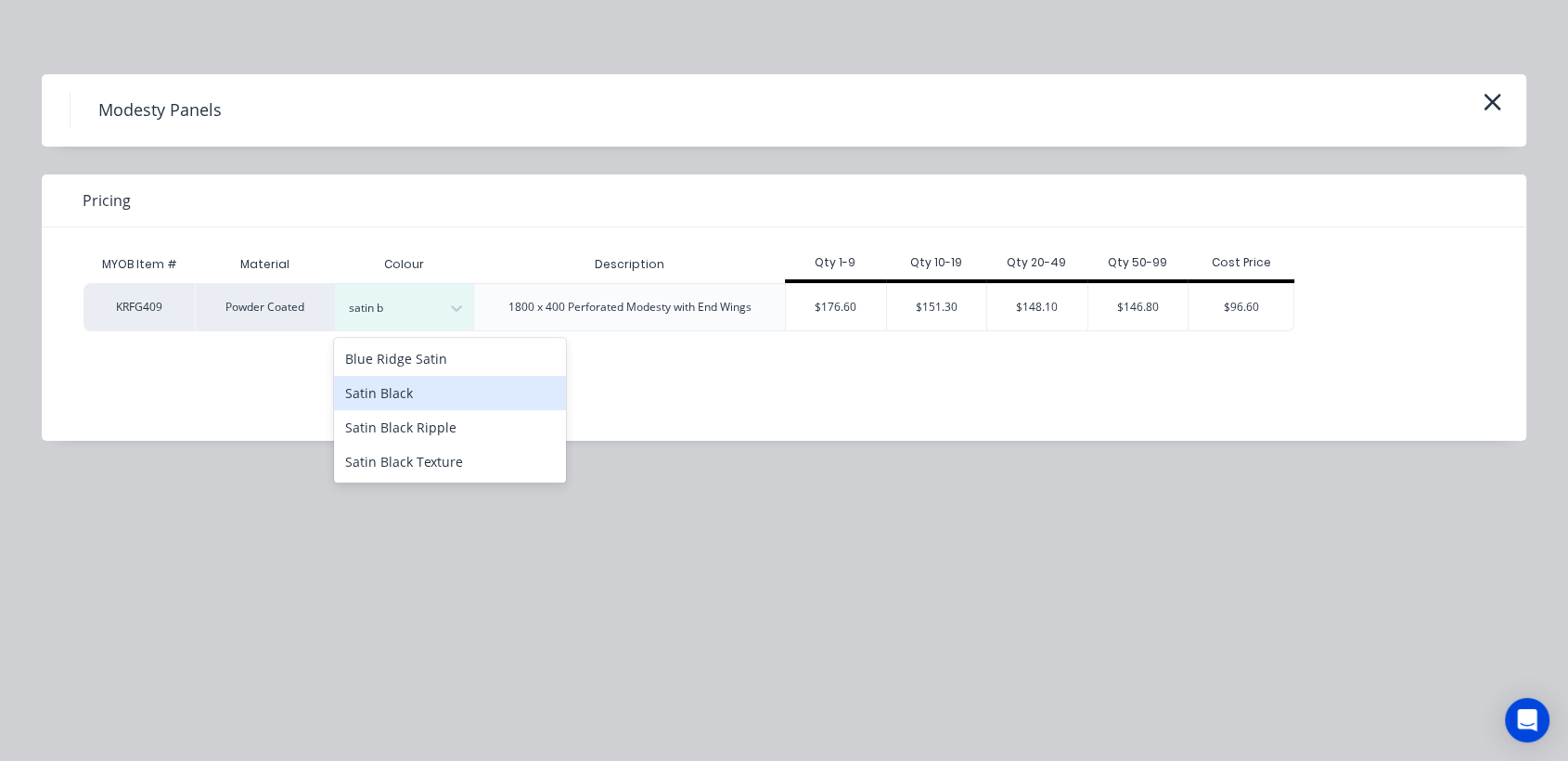
click at [437, 392] on div "Satin Black" at bounding box center [450, 393] width 232 height 35
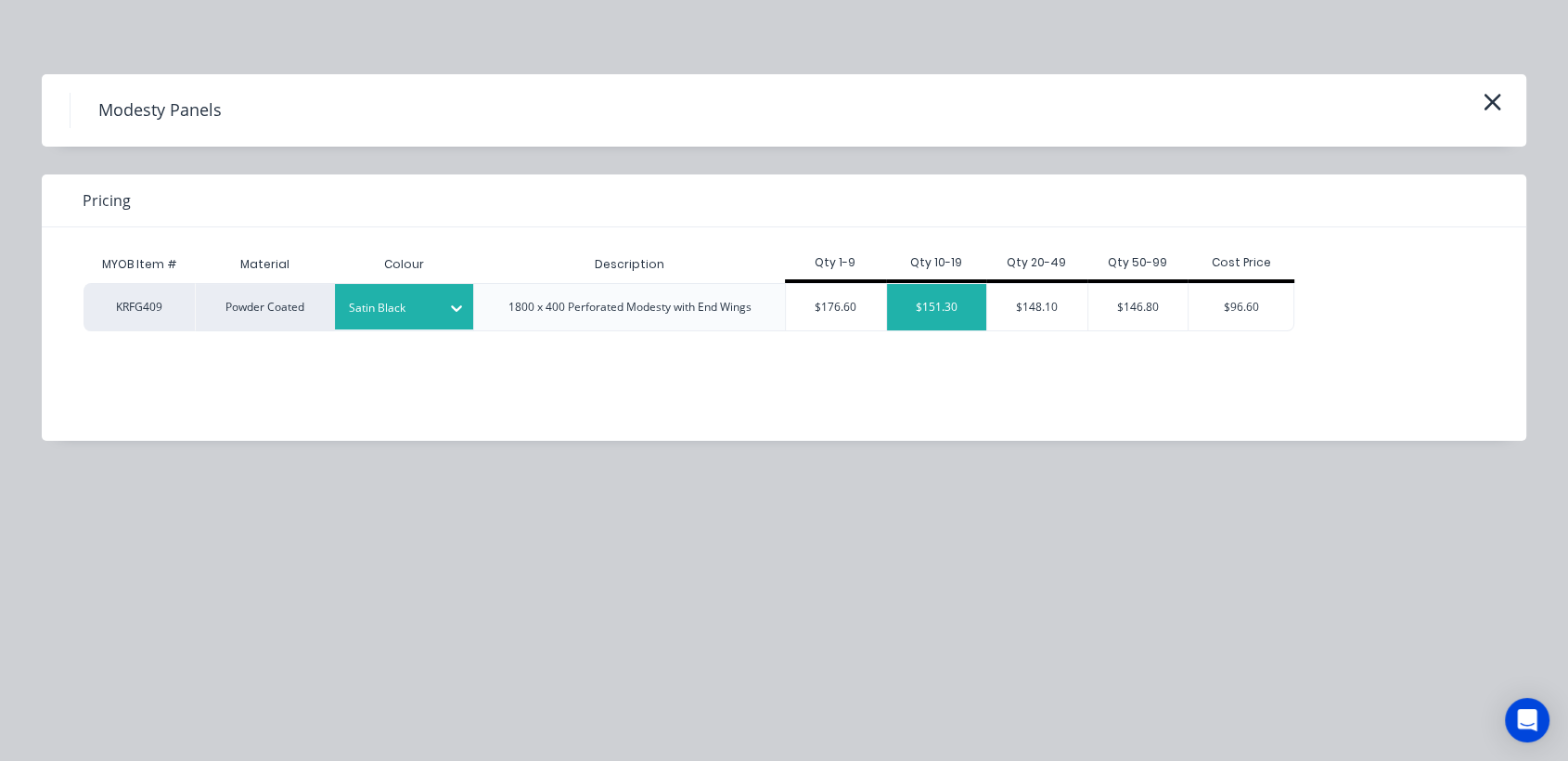
click at [942, 304] on div "$151.30" at bounding box center [937, 307] width 101 height 46
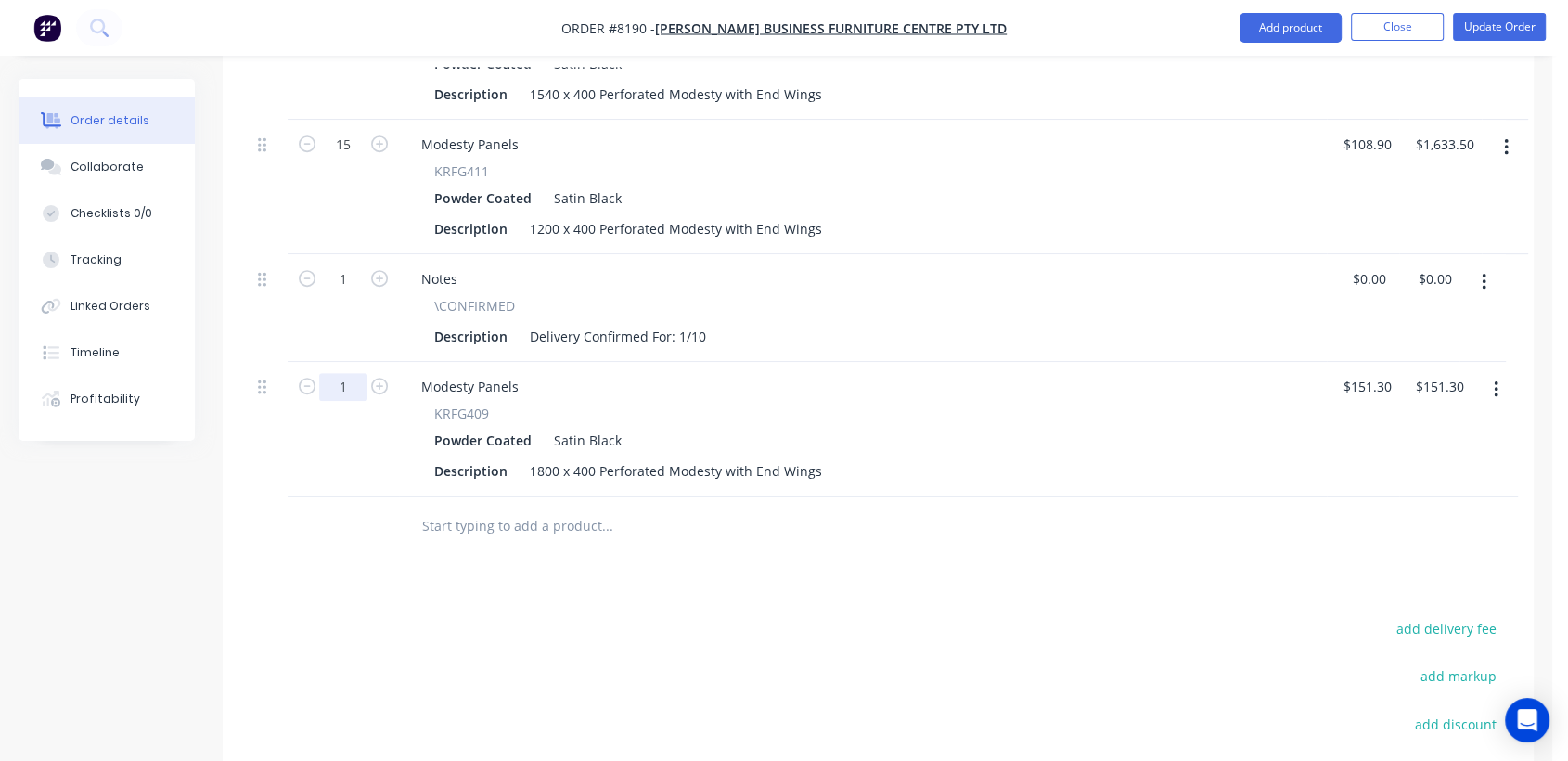
click at [350, 373] on input "1" at bounding box center [343, 387] width 48 height 28
type input "10"
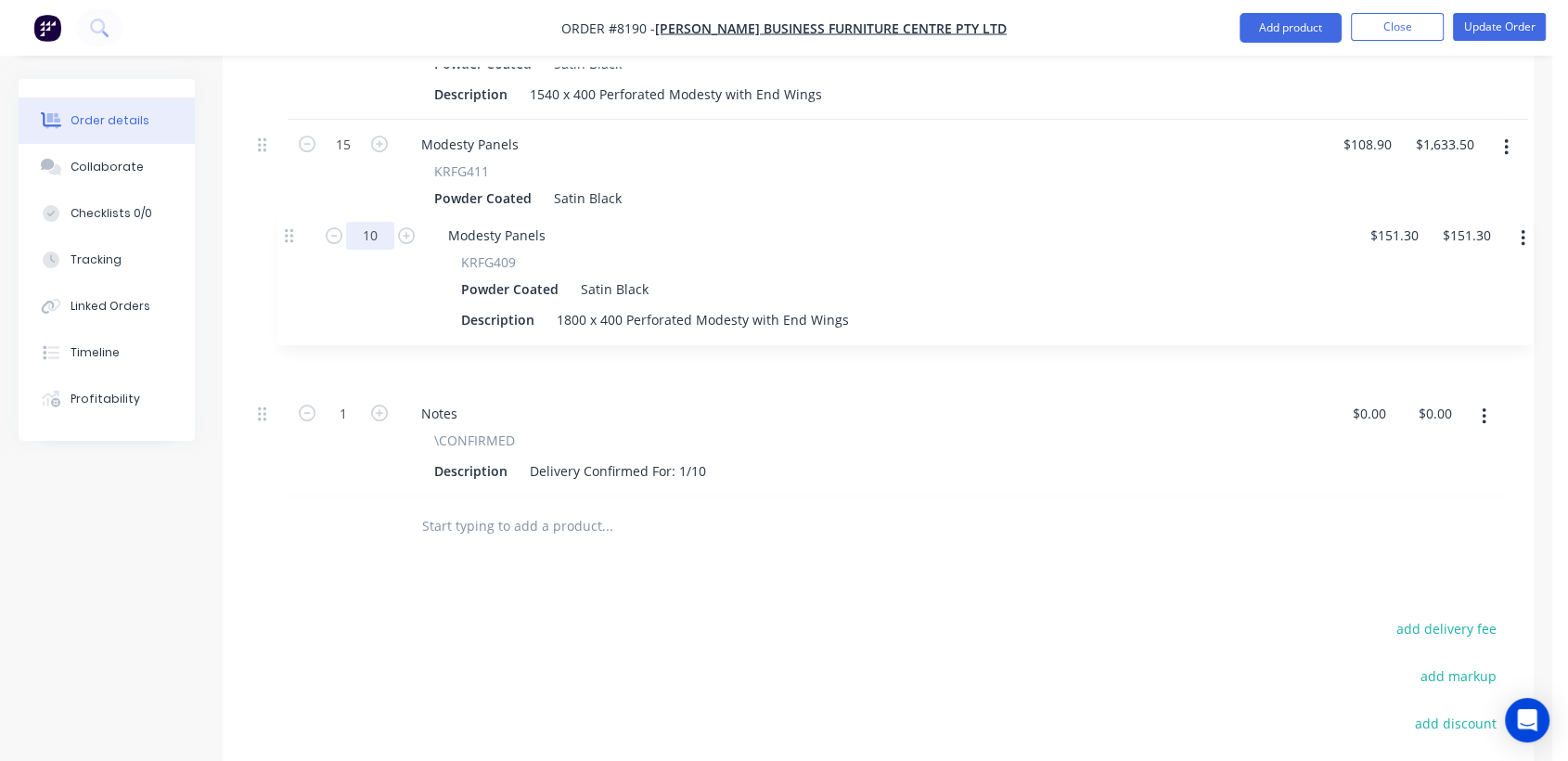
drag, startPoint x: 267, startPoint y: 359, endPoint x: 320, endPoint y: 263, distance: 109.7
click at [300, 234] on div "25 Modesty Panels KRFG410 Powder Coated Satin Black Description 1540 x 400 Perf…" at bounding box center [878, 241] width 1255 height 511
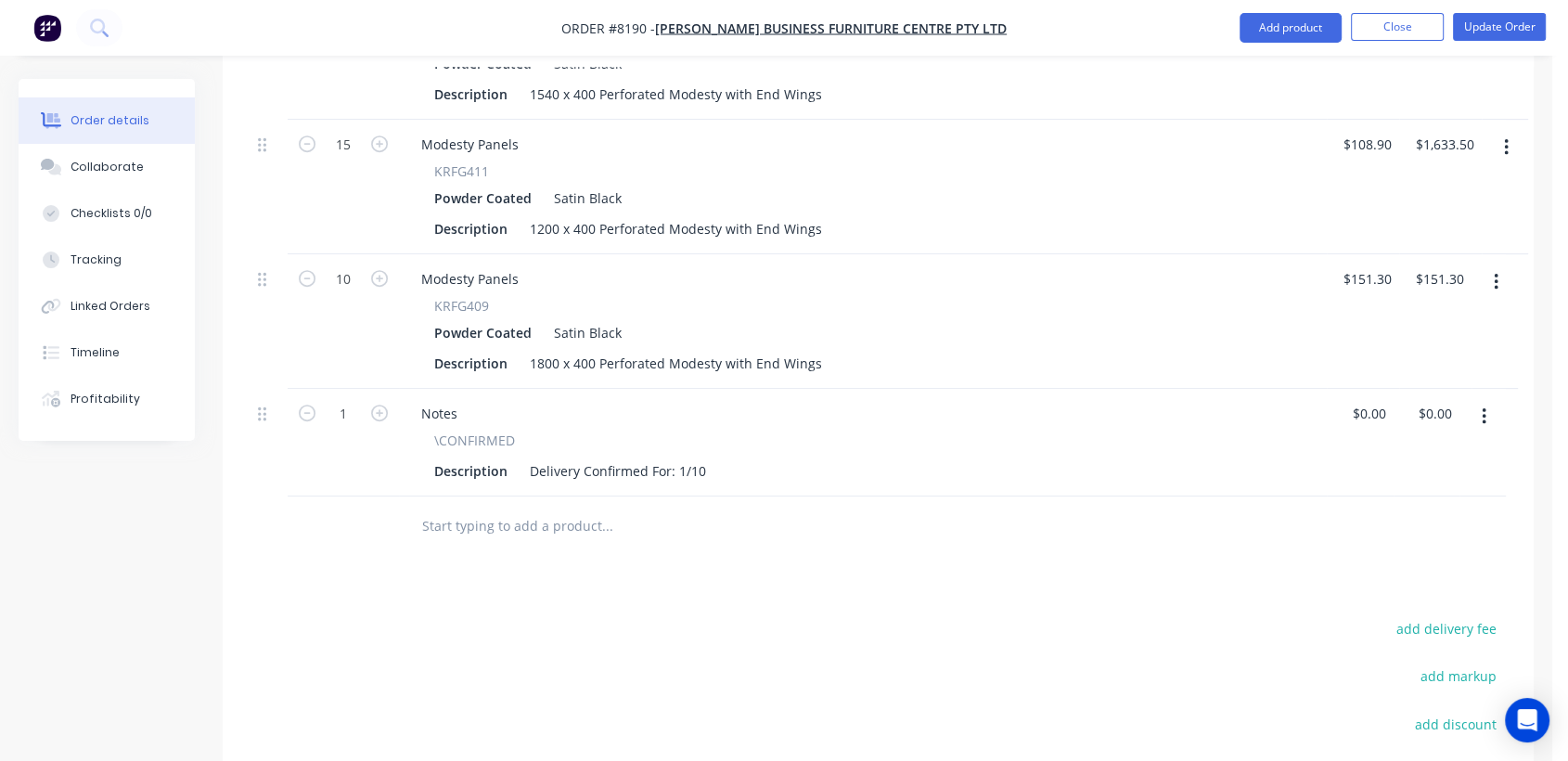
type input "$1,513.00"
click at [677, 571] on div "Products Show / Hide columns Add product Qty Price Total 25 Modesty Panels KRFG…" at bounding box center [878, 421] width 1311 height 1081
click at [141, 165] on button "Collaborate" at bounding box center [107, 167] width 177 height 46
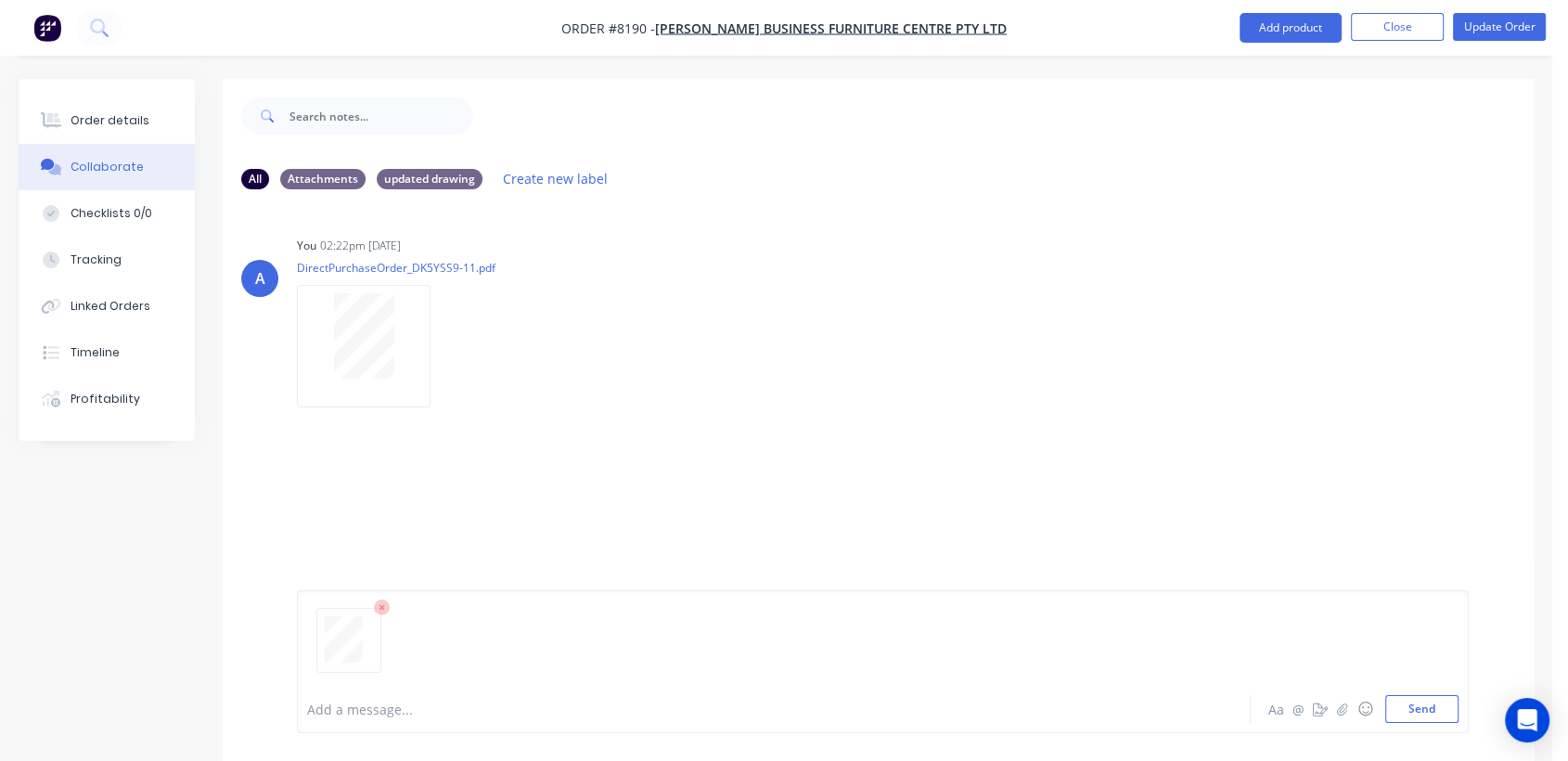
click at [400, 707] on div at bounding box center [739, 710] width 863 height 20
click at [1417, 708] on button "Send" at bounding box center [1422, 709] width 73 height 28
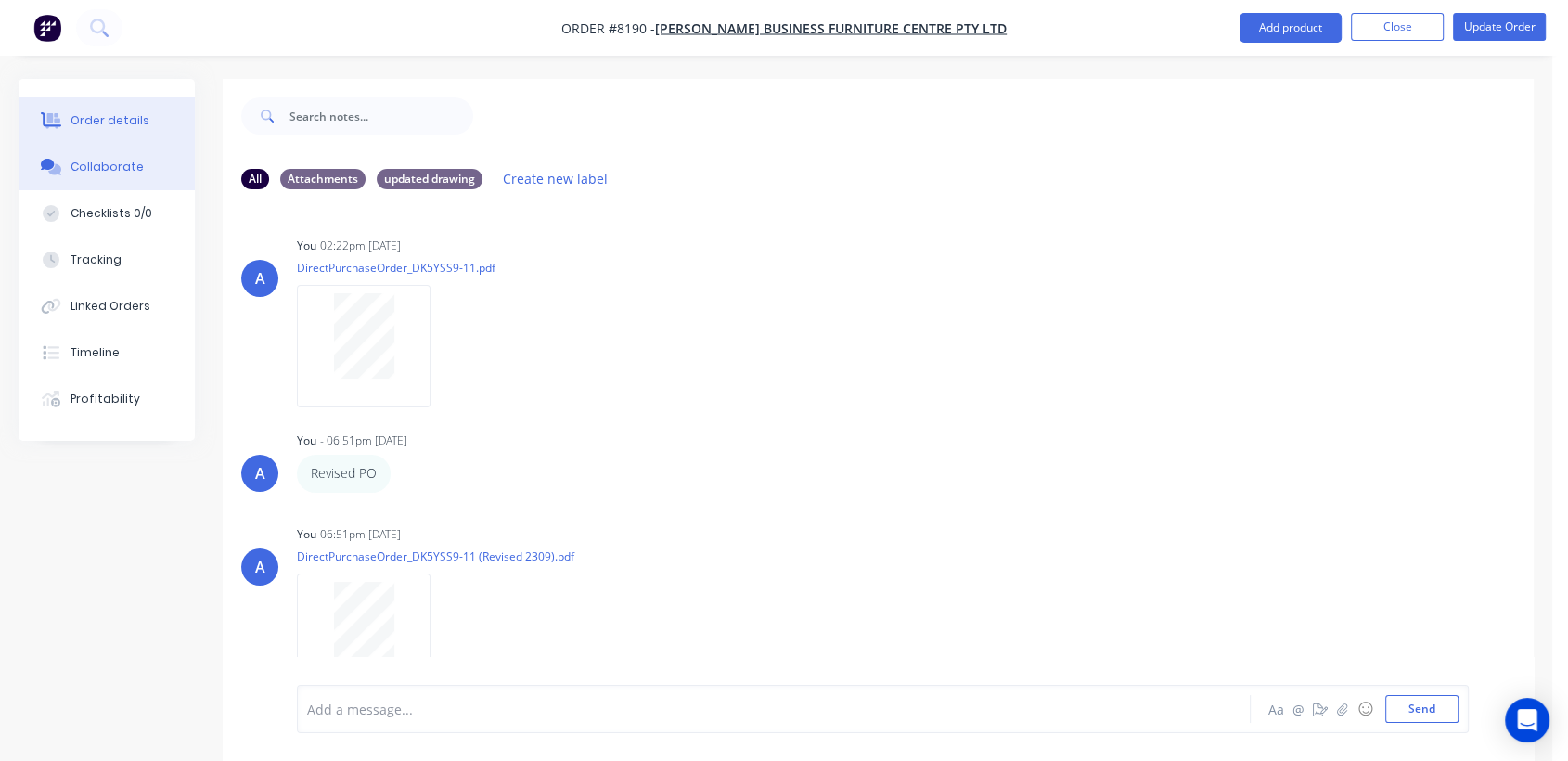
click at [133, 114] on div "Order details" at bounding box center [110, 120] width 79 height 17
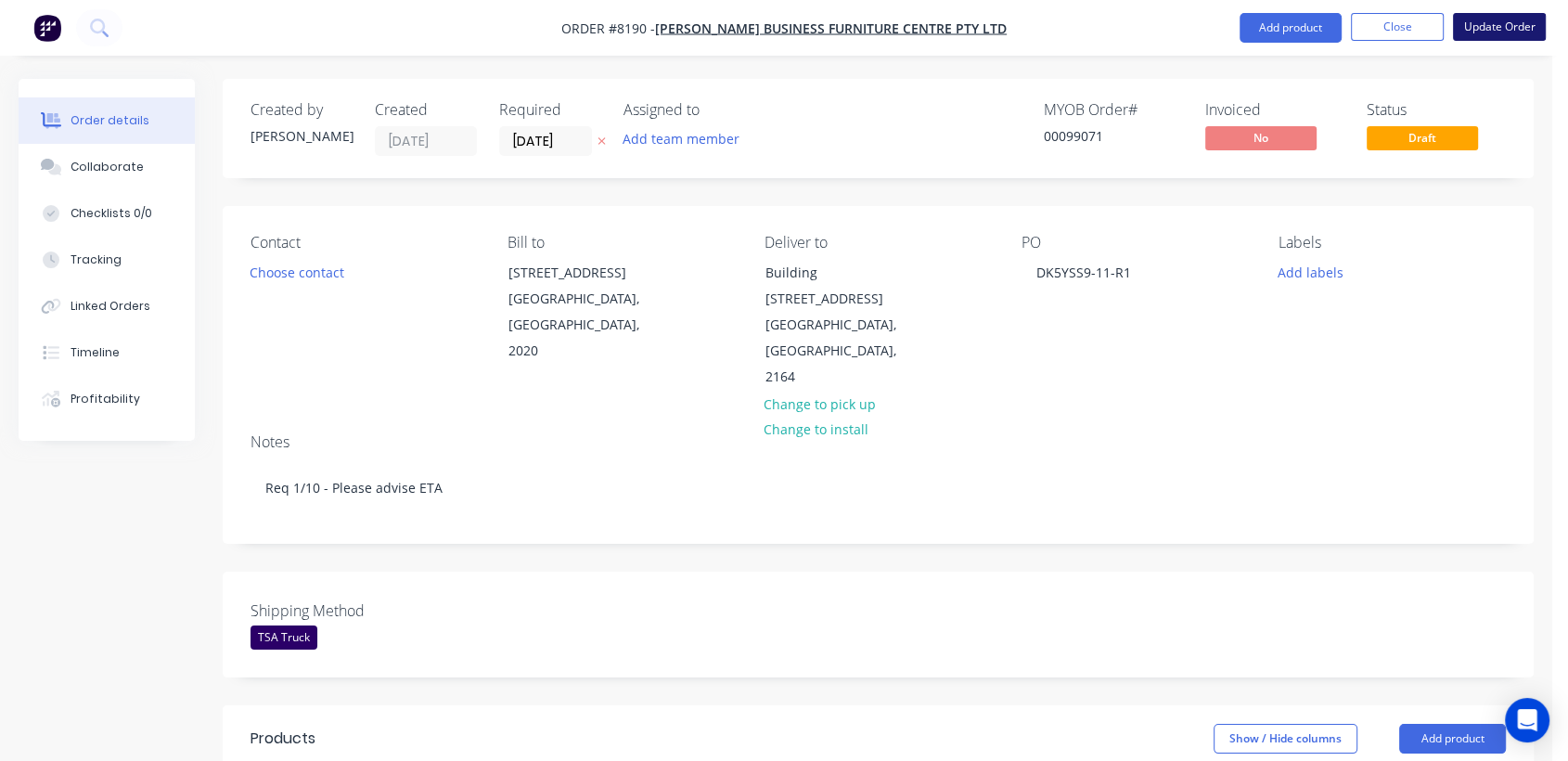
click at [1484, 28] on button "Update Order" at bounding box center [1500, 27] width 93 height 28
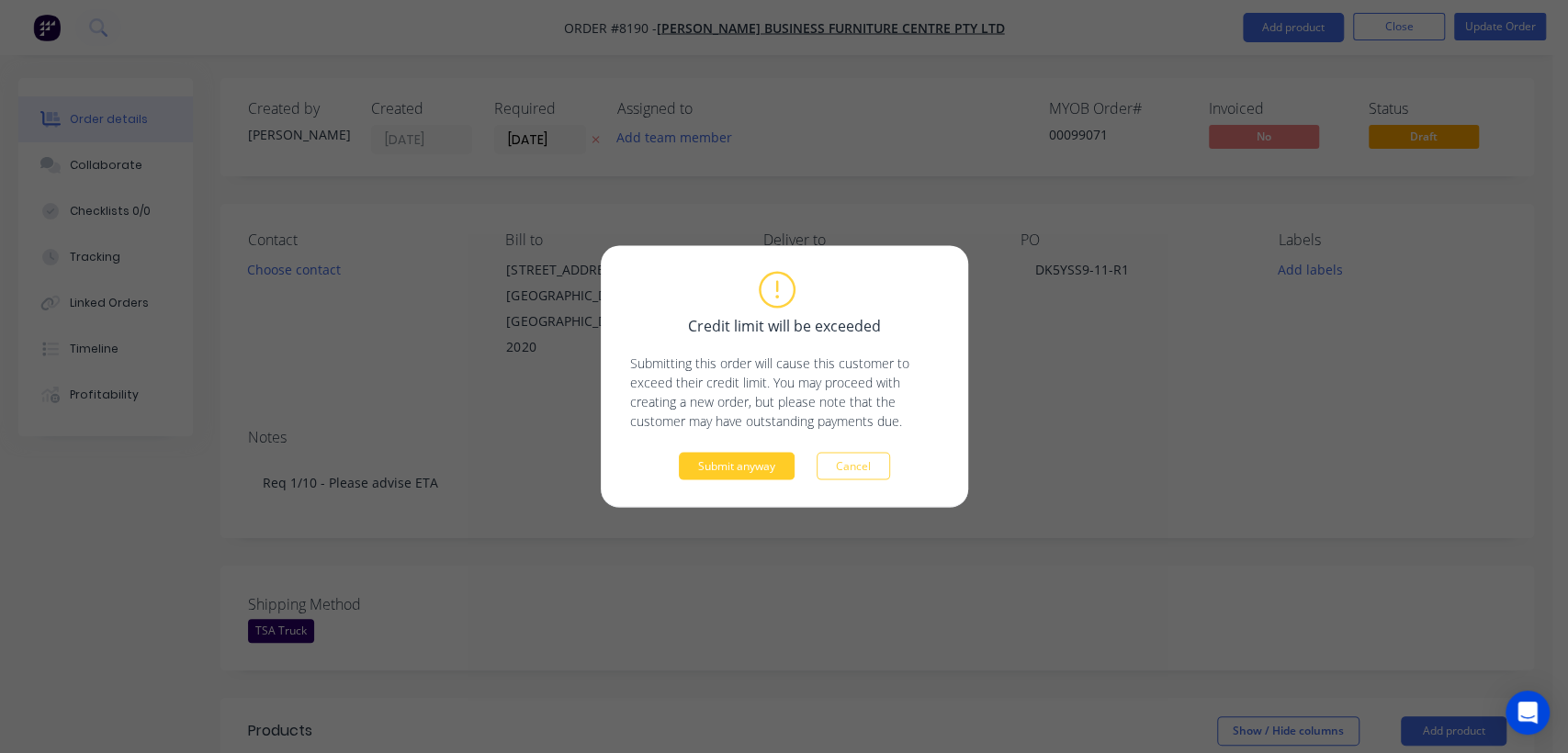
click at [744, 476] on button "Submit anyway" at bounding box center [737, 467] width 115 height 27
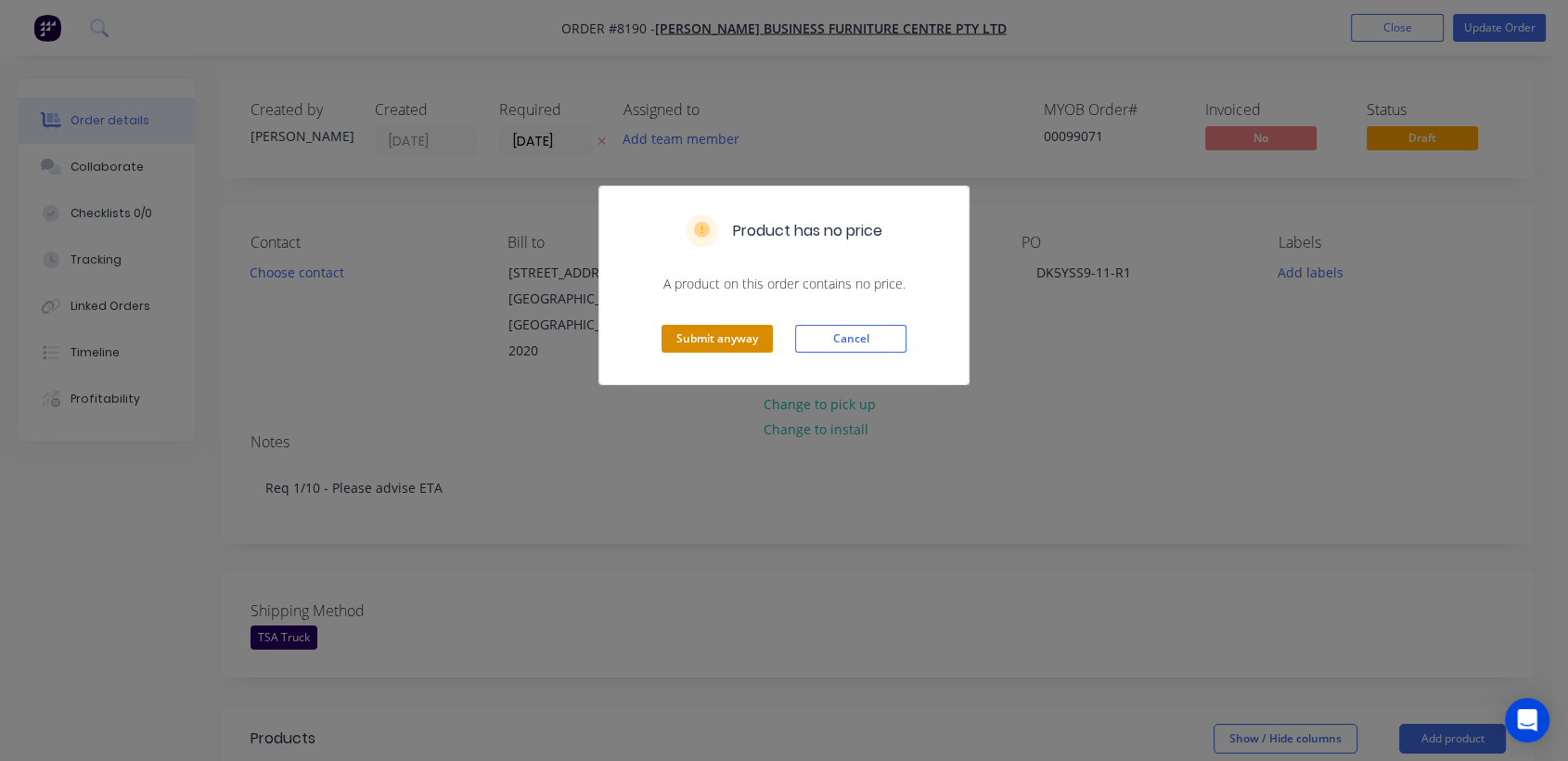
click at [718, 342] on button "Submit anyway" at bounding box center [717, 339] width 112 height 28
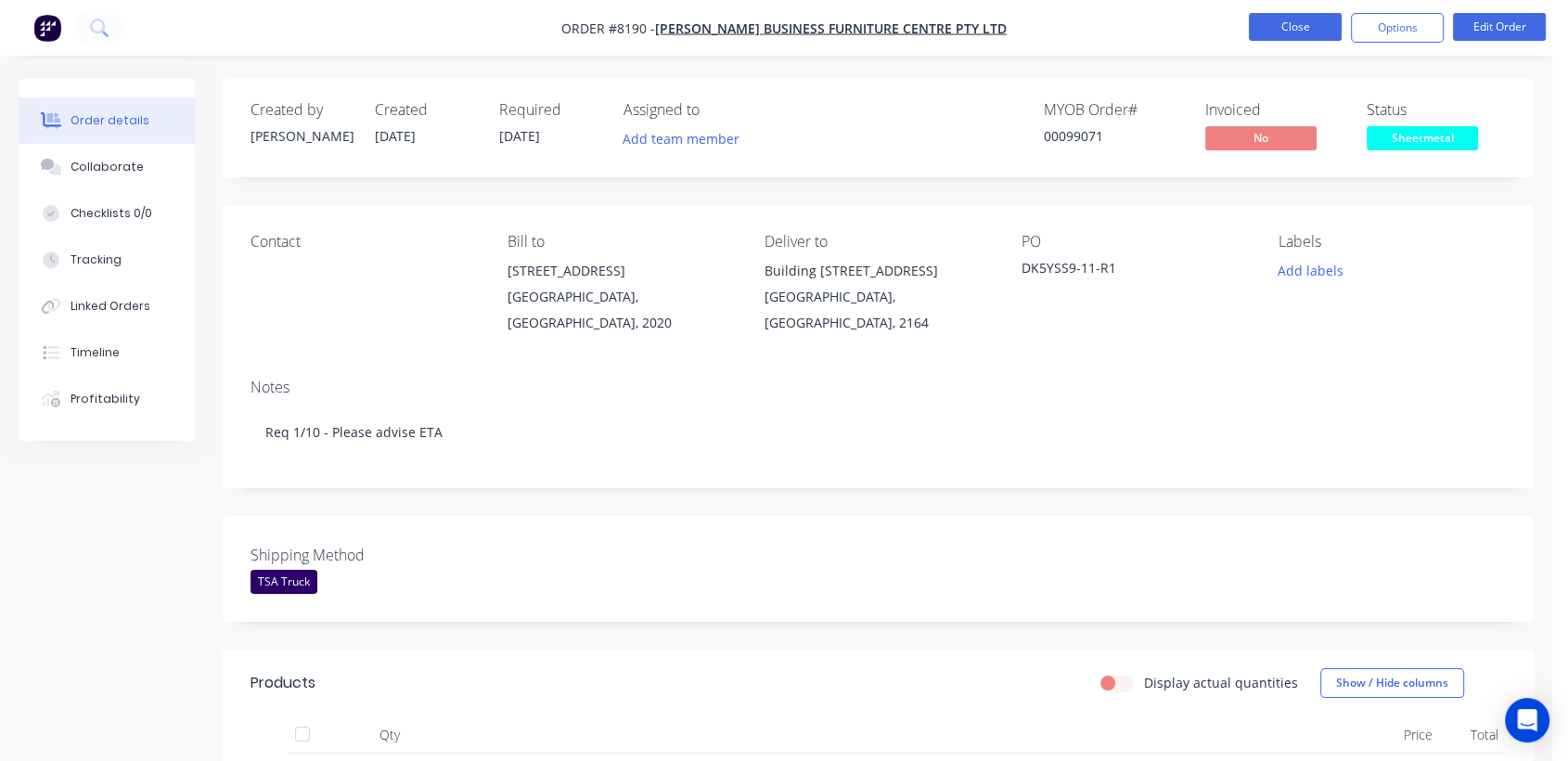
click at [1311, 22] on button "Close" at bounding box center [1296, 27] width 93 height 28
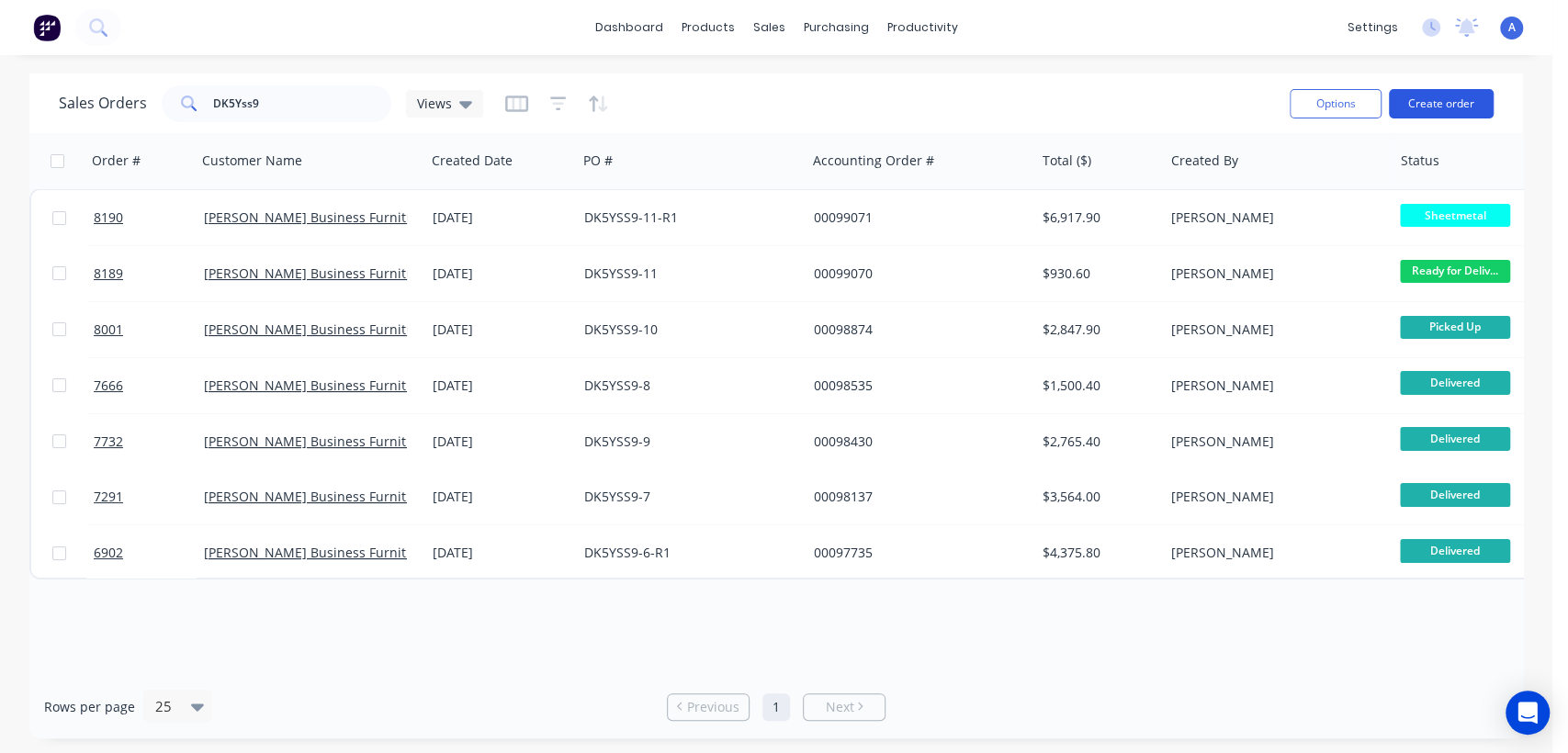
click at [1459, 104] on button "Create order" at bounding box center [1441, 104] width 105 height 29
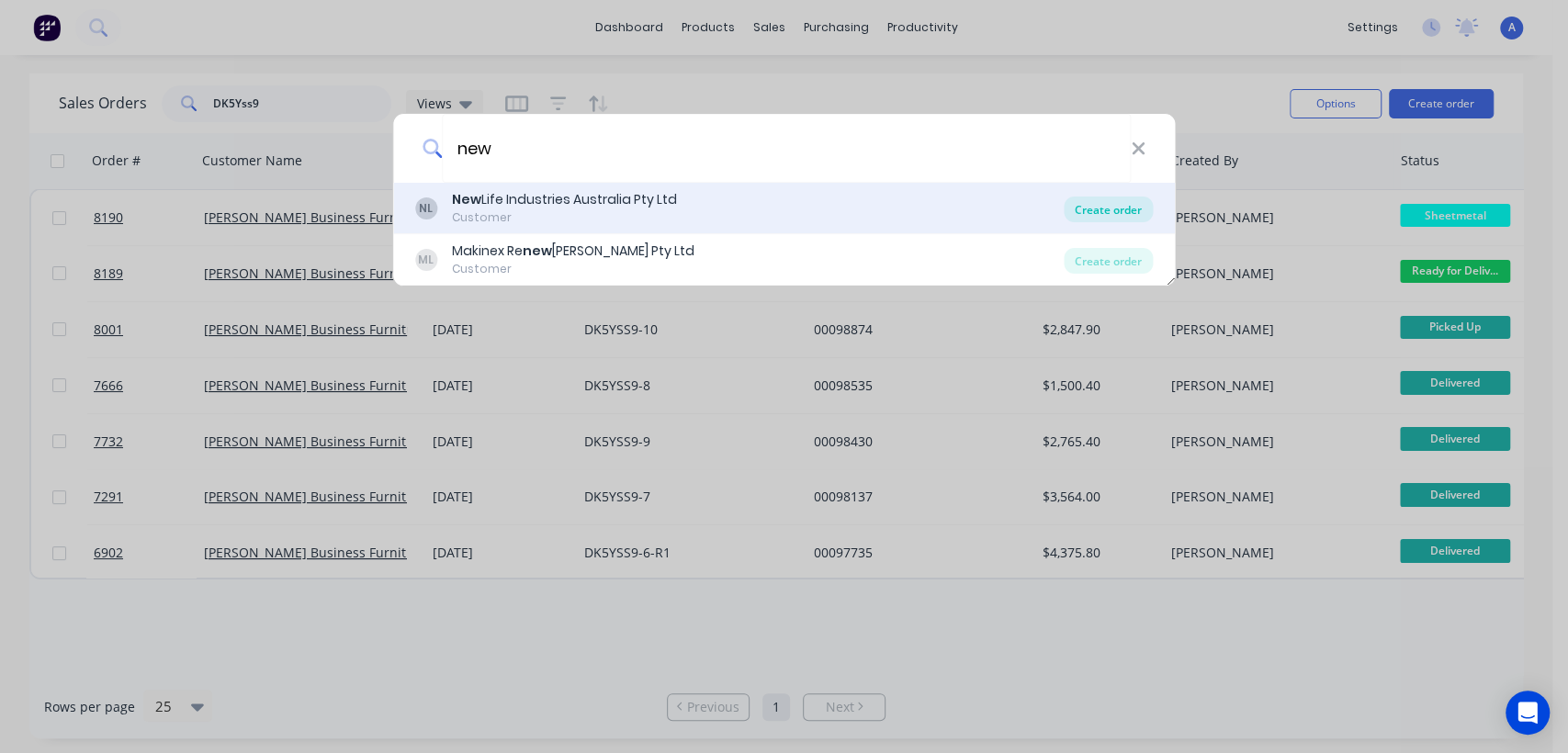
type input "new"
click at [1125, 196] on div "Create order" at bounding box center [1108, 209] width 89 height 25
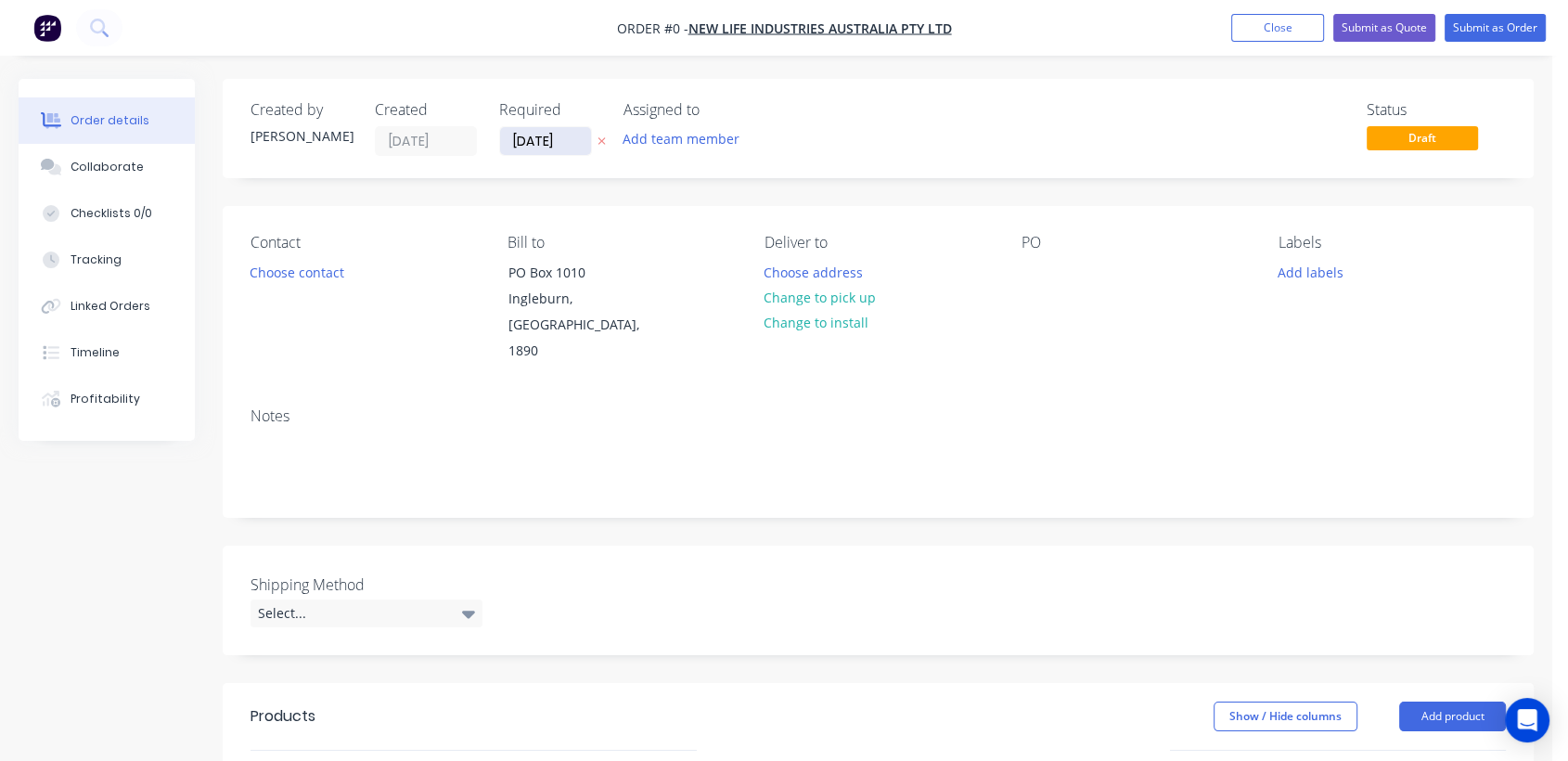
click at [585, 144] on input "[DATE]" at bounding box center [546, 141] width 91 height 28
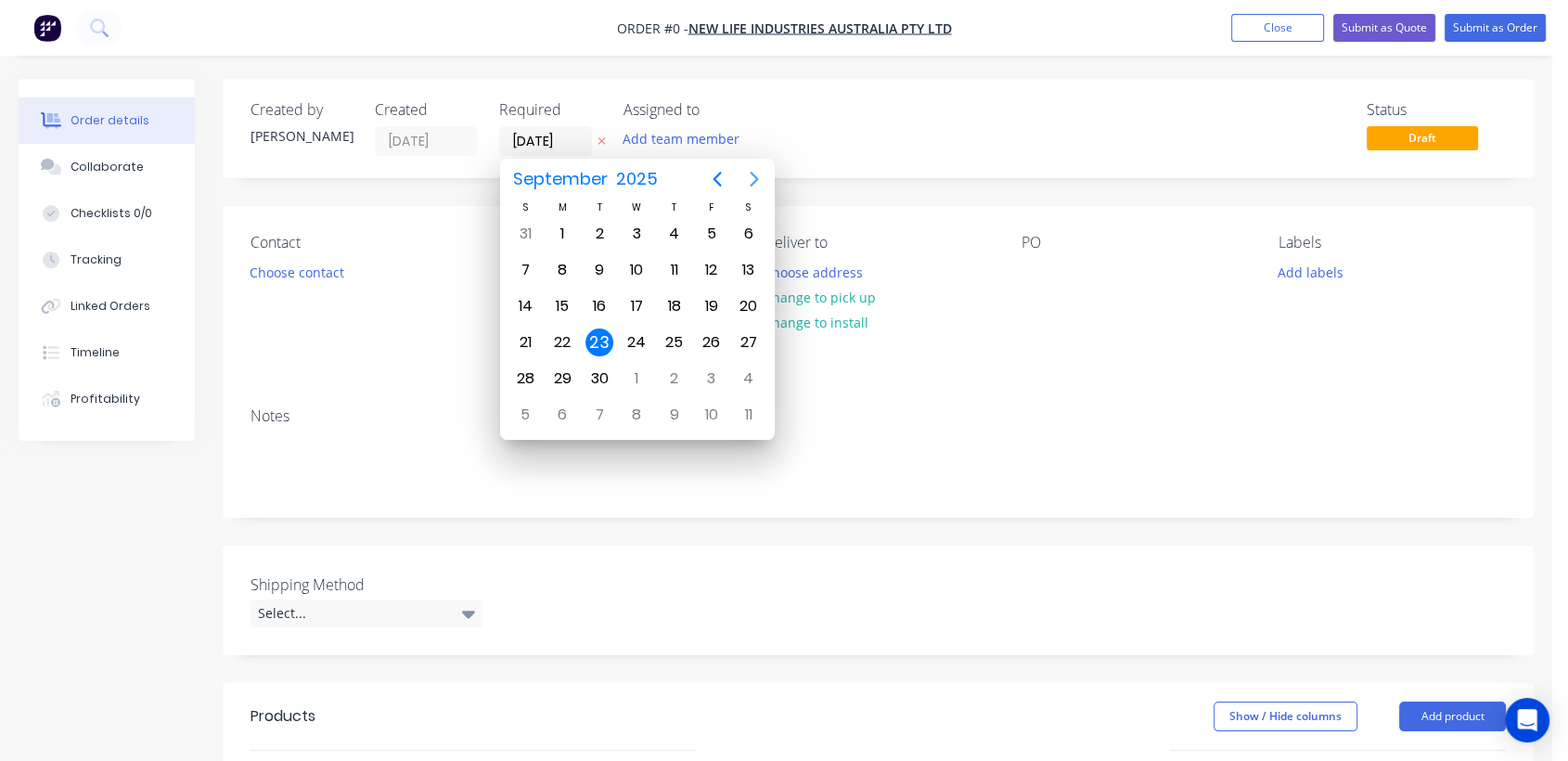
click at [755, 163] on button "Next page" at bounding box center [755, 180] width 37 height 38
click at [635, 371] on div "31" at bounding box center [636, 379] width 28 height 28
type input "[DATE]"
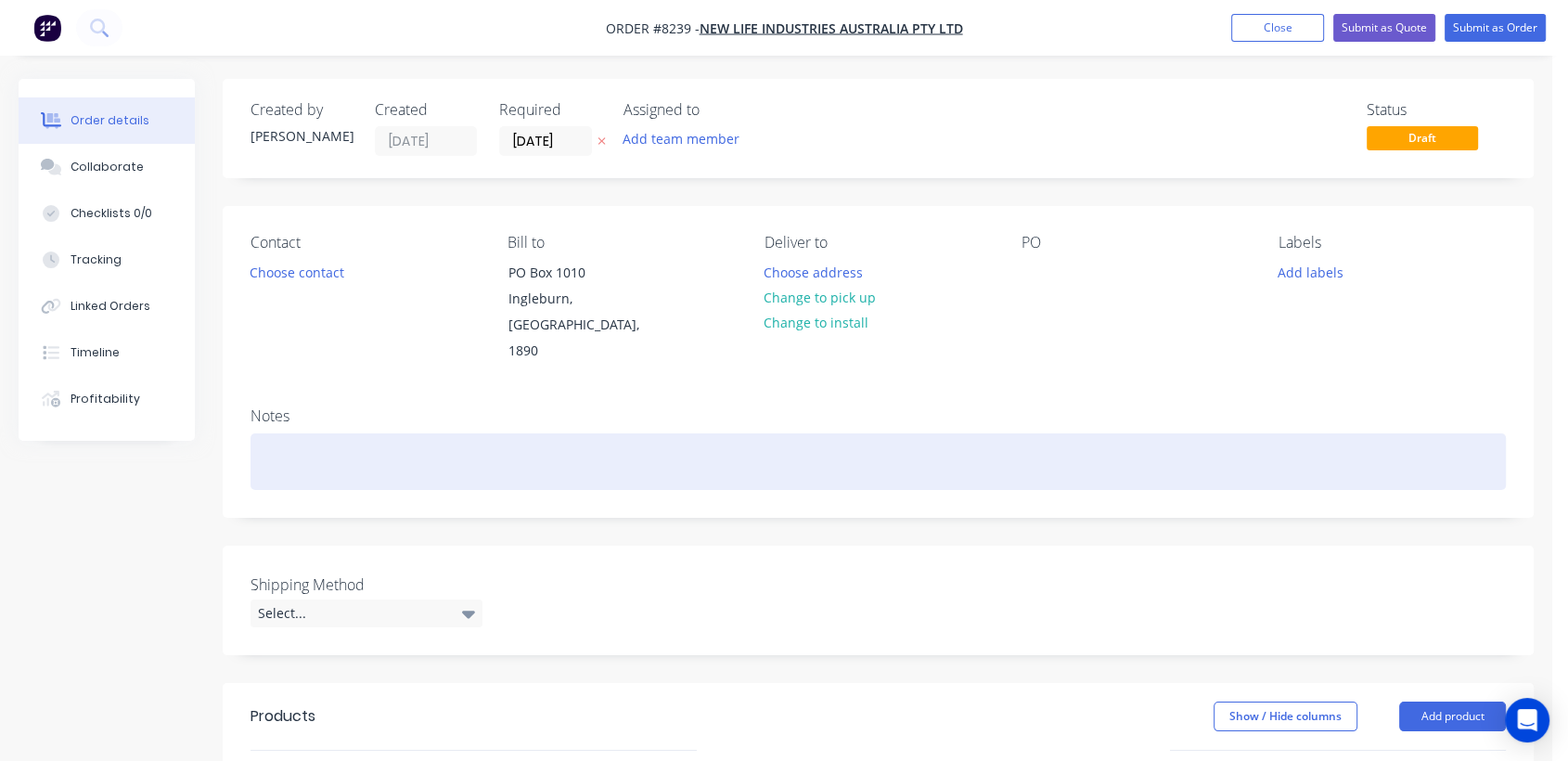
click at [307, 441] on div at bounding box center [878, 461] width 1255 height 56
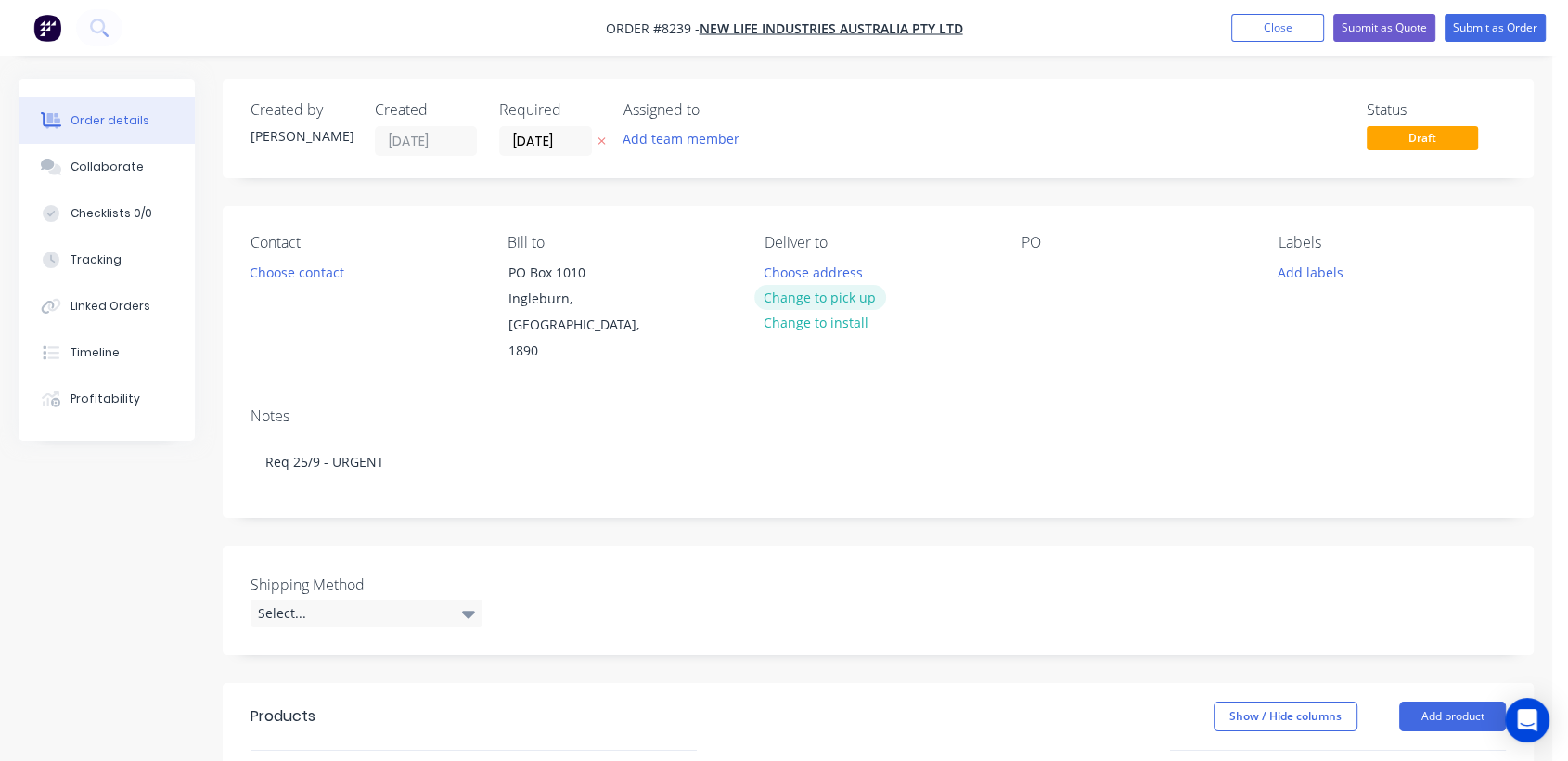
click at [826, 291] on button "Change to pick up" at bounding box center [821, 297] width 132 height 25
click at [1024, 276] on div at bounding box center [1036, 271] width 30 height 27
click at [304, 573] on div "Shipping Method Select..." at bounding box center [366, 600] width 232 height 54
click at [312, 600] on div "Select..." at bounding box center [366, 614] width 232 height 28
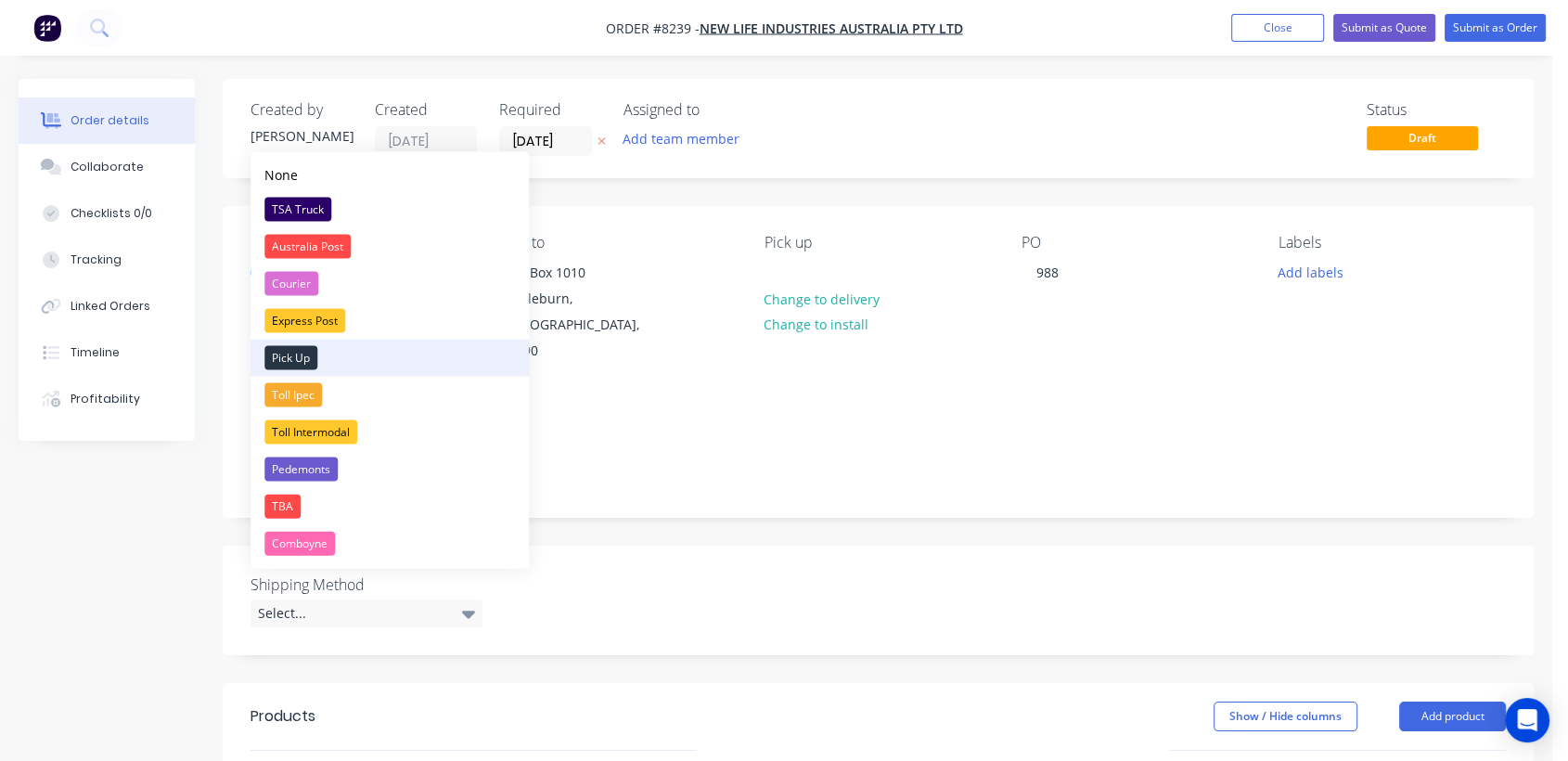
click at [298, 356] on div "Pick Up" at bounding box center [291, 358] width 53 height 24
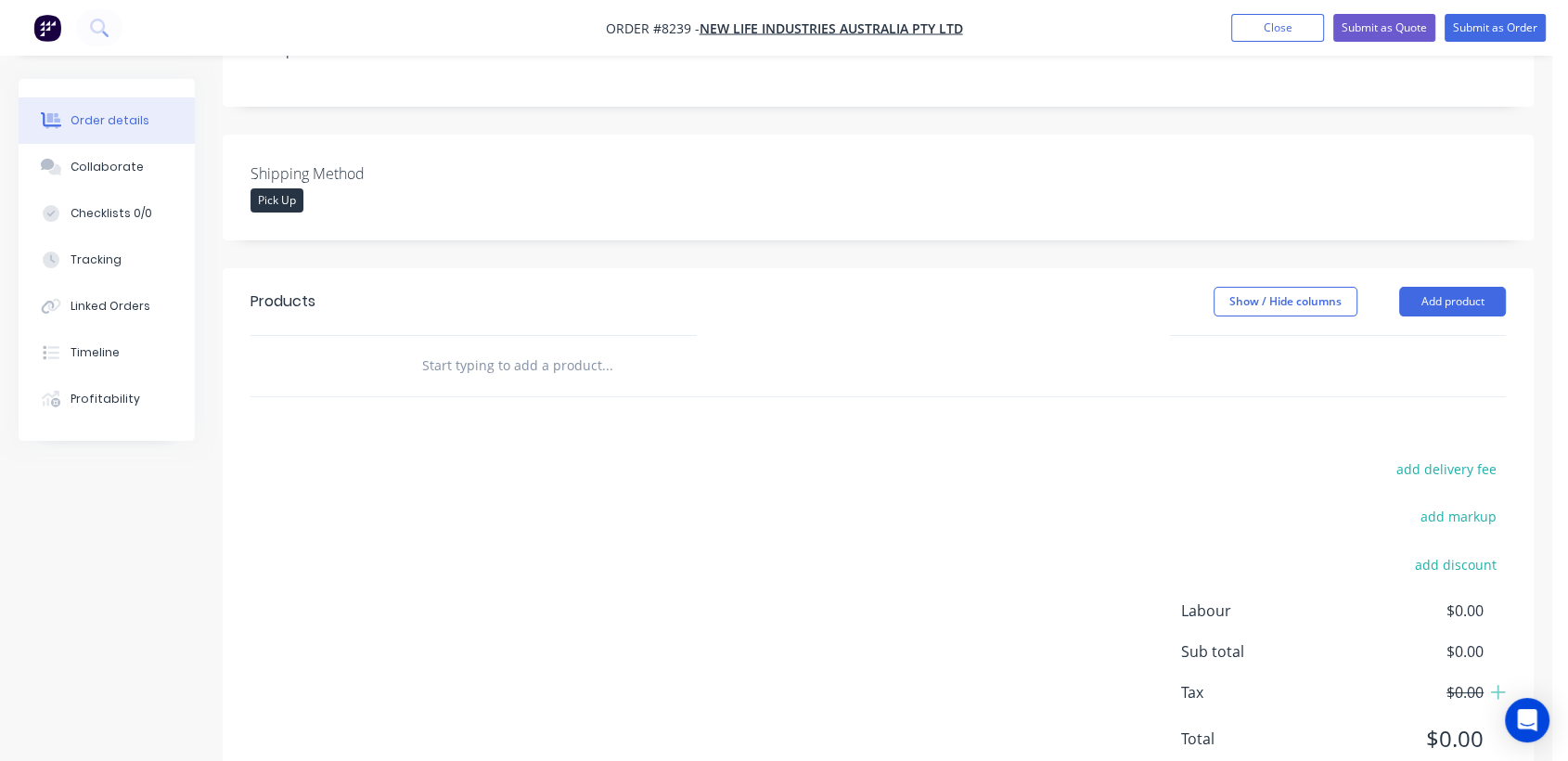
scroll to position [413, 0]
click at [563, 350] on input "text" at bounding box center [607, 365] width 371 height 38
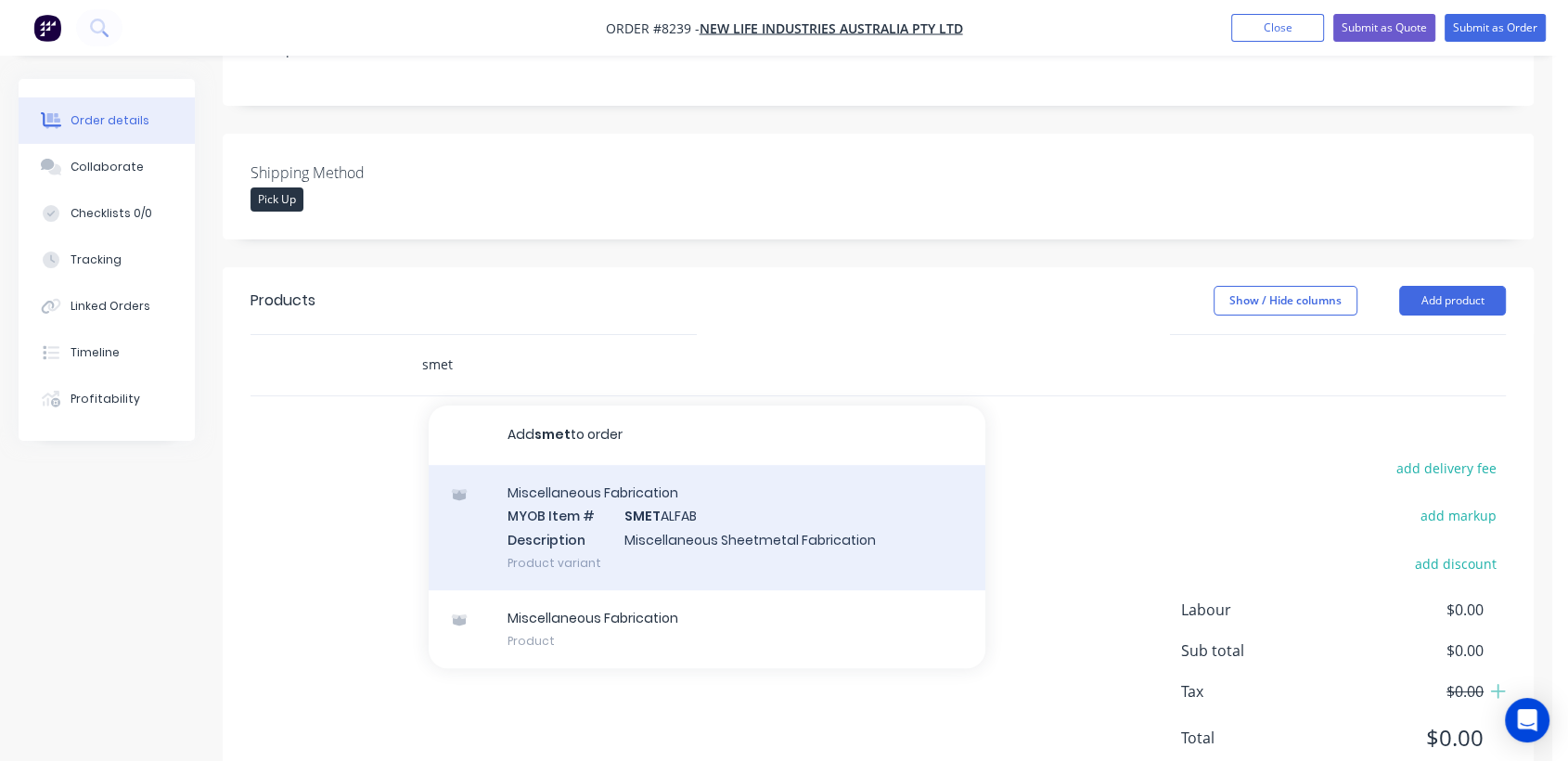
type input "smet"
click at [622, 498] on div "Miscellaneous Fabrication MYOB Item # SMET ALFAB Description Miscellaneous Shee…" at bounding box center [707, 527] width 557 height 125
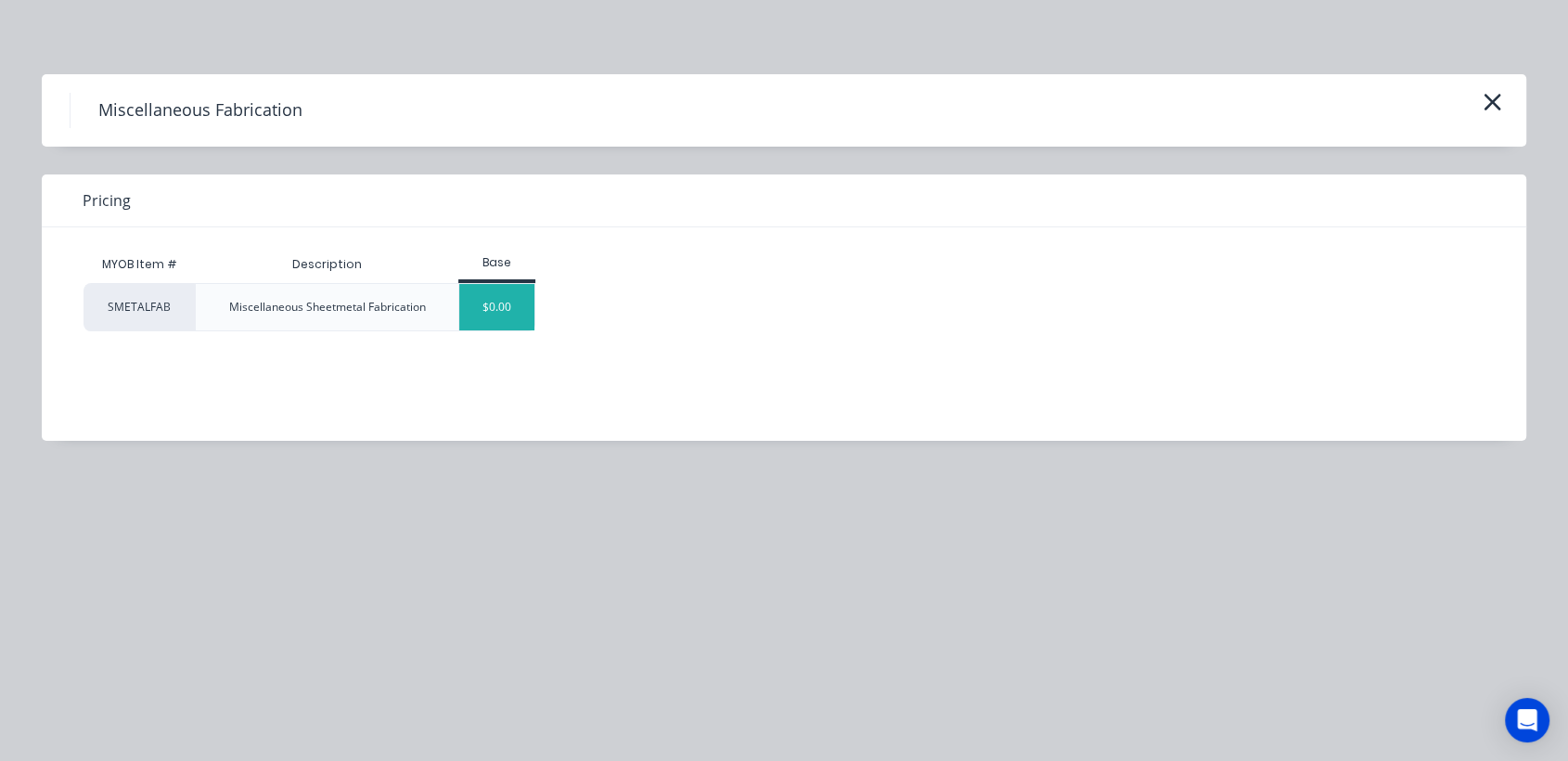
click at [518, 312] on div "$0.00" at bounding box center [497, 307] width 75 height 46
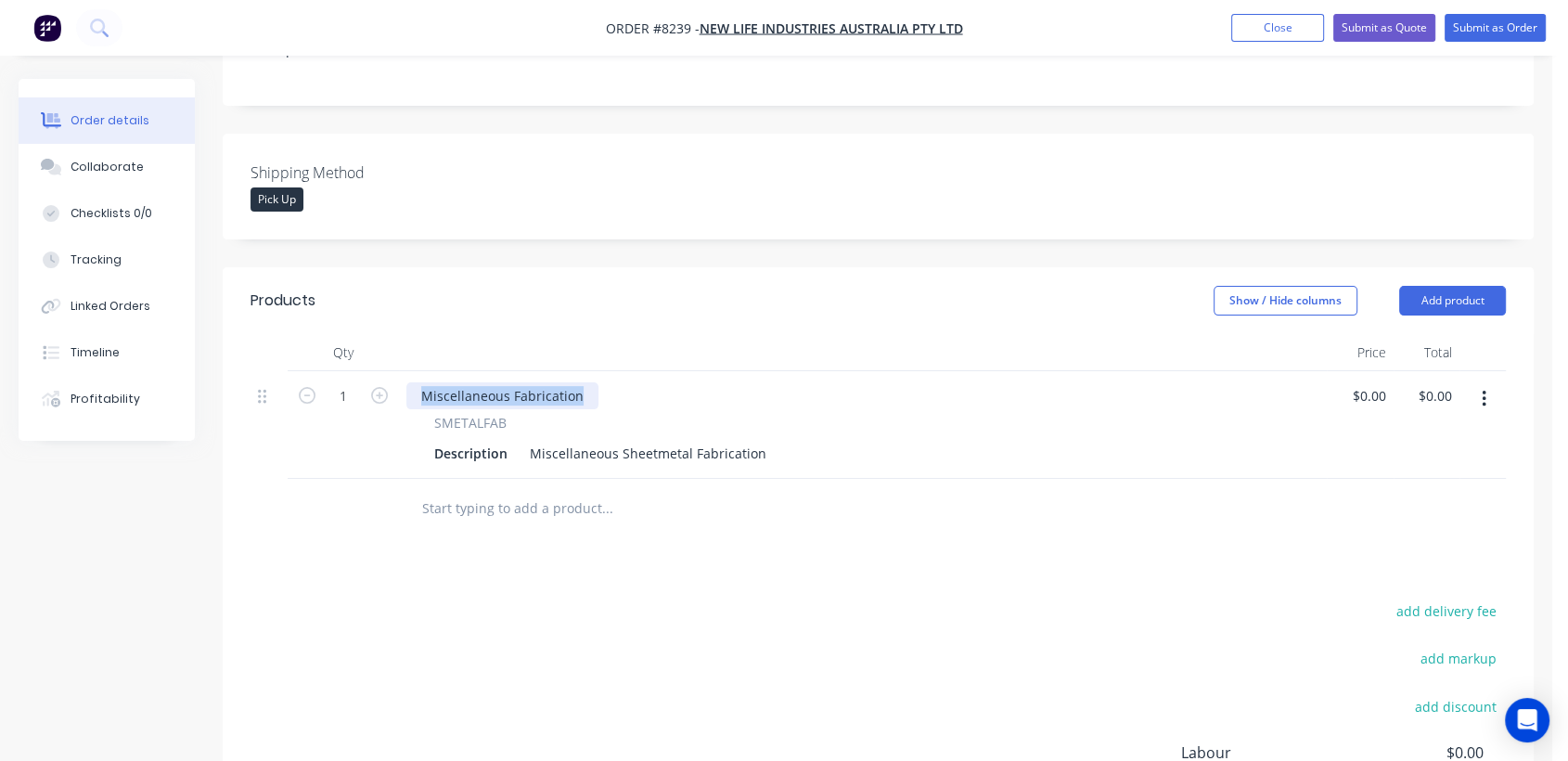
drag, startPoint x: 590, startPoint y: 364, endPoint x: 371, endPoint y: 348, distance: 219.6
click at [371, 371] on div "1 Miscellaneous Fabrication SMETALFAB Description Miscellaneous Sheetmetal Fabr…" at bounding box center [878, 424] width 1255 height 108
click at [1478, 382] on button "button" at bounding box center [1484, 399] width 43 height 34
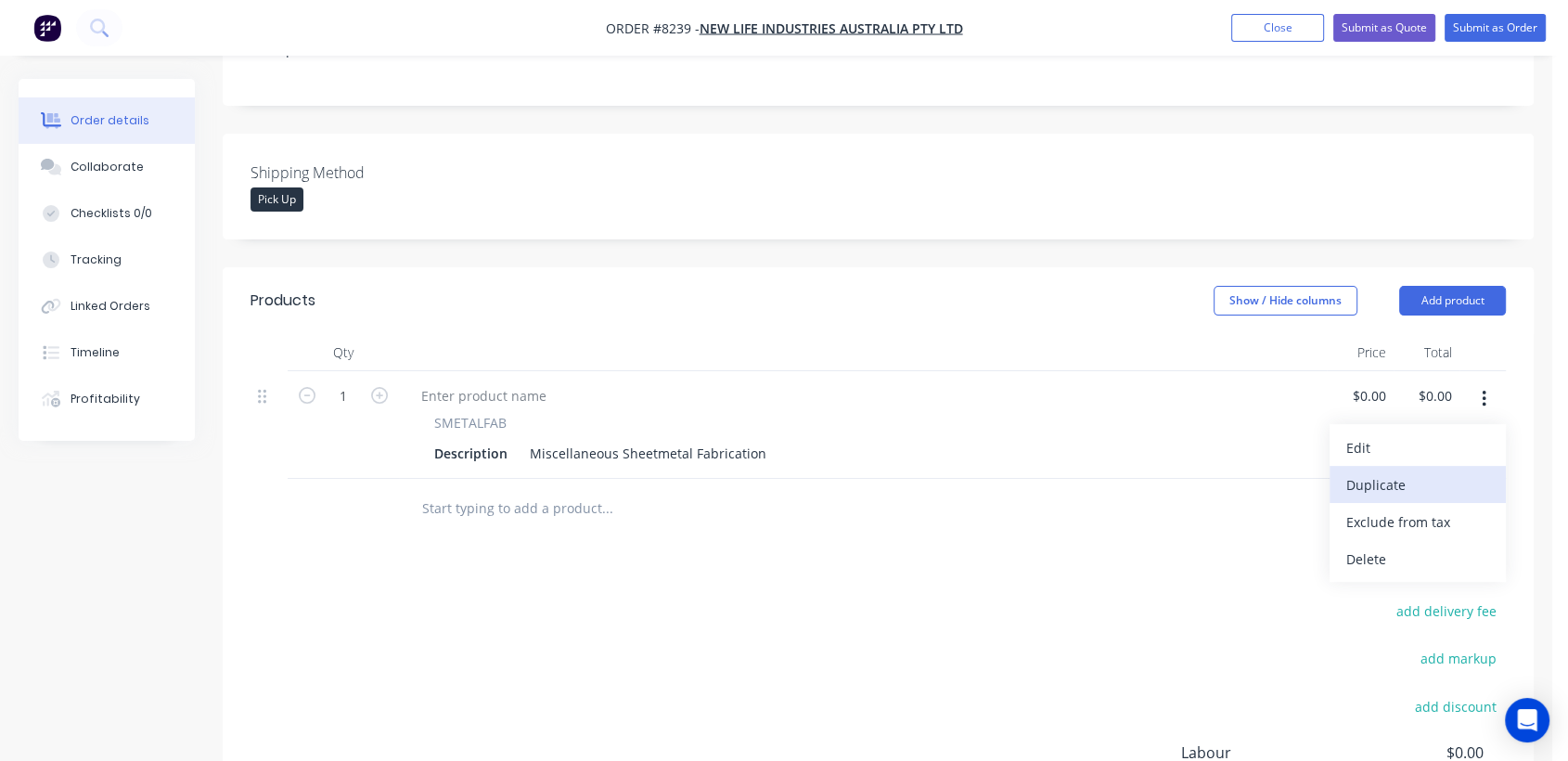
click at [1416, 472] on div "Duplicate" at bounding box center [1418, 485] width 143 height 27
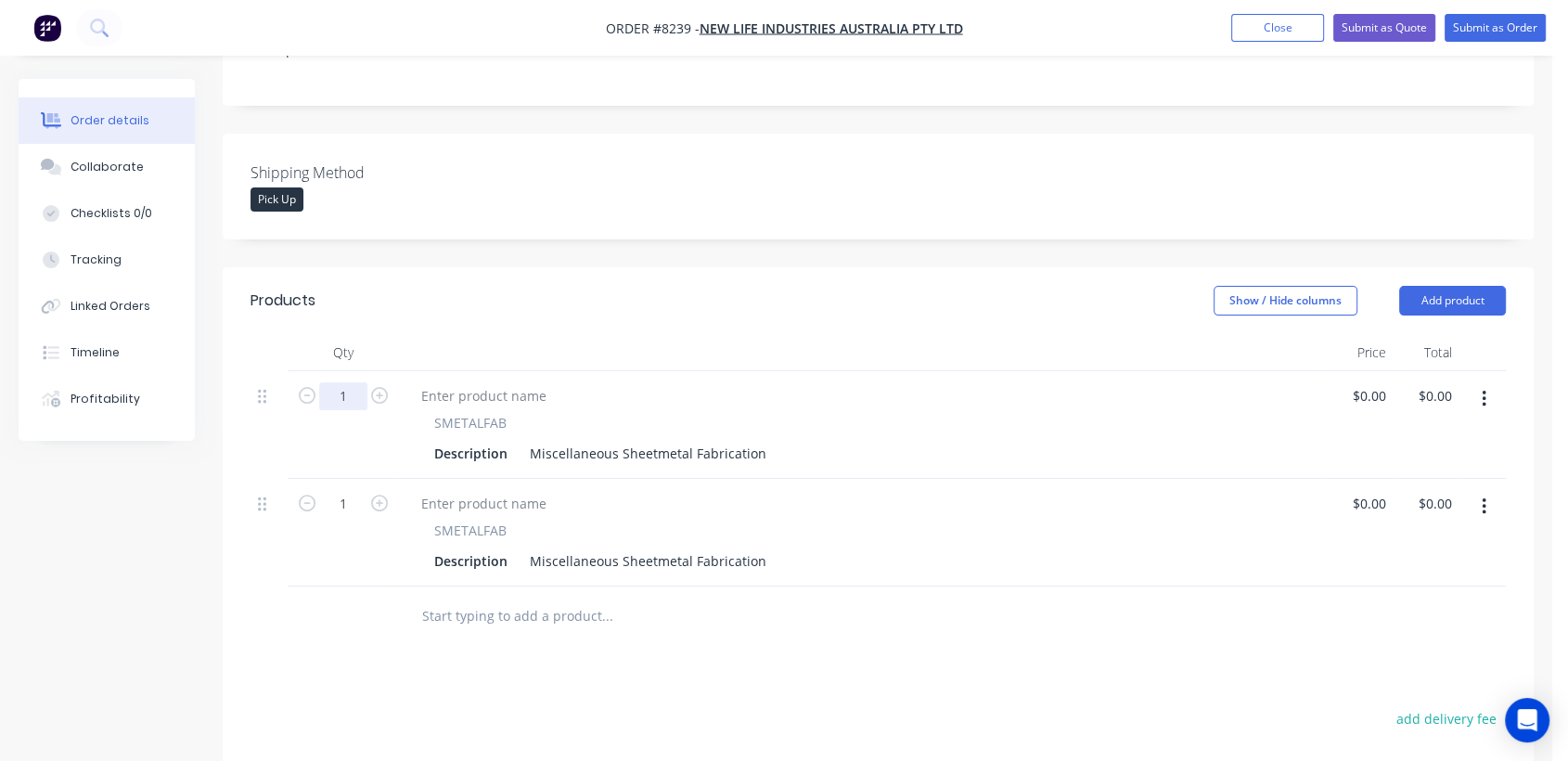
click at [350, 382] on input "1" at bounding box center [343, 396] width 48 height 28
type input "20"
click at [349, 491] on input "1" at bounding box center [343, 504] width 48 height 28
type input "10"
drag, startPoint x: 527, startPoint y: 420, endPoint x: 776, endPoint y: 436, distance: 249.5
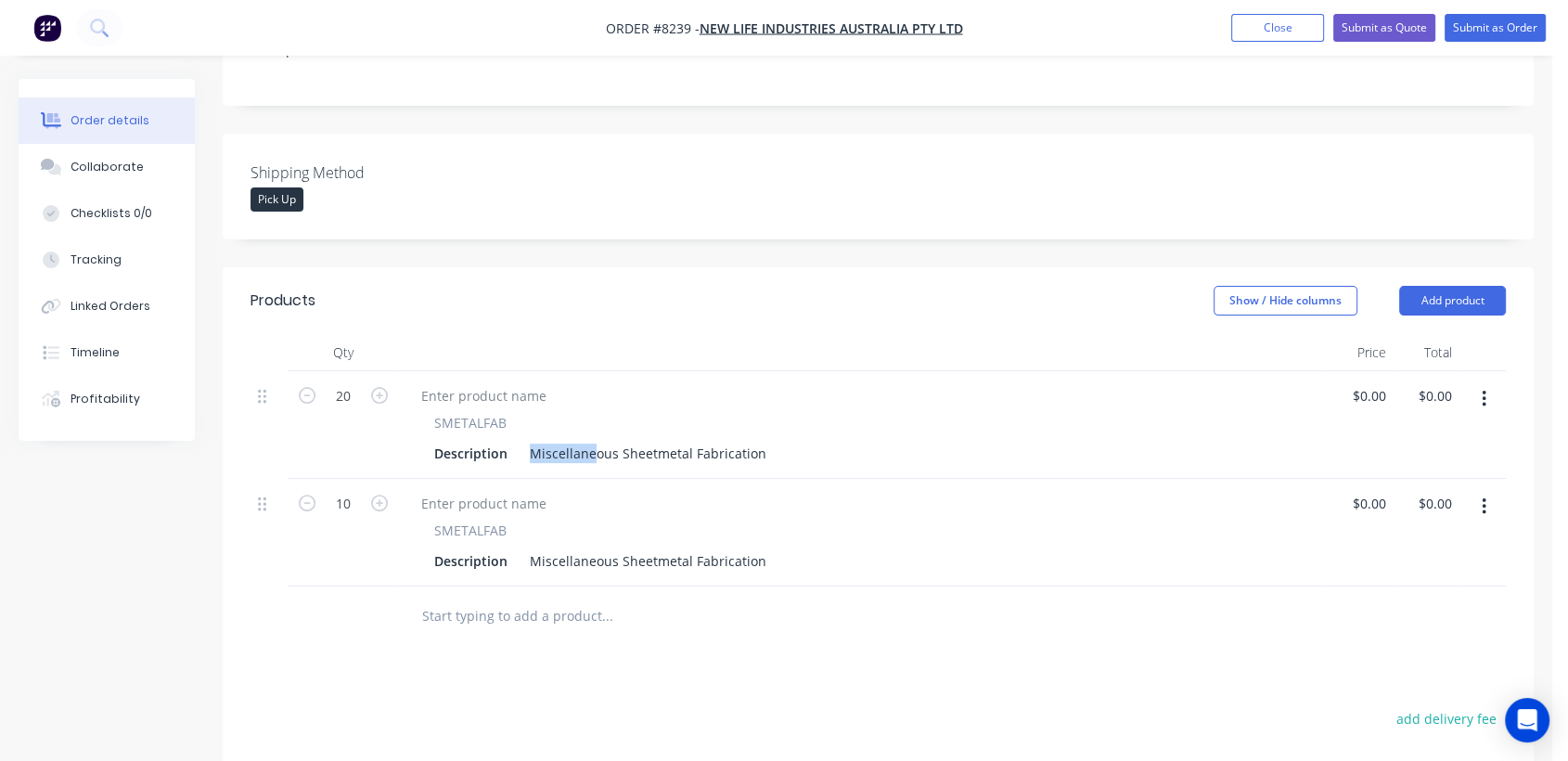
click at [822, 440] on div "Description Miscellaneous Sheetmetal Fabrication" at bounding box center [859, 453] width 864 height 27
click at [709, 440] on div "Miscellaneous Sheetmetal Fabrication" at bounding box center [647, 453] width 252 height 27
drag, startPoint x: 757, startPoint y: 424, endPoint x: 523, endPoint y: 410, distance: 234.4
click at [523, 413] on div "SMETALFAB Description Miscellaneous Sheetmetal Fabrication" at bounding box center [862, 439] width 913 height 54
paste div
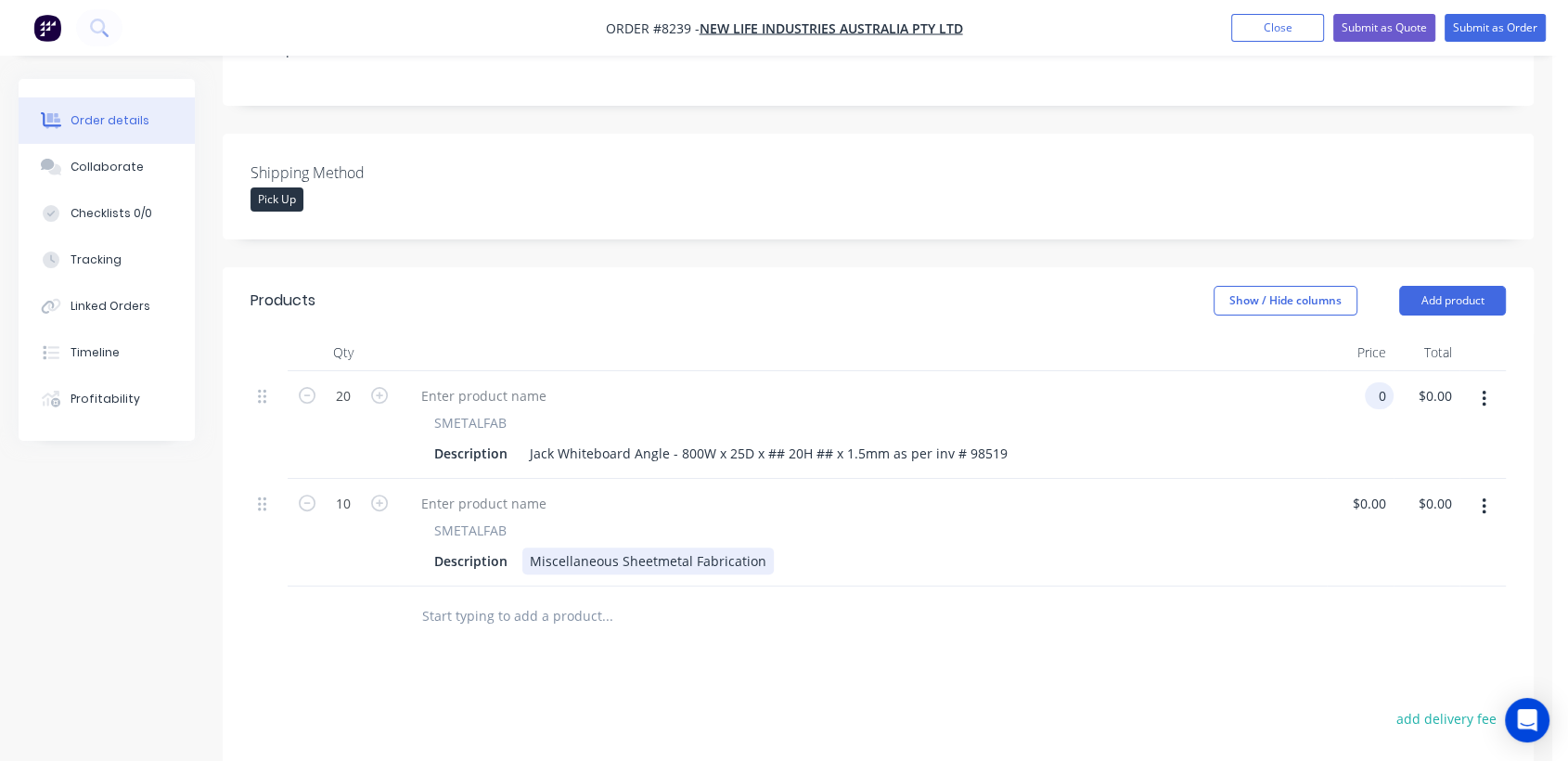
type input "$0.00"
drag, startPoint x: 522, startPoint y: 536, endPoint x: 769, endPoint y: 528, distance: 247.1
click at [794, 548] on div "Description Miscellaneous Sheetmetal Fabrication" at bounding box center [859, 561] width 864 height 27
click at [750, 548] on div "Miscellaneous Sheetmetal Fabrication" at bounding box center [647, 561] width 252 height 27
drag, startPoint x: 758, startPoint y: 530, endPoint x: 523, endPoint y: 530, distance: 235.0
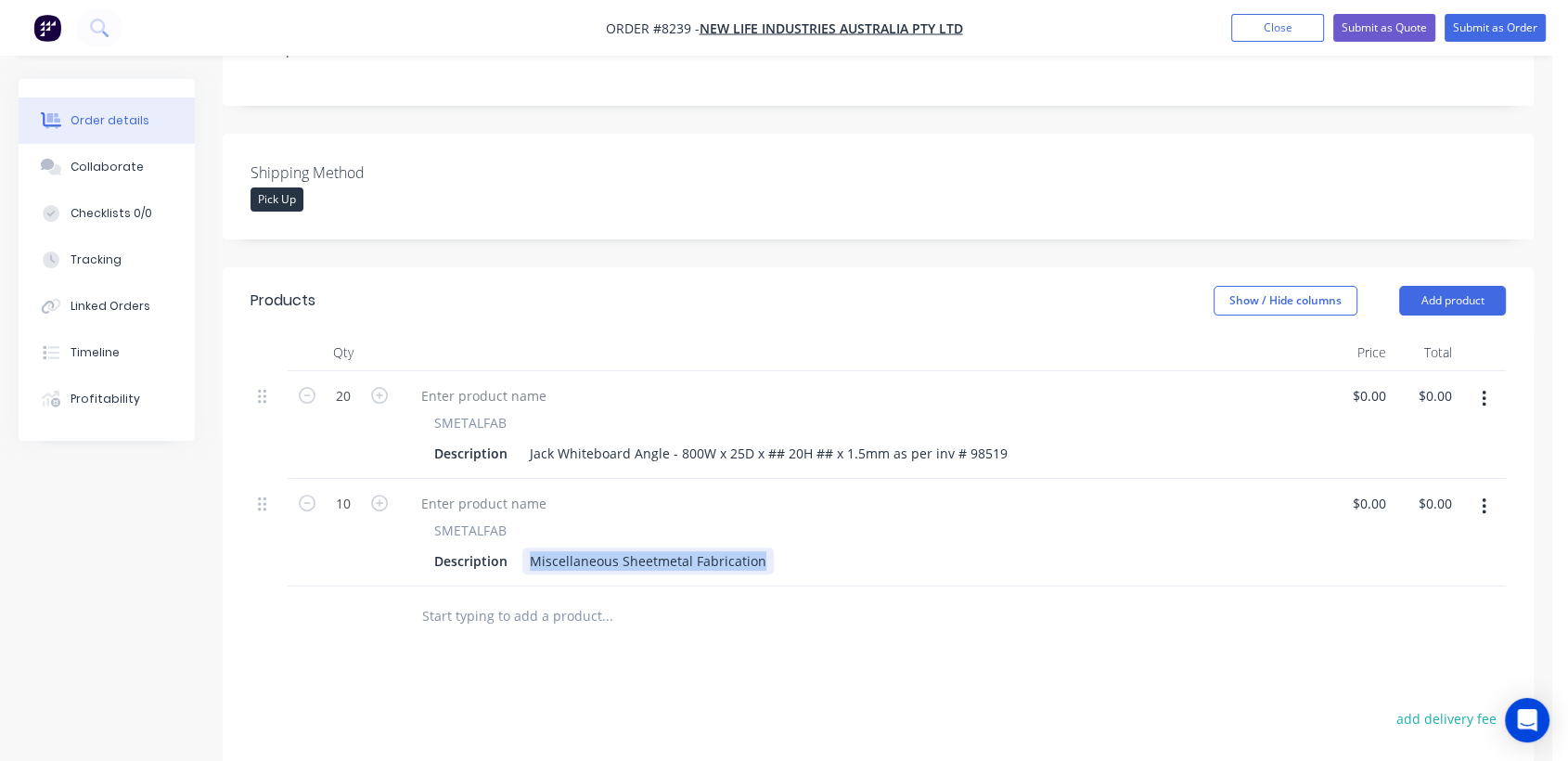
click at [523, 548] on div "Miscellaneous Sheetmetal Fabrication" at bounding box center [647, 561] width 252 height 27
paste div
type input "$0.00"
click at [489, 598] on input "text" at bounding box center [607, 617] width 371 height 38
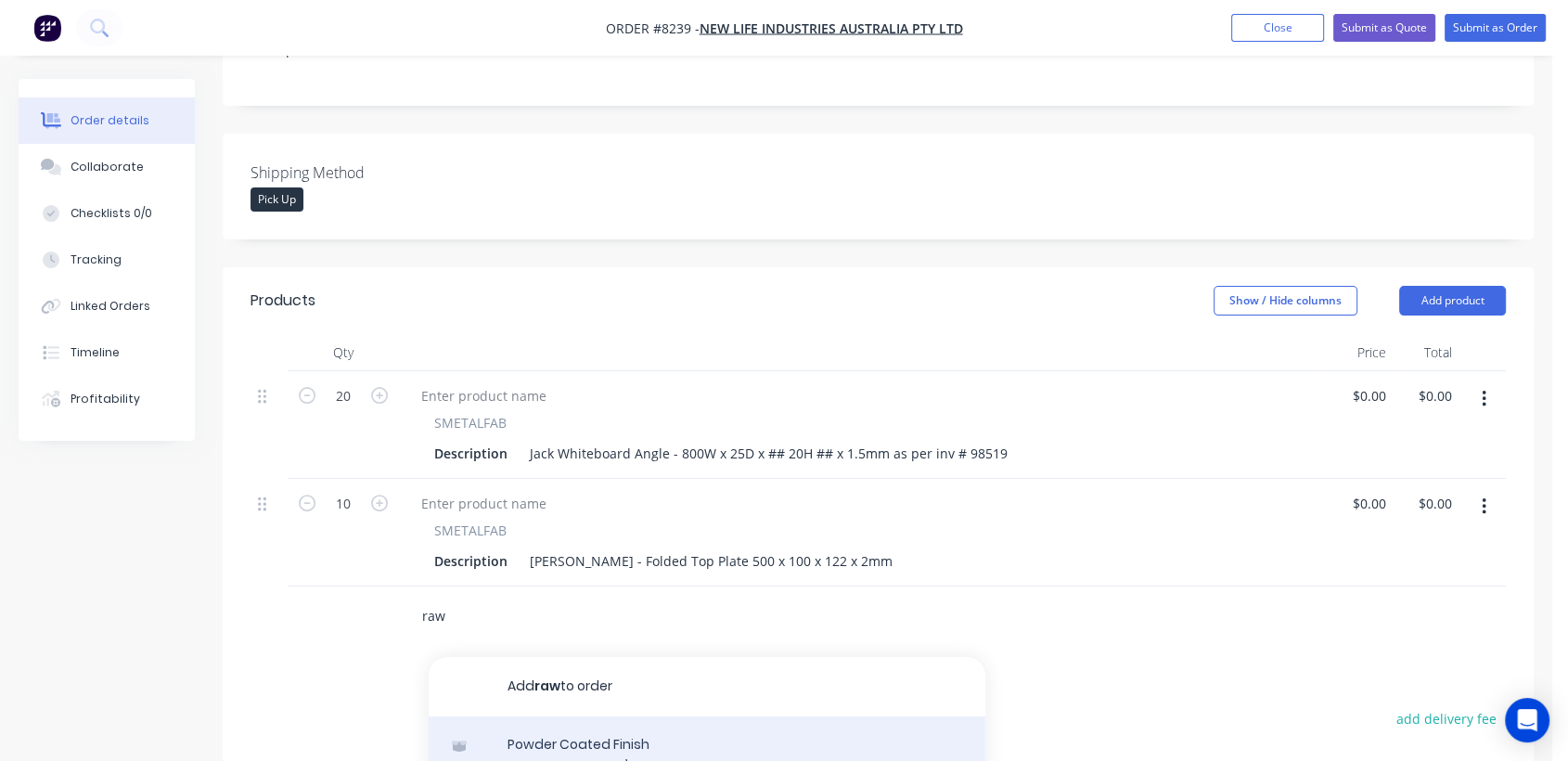
type input "raw"
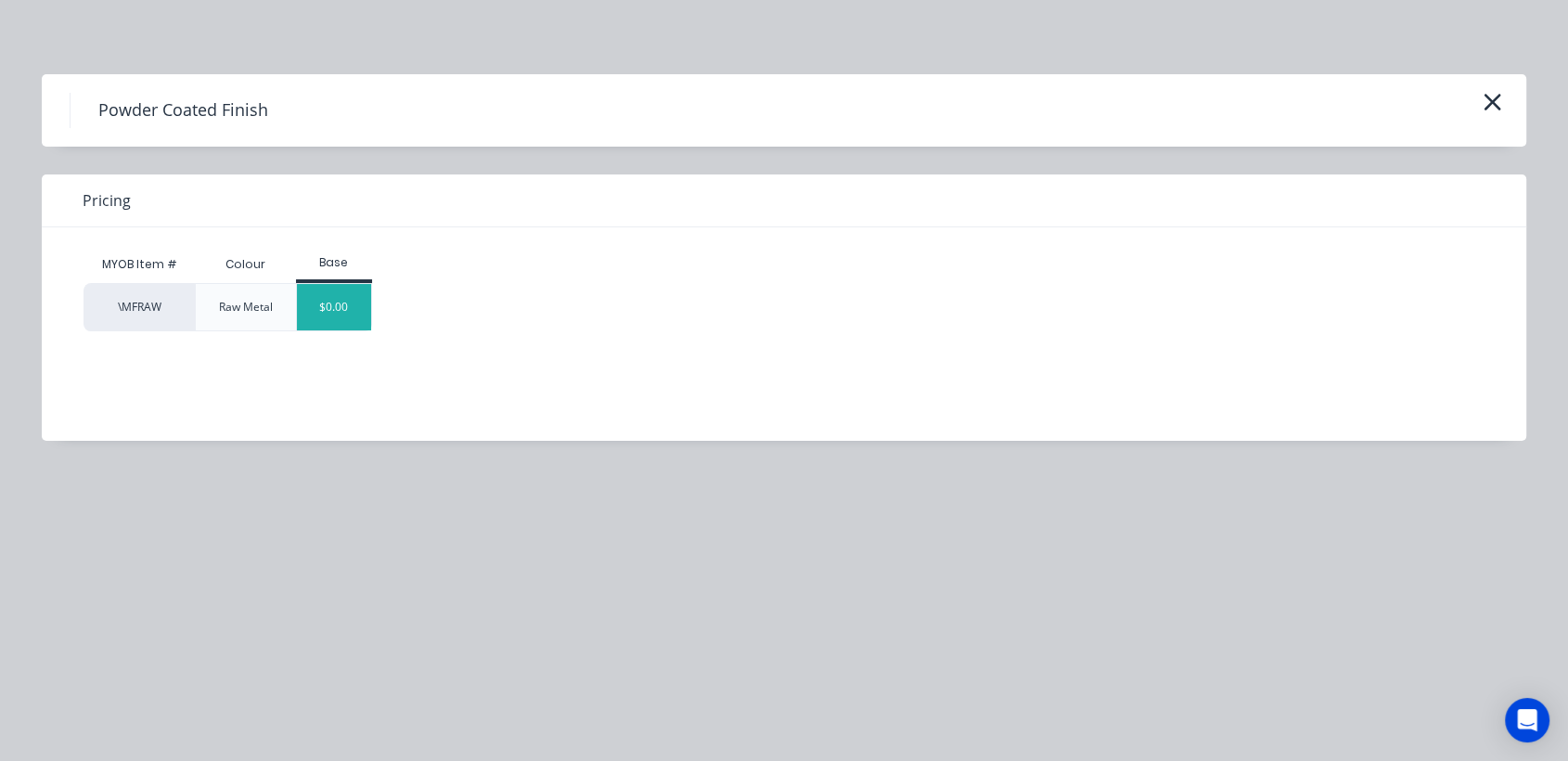
click at [321, 306] on div "$0.00" at bounding box center [335, 307] width 75 height 46
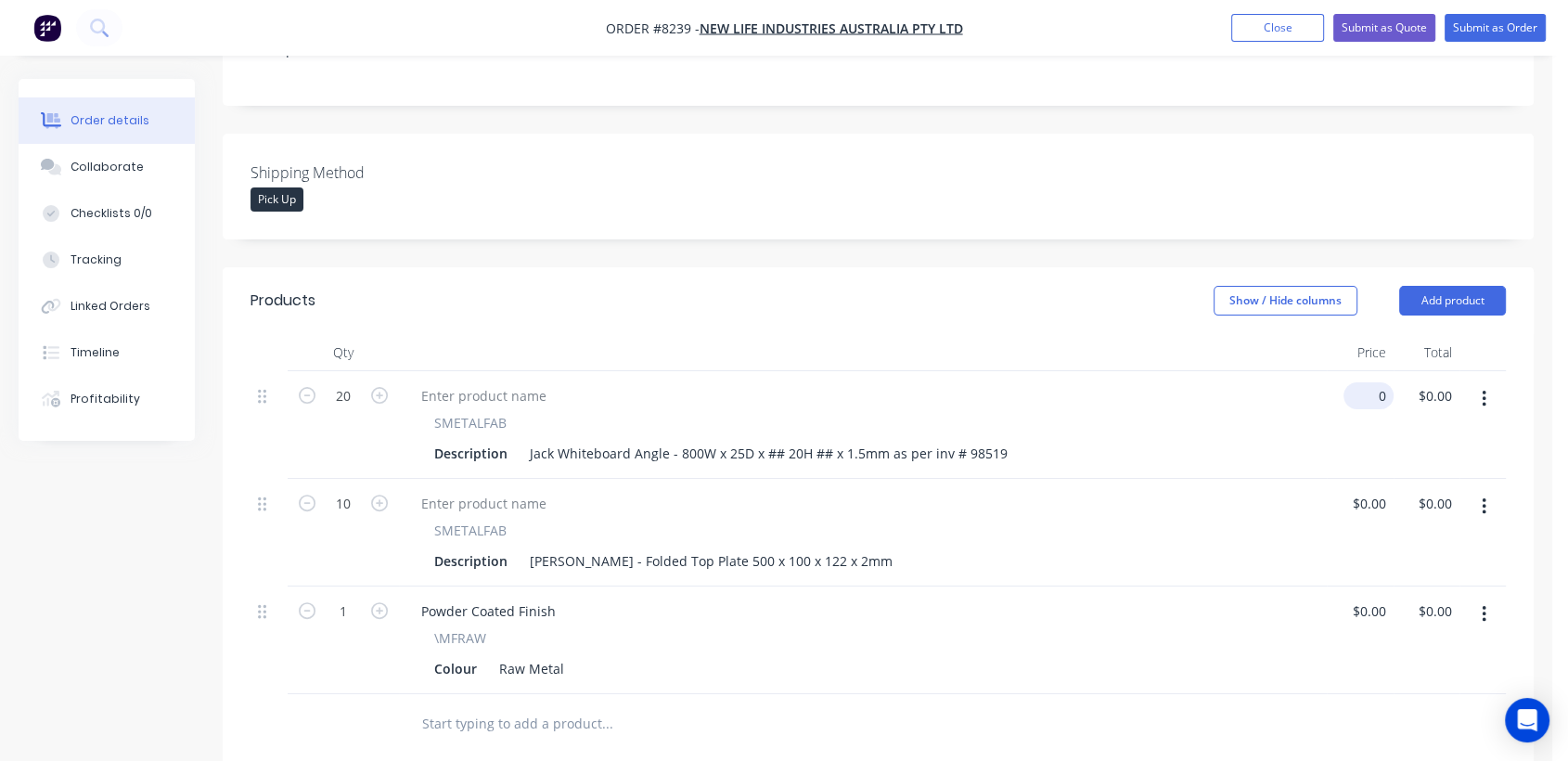
click at [1380, 382] on input "0" at bounding box center [1372, 395] width 42 height 27
type input "$12.50"
type input "$250.00"
click at [1381, 491] on input "0" at bounding box center [1372, 503] width 42 height 27
type input "$20.60"
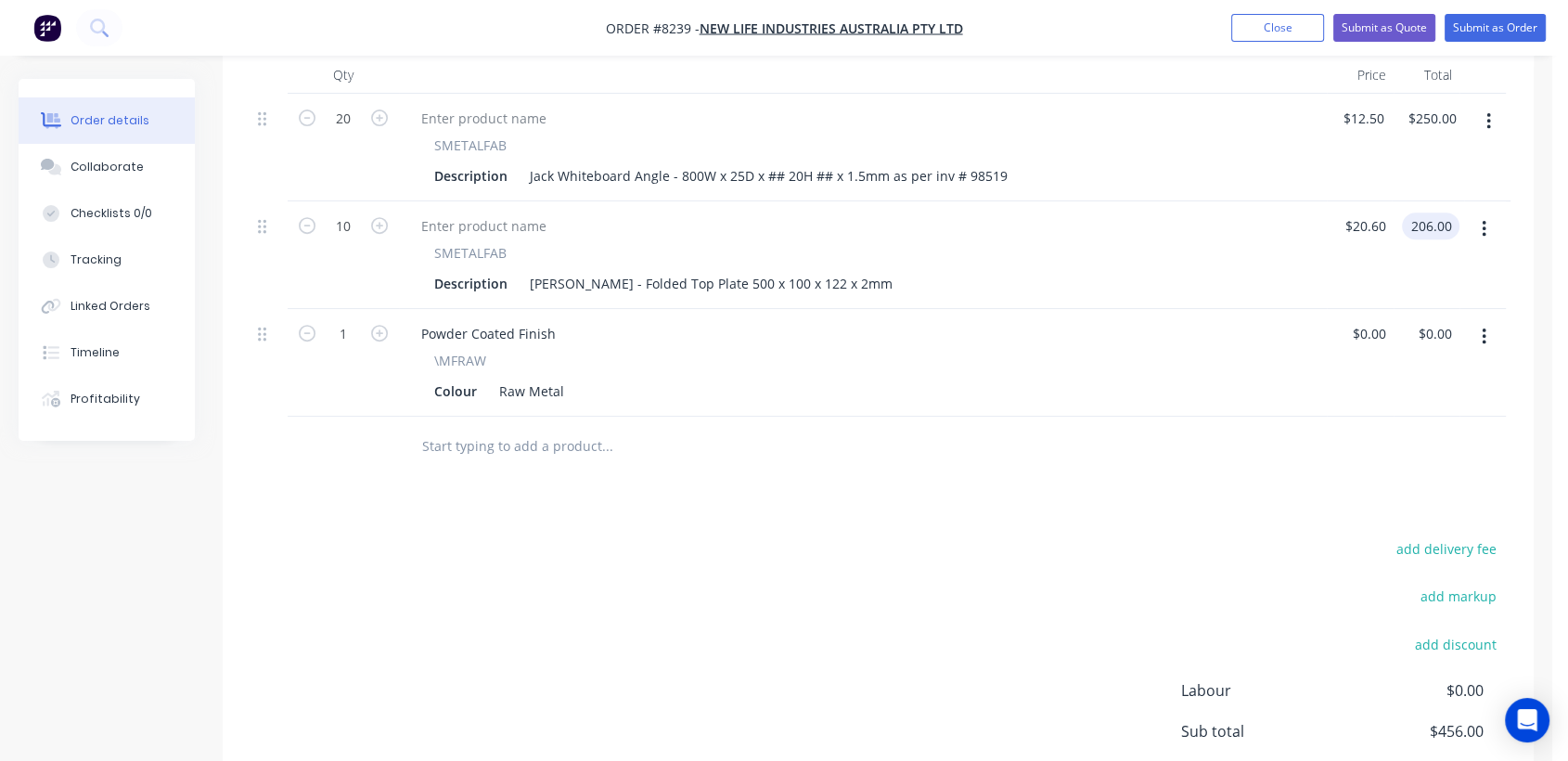
scroll to position [722, 0]
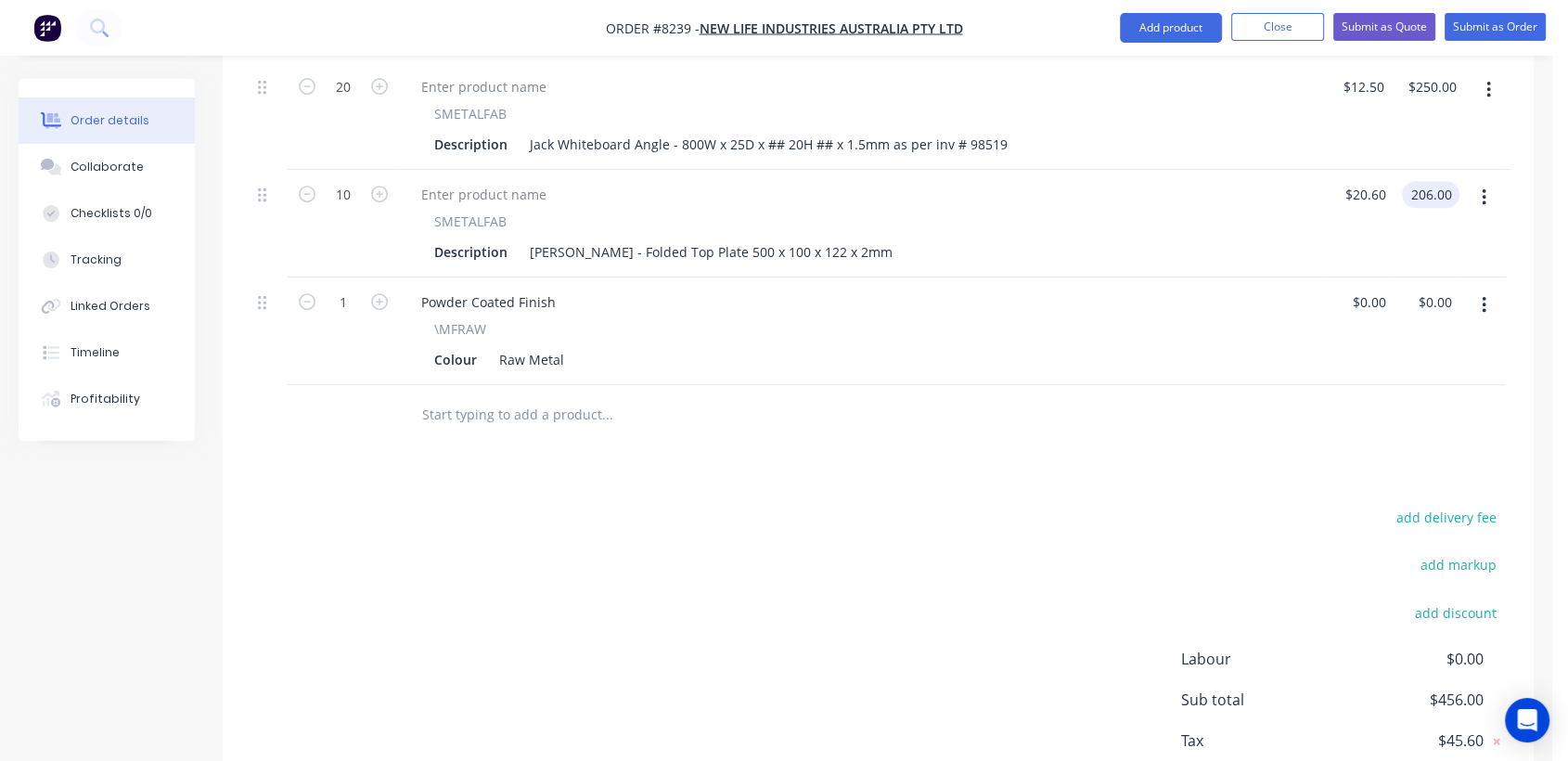
type input "$206.00"
click at [461, 397] on input "text" at bounding box center [607, 416] width 371 height 38
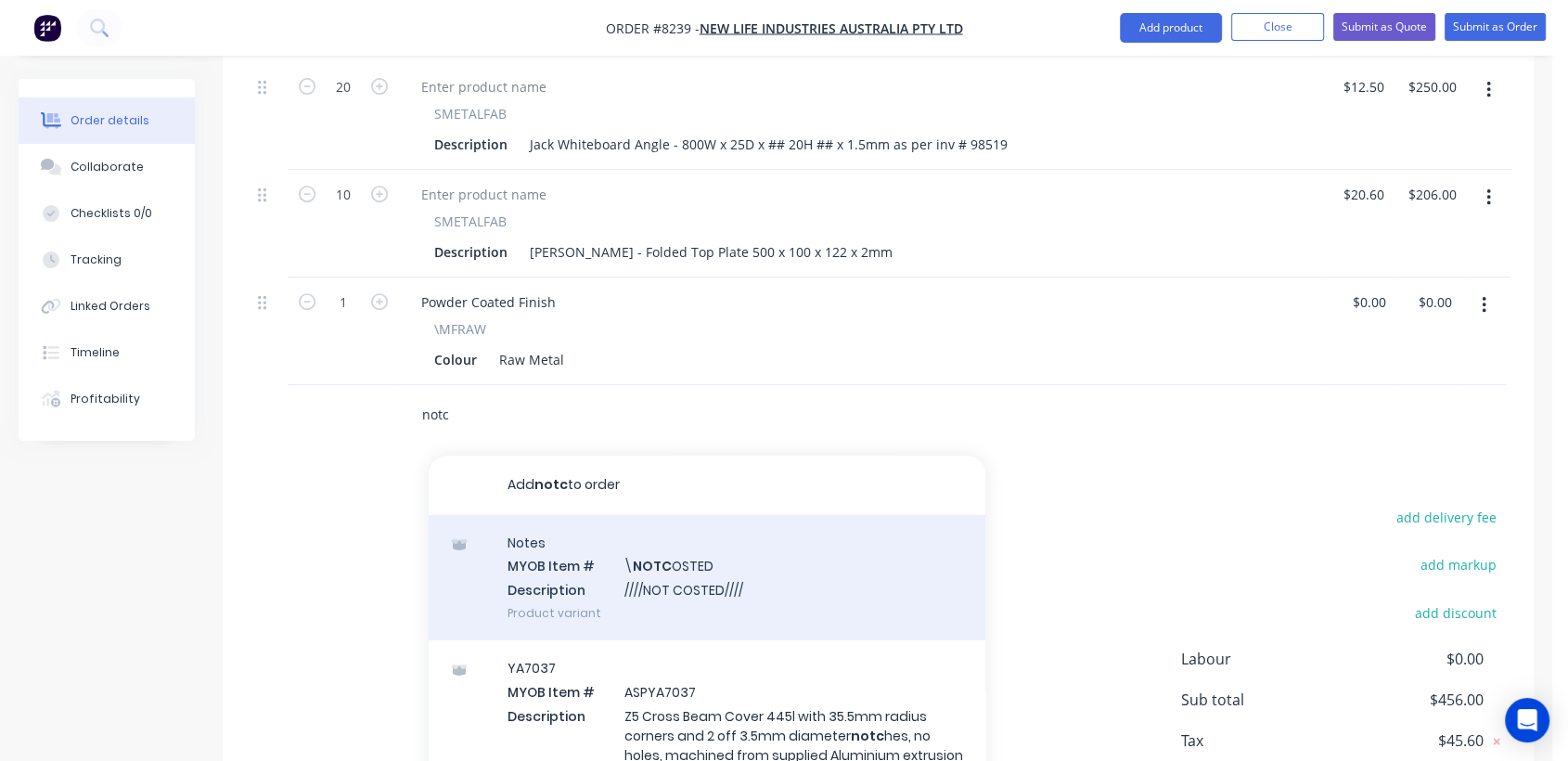
type input "notc"
click at [664, 538] on div "Notes MYOB Item # \ NOTC OSTED Description ////NOT COSTED//// Product variant" at bounding box center [707, 577] width 557 height 125
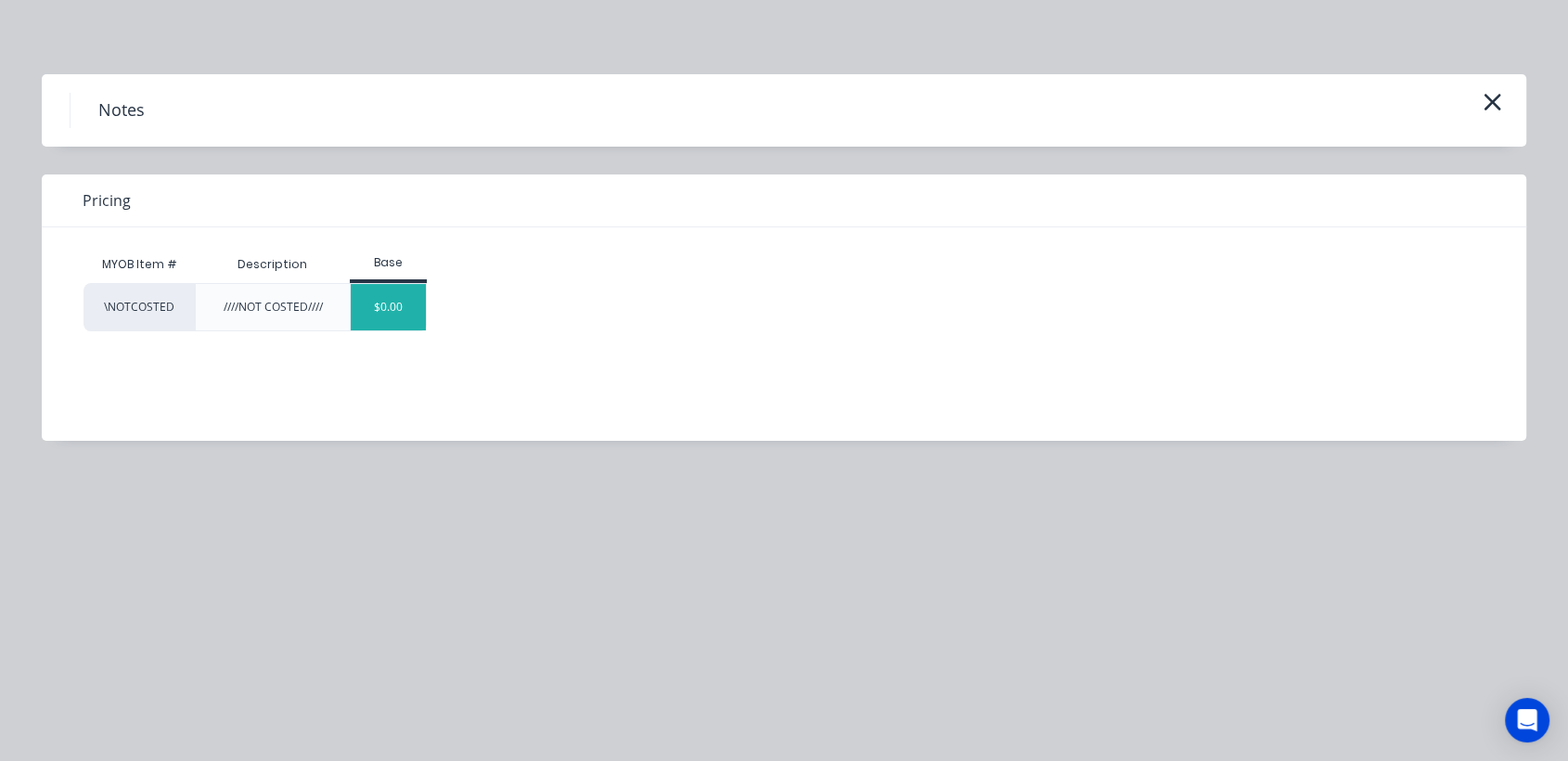
click at [406, 319] on div "$0.00" at bounding box center [388, 307] width 75 height 46
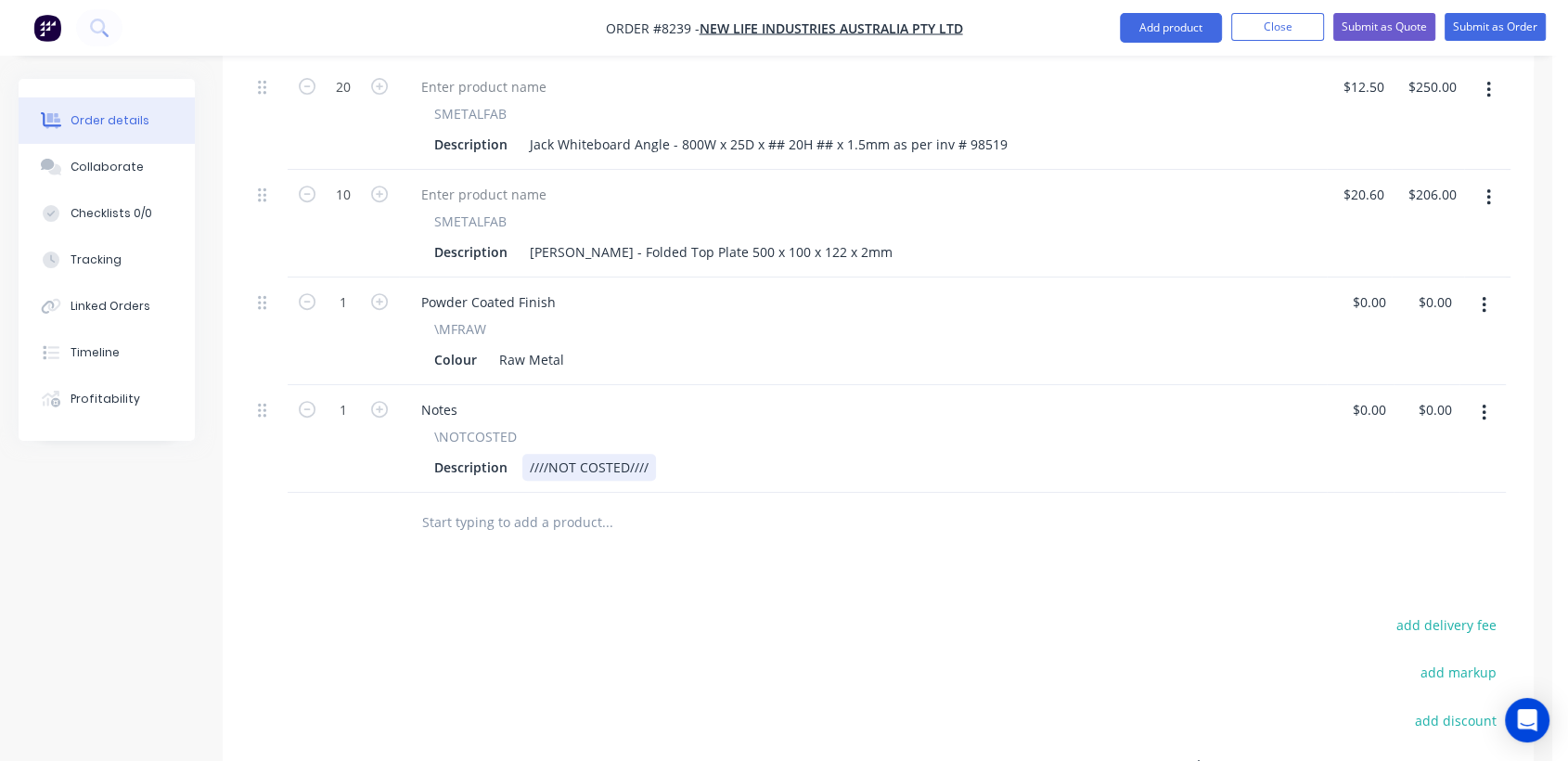
click at [647, 454] on div "////NOT COSTED////" at bounding box center [588, 467] width 133 height 27
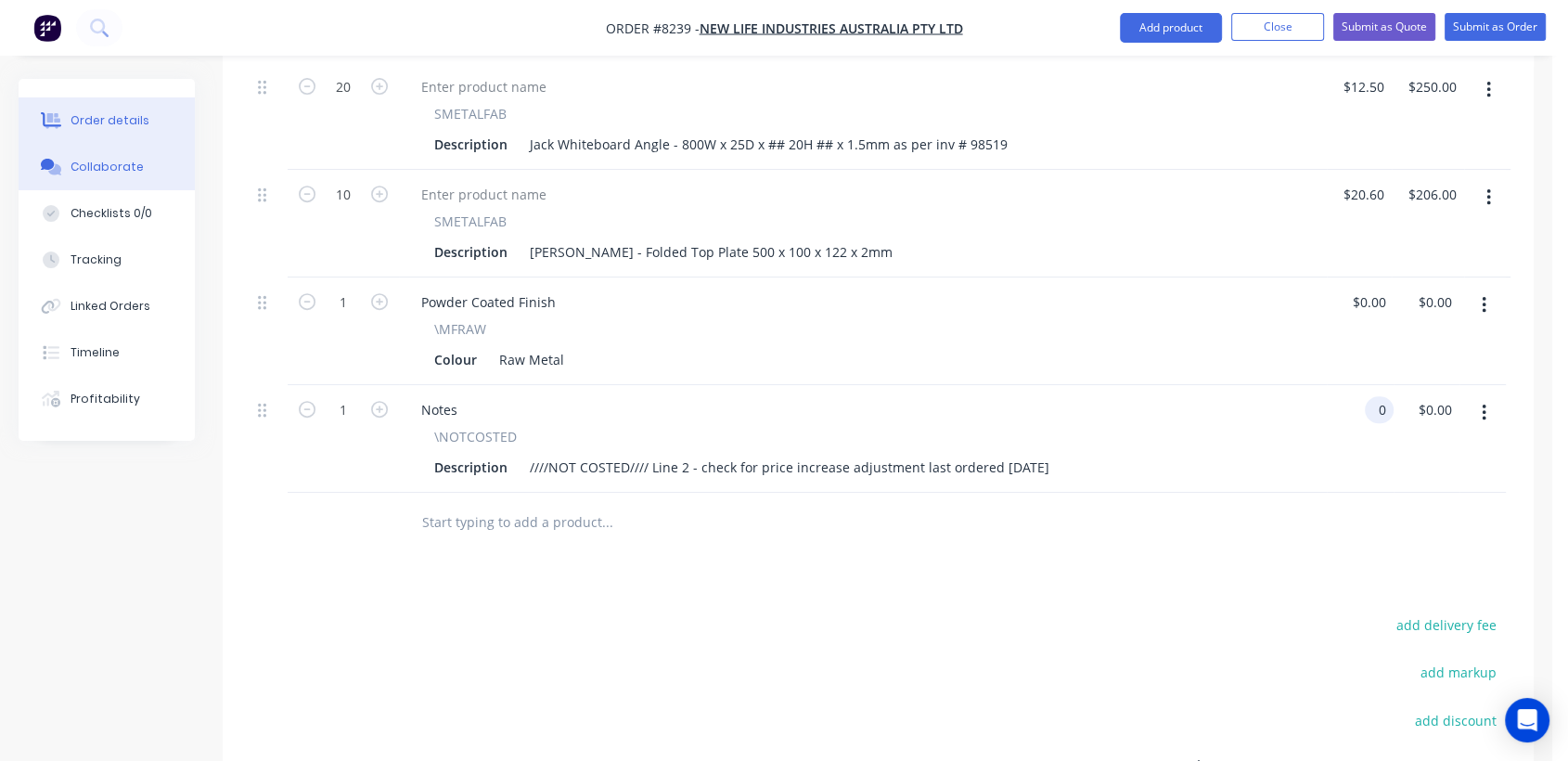
type input "$0.00"
click at [130, 161] on div "Collaborate" at bounding box center [107, 167] width 73 height 17
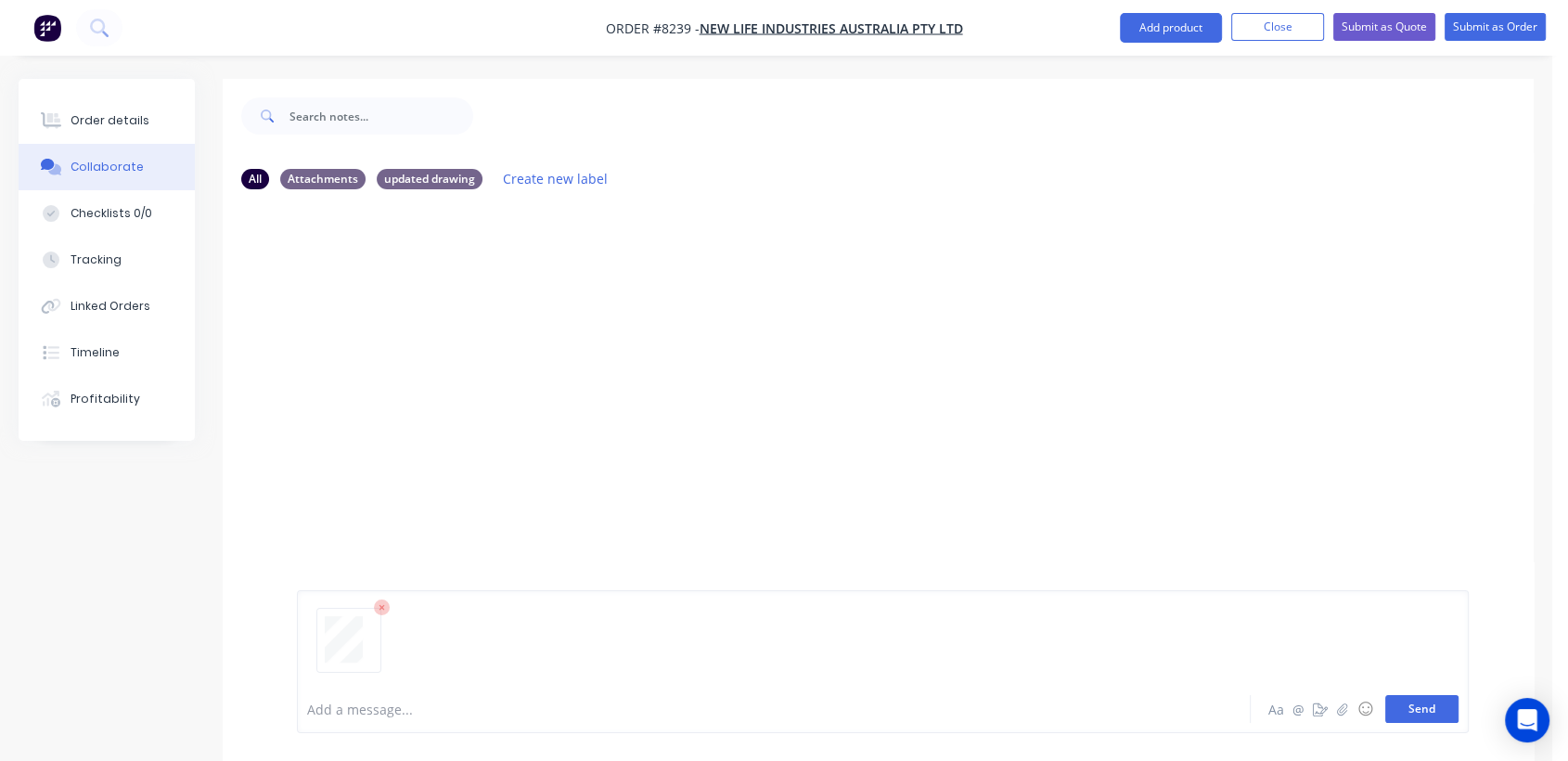
click at [1421, 697] on button "Send" at bounding box center [1422, 709] width 73 height 28
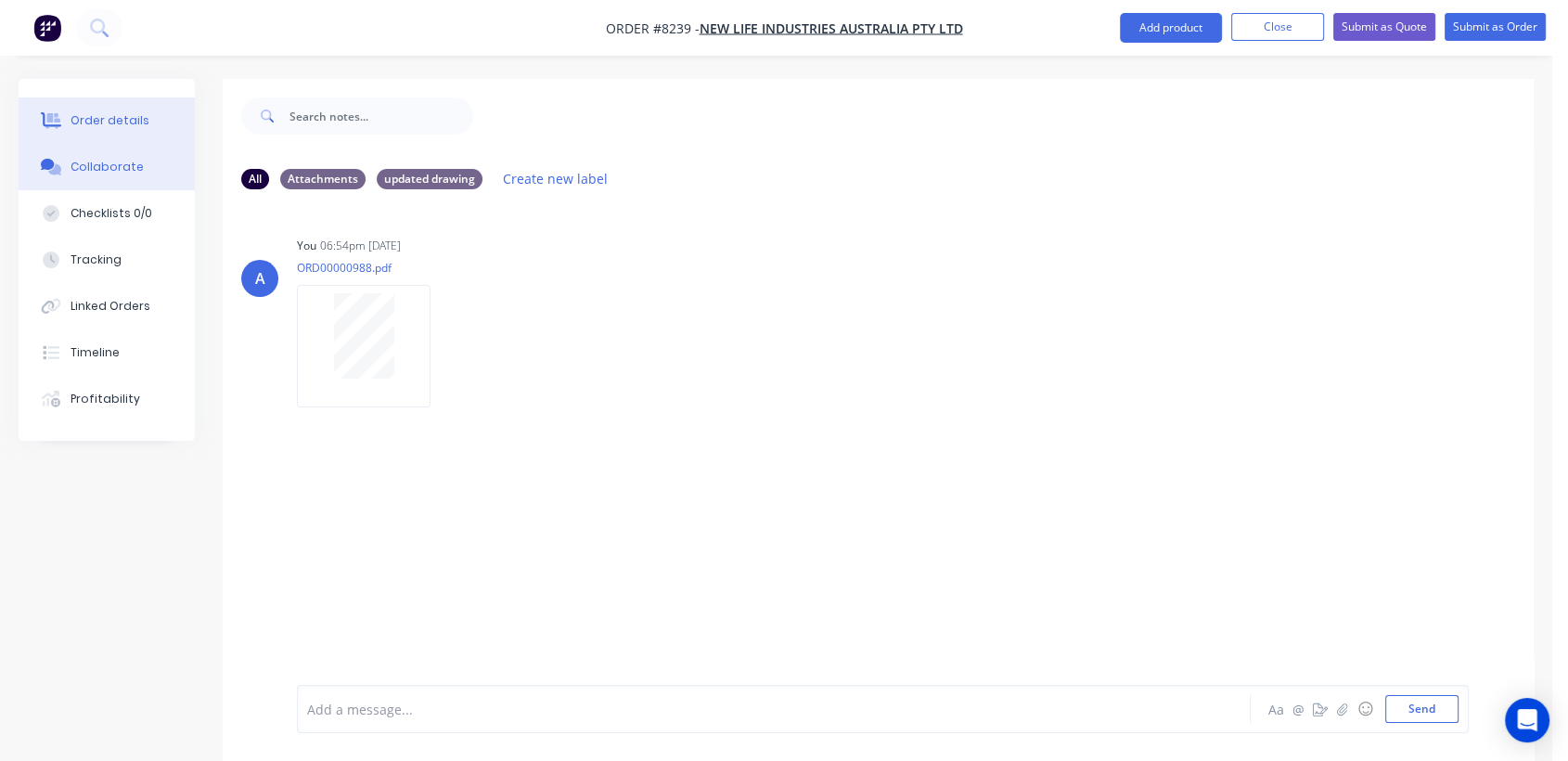
click at [127, 115] on div "Order details" at bounding box center [110, 120] width 79 height 17
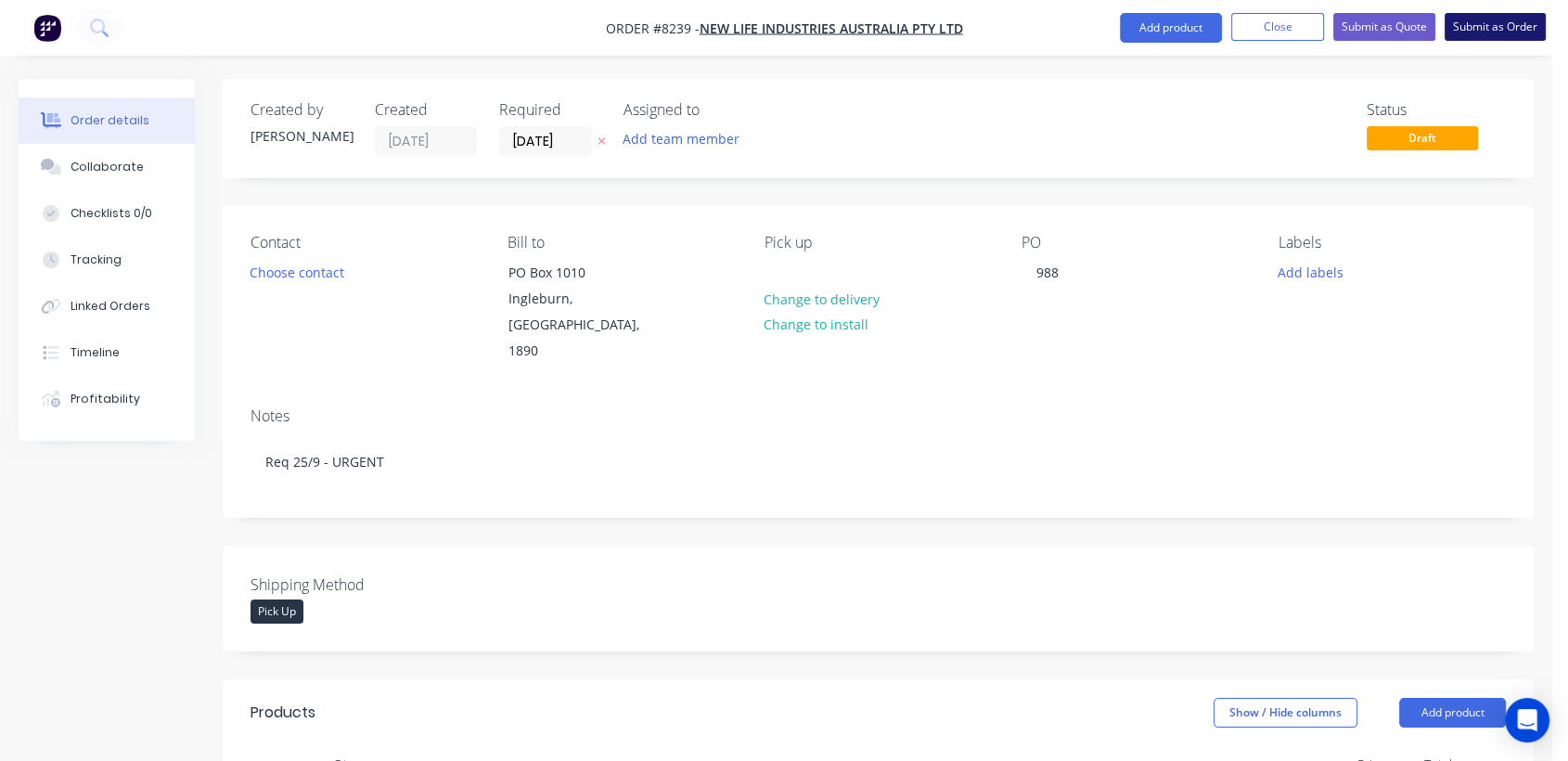
click at [1492, 24] on button "Submit as Order" at bounding box center [1495, 27] width 102 height 28
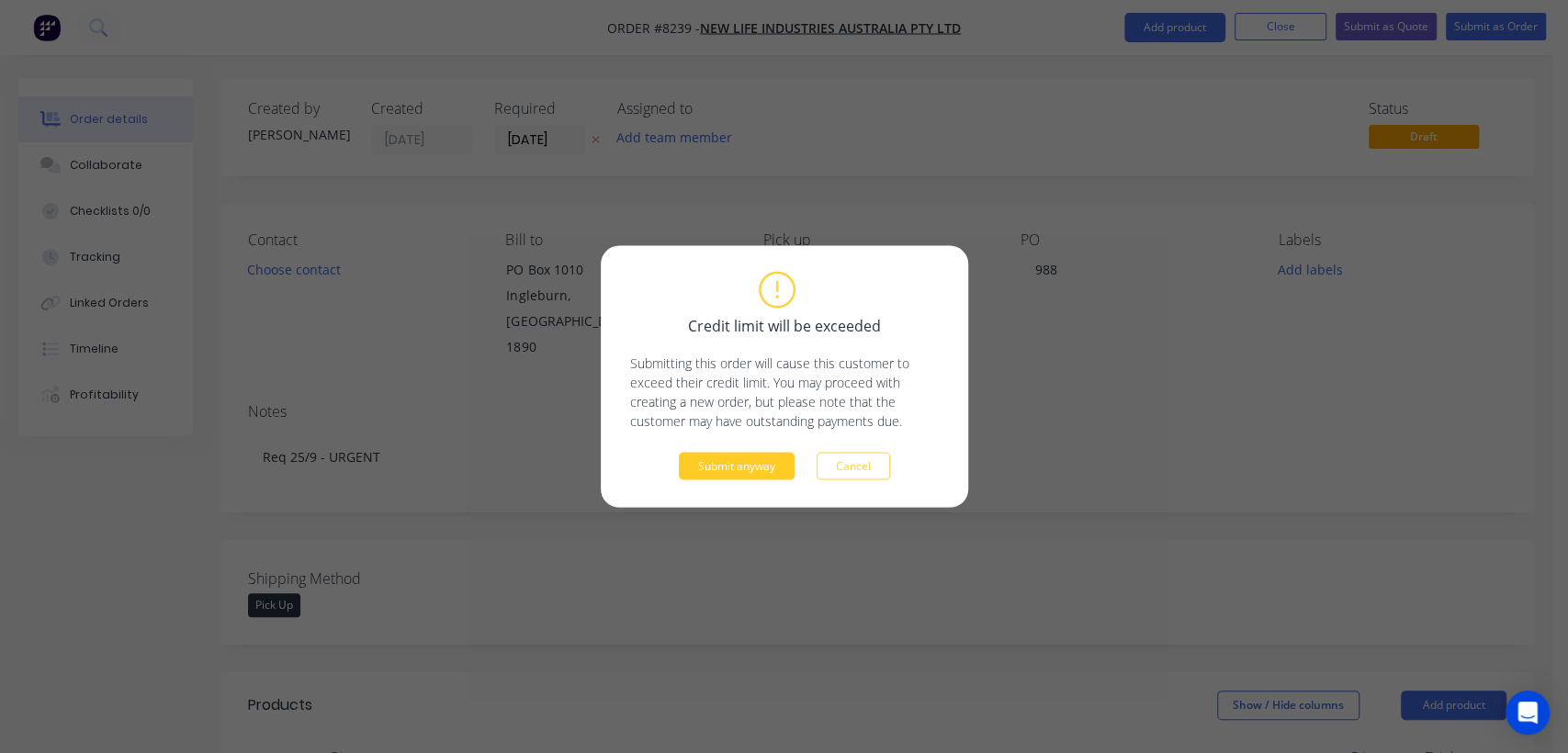
click at [749, 471] on button "Submit anyway" at bounding box center [737, 467] width 115 height 27
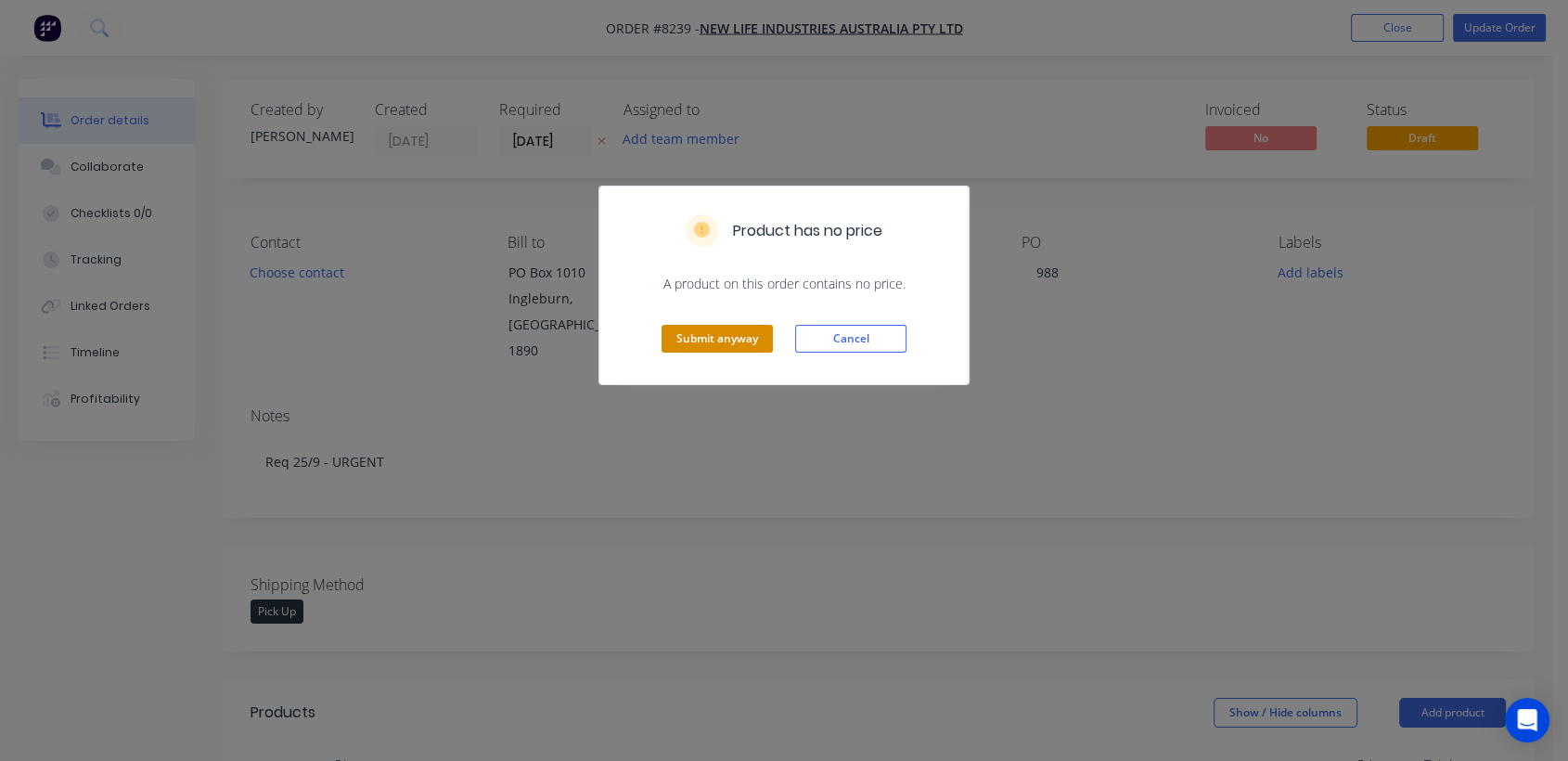
click at [717, 327] on button "Submit anyway" at bounding box center [717, 339] width 112 height 28
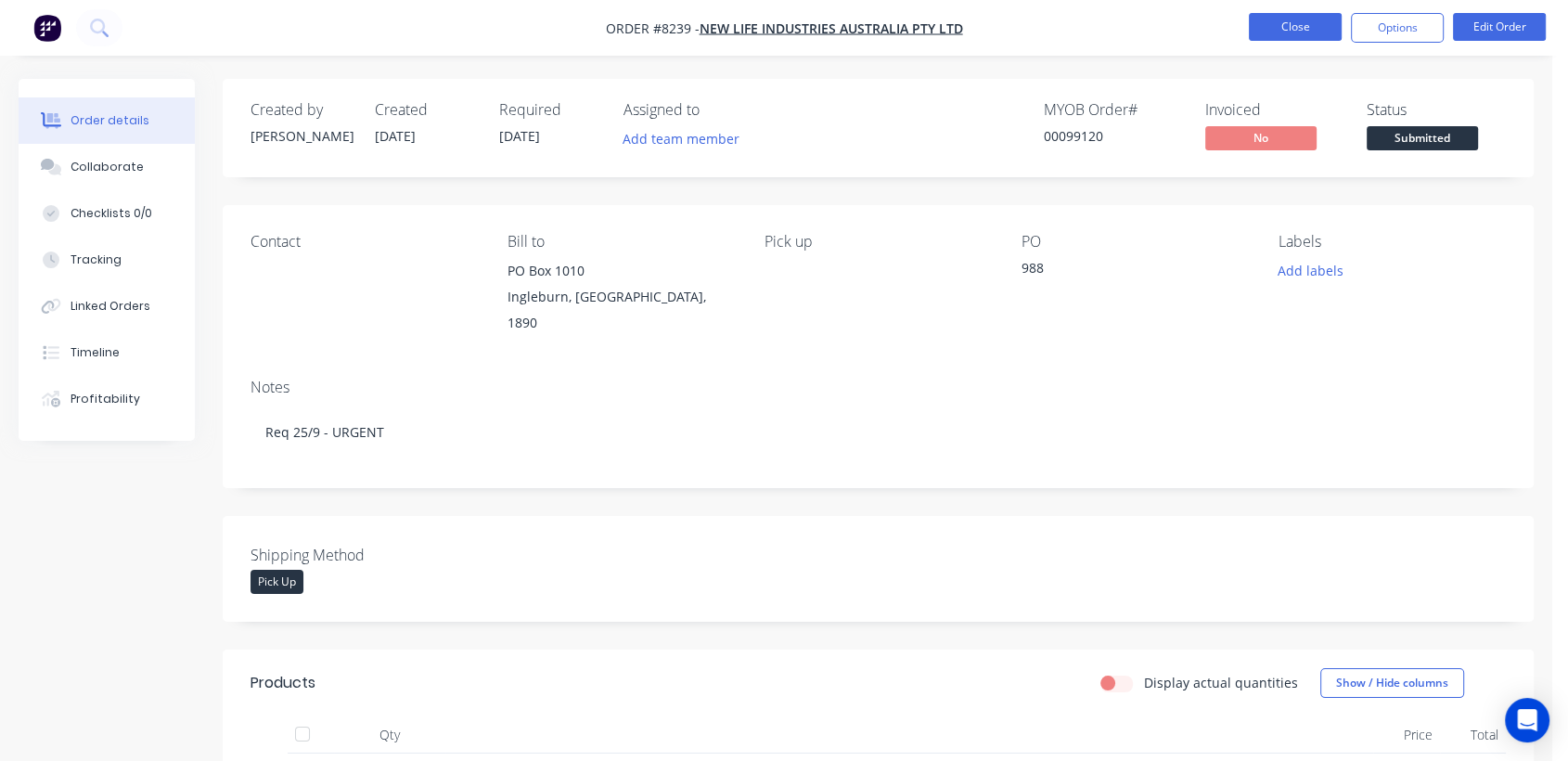
click at [1275, 18] on button "Close" at bounding box center [1296, 27] width 93 height 28
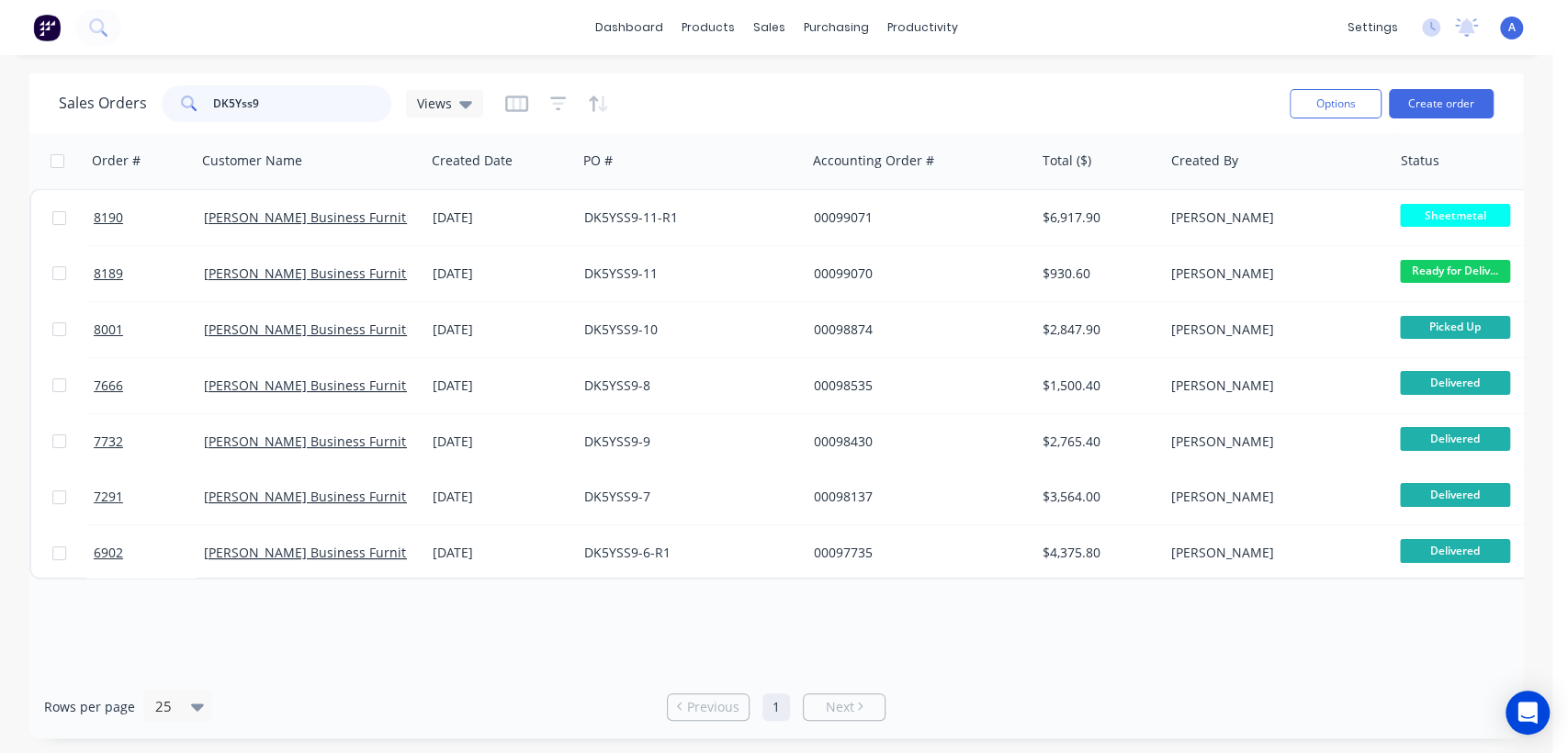
drag, startPoint x: 272, startPoint y: 98, endPoint x: 184, endPoint y: 114, distance: 89.4
click at [184, 114] on div "DK5Yss9" at bounding box center [276, 104] width 230 height 37
type input "98539"
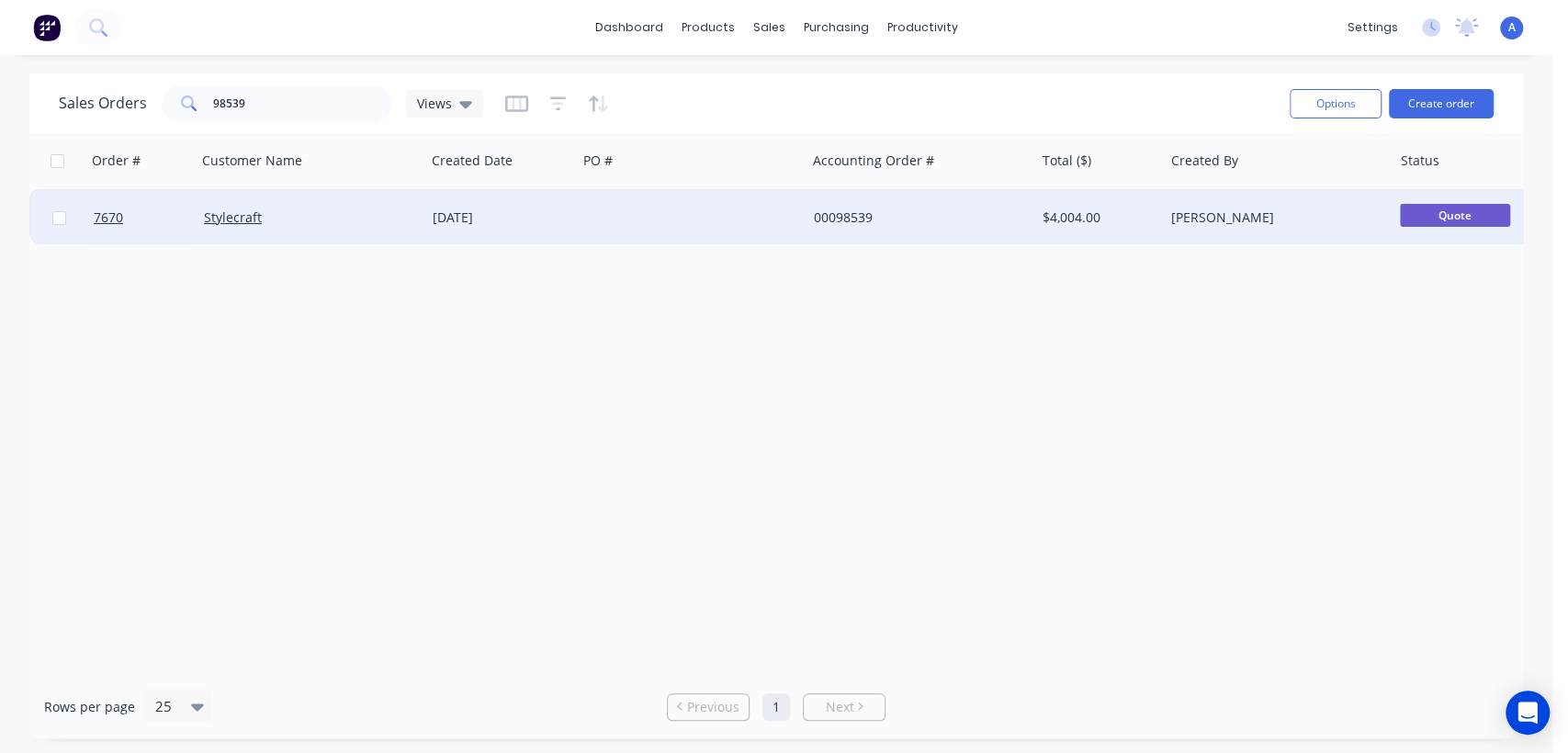
click at [702, 213] on div at bounding box center [692, 218] width 229 height 55
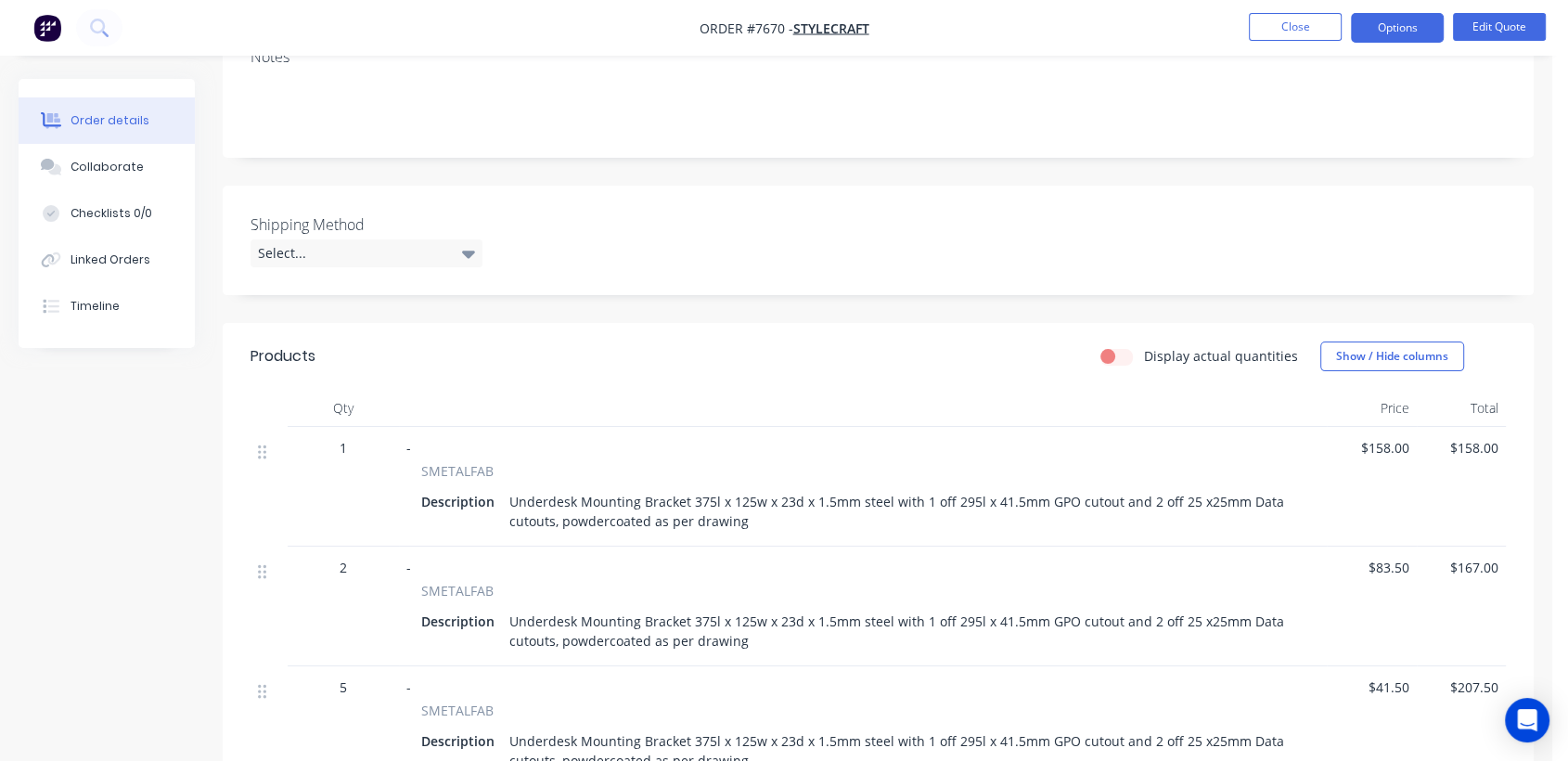
scroll to position [413, 0]
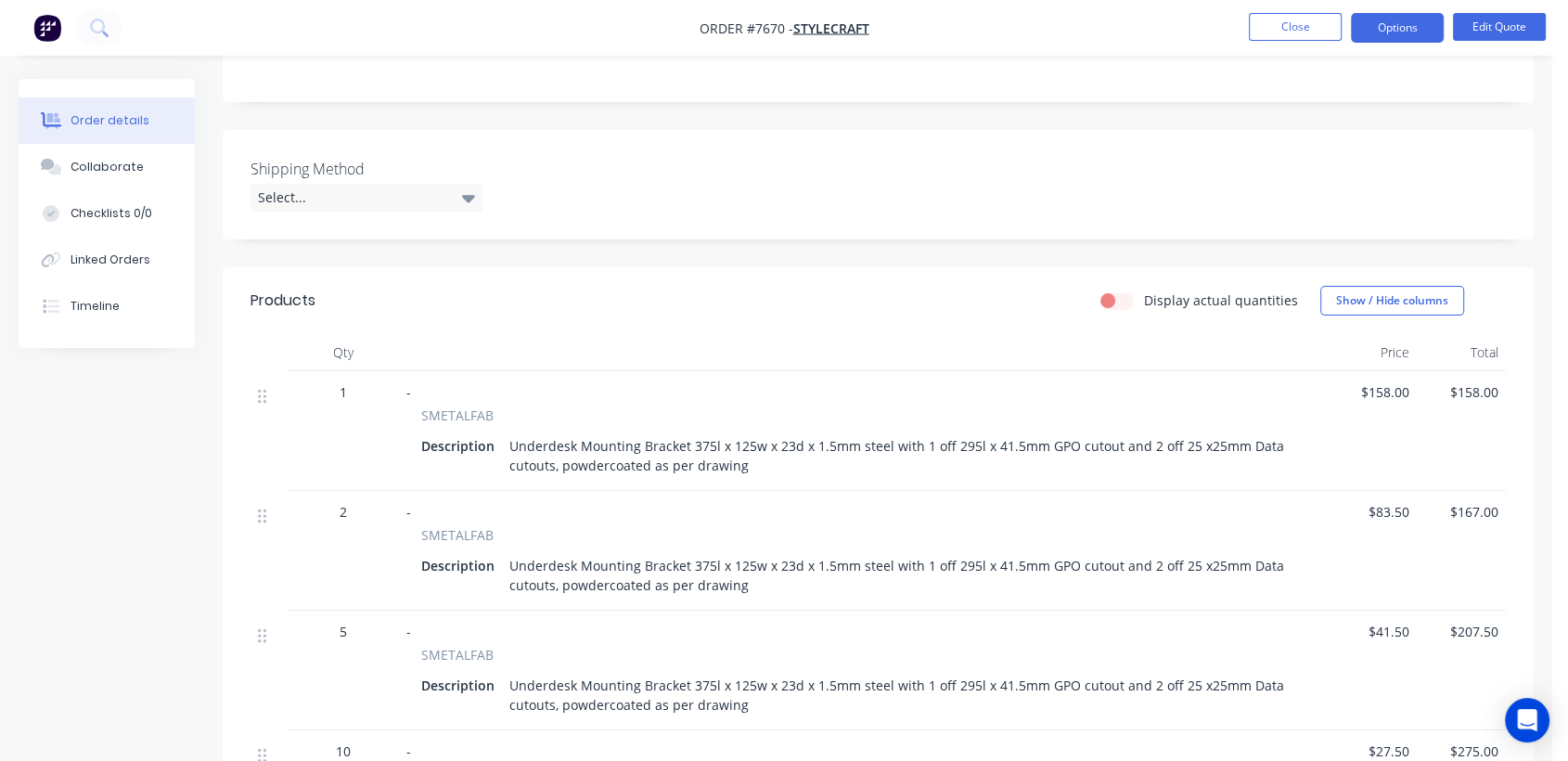
click at [740, 440] on div "Underdesk Mounting Bracket 375l x 125w x 23d x 1.5mm steel with 1 off 295l x 41…" at bounding box center [903, 455] width 802 height 46
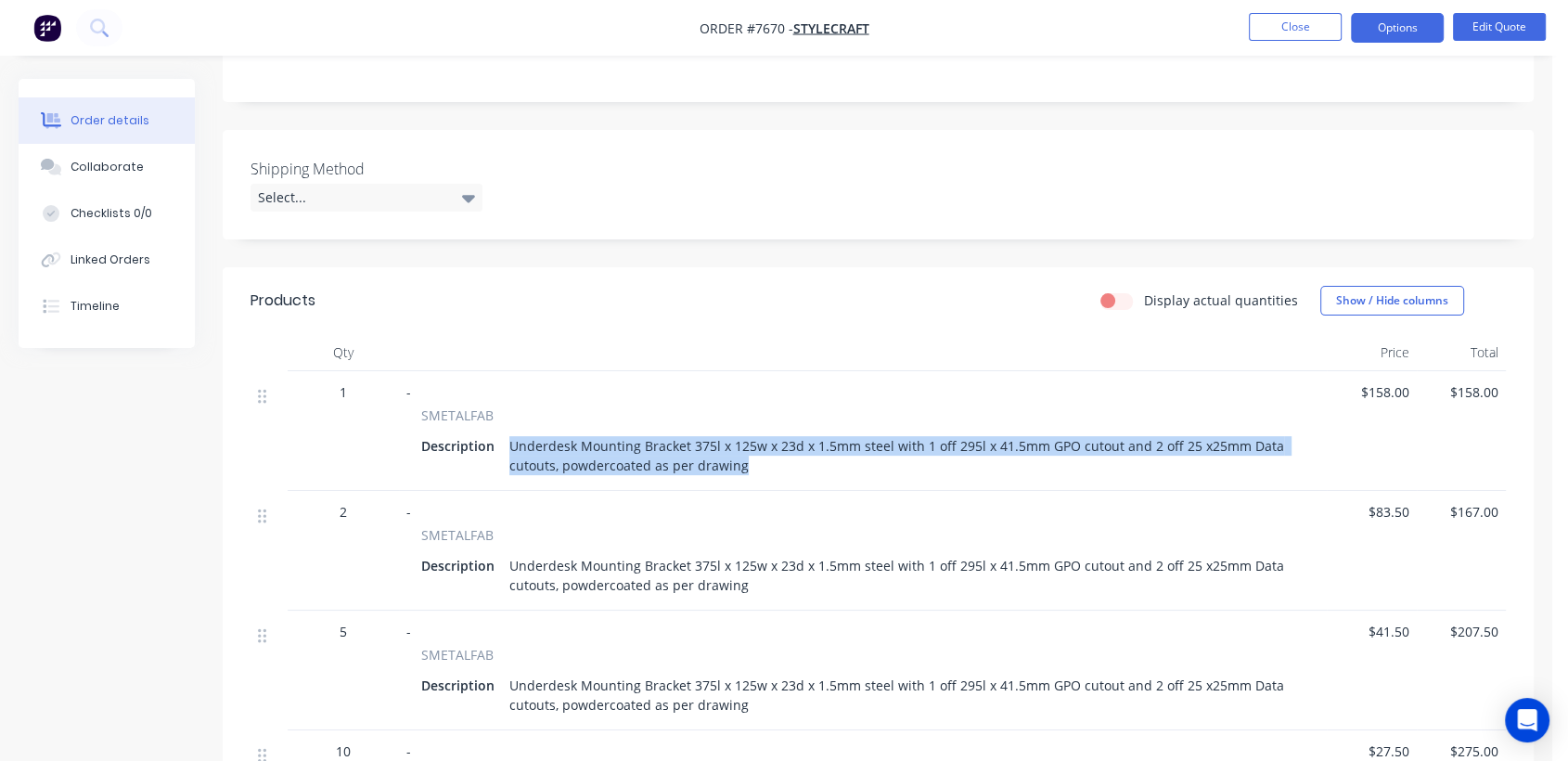
drag, startPoint x: 738, startPoint y: 439, endPoint x: 505, endPoint y: 417, distance: 234.0
click at [505, 432] on div "Underdesk Mounting Bracket 375l x 125w x 23d x 1.5mm steel with 1 off 295l x 41…" at bounding box center [903, 455] width 802 height 46
copy div "Underdesk Mounting Bracket 375l x 125w x 23d x 1.5mm steel with 1 off 295l x 41…"
click at [1323, 21] on button "Close" at bounding box center [1296, 27] width 93 height 28
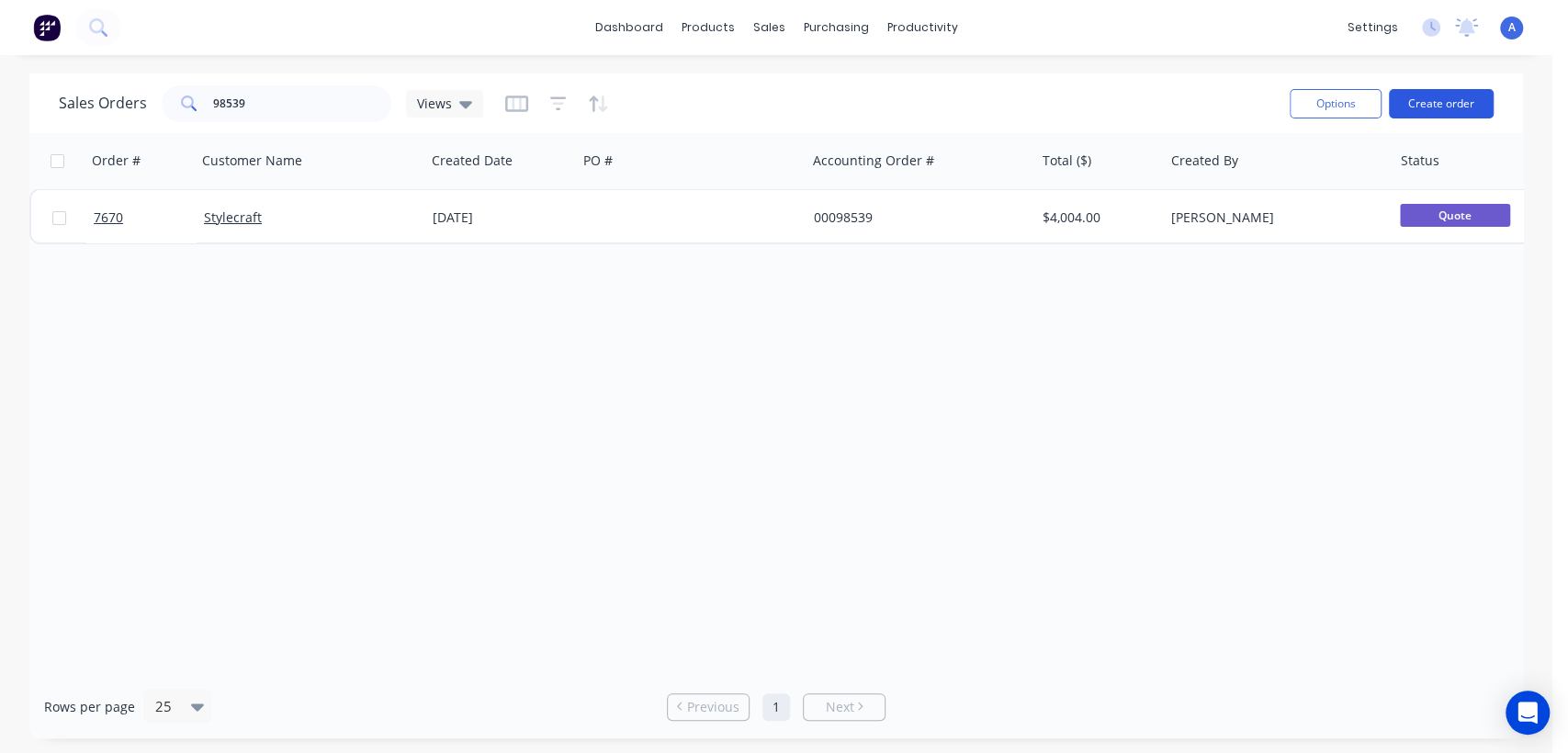
click at [1444, 105] on button "Create order" at bounding box center [1441, 104] width 105 height 29
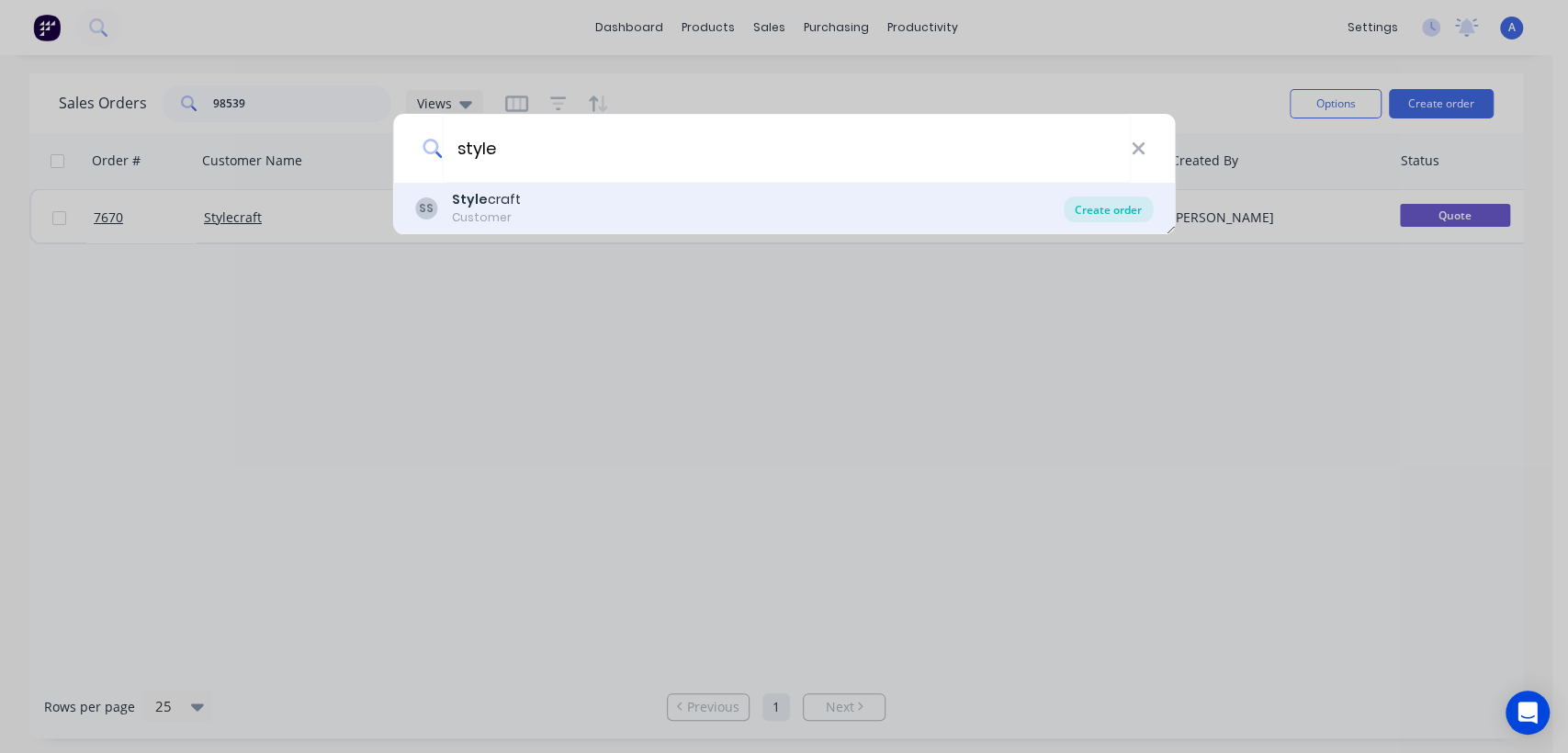
type input "style"
click at [1108, 211] on div "Create order" at bounding box center [1108, 209] width 89 height 25
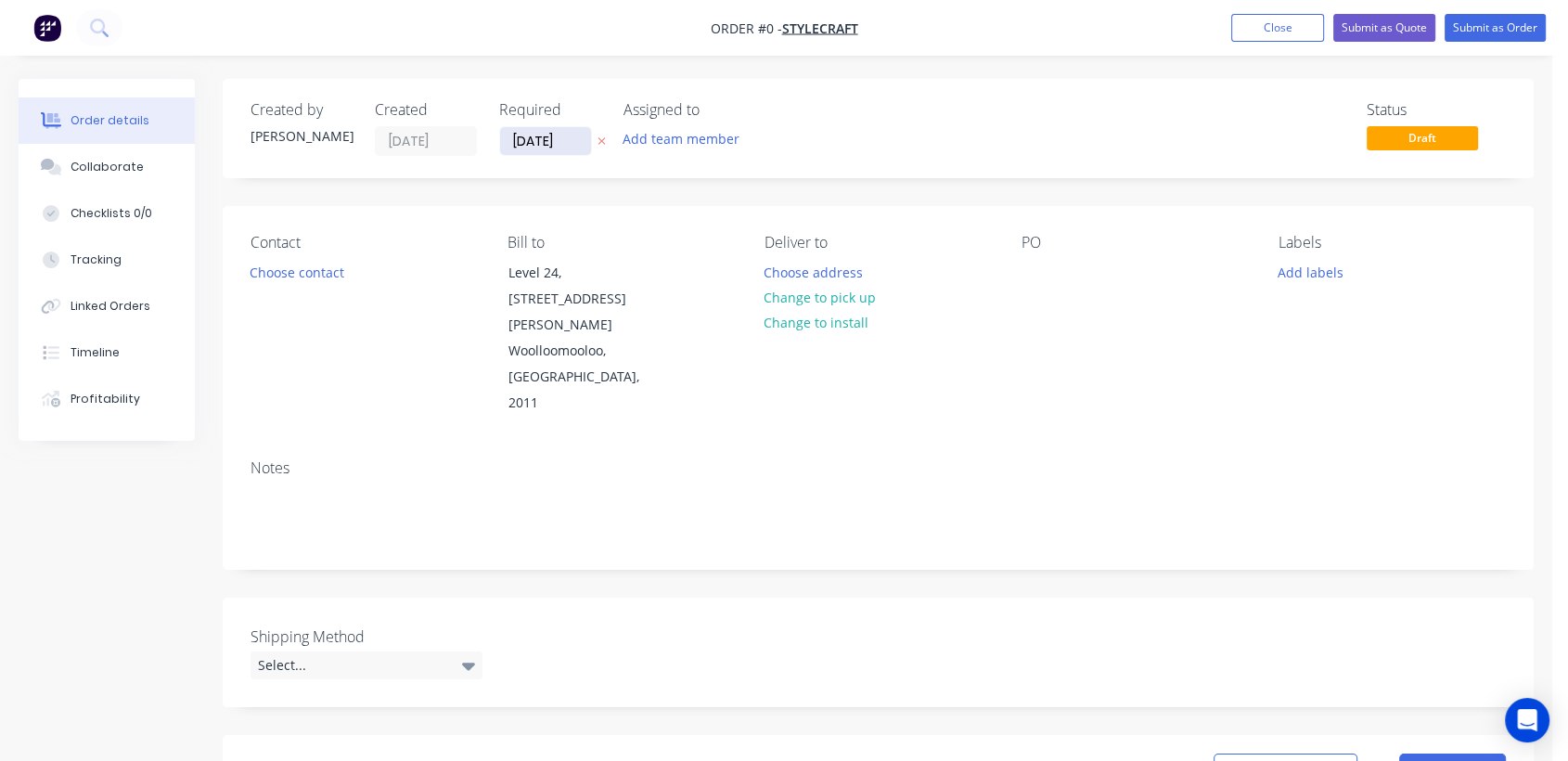
click at [576, 135] on input "[DATE]" at bounding box center [546, 141] width 91 height 28
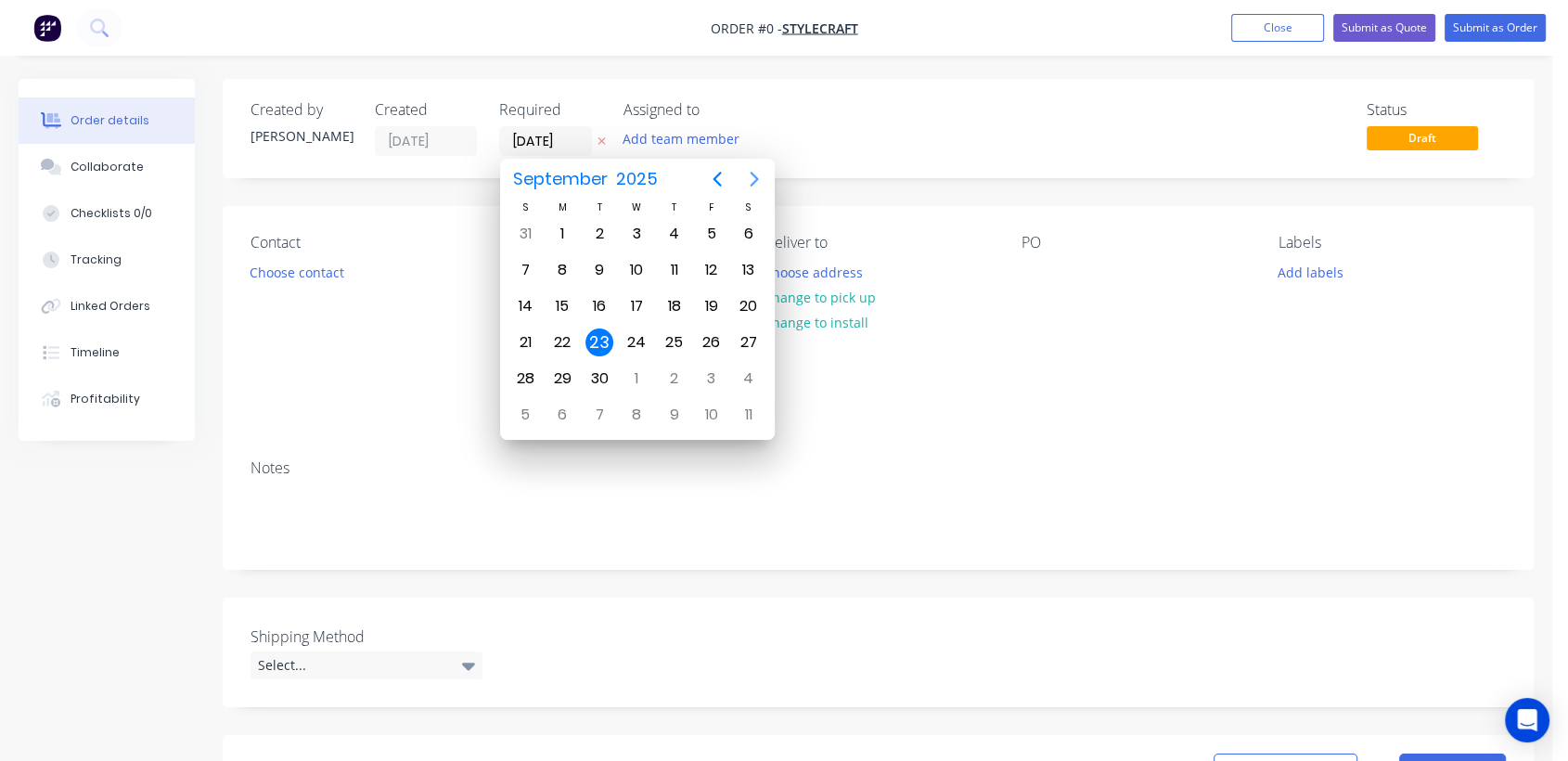
click at [750, 175] on icon "Next page" at bounding box center [754, 179] width 23 height 23
click at [635, 379] on div "31" at bounding box center [636, 379] width 28 height 28
type input "[DATE]"
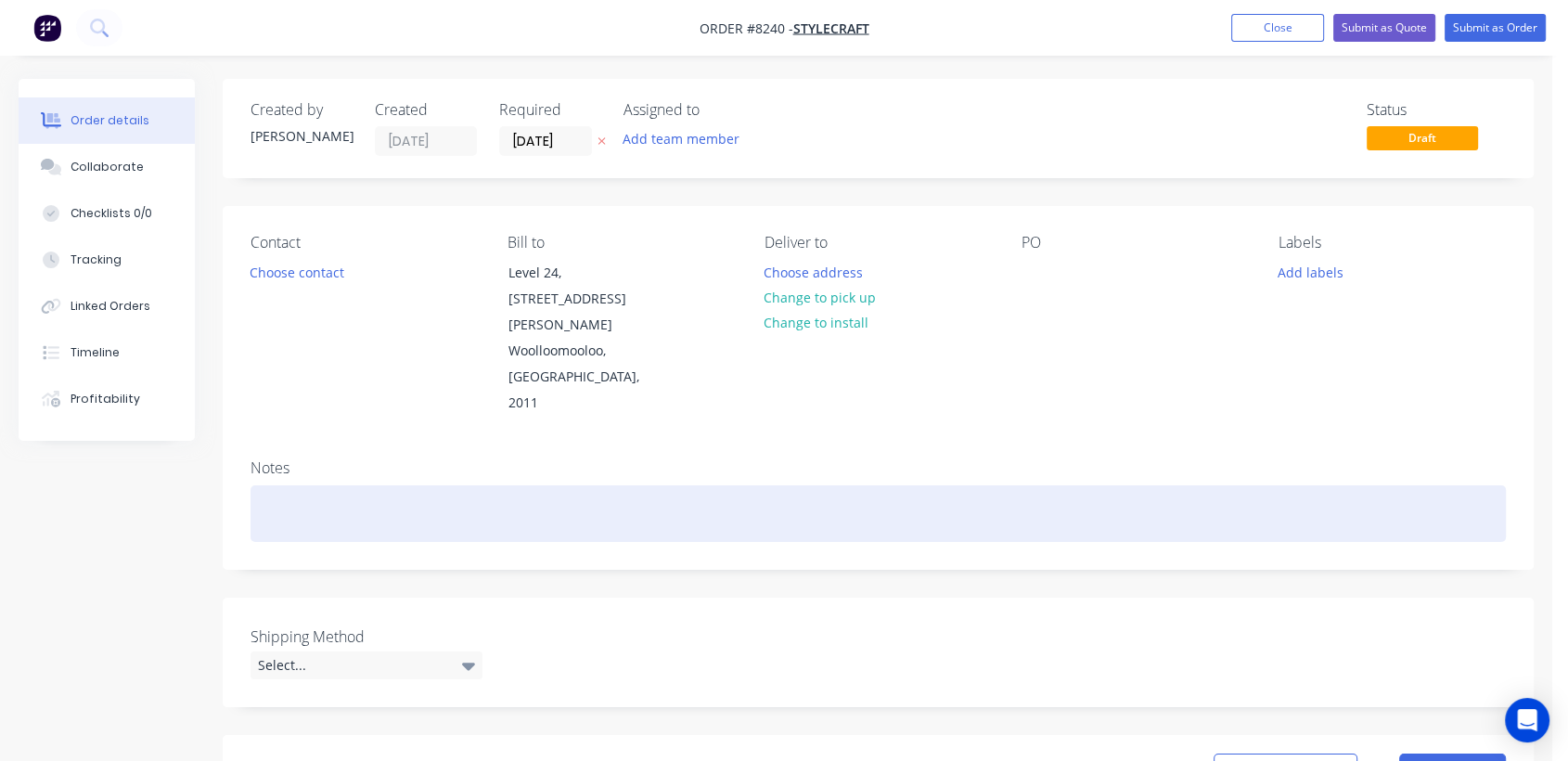
click at [354, 486] on div at bounding box center [878, 513] width 1255 height 56
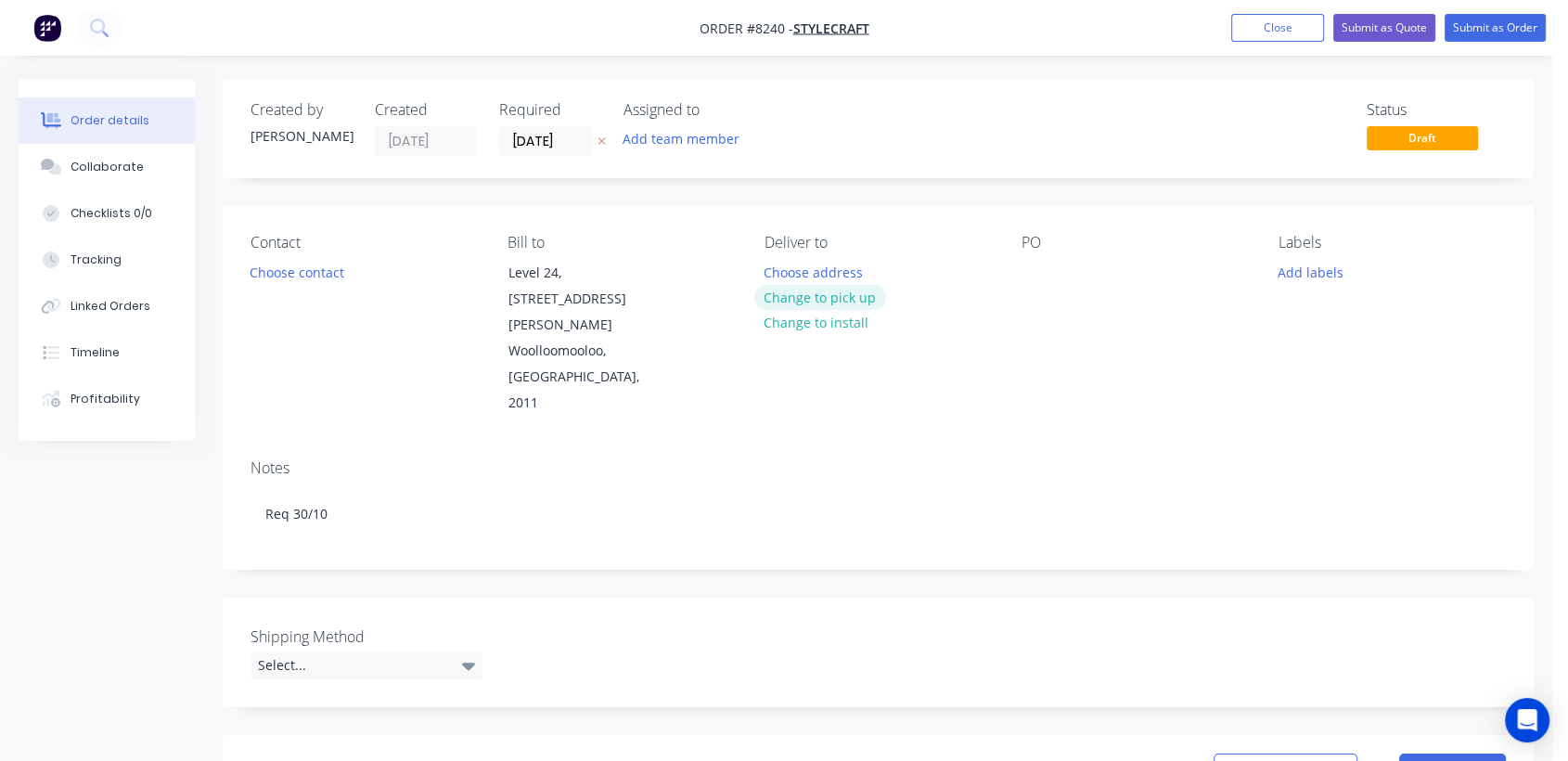
click at [816, 285] on button "Change to pick up" at bounding box center [821, 297] width 132 height 25
click at [1025, 265] on div at bounding box center [1036, 271] width 30 height 27
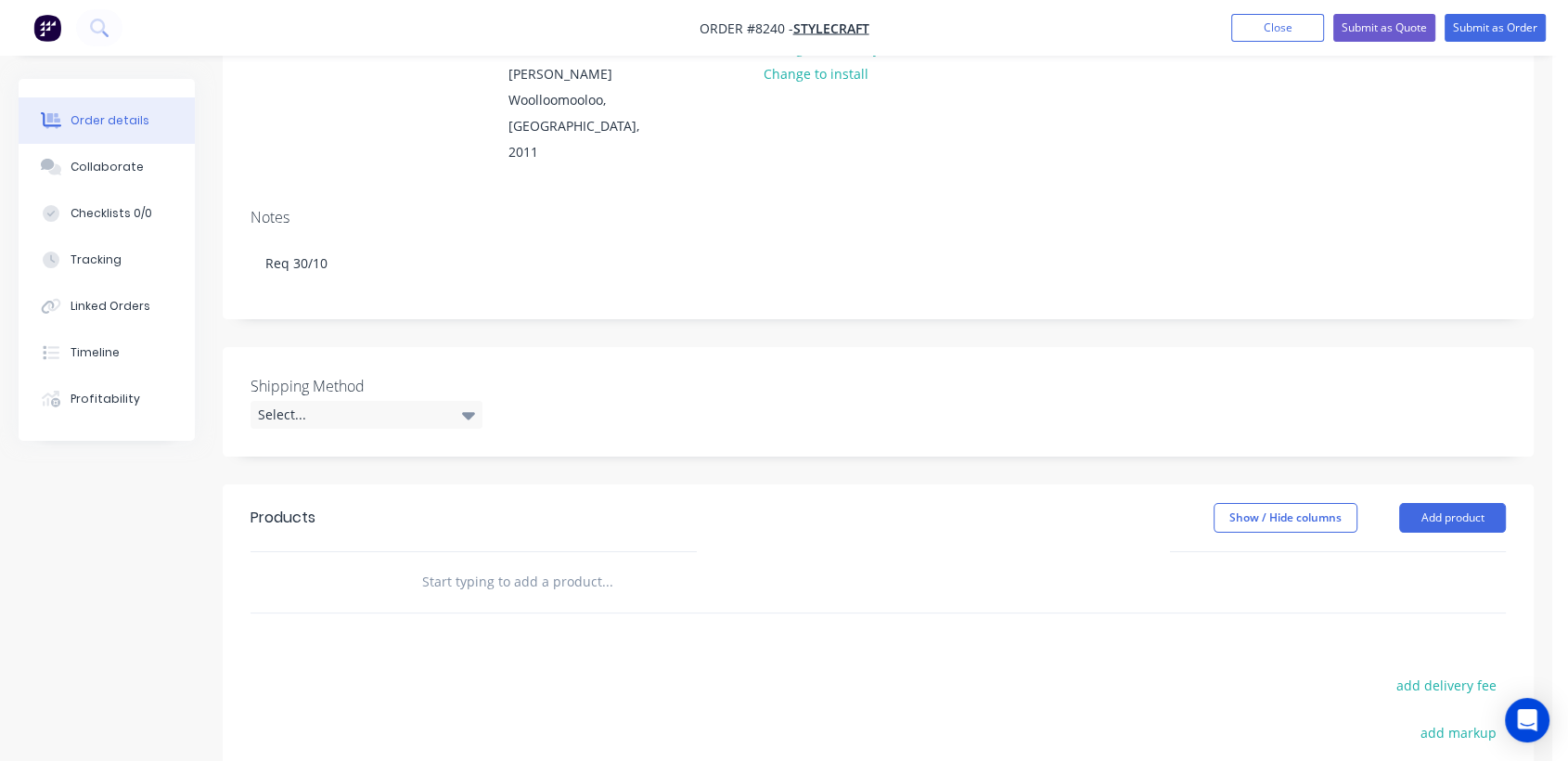
scroll to position [309, 0]
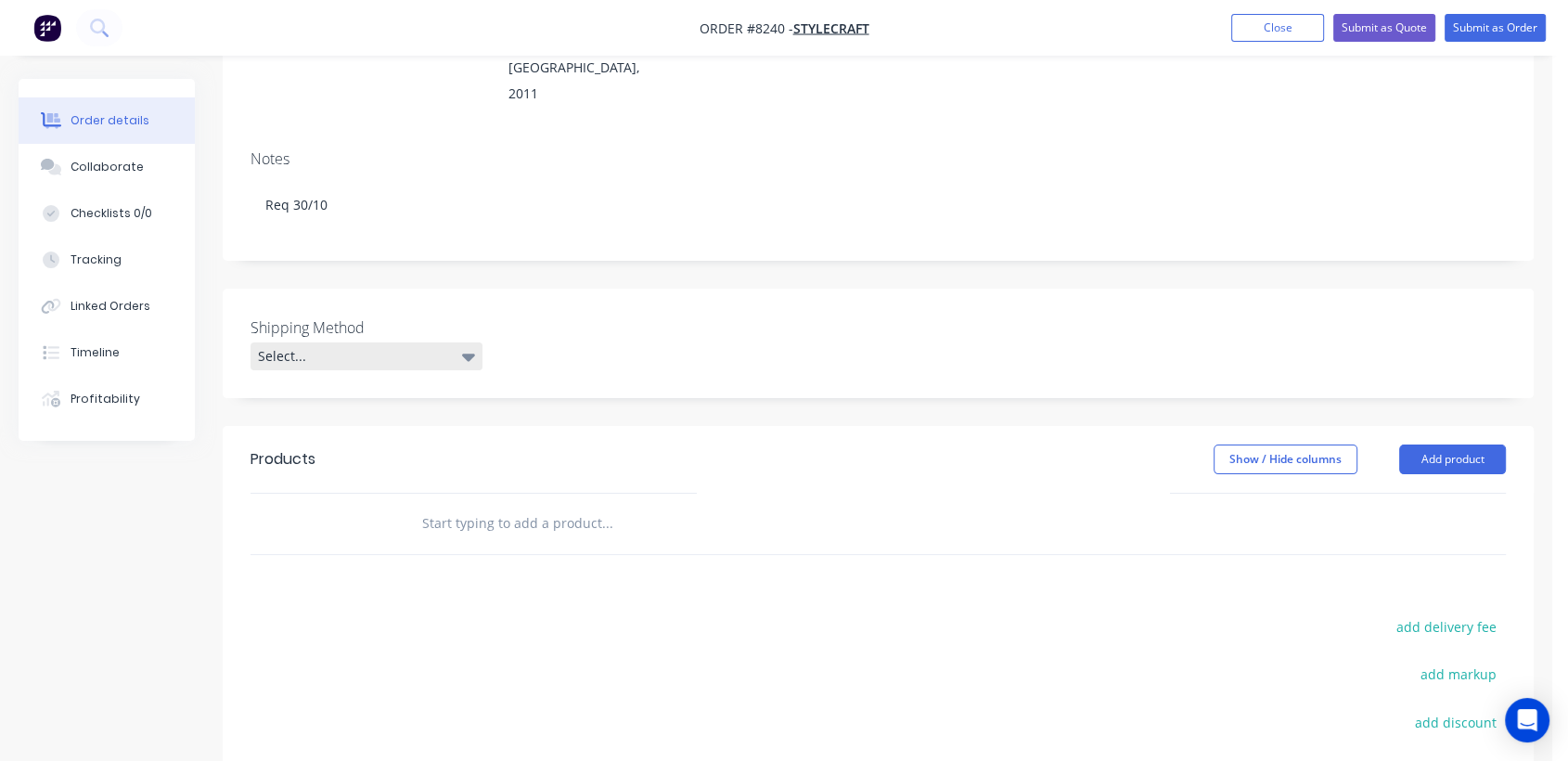
click at [382, 342] on div "Select..." at bounding box center [366, 356] width 232 height 28
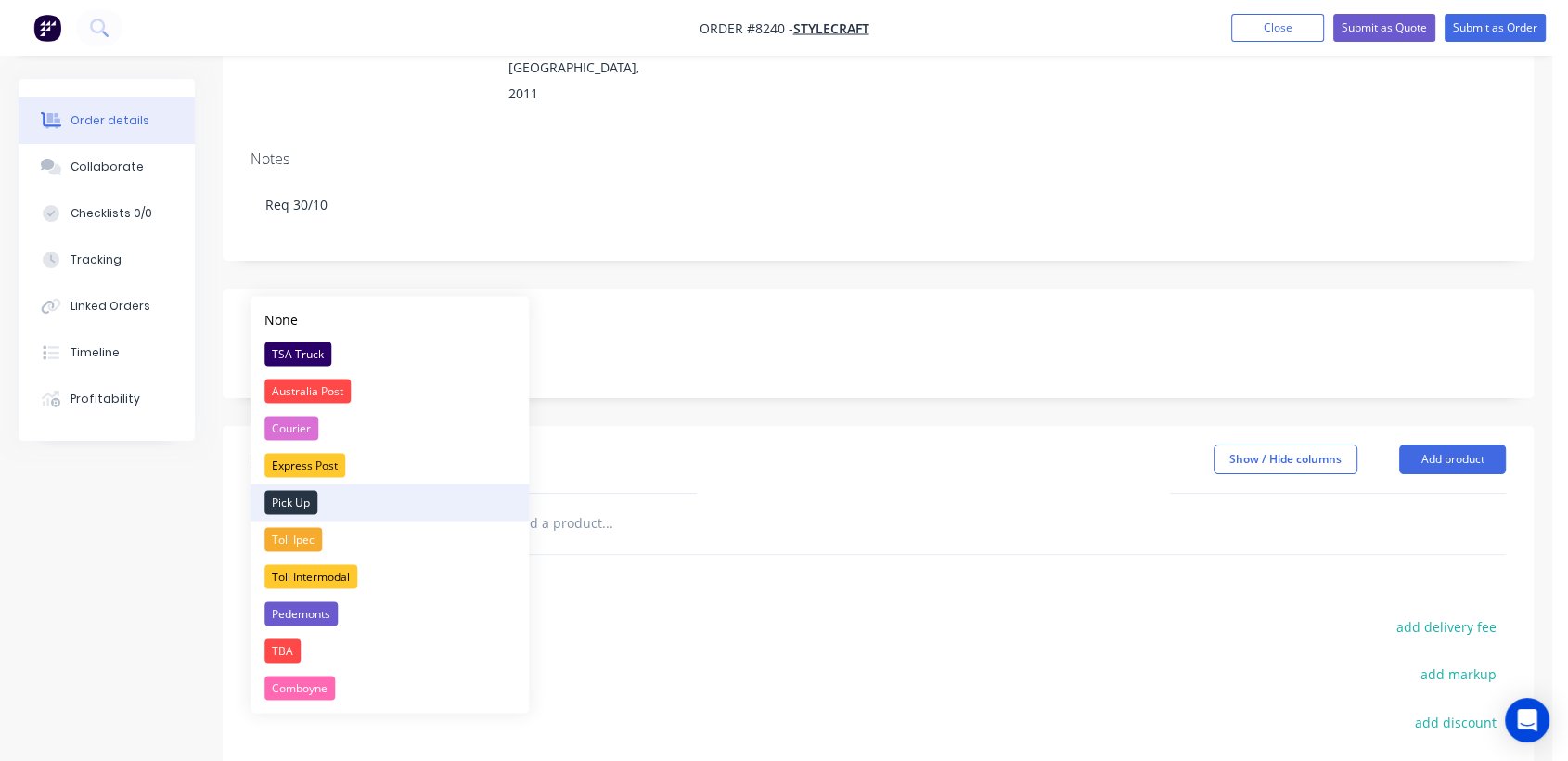
click at [308, 499] on div "Pick Up" at bounding box center [291, 502] width 53 height 24
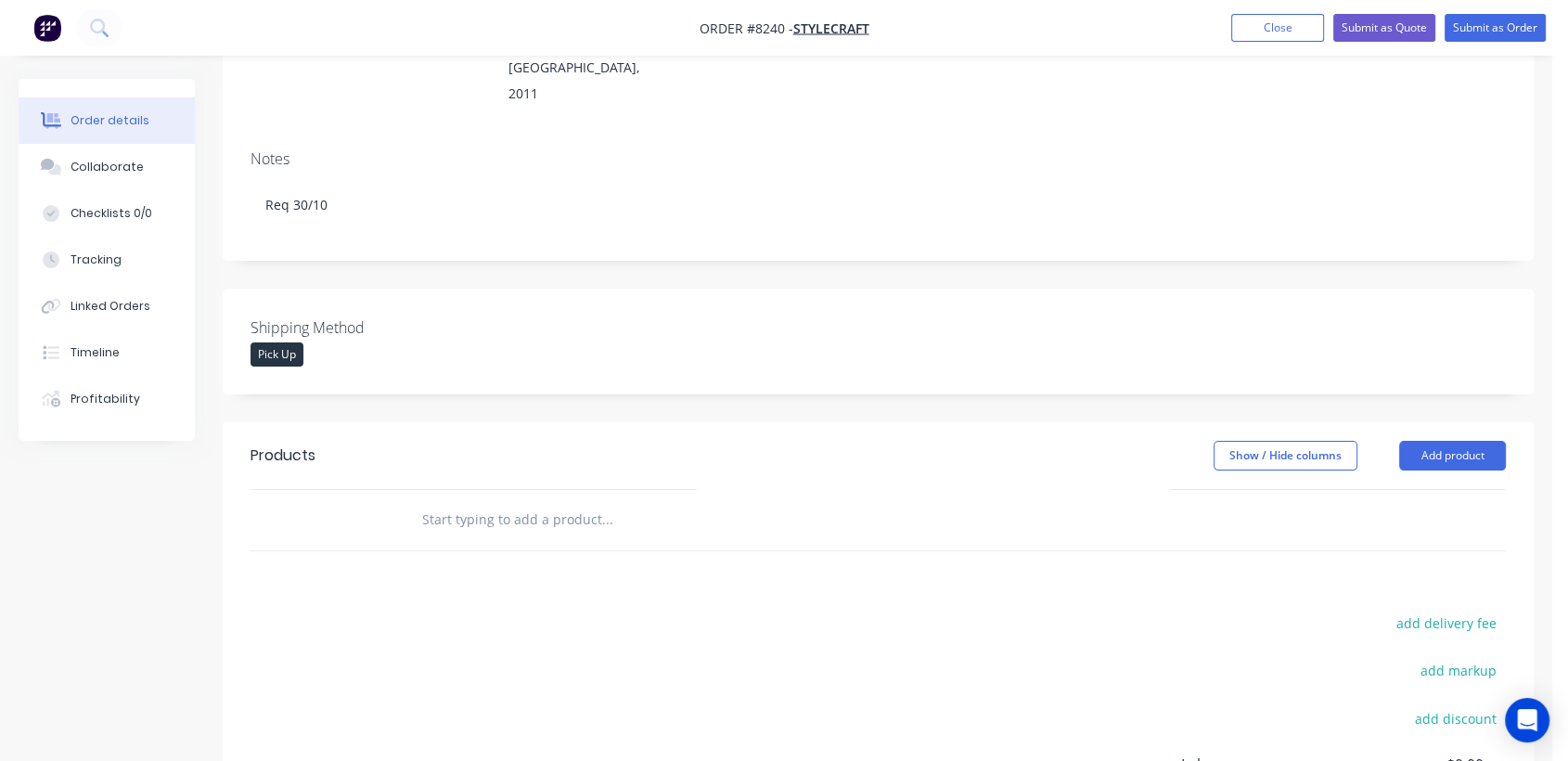
click at [569, 501] on input "text" at bounding box center [607, 520] width 371 height 38
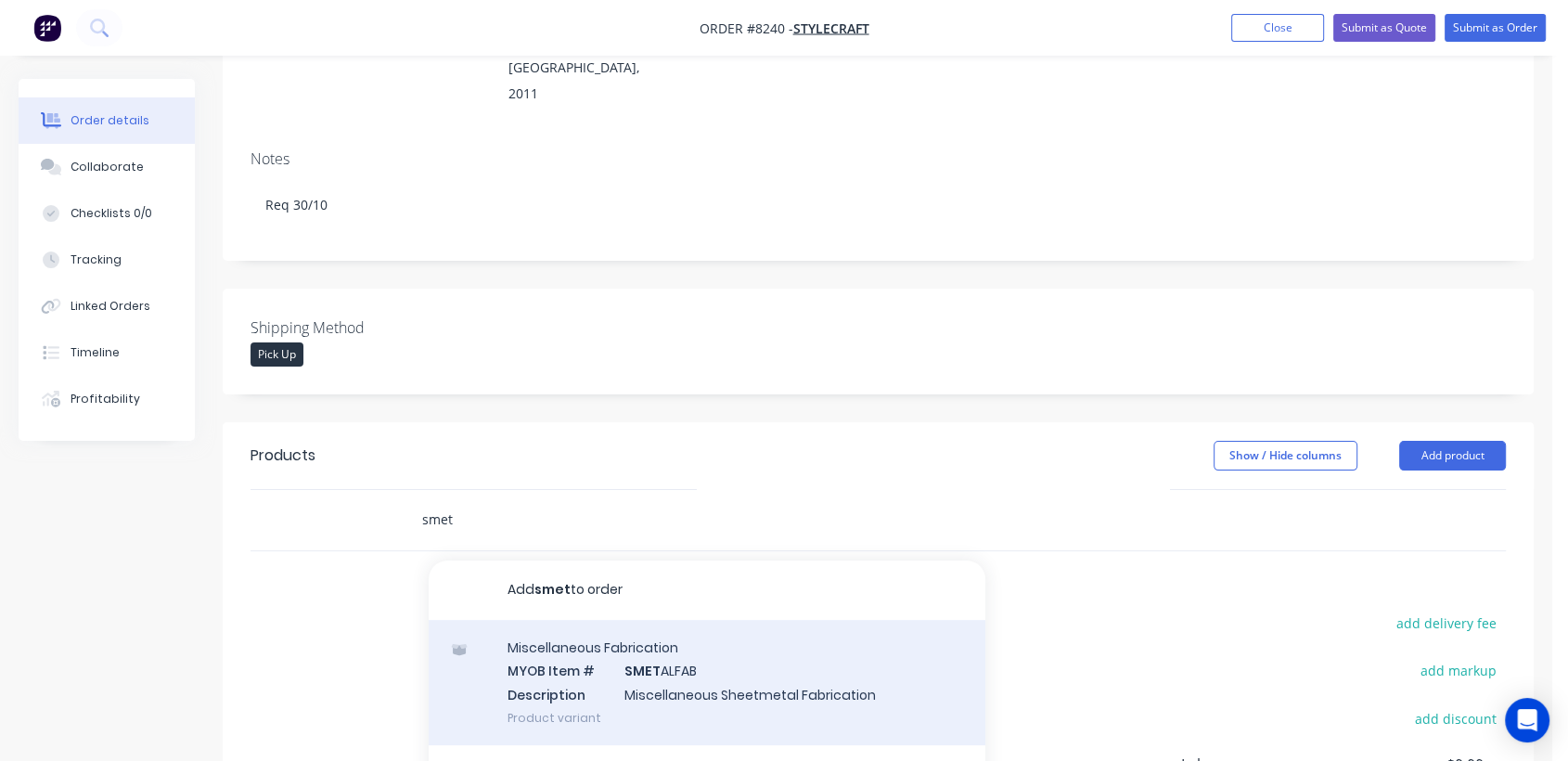
type input "smet"
click at [675, 620] on div "Miscellaneous Fabrication MYOB Item # SMET ALFAB Description Miscellaneous Shee…" at bounding box center [707, 682] width 557 height 125
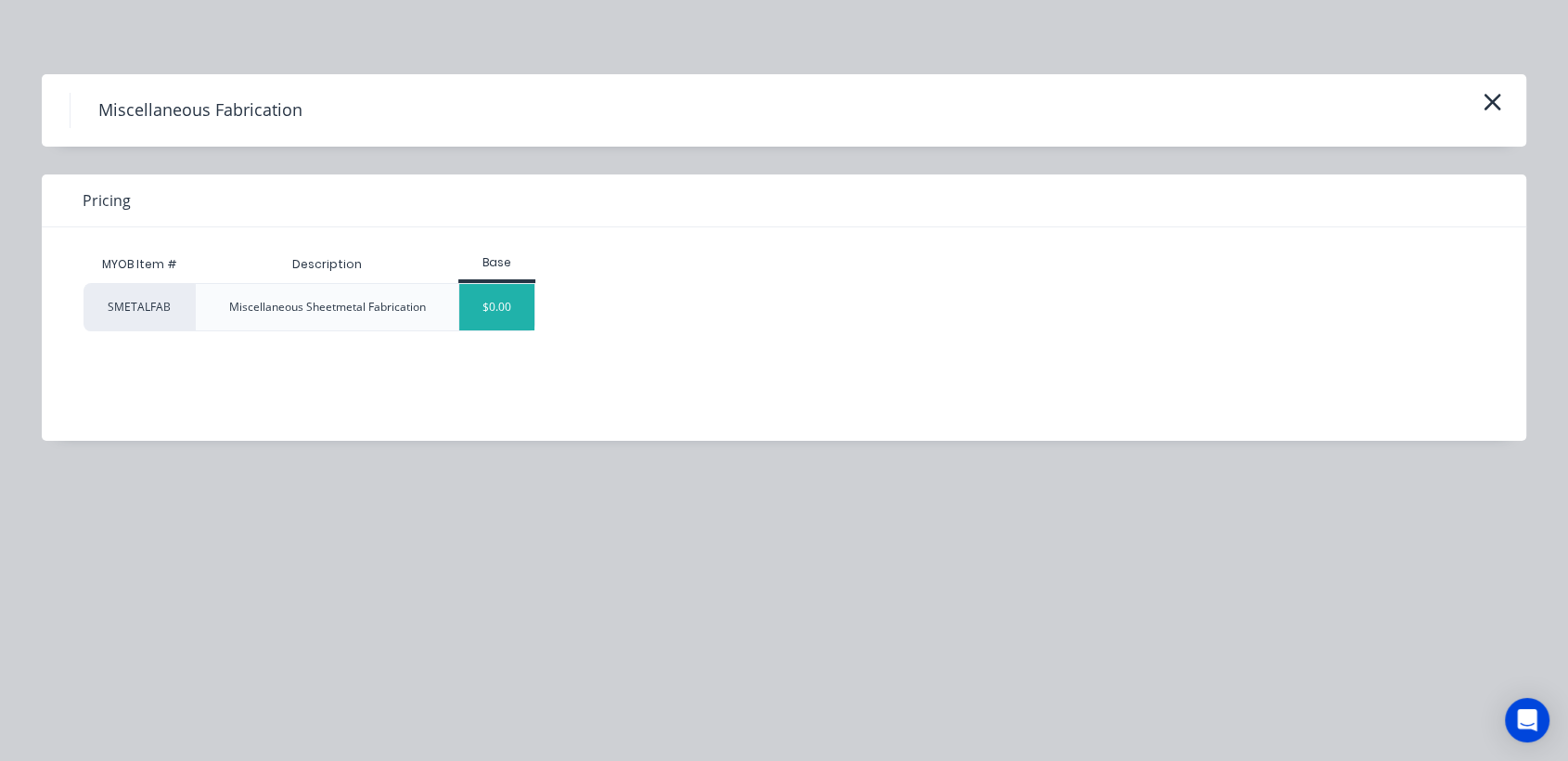
click at [460, 301] on div "$0.00" at bounding box center [497, 307] width 75 height 46
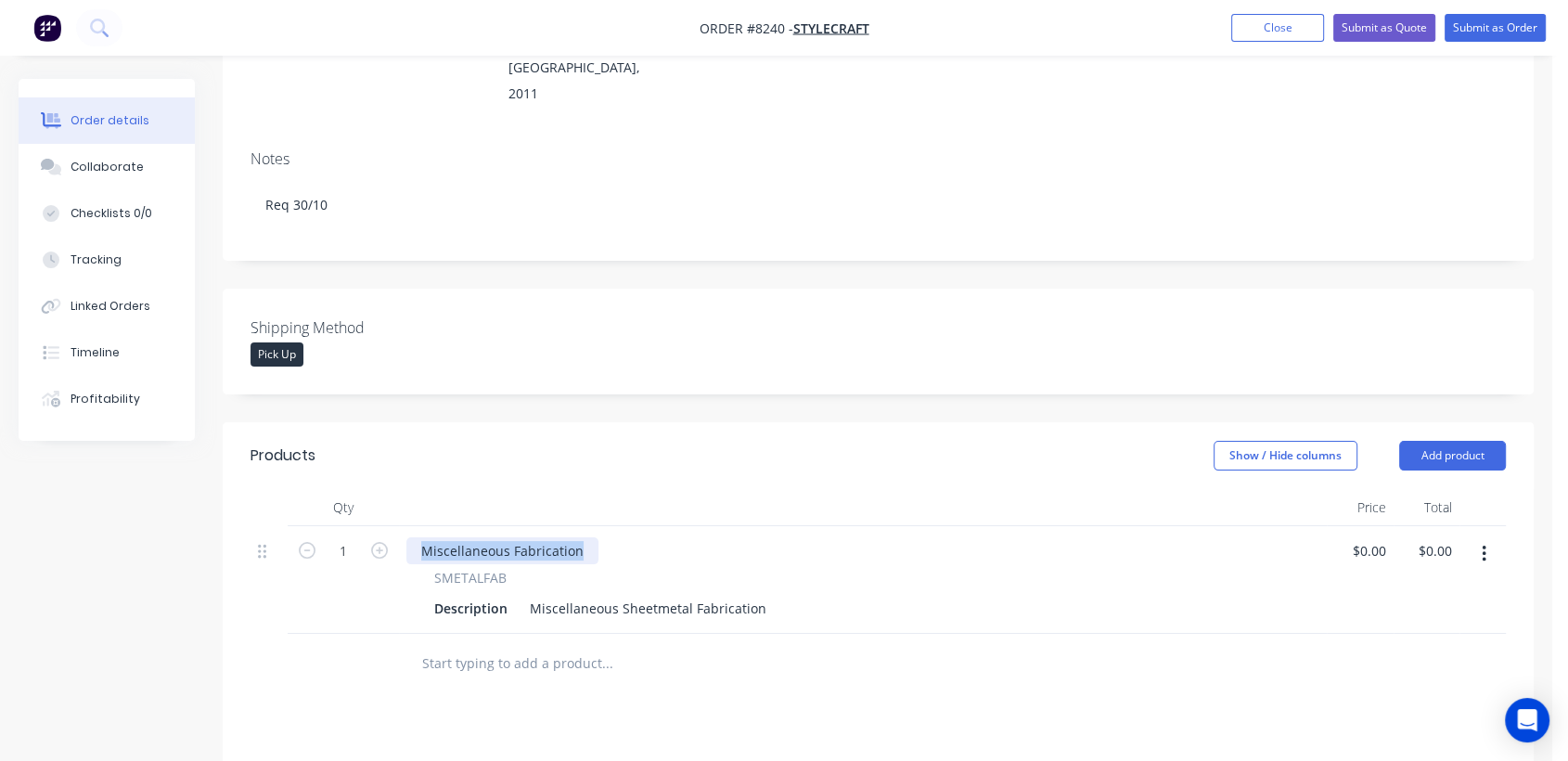
drag, startPoint x: 580, startPoint y: 470, endPoint x: 409, endPoint y: 449, distance: 172.3
click at [410, 526] on div "Miscellaneous Fabrication SMETALFAB Description Miscellaneous Sheetmetal Fabric…" at bounding box center [862, 579] width 928 height 108
drag, startPoint x: 528, startPoint y: 528, endPoint x: 773, endPoint y: 535, distance: 245.1
click at [773, 595] on div "Description Miscellaneous Sheetmetal Fabrication" at bounding box center [859, 608] width 864 height 27
click at [746, 595] on div "Miscellaneous Sheetmetal Fabrication" at bounding box center [647, 608] width 252 height 27
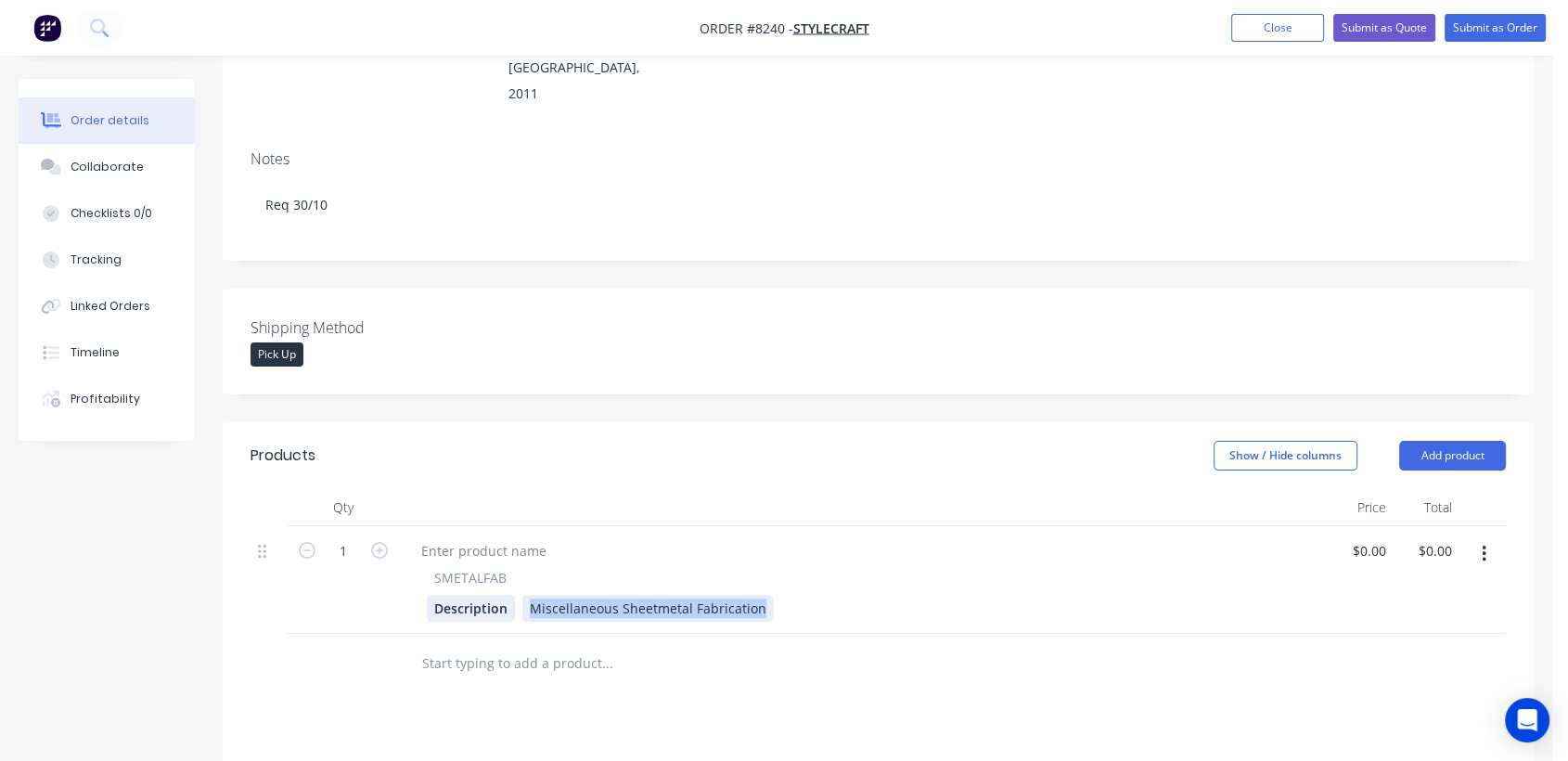
drag, startPoint x: 762, startPoint y: 532, endPoint x: 509, endPoint y: 522, distance: 253.2
click at [509, 595] on div "Description Miscellaneous Sheetmetal Fabrication" at bounding box center [859, 608] width 864 height 27
paste div
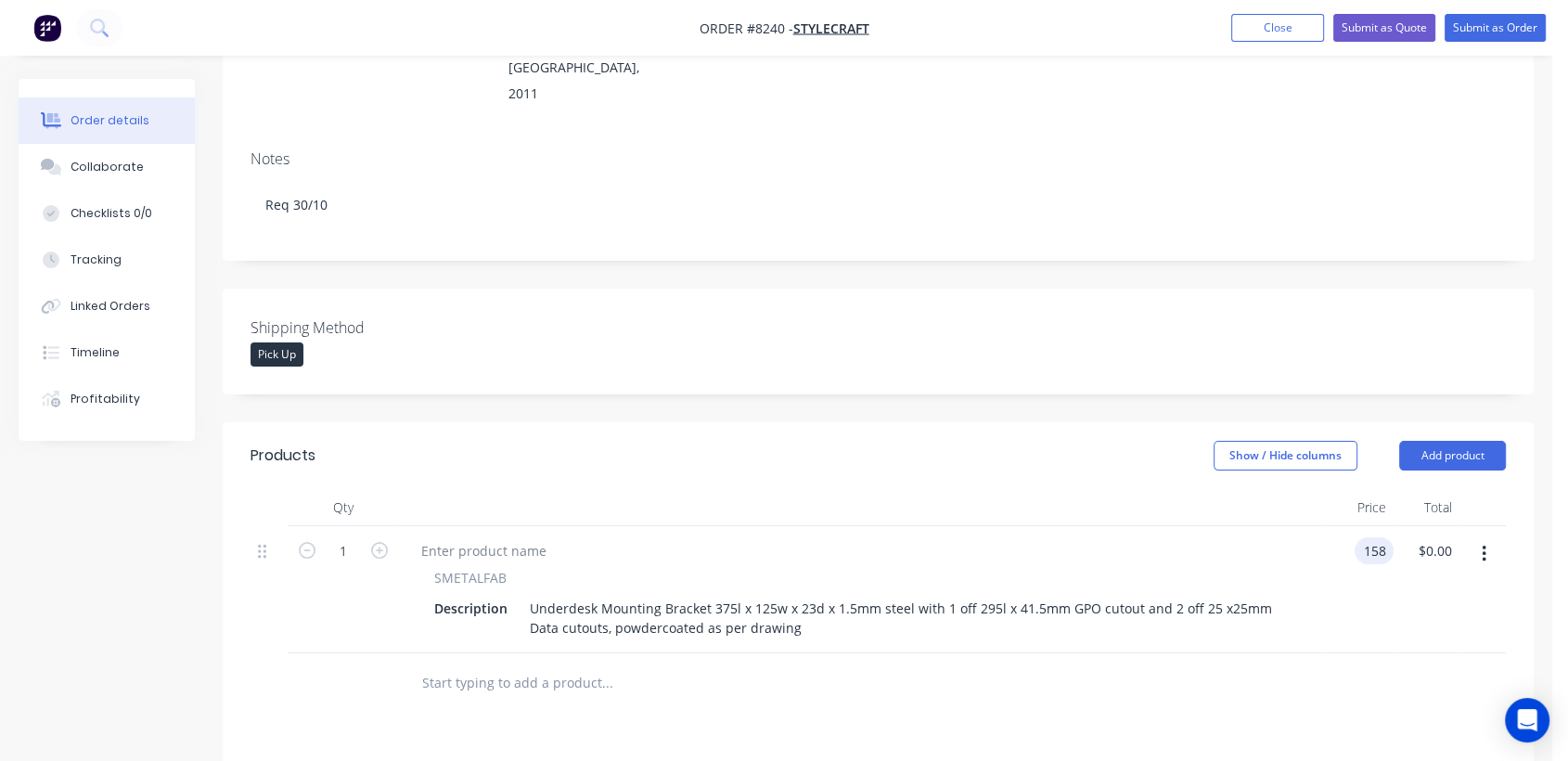
type input "$158.00"
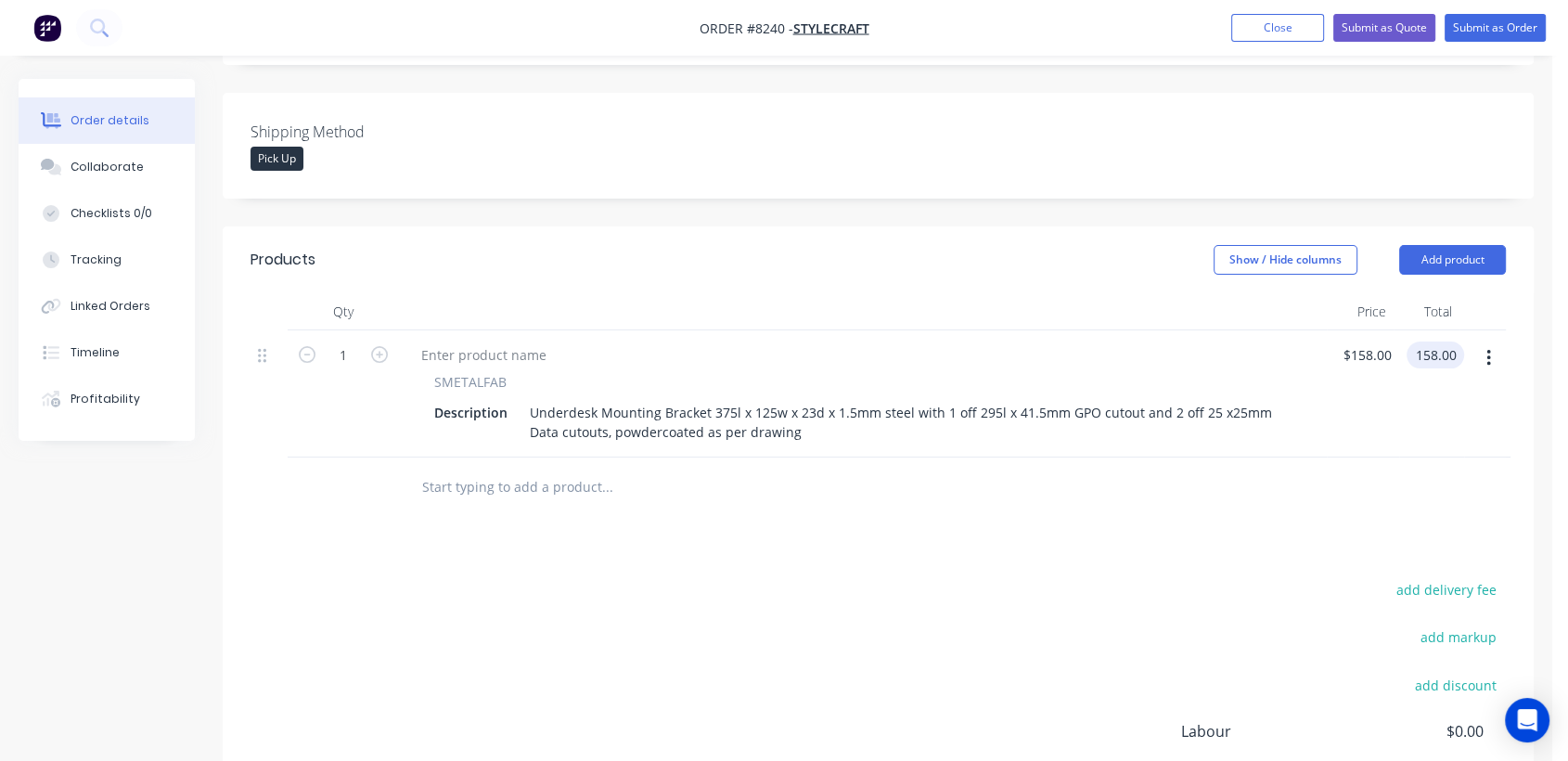
scroll to position [515, 0]
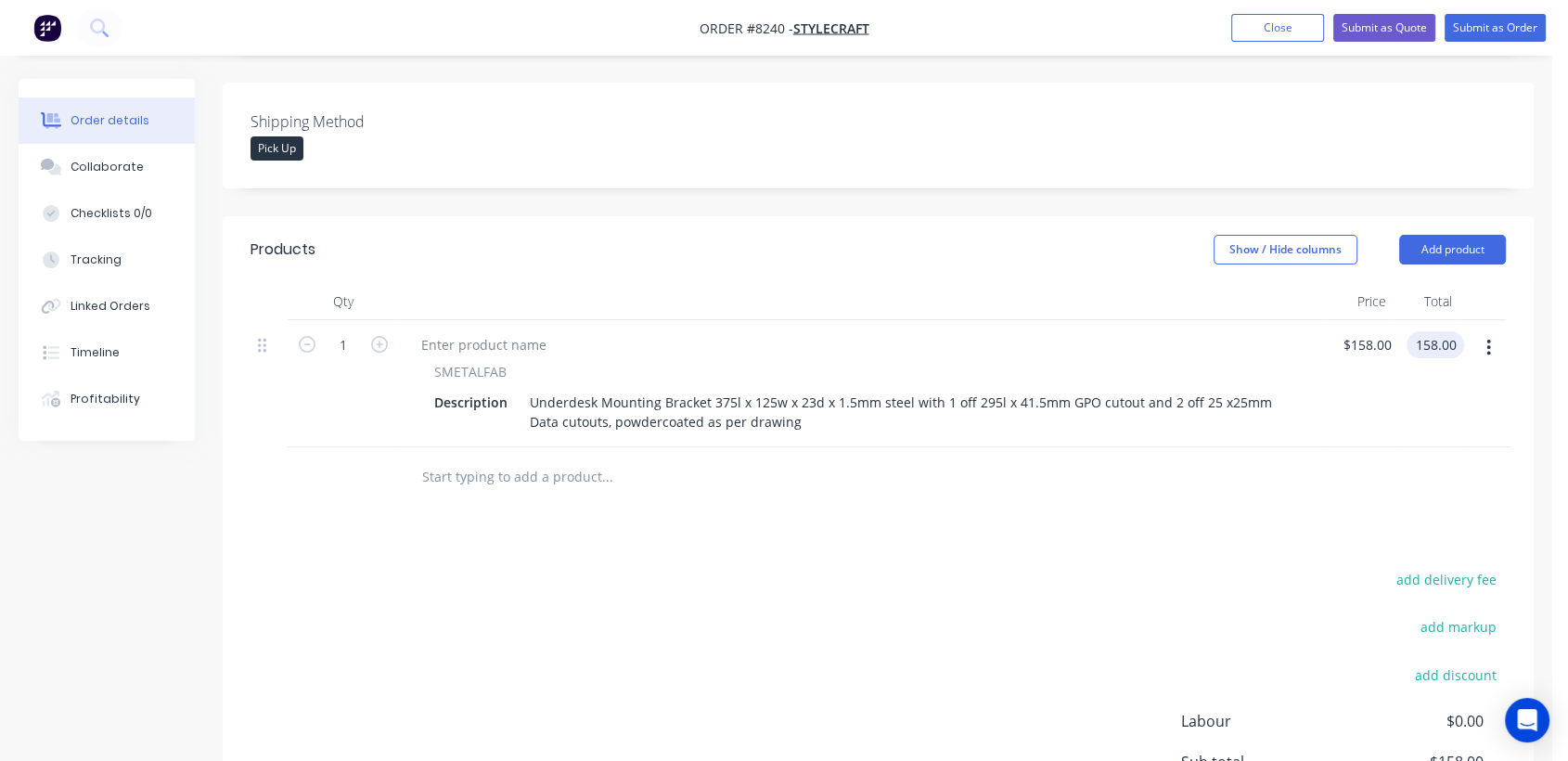
type input "$158.00"
click at [500, 459] on input "text" at bounding box center [607, 478] width 371 height 38
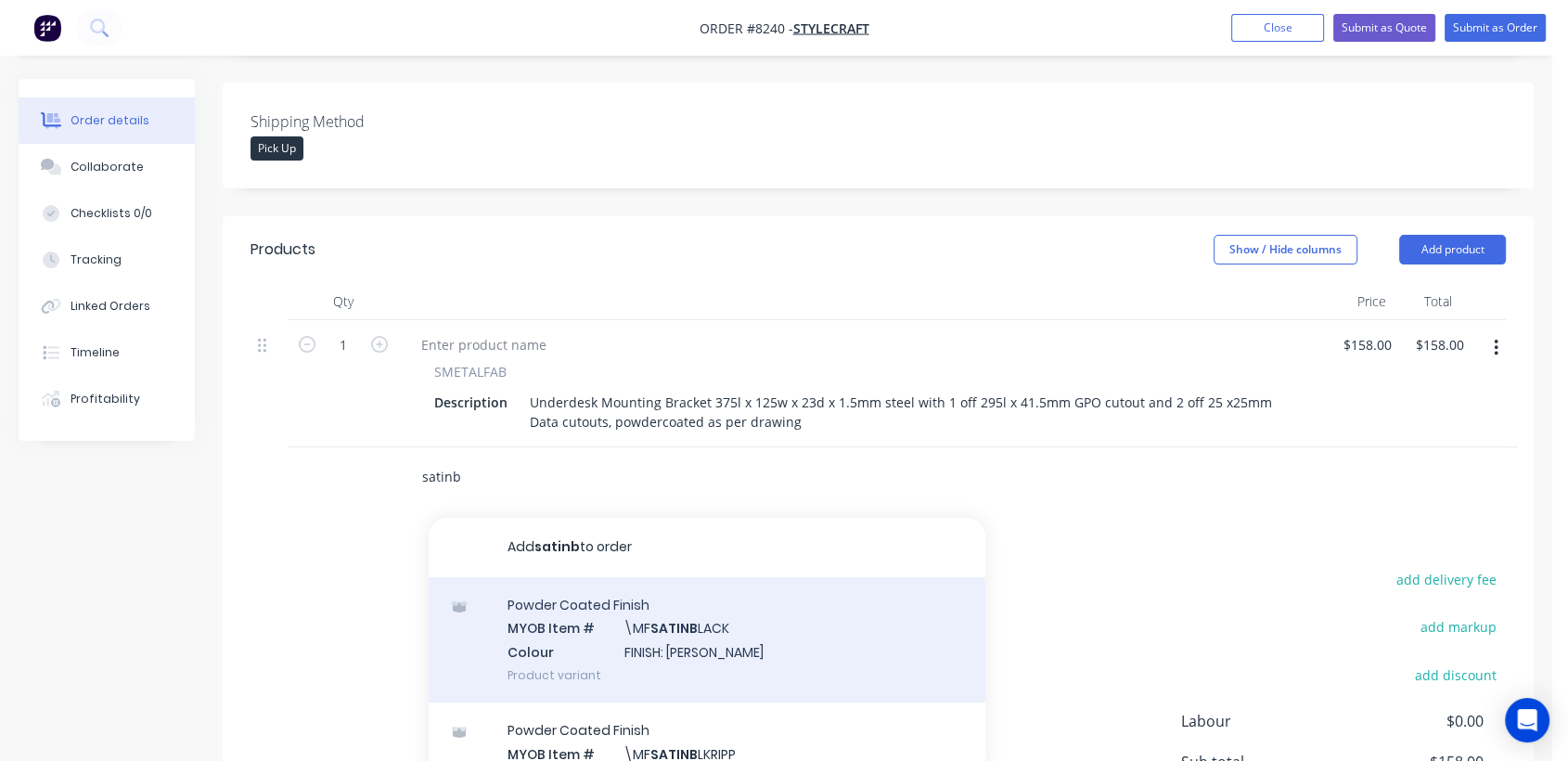
type input "satinb"
click at [649, 577] on div "Powder Coated Finish MYOB Item # \MF SATINB LACK Colour FINISH: Satin Black Pro…" at bounding box center [707, 640] width 557 height 125
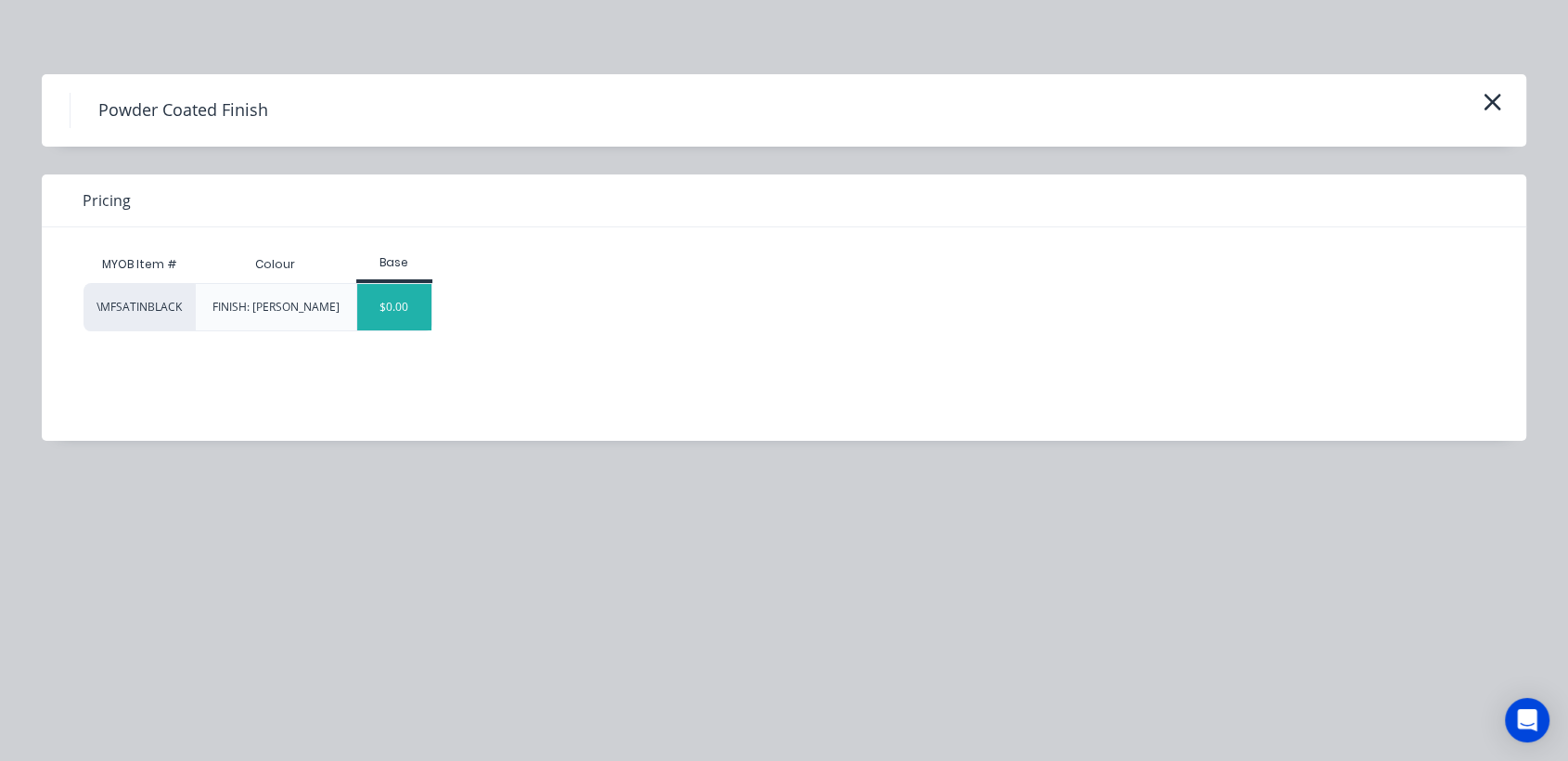
click at [419, 310] on div "$0.00" at bounding box center [395, 307] width 75 height 46
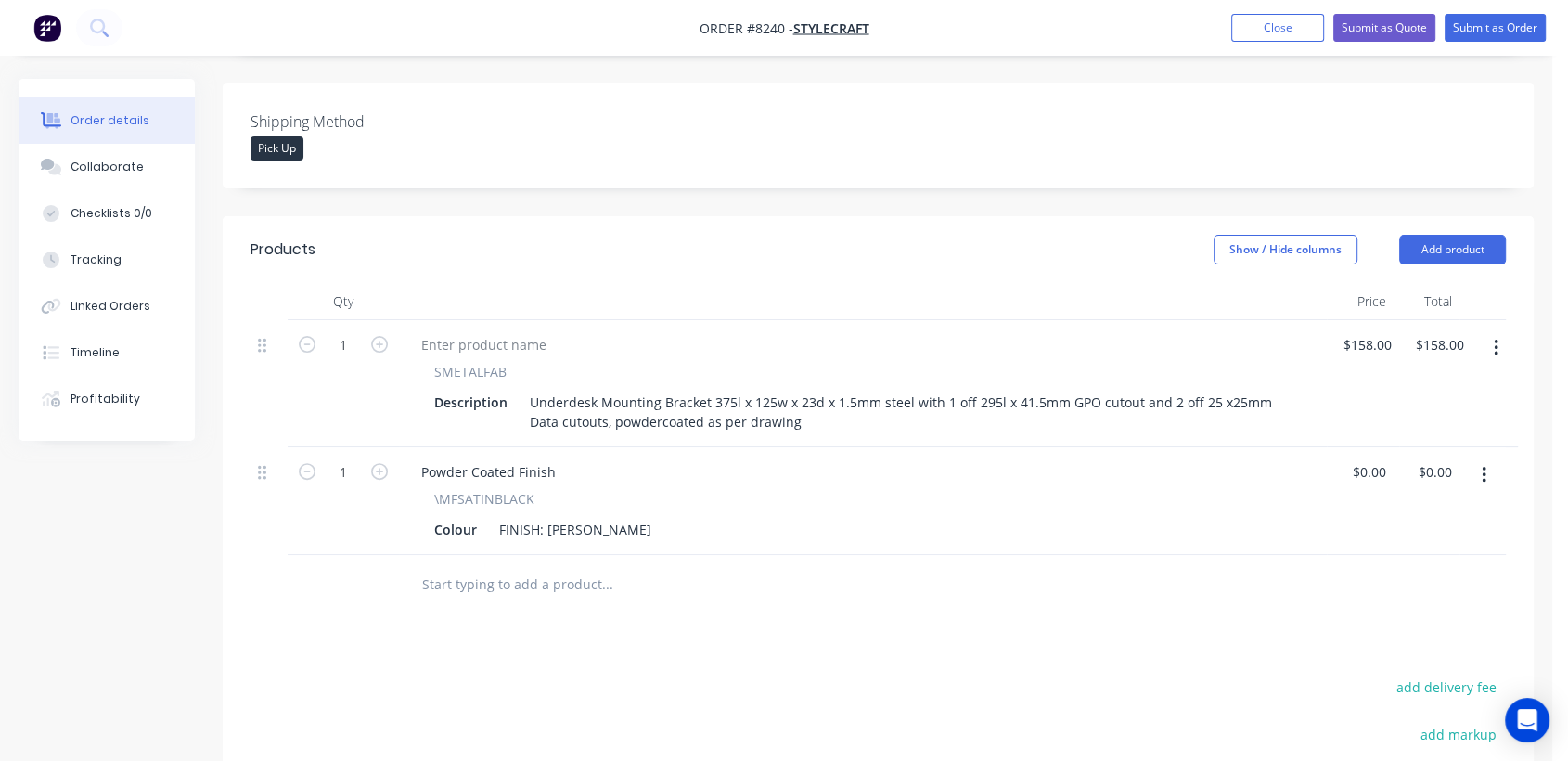
click at [543, 567] on input "text" at bounding box center [607, 585] width 371 height 38
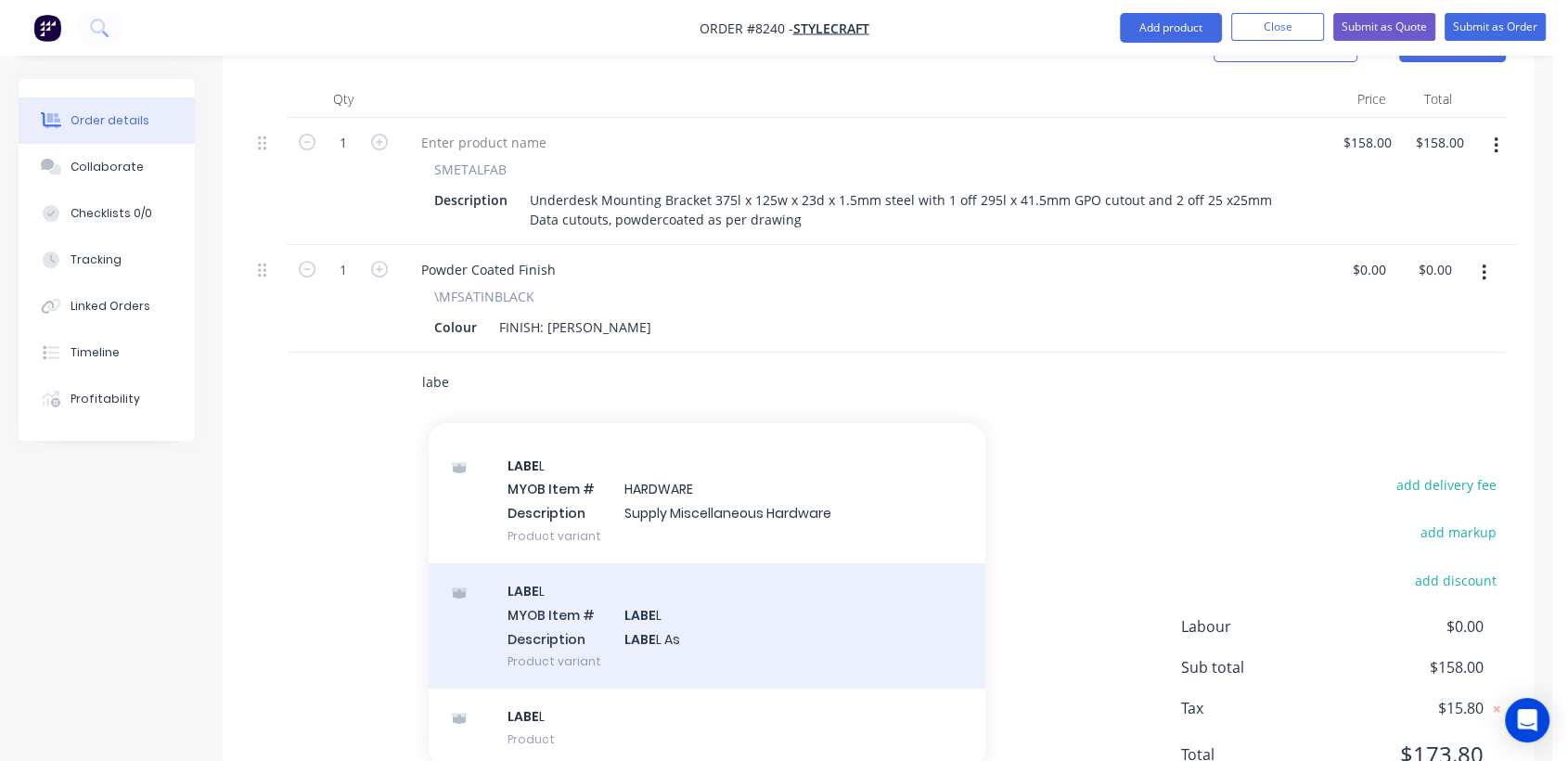
scroll to position [722, 0]
type input "labe"
click at [655, 560] on div "LABE L MYOB Item # LABE L Description LABE L As Product variant" at bounding box center [707, 622] width 557 height 125
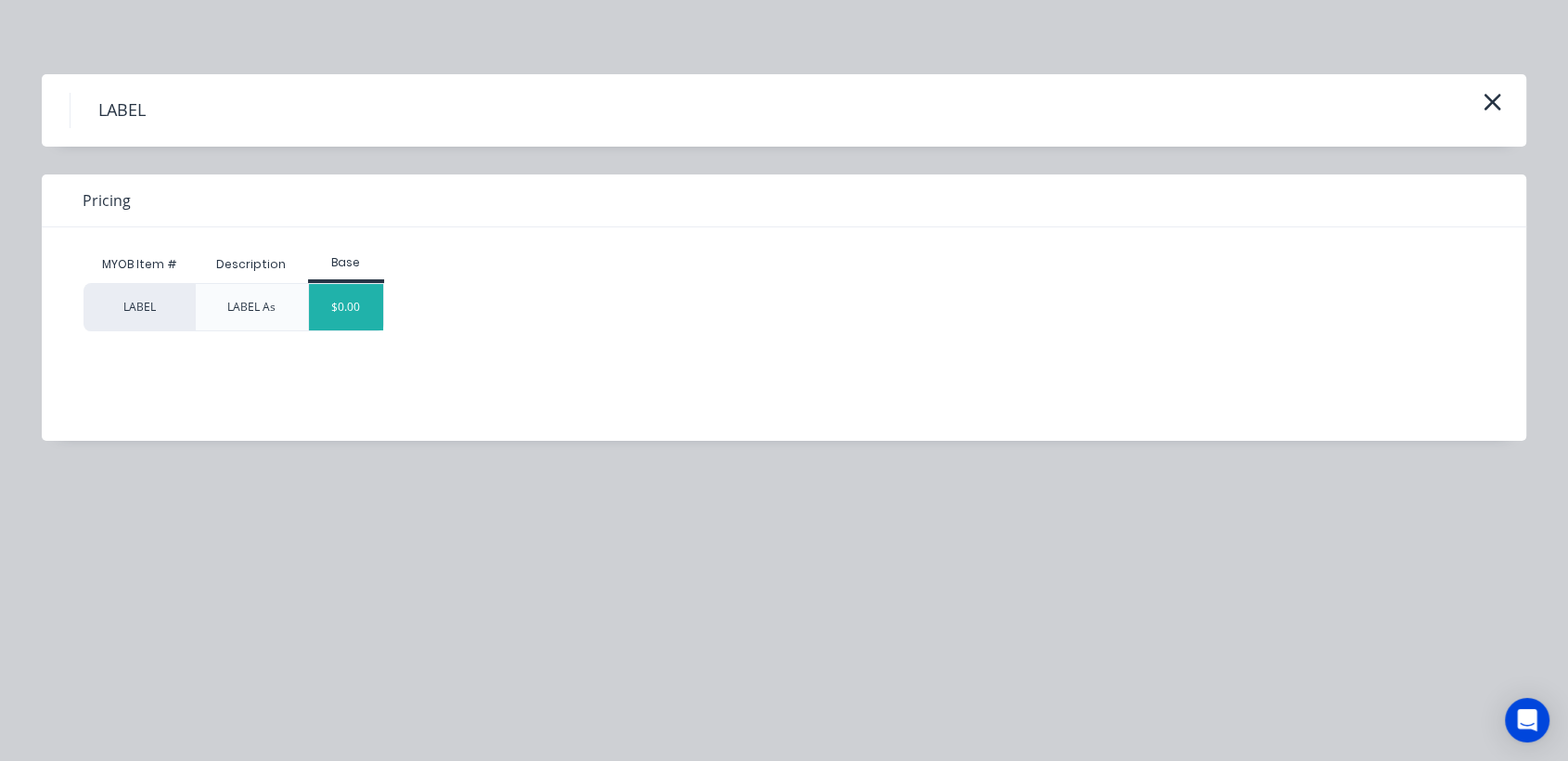
click at [342, 312] on div "$0.00" at bounding box center [346, 307] width 75 height 46
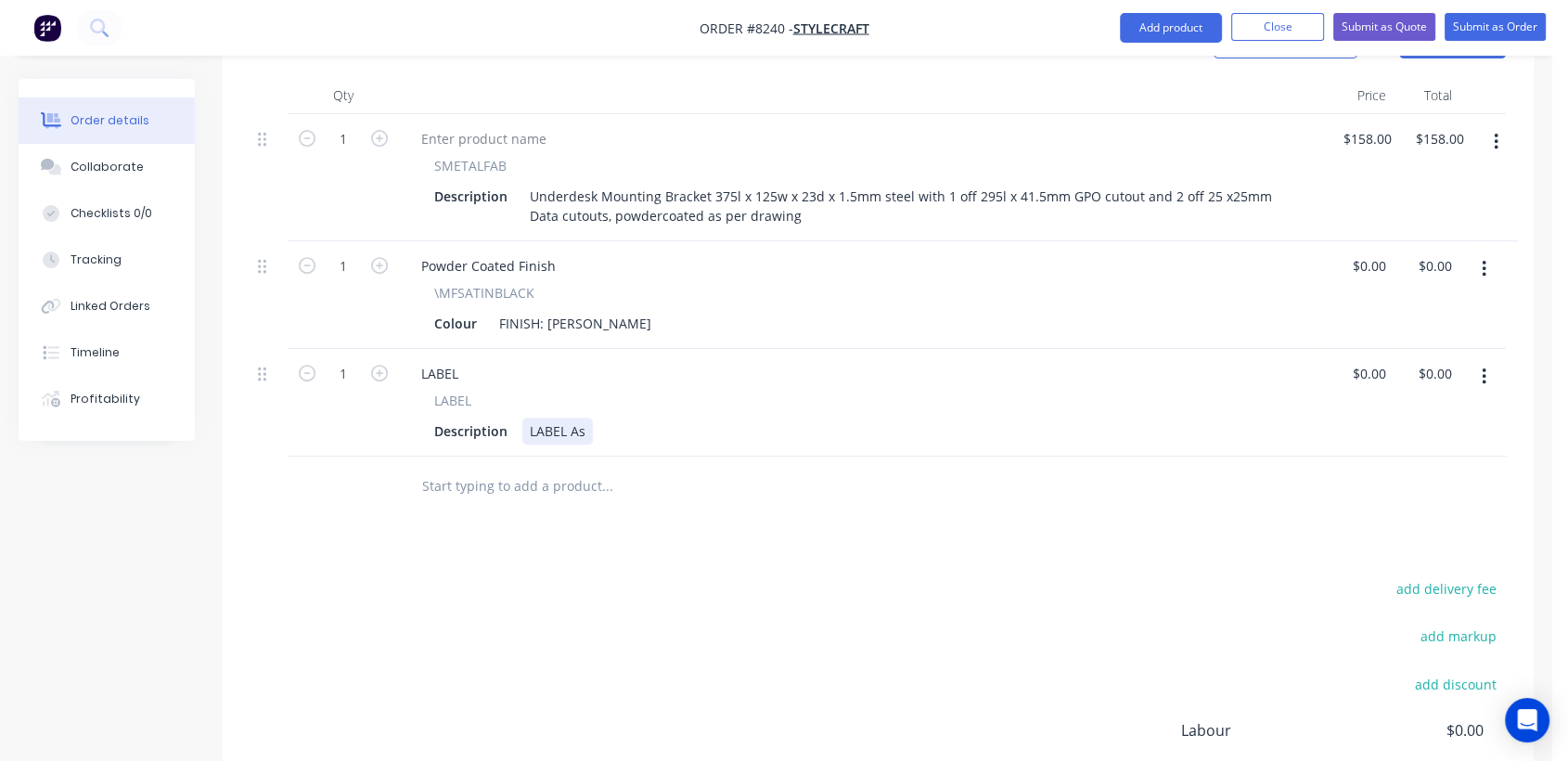
click at [588, 418] on div "LABEL As" at bounding box center [557, 430] width 70 height 27
type input "$0.00"
click at [557, 468] on input "text" at bounding box center [607, 487] width 371 height 38
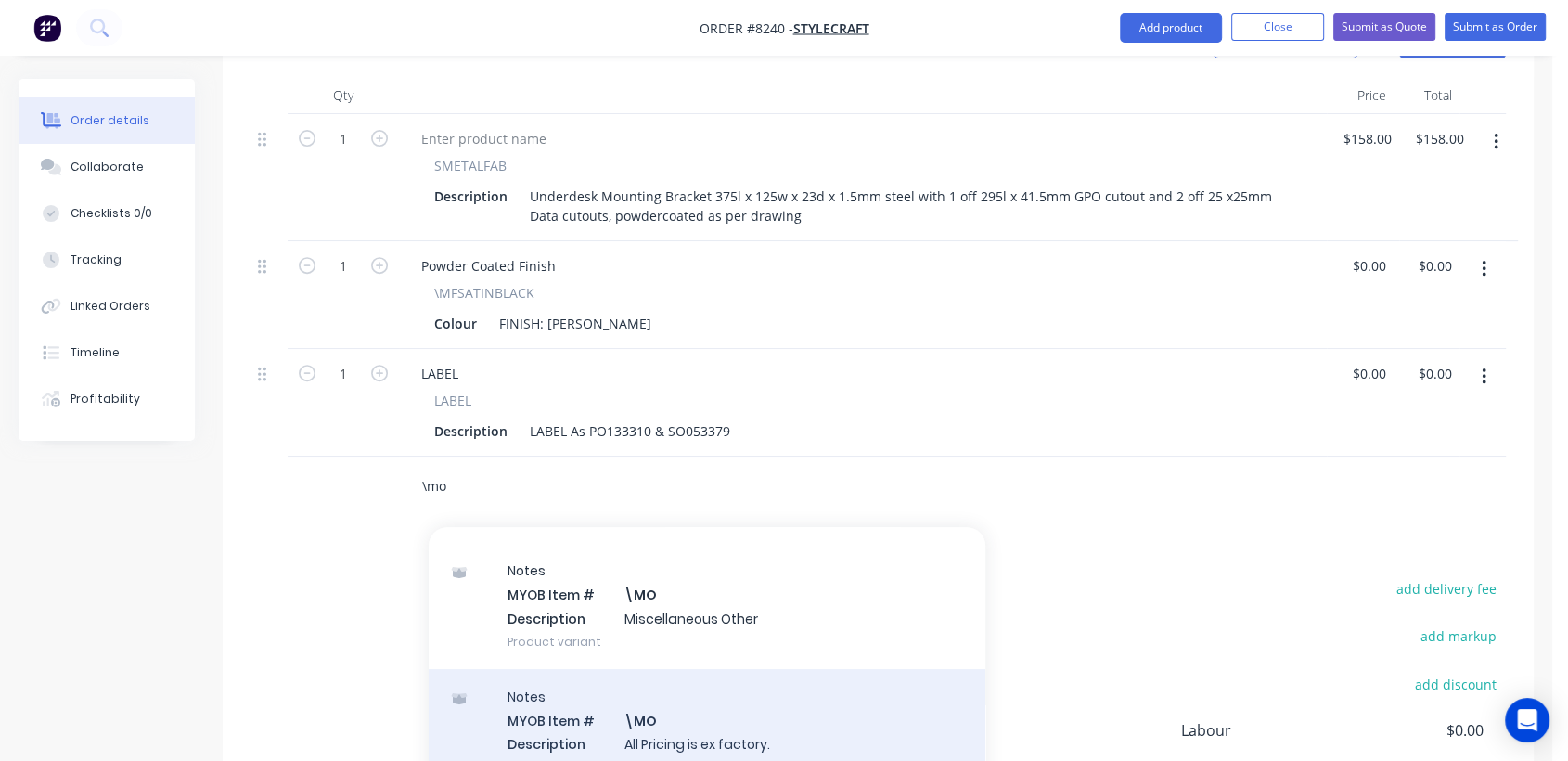
scroll to position [309, 0]
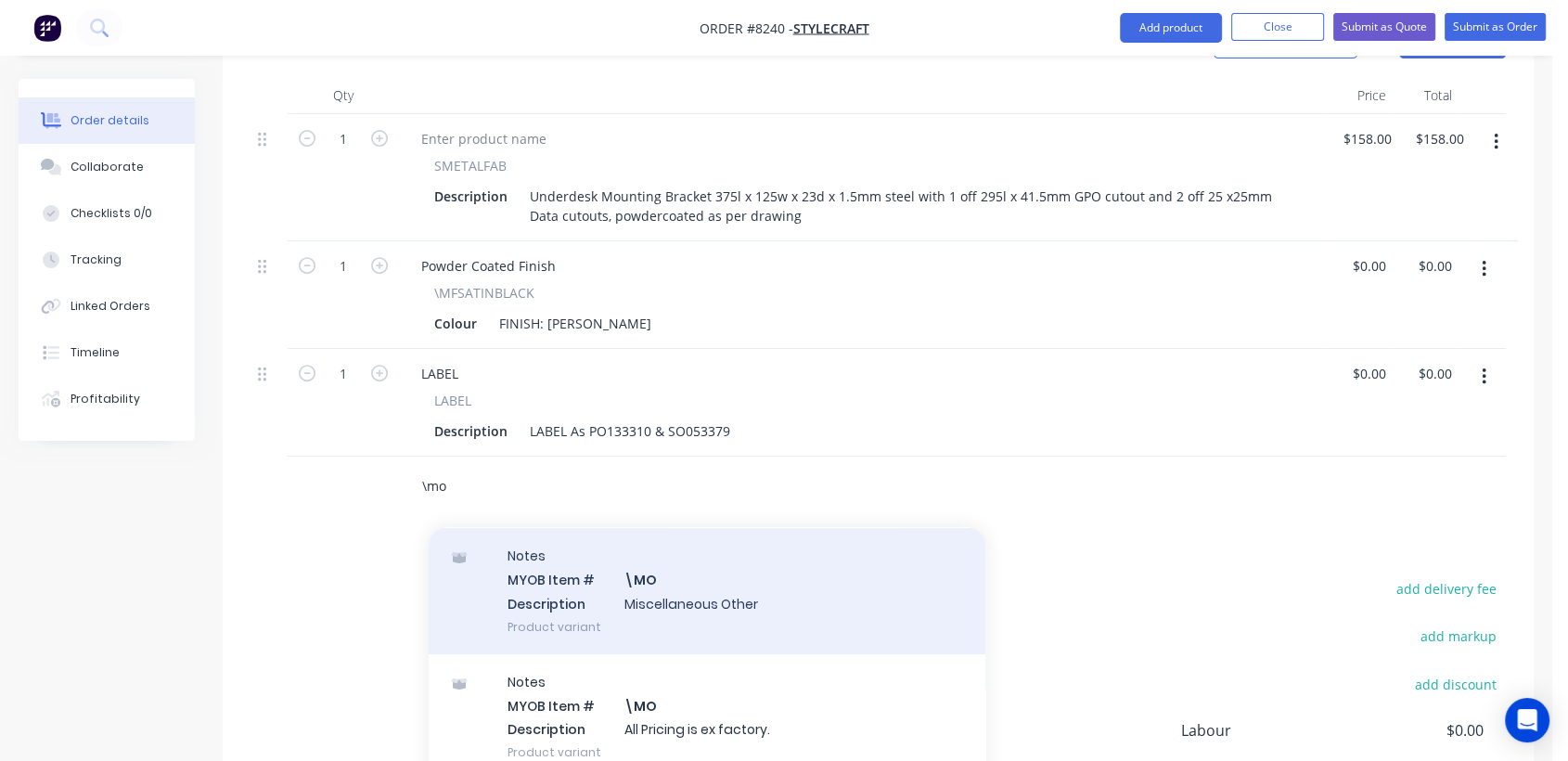
type input "\mo"
click at [702, 535] on div "Notes MYOB Item # \MO Description Miscellaneous Other Product variant" at bounding box center [707, 590] width 557 height 125
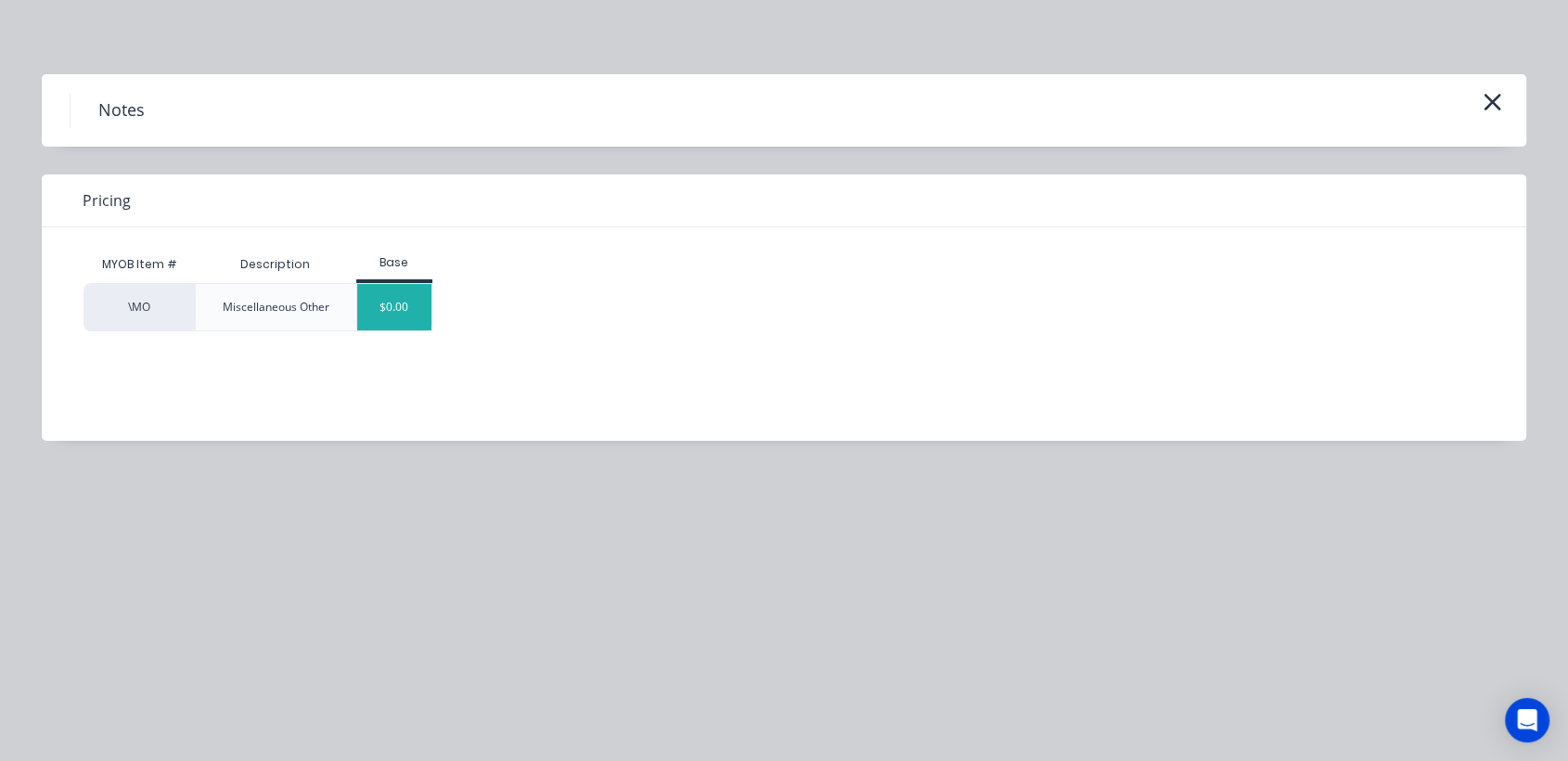
click at [403, 306] on div "$0.00" at bounding box center [395, 307] width 75 height 46
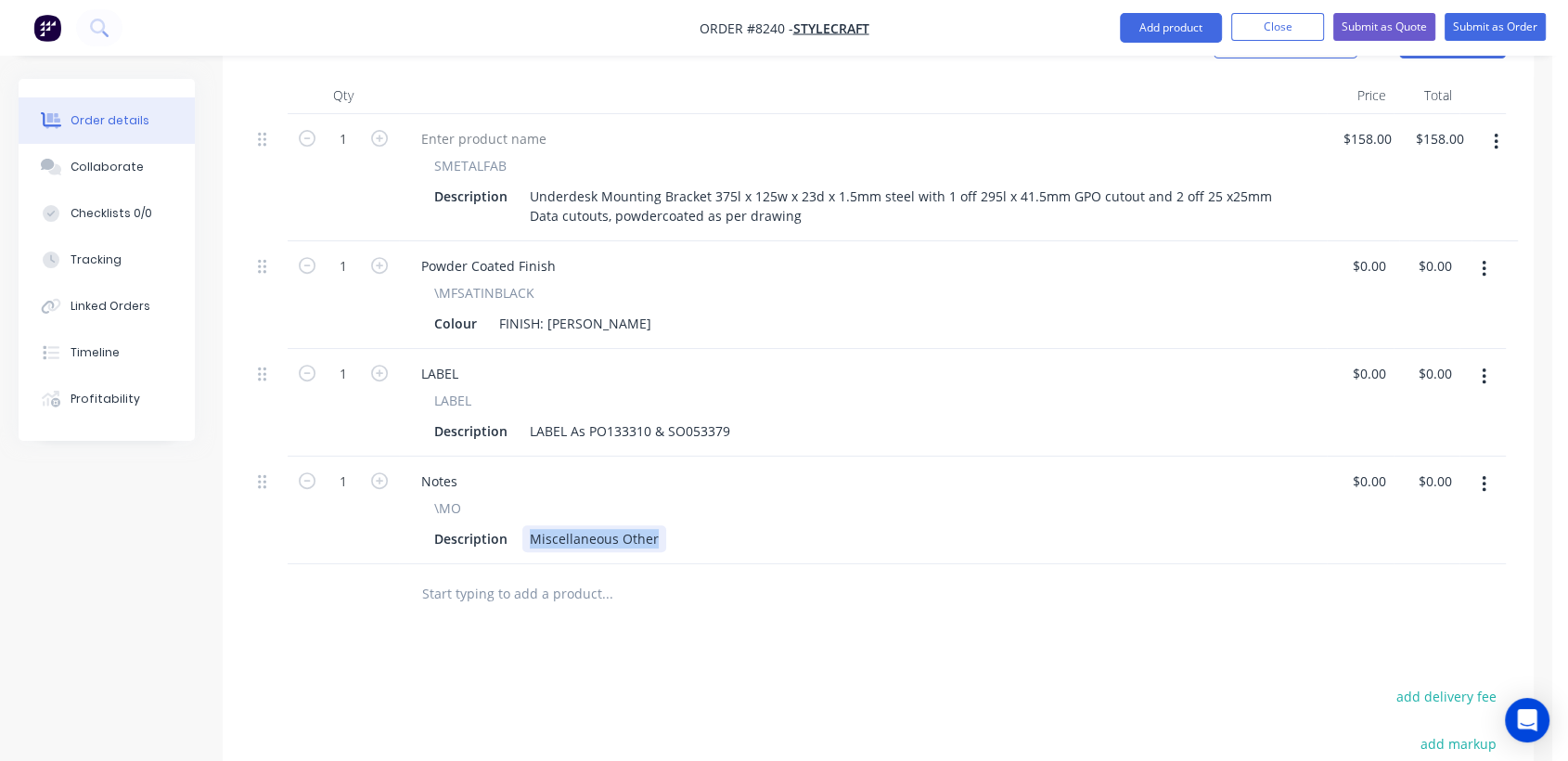
drag, startPoint x: 527, startPoint y: 453, endPoint x: 705, endPoint y: 462, distance: 178.2
click at [705, 525] on div "Description Miscellaneous Other" at bounding box center [859, 538] width 864 height 27
type input "$0.00"
click at [150, 170] on button "Collaborate" at bounding box center [107, 167] width 177 height 46
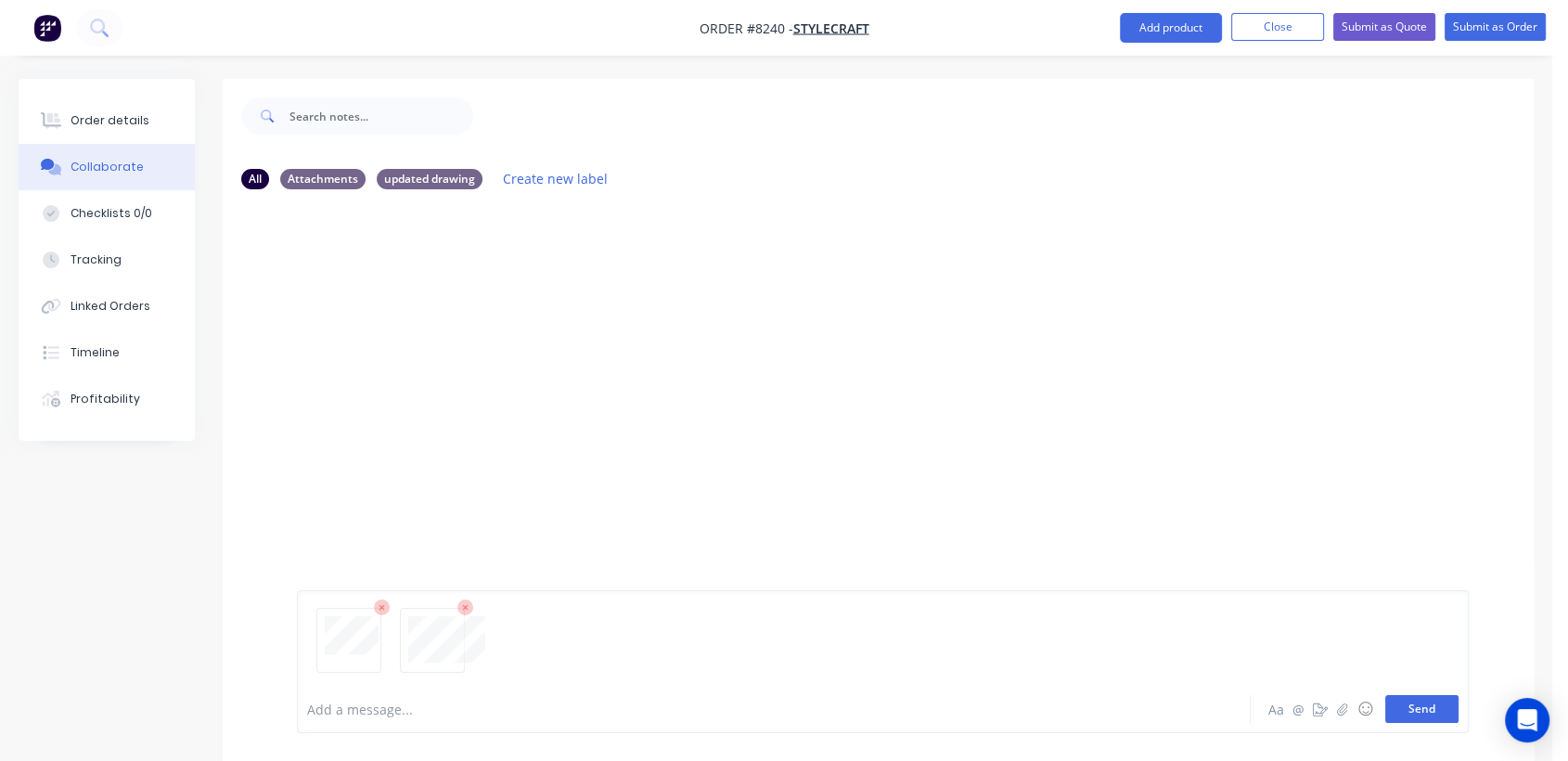
drag, startPoint x: 1425, startPoint y: 706, endPoint x: 1285, endPoint y: 573, distance: 193.1
click at [1423, 706] on button "Send" at bounding box center [1422, 709] width 73 height 28
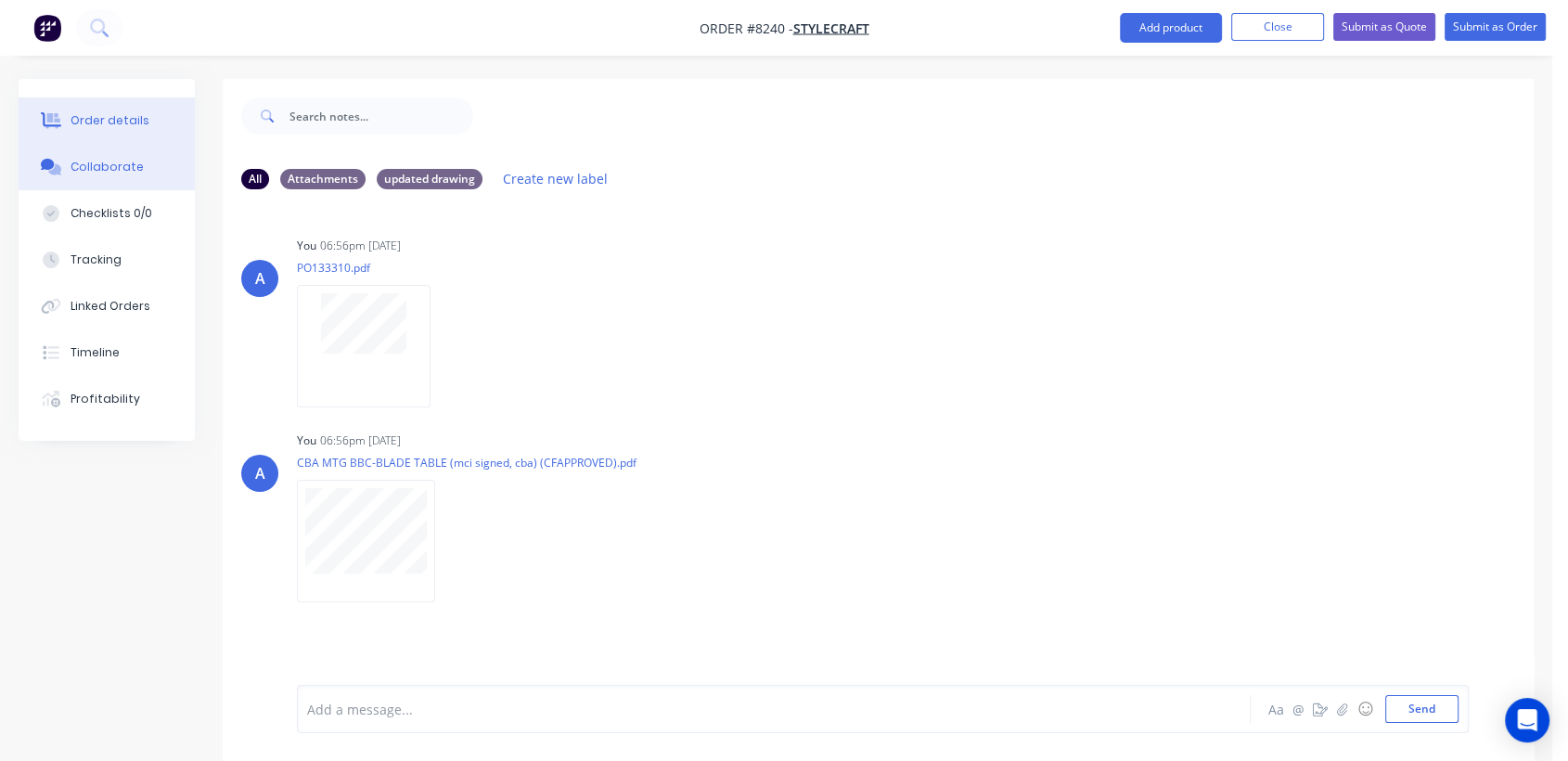
click at [132, 111] on button "Order details" at bounding box center [107, 120] width 177 height 46
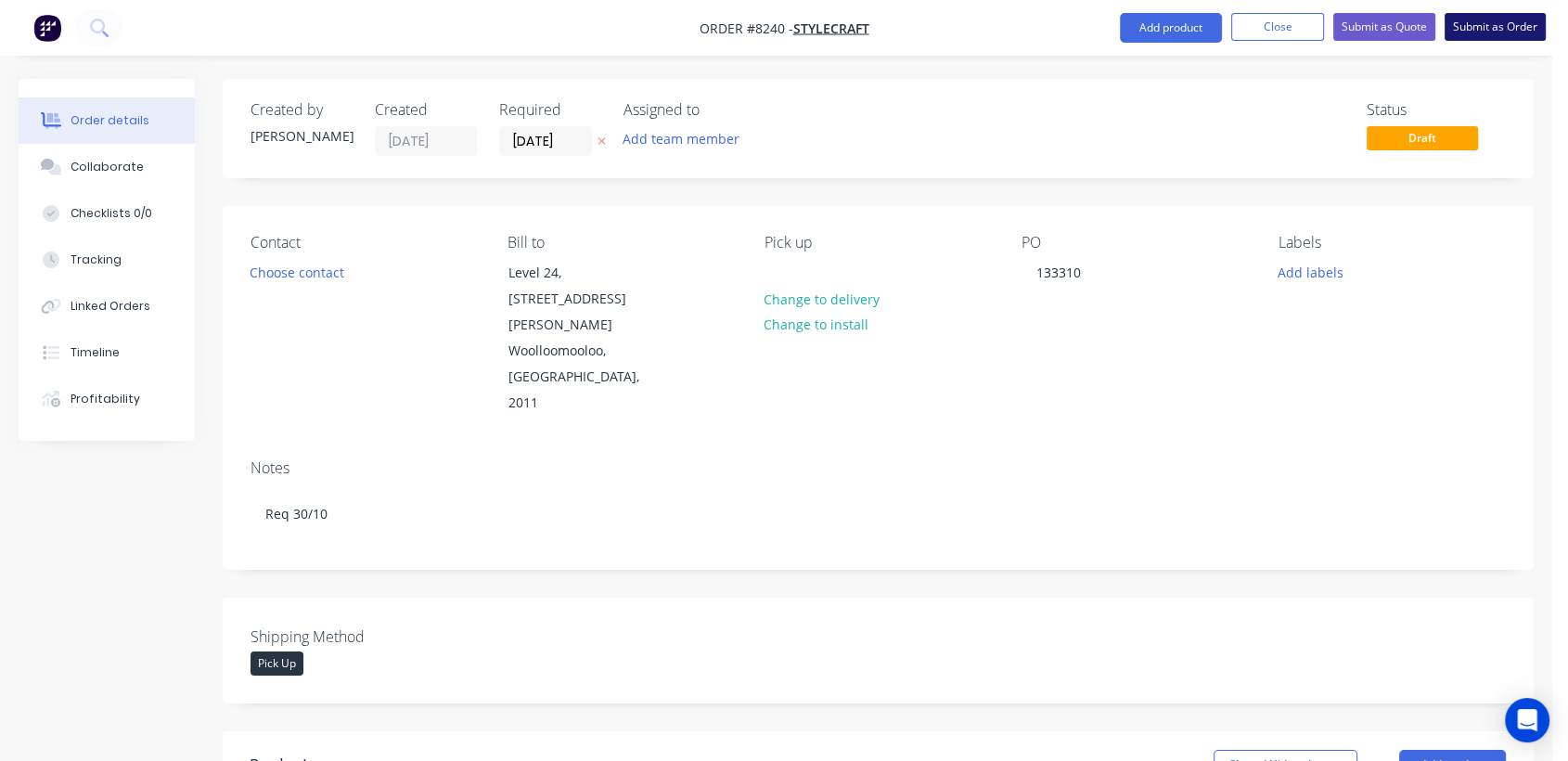
drag, startPoint x: 1519, startPoint y: 36, endPoint x: 1435, endPoint y: 43, distance: 84.3
click at [1518, 36] on button "Submit as Order" at bounding box center [1495, 27] width 102 height 28
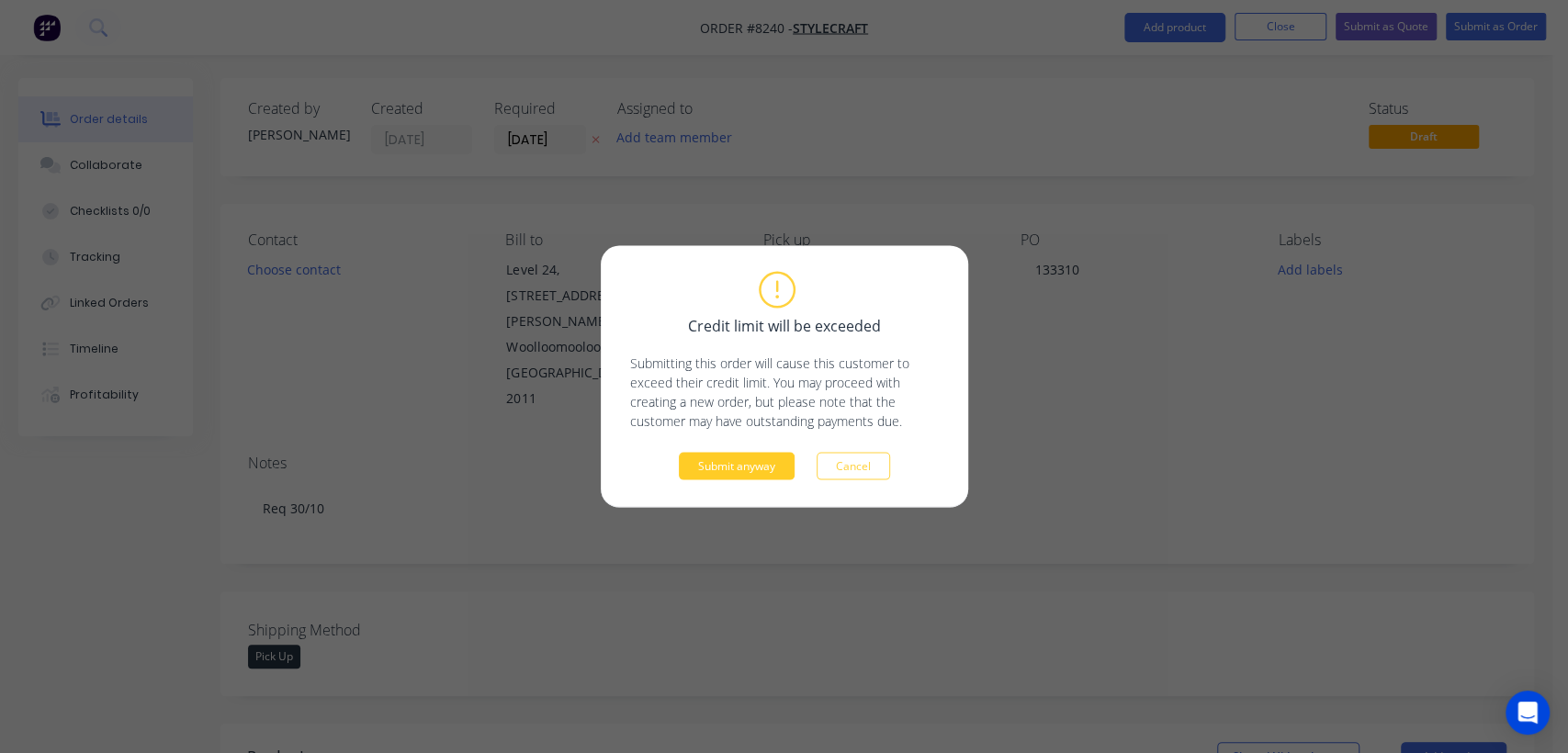
click at [779, 471] on button "Submit anyway" at bounding box center [737, 467] width 115 height 27
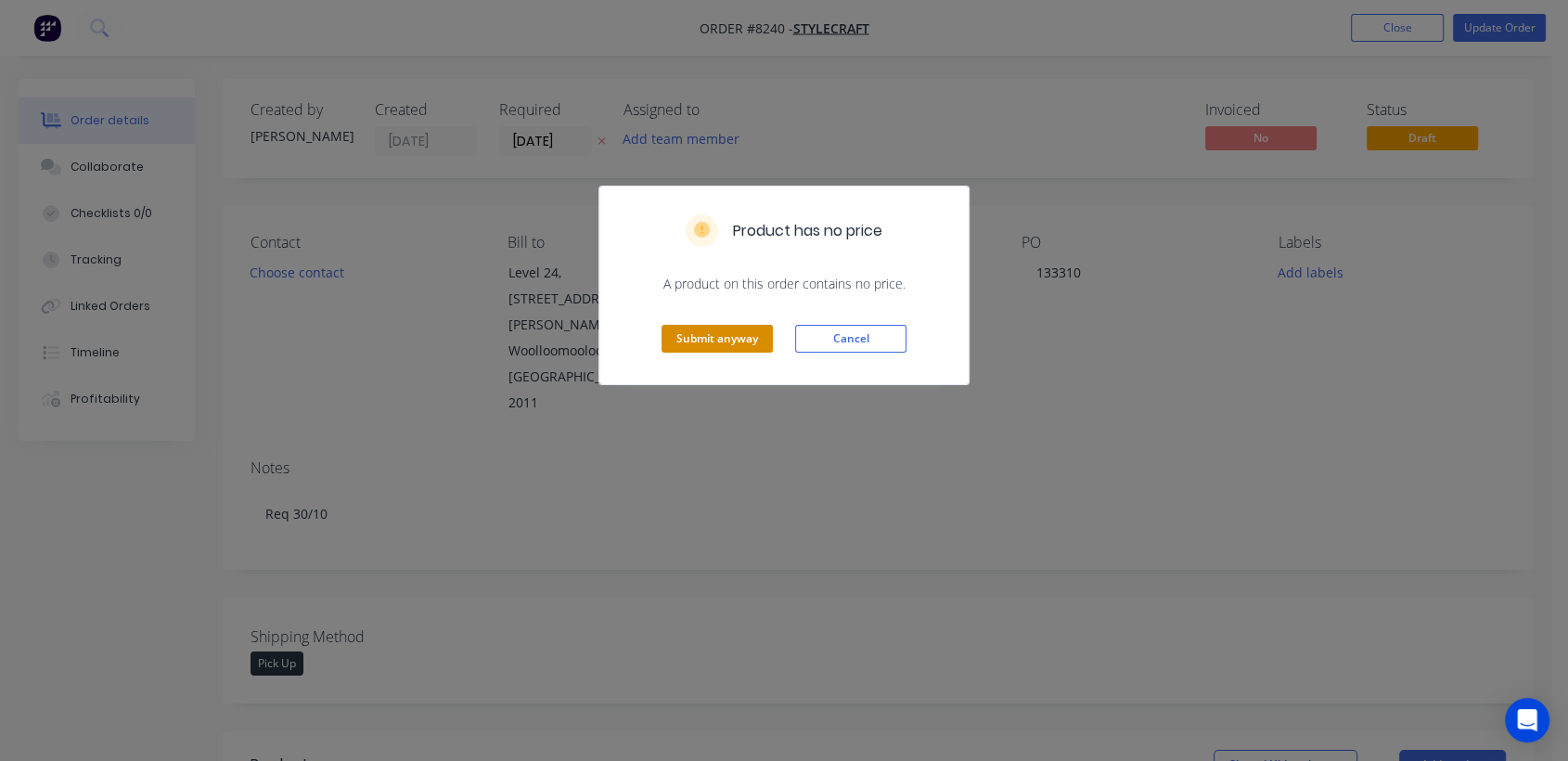
click at [683, 334] on button "Submit anyway" at bounding box center [717, 339] width 112 height 28
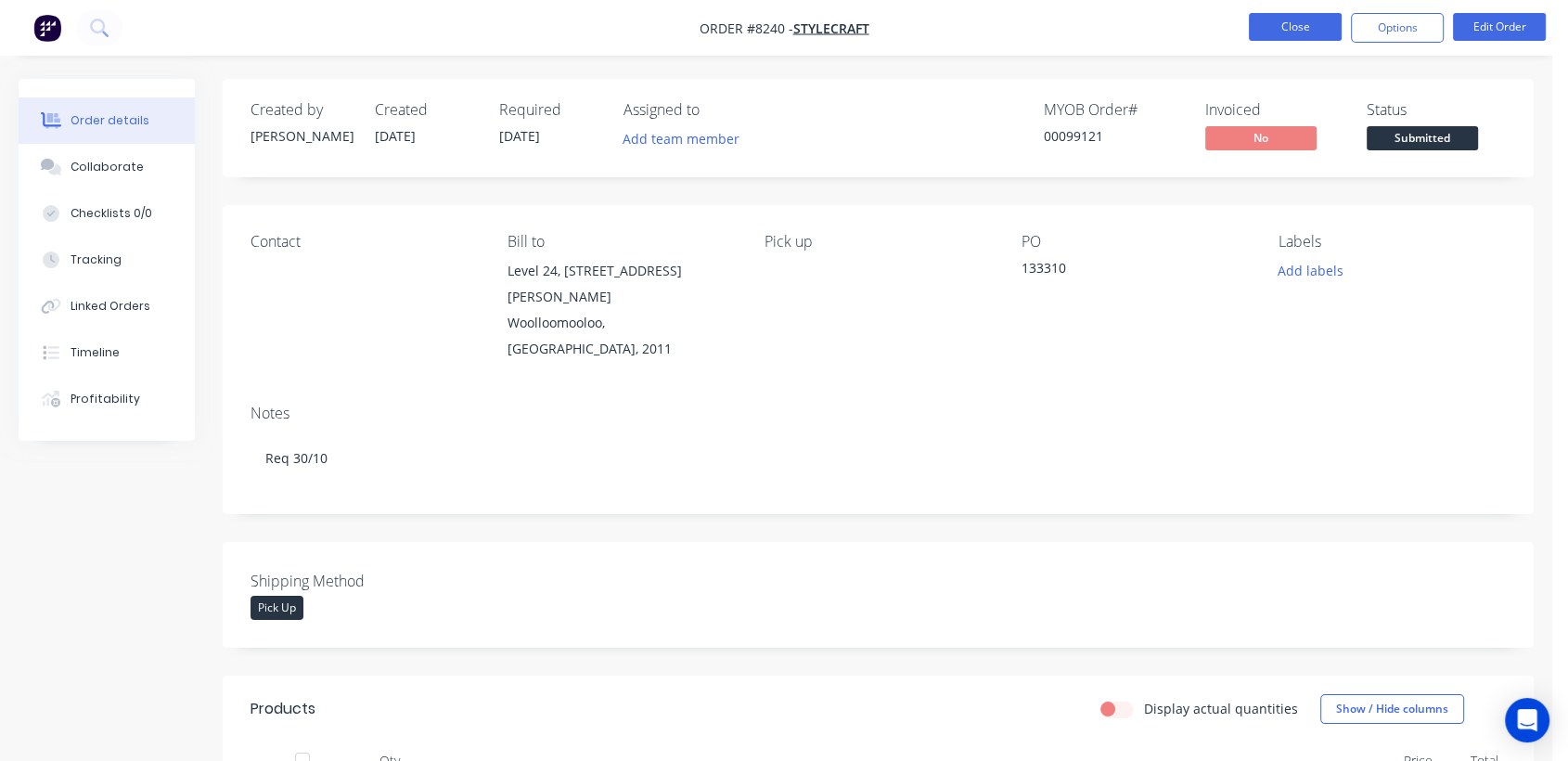
click at [1292, 19] on button "Close" at bounding box center [1296, 27] width 93 height 28
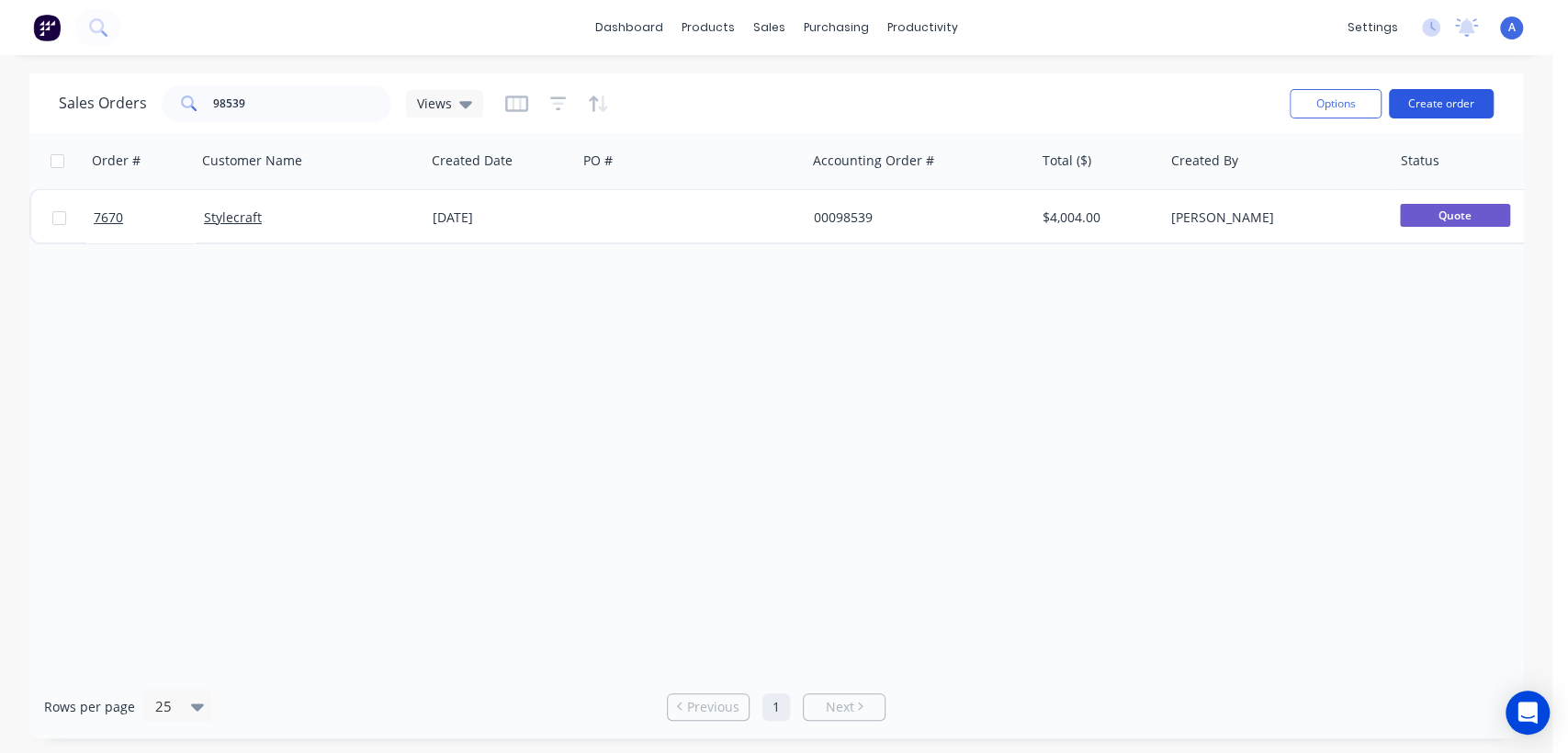
click at [1428, 105] on button "Create order" at bounding box center [1441, 104] width 105 height 29
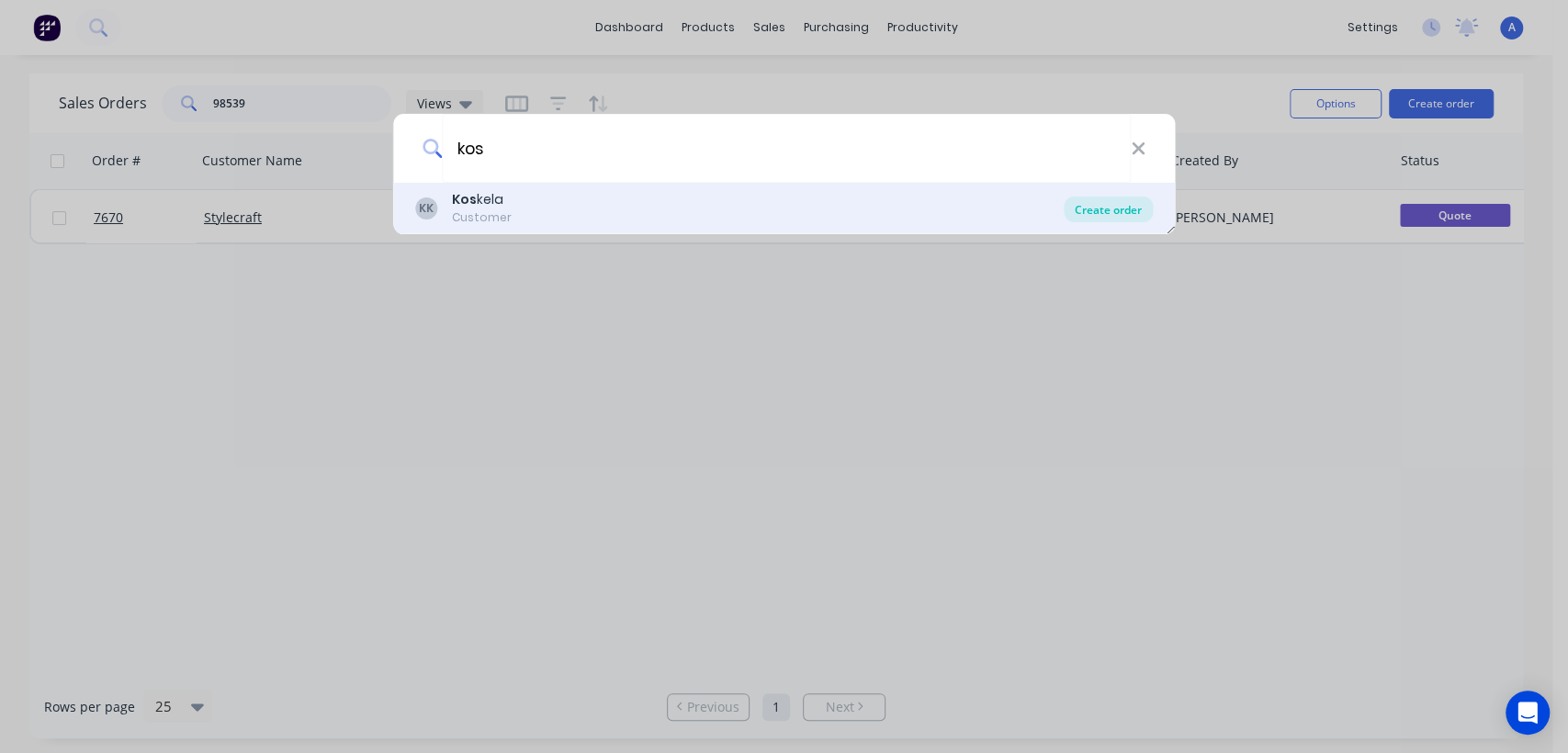
type input "kos"
click at [1087, 208] on div "Create order" at bounding box center [1108, 209] width 89 height 25
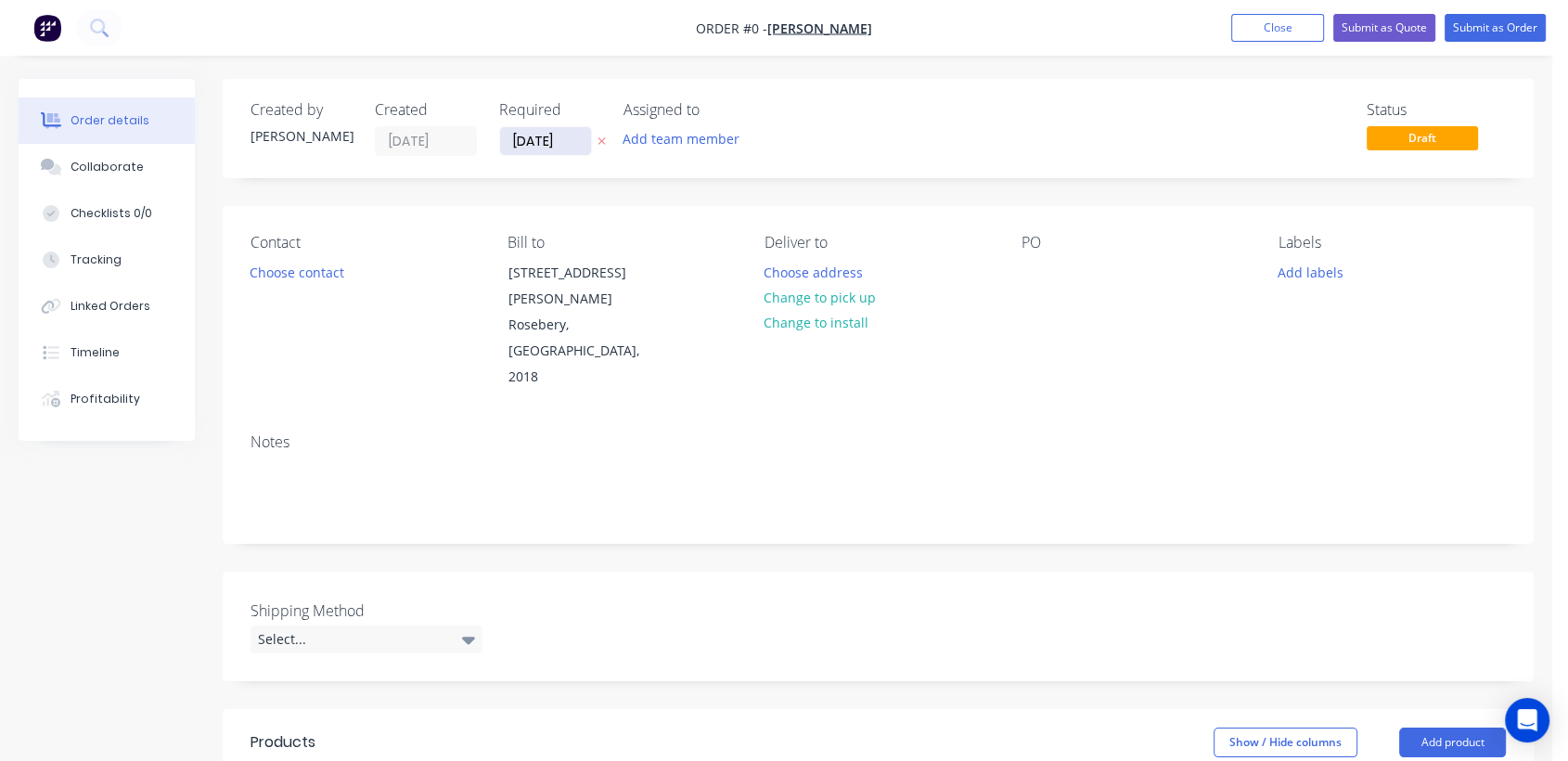
click at [568, 132] on input "[DATE]" at bounding box center [546, 141] width 91 height 28
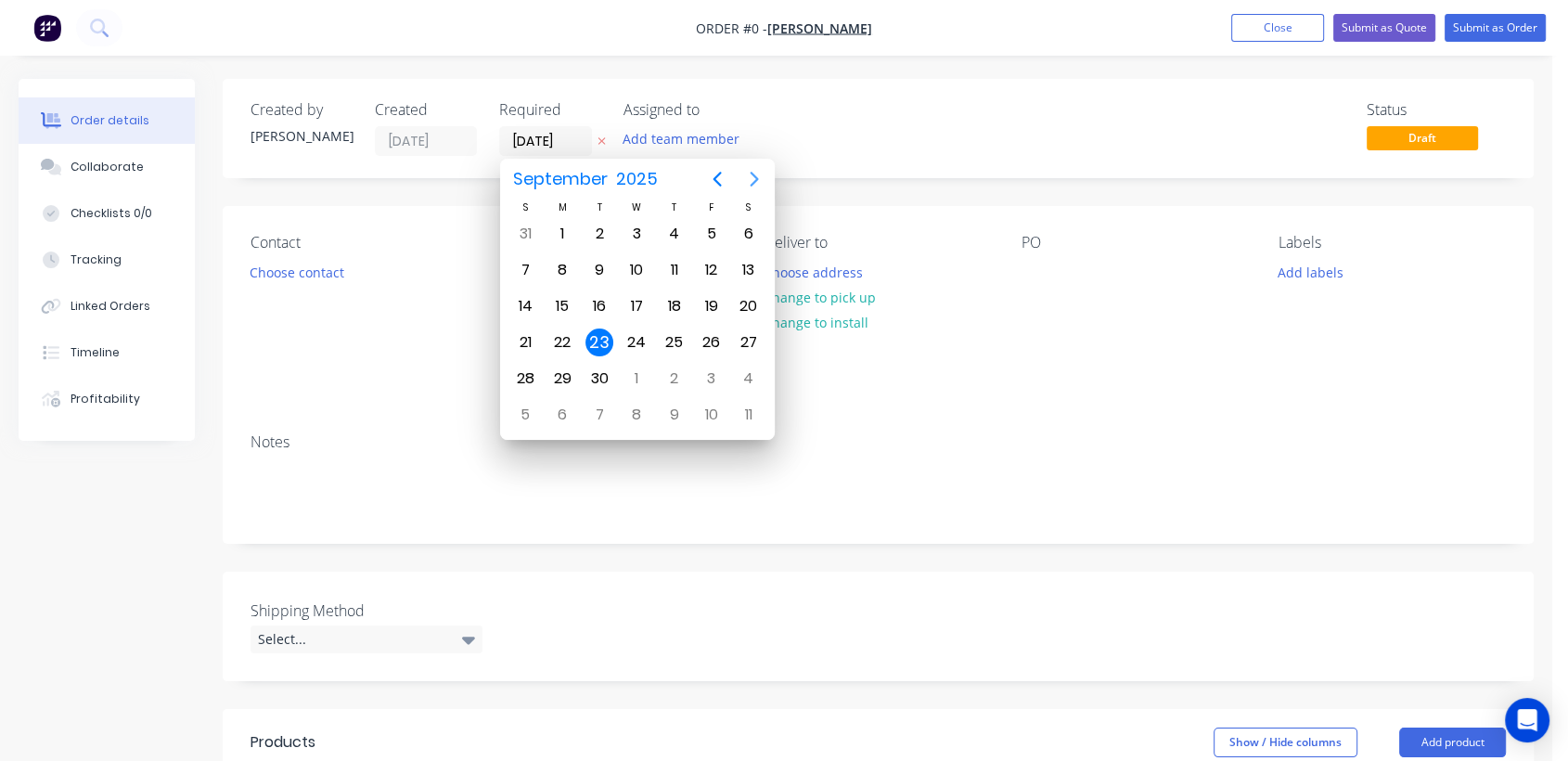
click at [766, 167] on button "Next page" at bounding box center [755, 180] width 37 height 38
click at [762, 168] on icon "Next page" at bounding box center [754, 179] width 23 height 23
click at [631, 377] on div "31" at bounding box center [636, 379] width 28 height 28
type input "[DATE]"
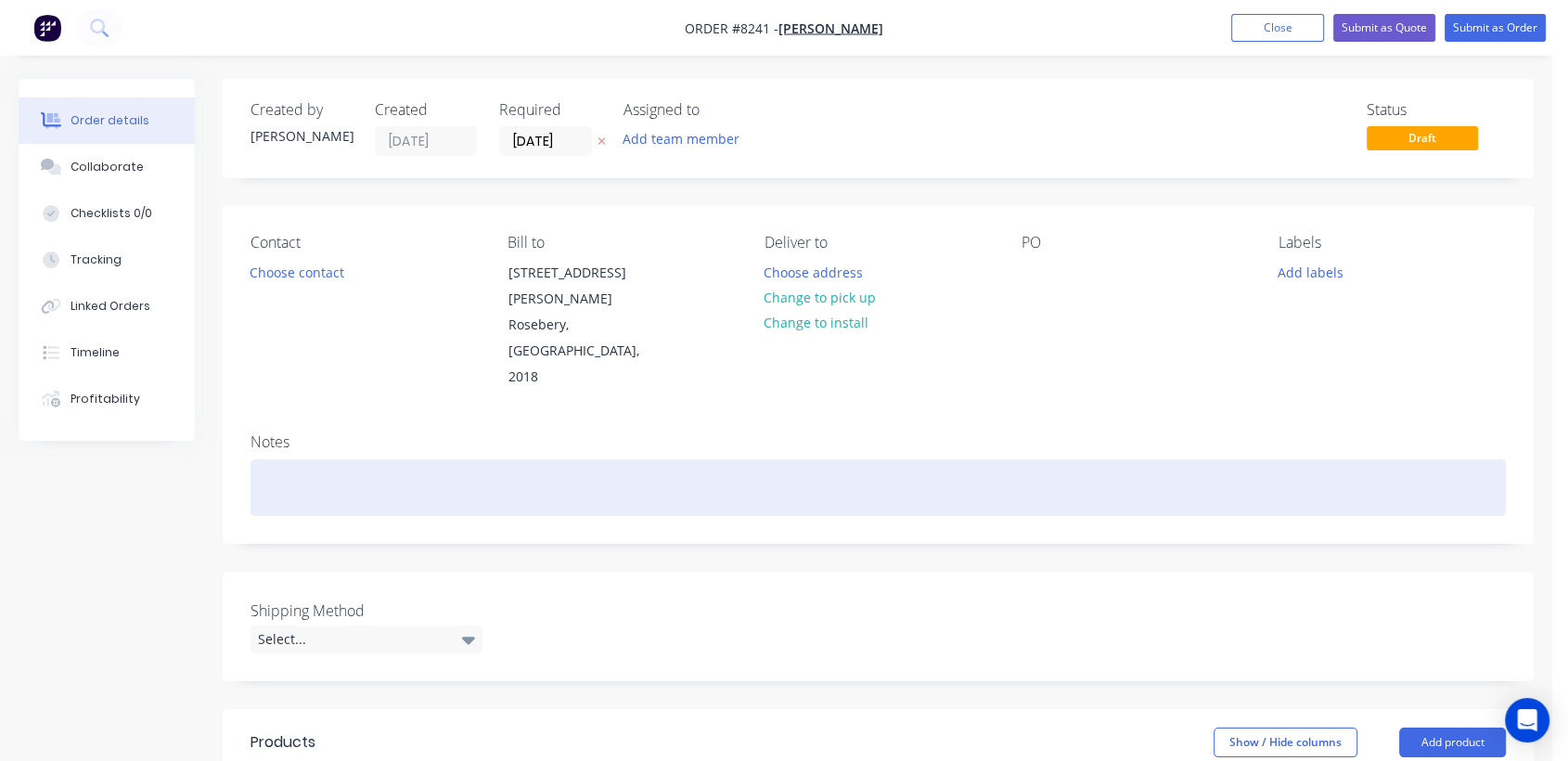
click at [304, 460] on div at bounding box center [878, 488] width 1255 height 56
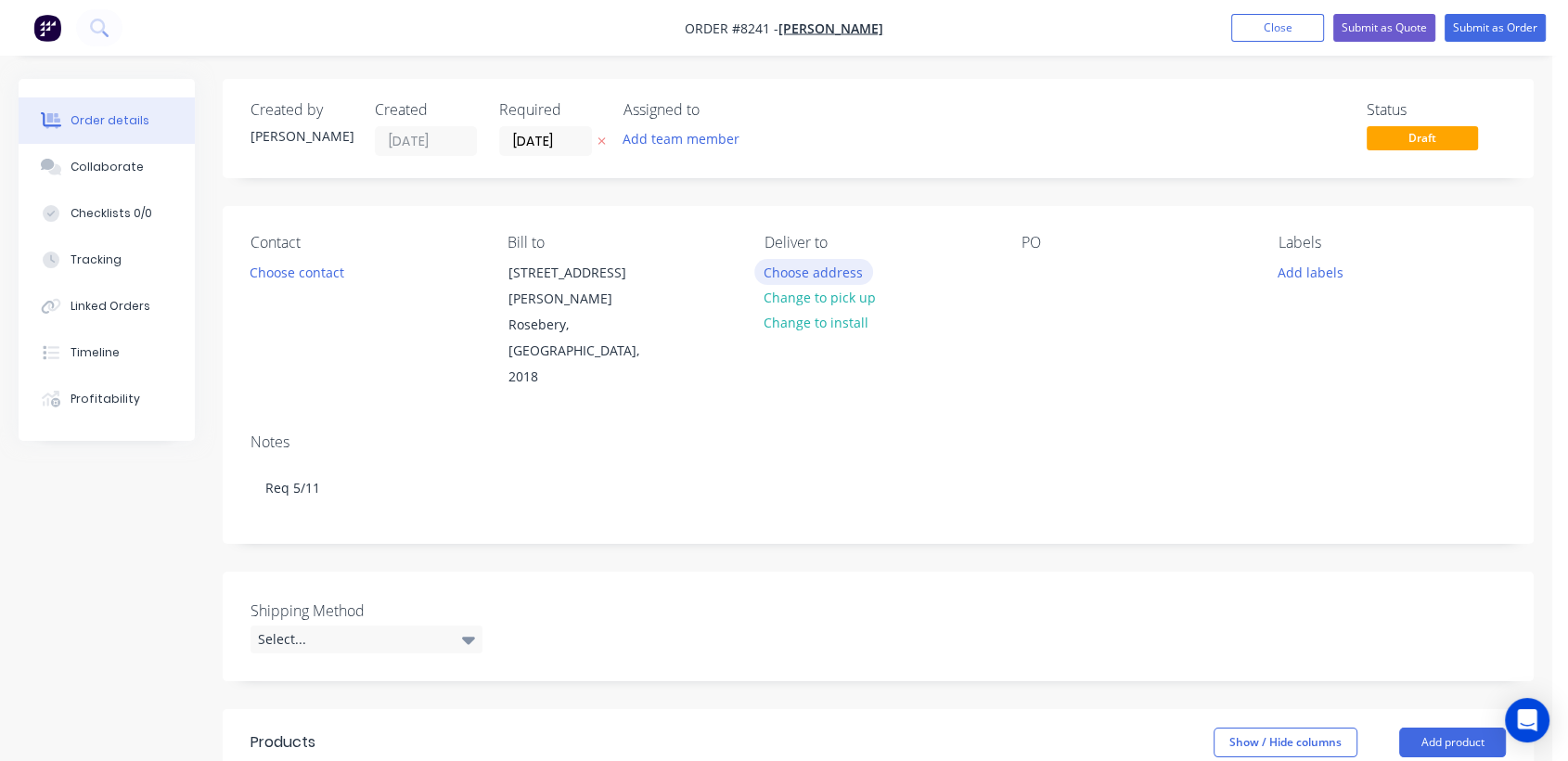
click at [779, 269] on button "Choose address" at bounding box center [814, 270] width 118 height 25
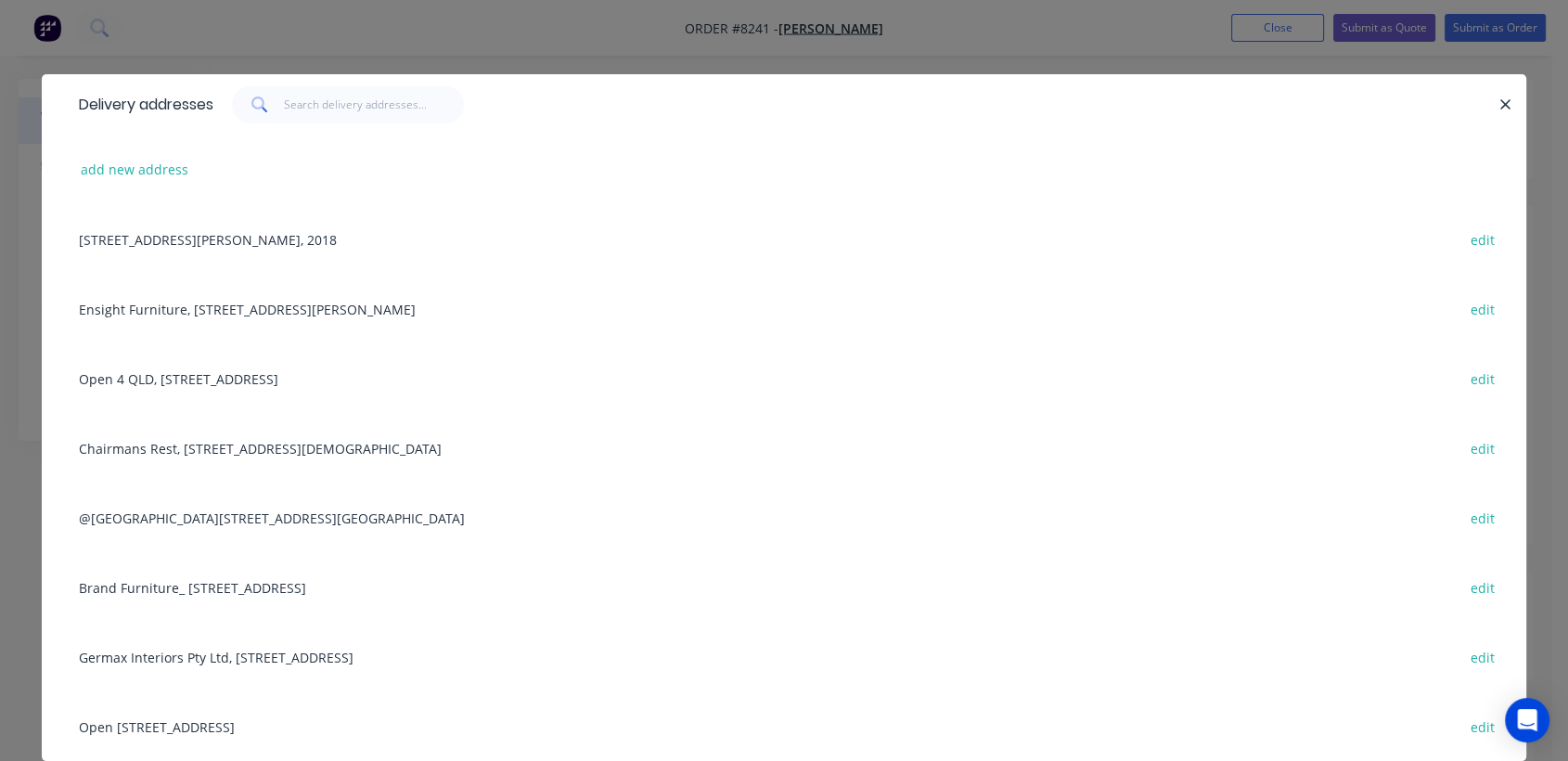
click at [168, 303] on div "Ensight Furniture, [STREET_ADDRESS][PERSON_NAME] Park edit" at bounding box center [784, 308] width 1429 height 70
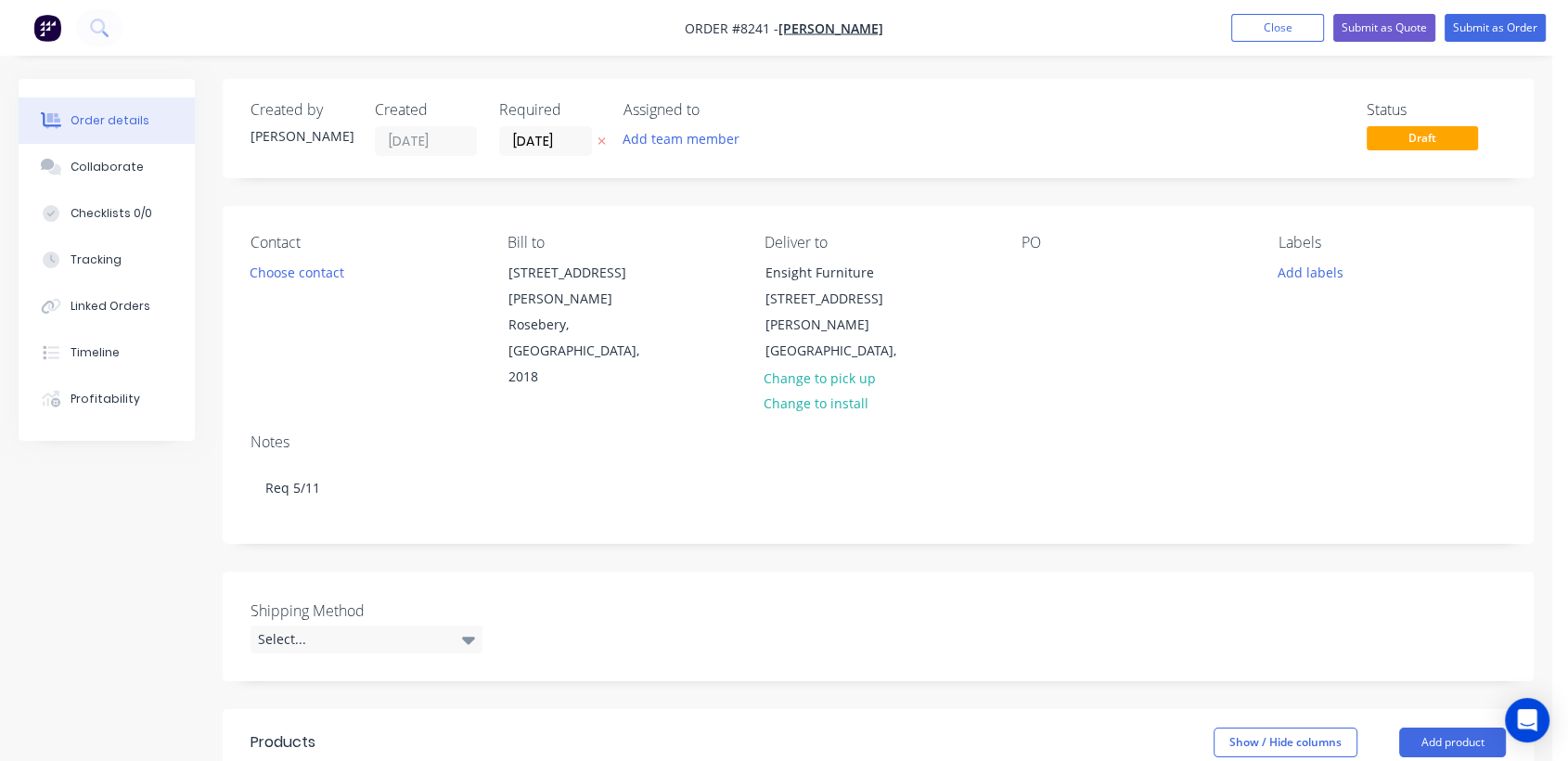
click at [1039, 250] on div "PO" at bounding box center [1135, 243] width 227 height 18
click at [1036, 266] on div at bounding box center [1036, 271] width 30 height 27
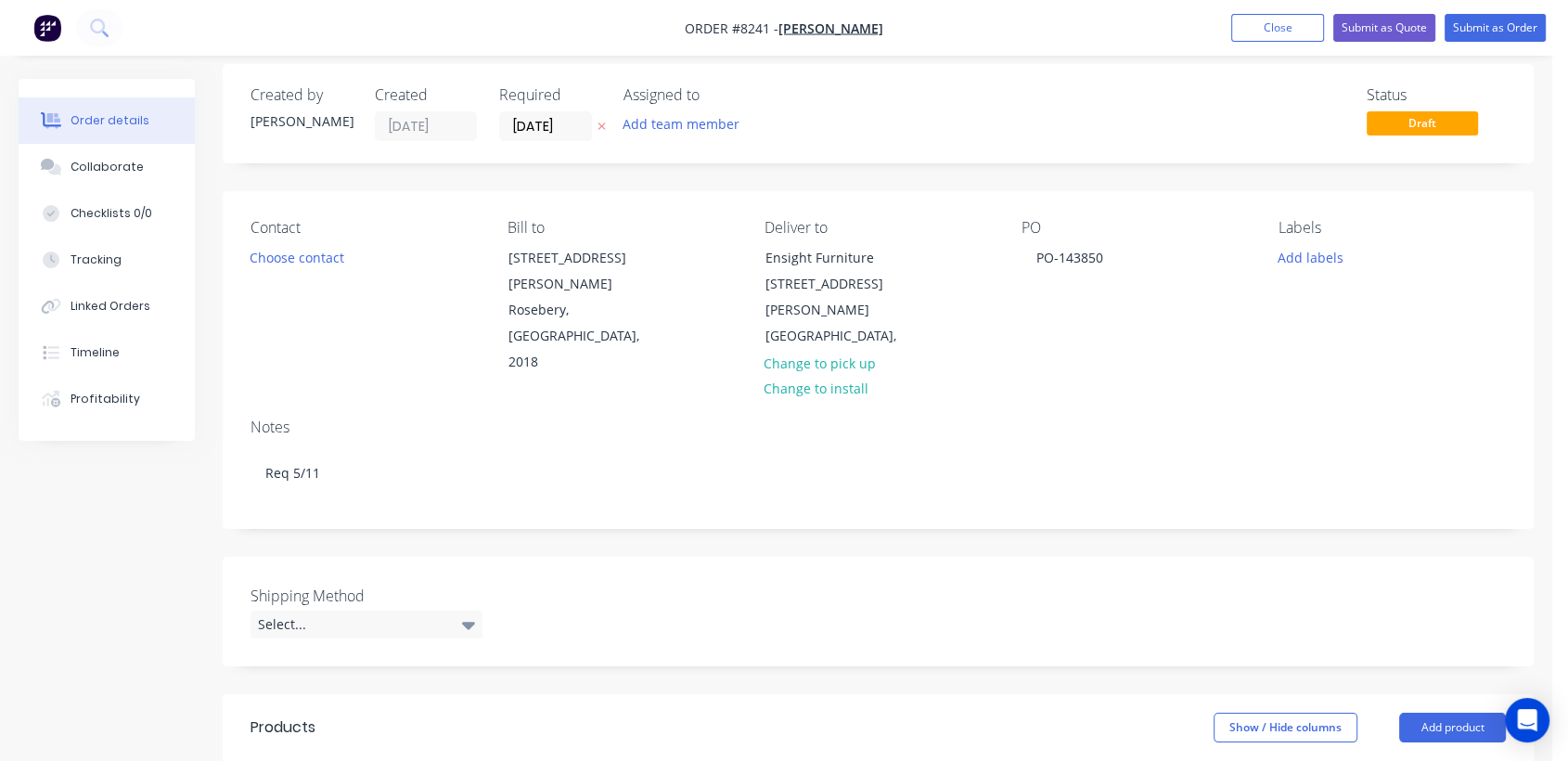
scroll to position [206, 0]
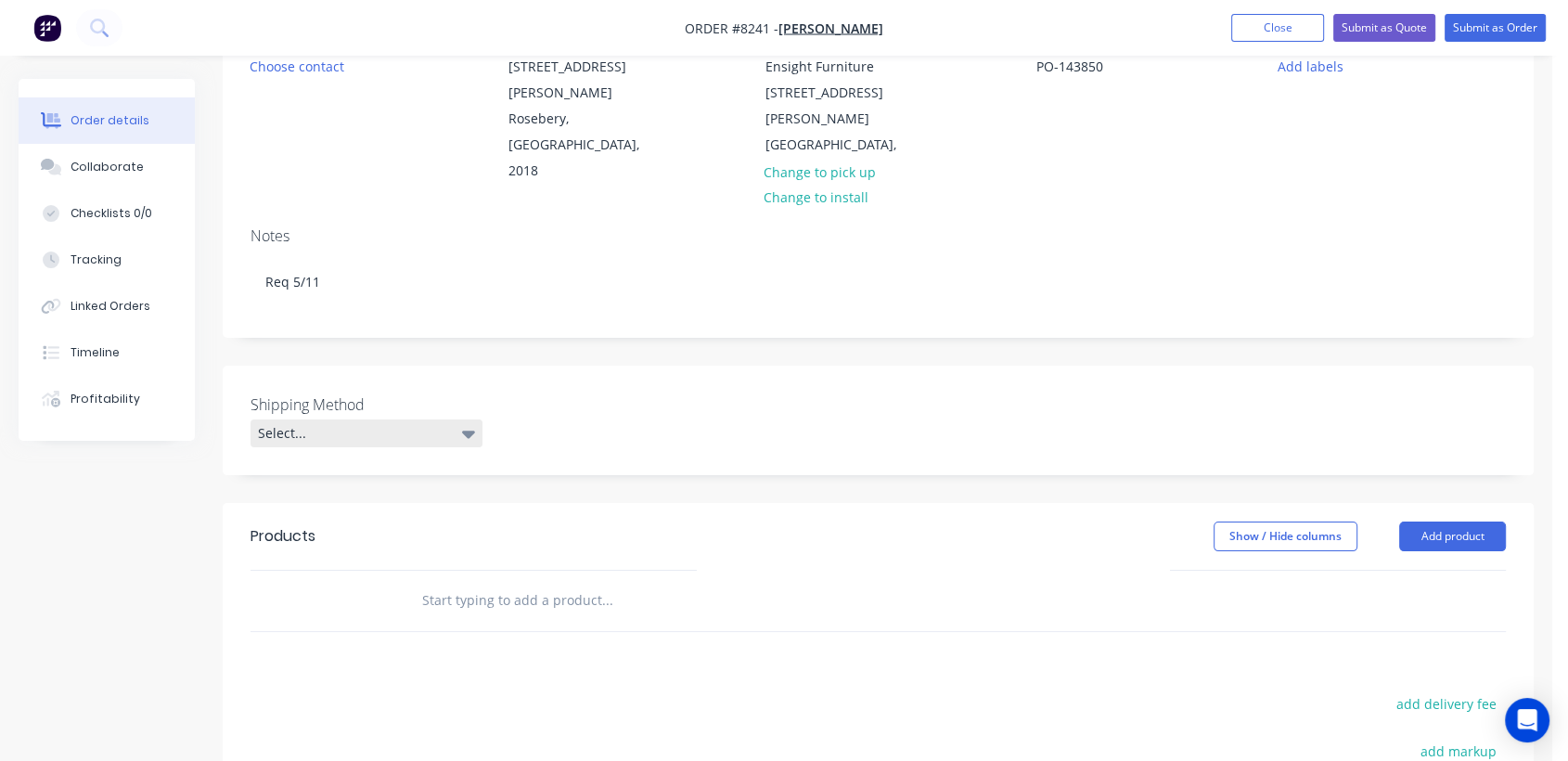
click at [387, 419] on div "Select..." at bounding box center [366, 433] width 232 height 28
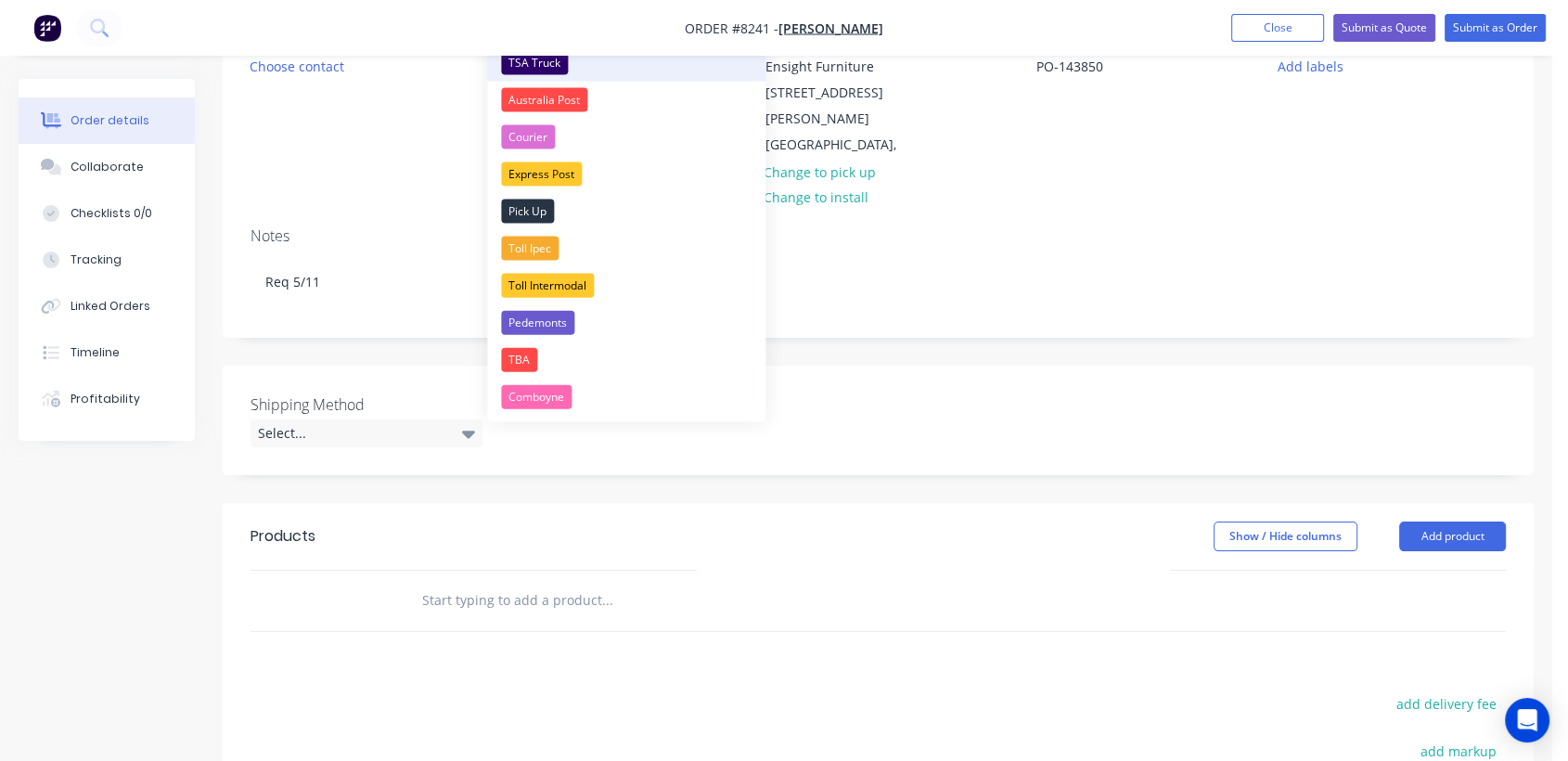
click at [557, 60] on div "TSA Truck" at bounding box center [535, 63] width 67 height 24
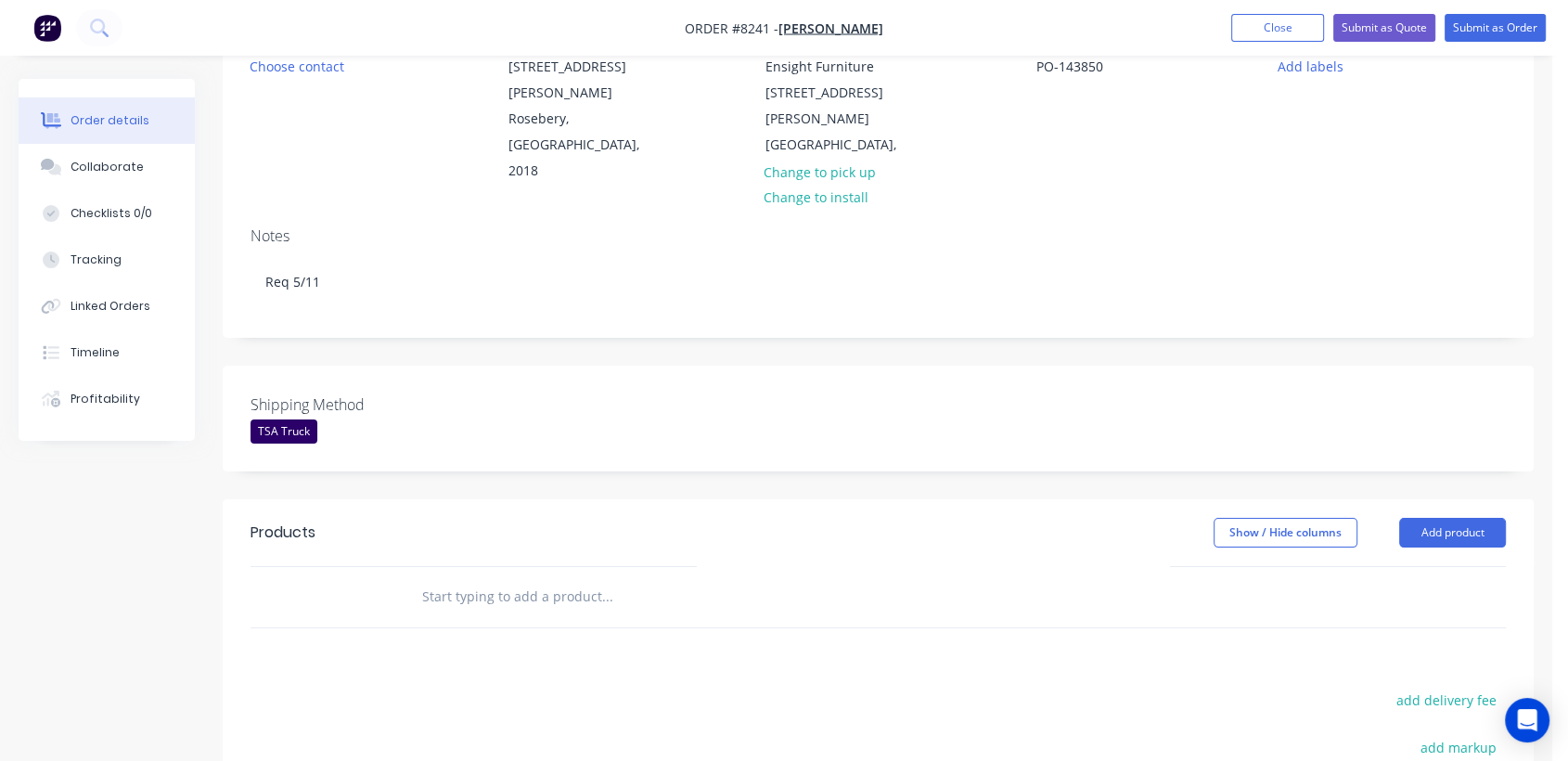
click at [548, 578] on input "text" at bounding box center [607, 597] width 371 height 38
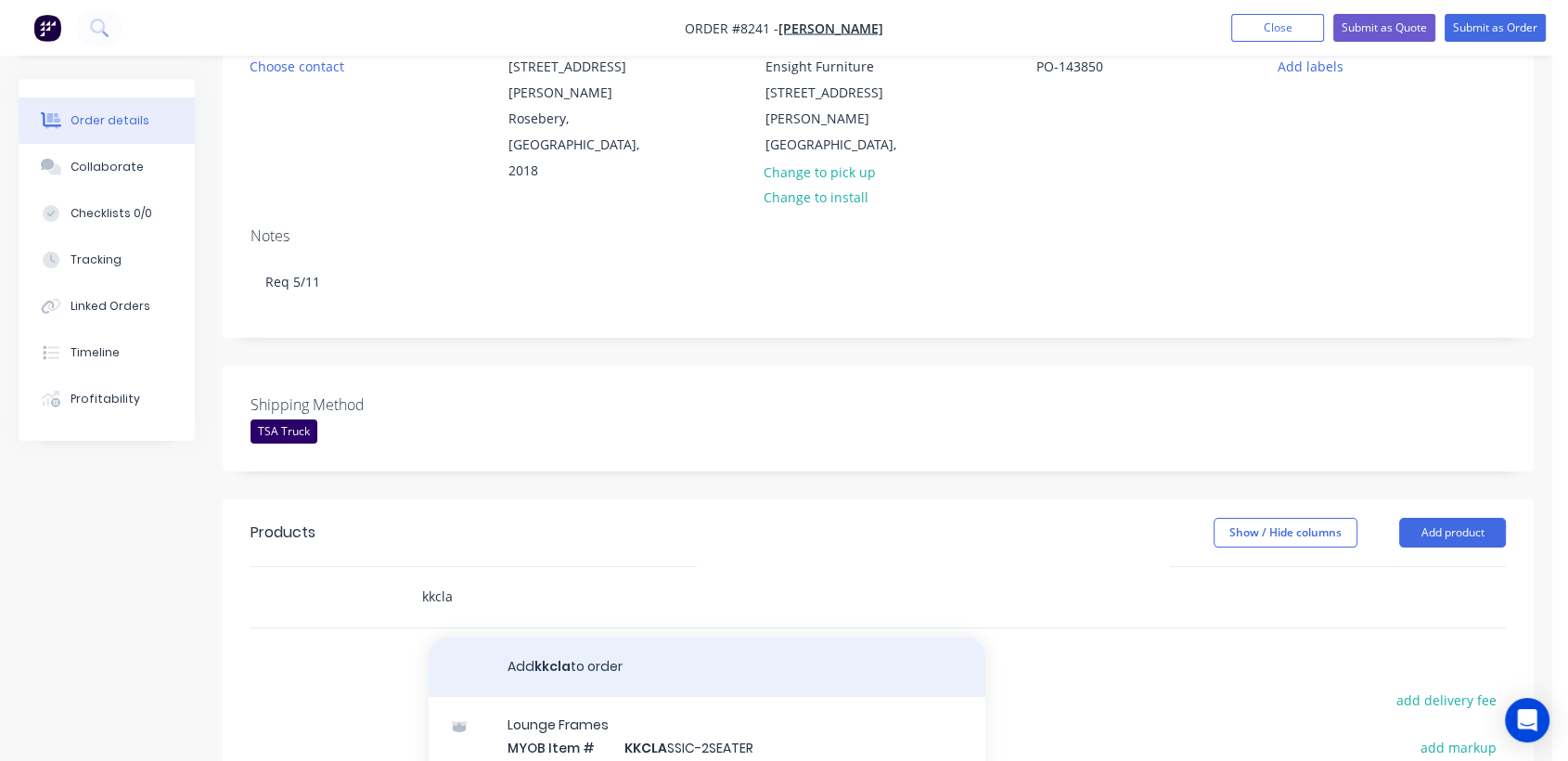
scroll to position [103, 0]
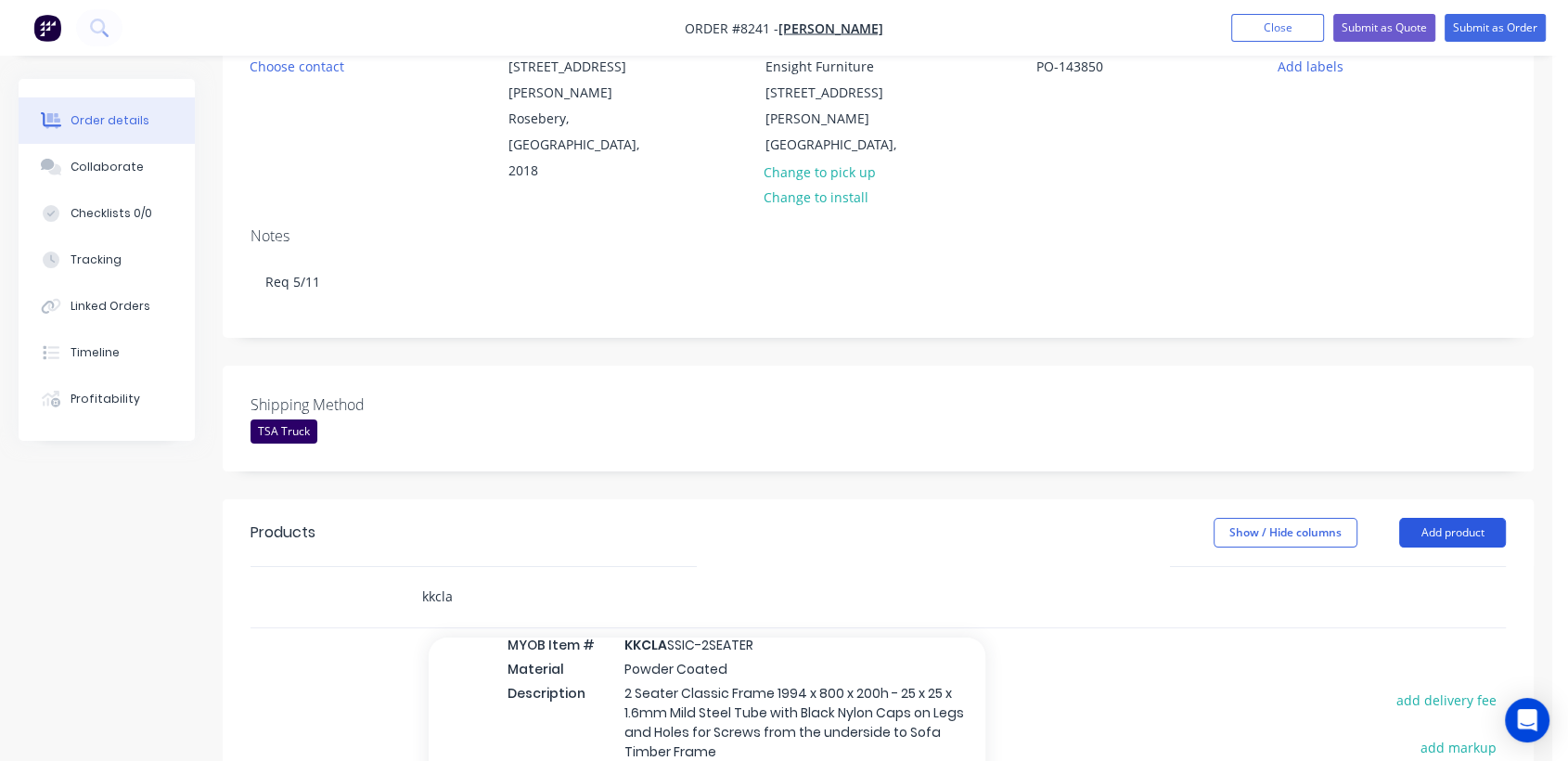
type input "kkcla"
click at [1469, 518] on button "Add product" at bounding box center [1453, 533] width 107 height 30
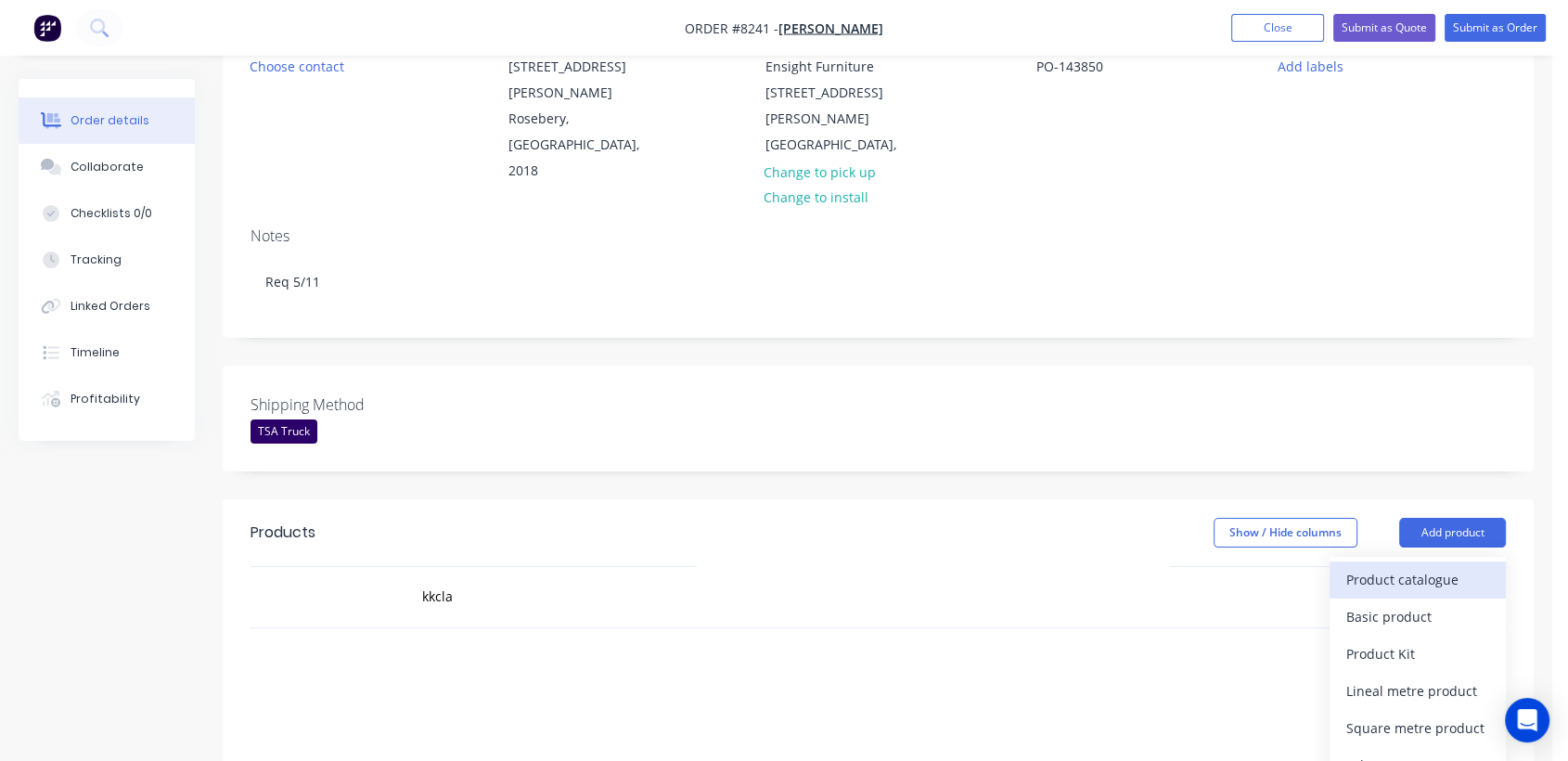
click at [1375, 567] on div "Product catalogue" at bounding box center [1418, 579] width 143 height 27
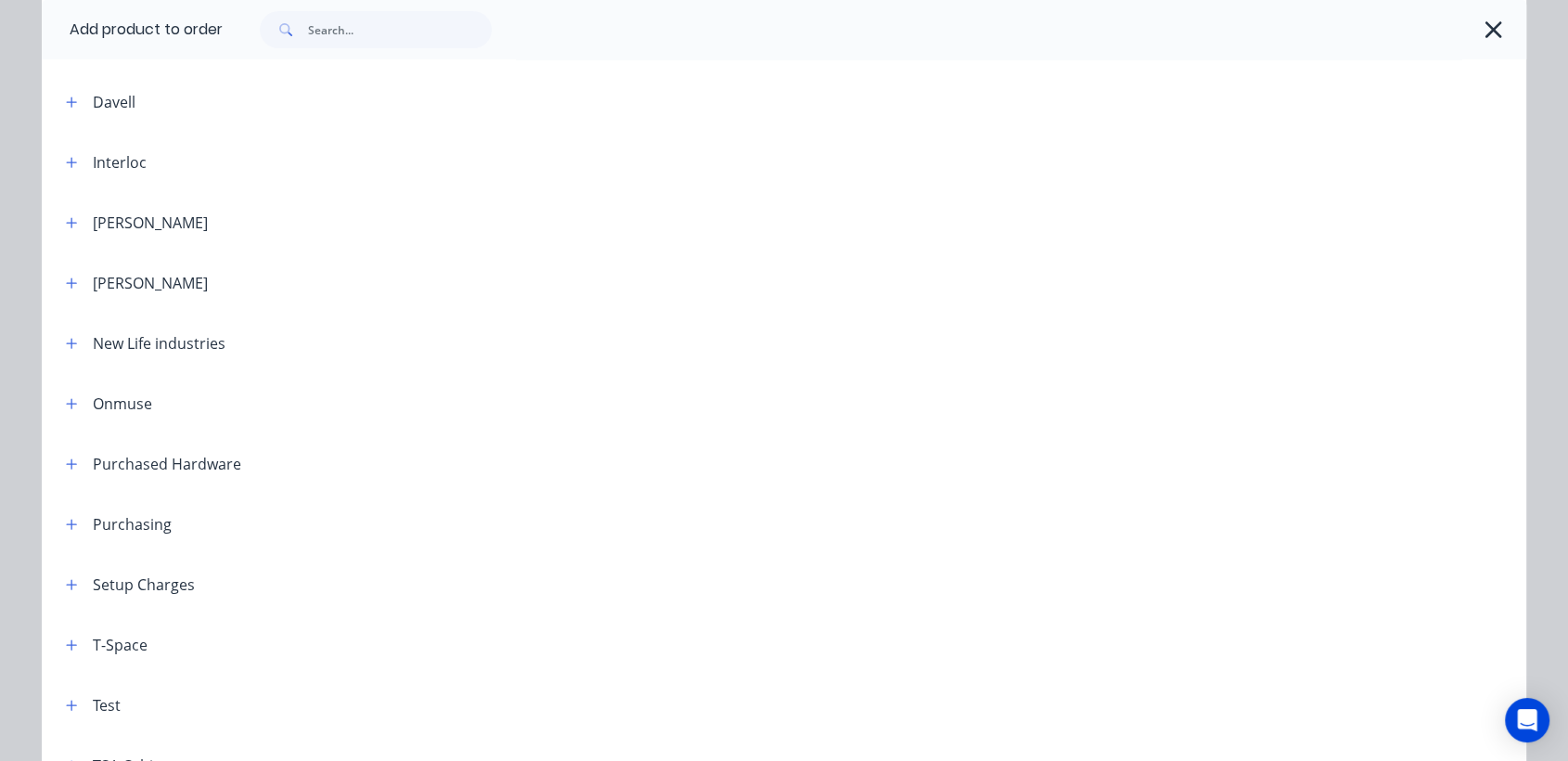
scroll to position [722, 0]
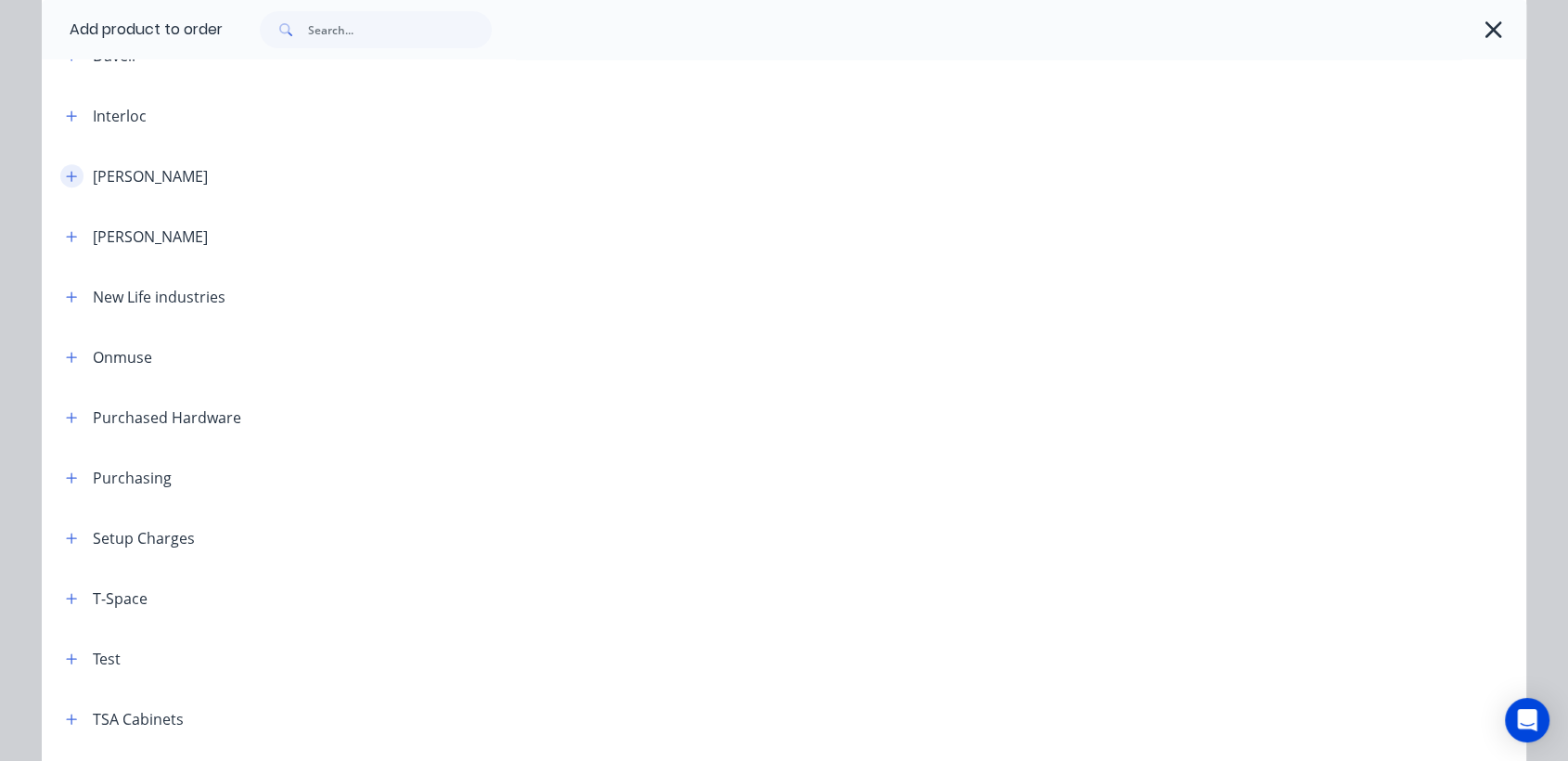
click at [67, 177] on icon "button" at bounding box center [72, 176] width 10 height 10
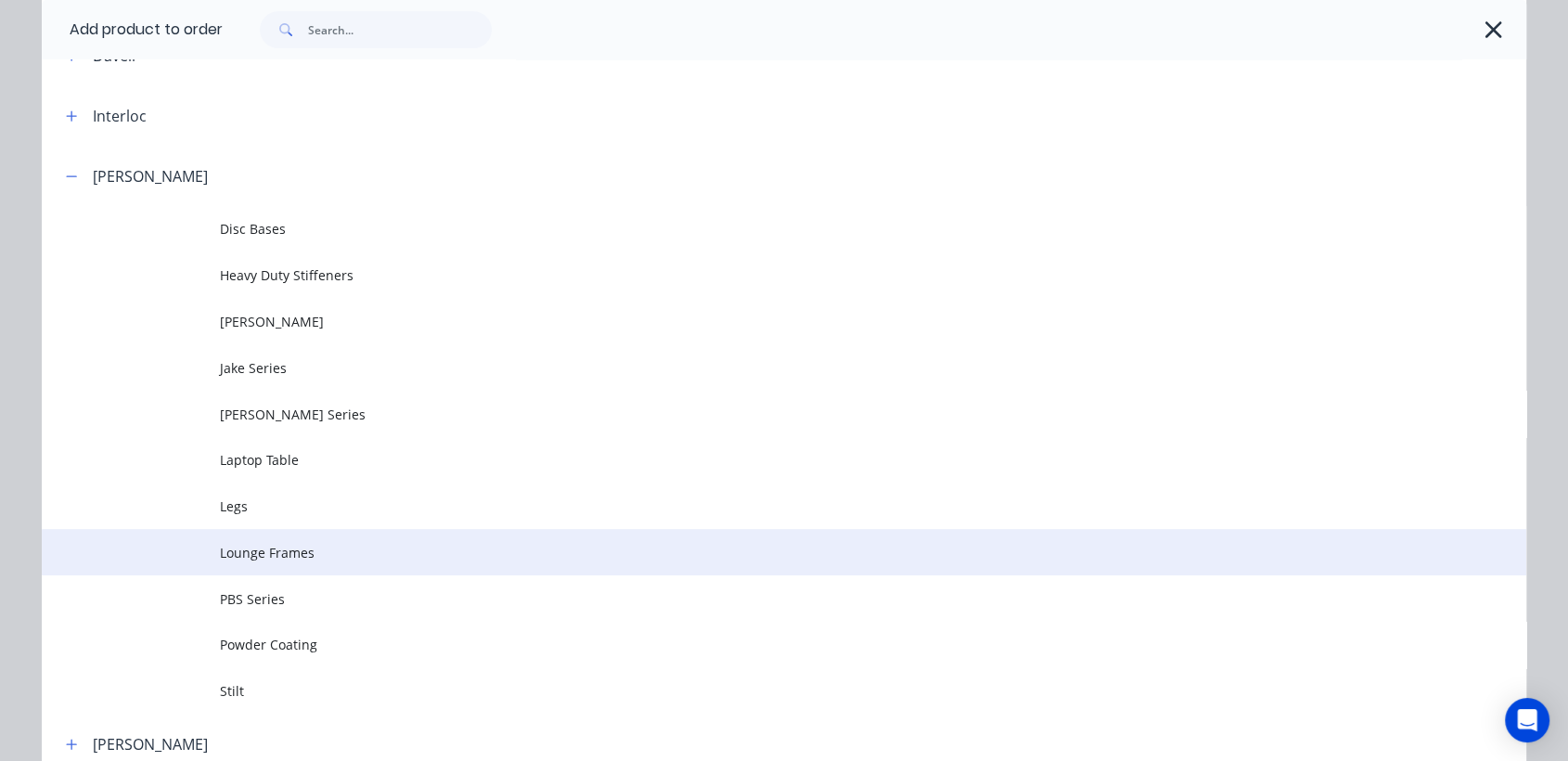
click at [283, 550] on span "Lounge Frames" at bounding box center [742, 553] width 1045 height 20
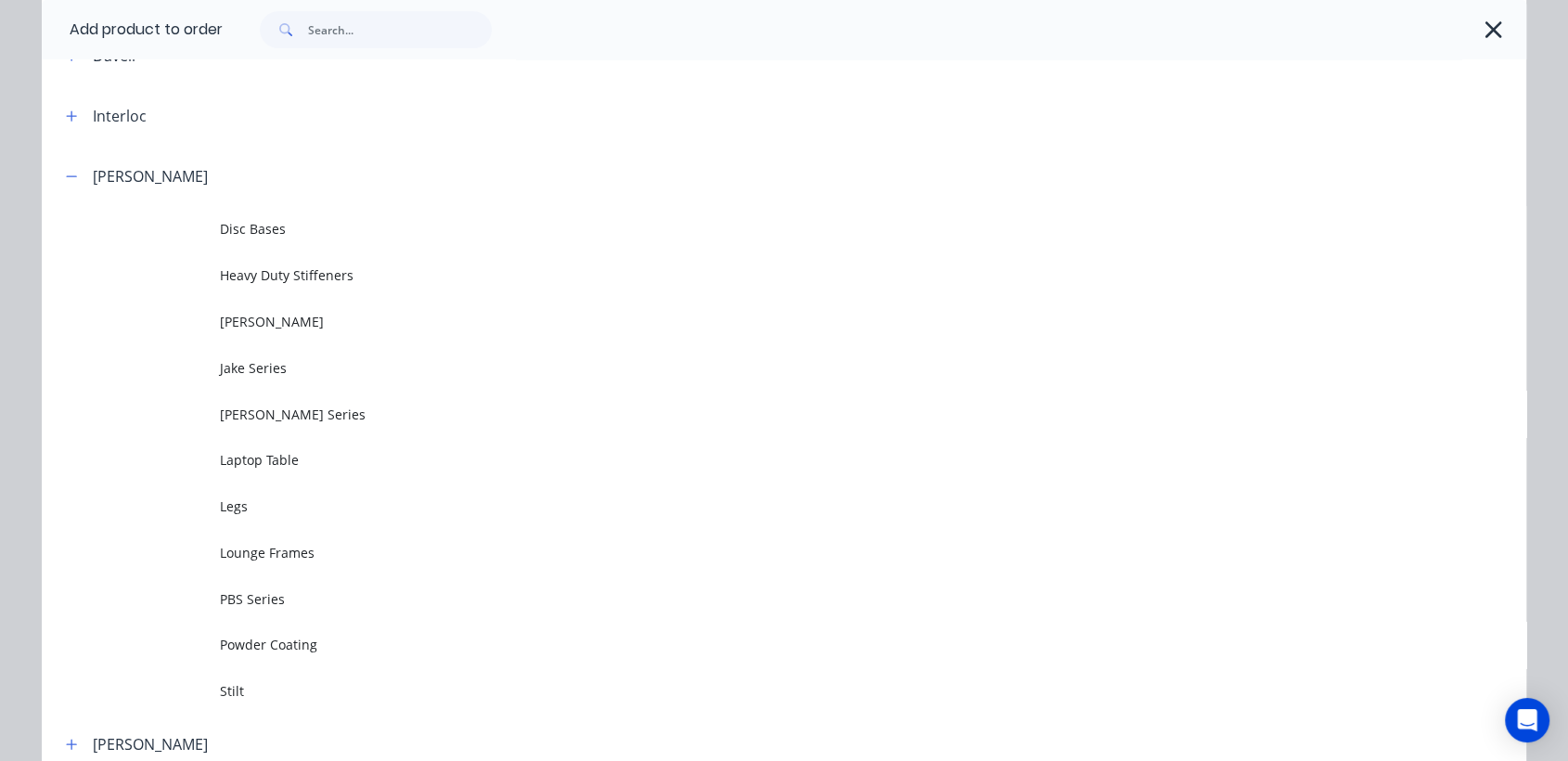
scroll to position [0, 0]
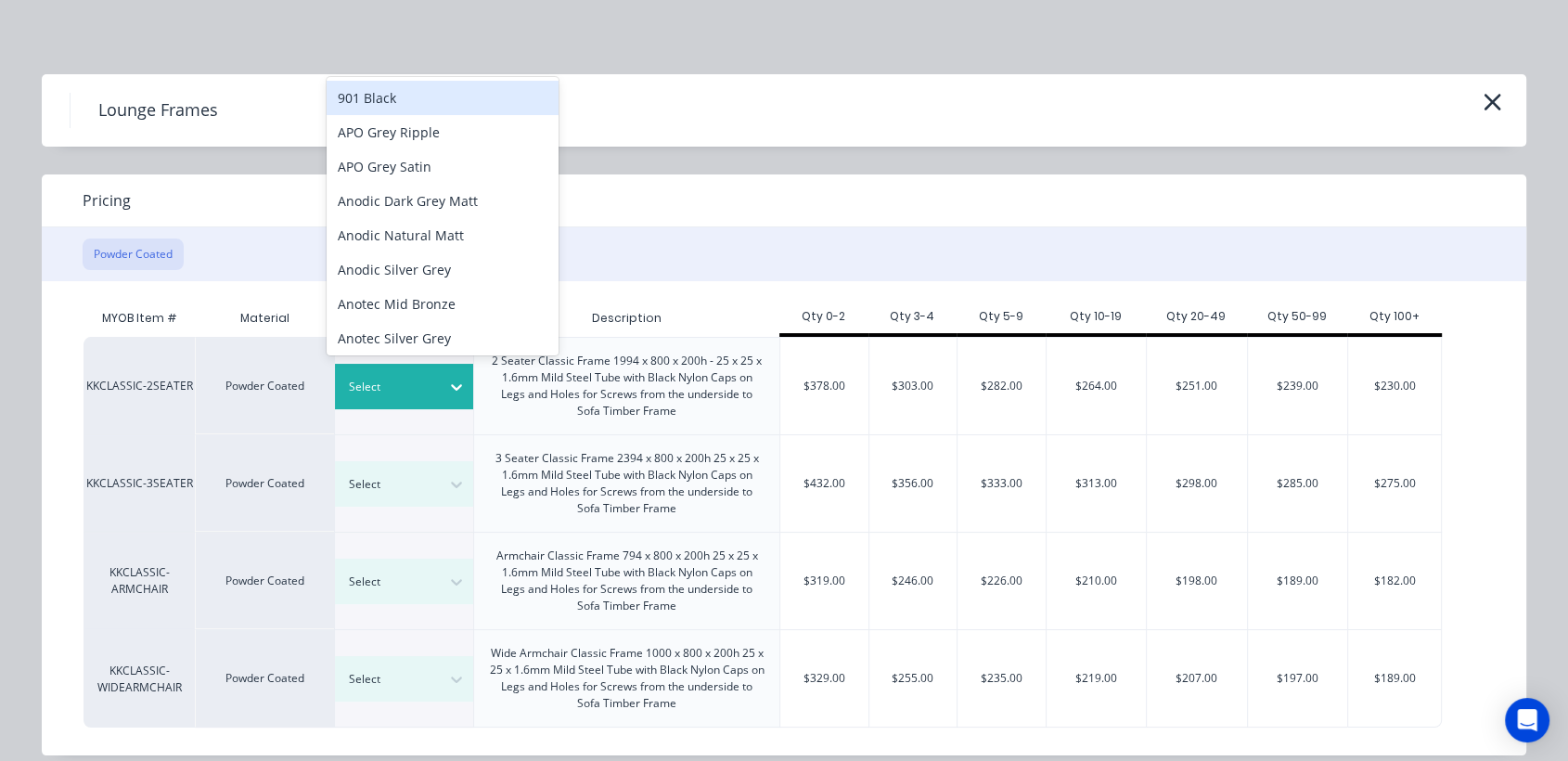
click at [421, 377] on div at bounding box center [391, 387] width 84 height 21
type input "textu"
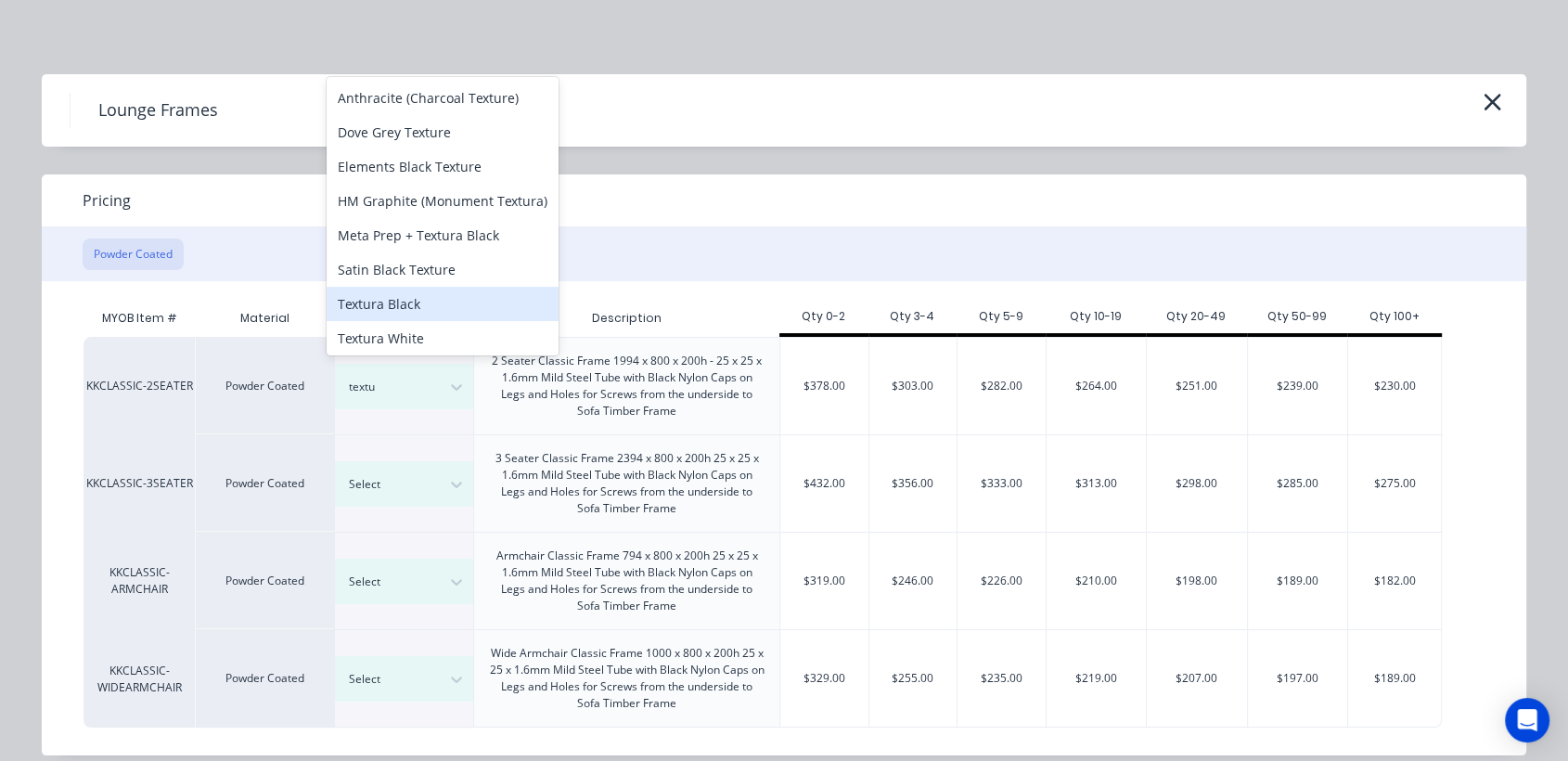
click at [472, 316] on div "Textura Black" at bounding box center [442, 304] width 232 height 35
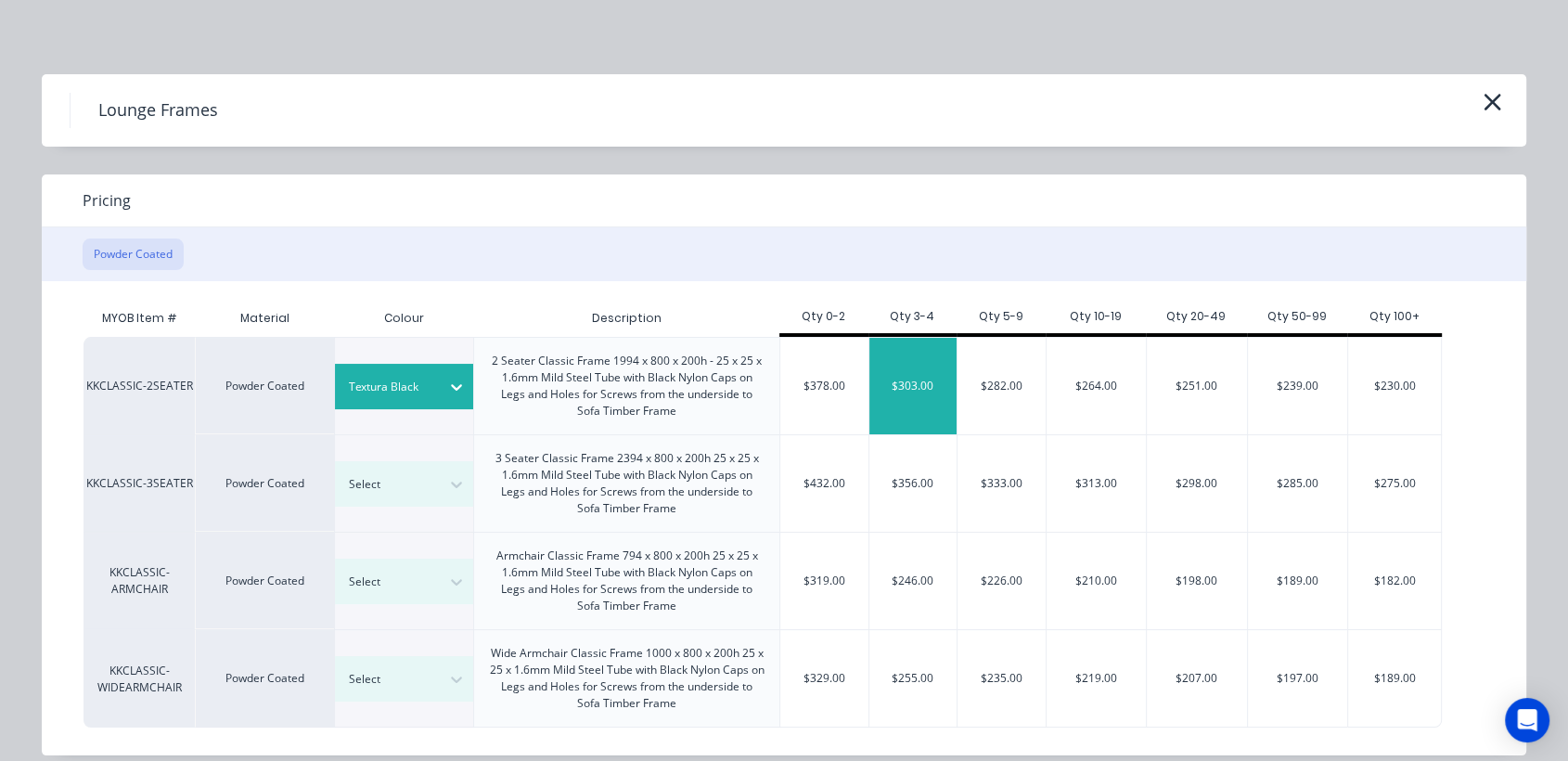
click at [915, 388] on div "$303.00" at bounding box center [913, 386] width 88 height 97
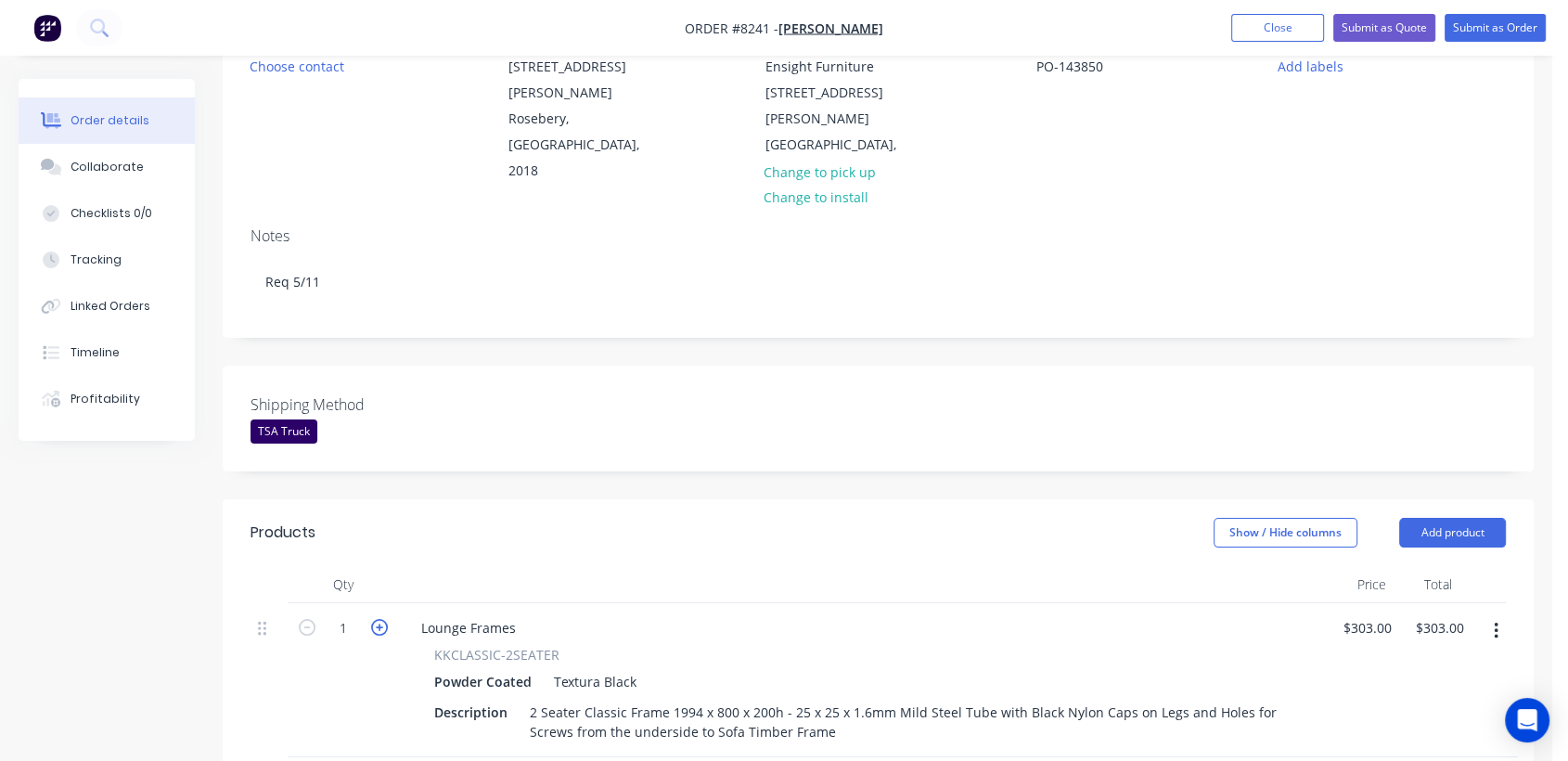
click at [383, 619] on icon "button" at bounding box center [379, 627] width 17 height 17
type input "2"
type input "$606.00"
click at [382, 619] on icon "button" at bounding box center [379, 627] width 17 height 17
type input "3"
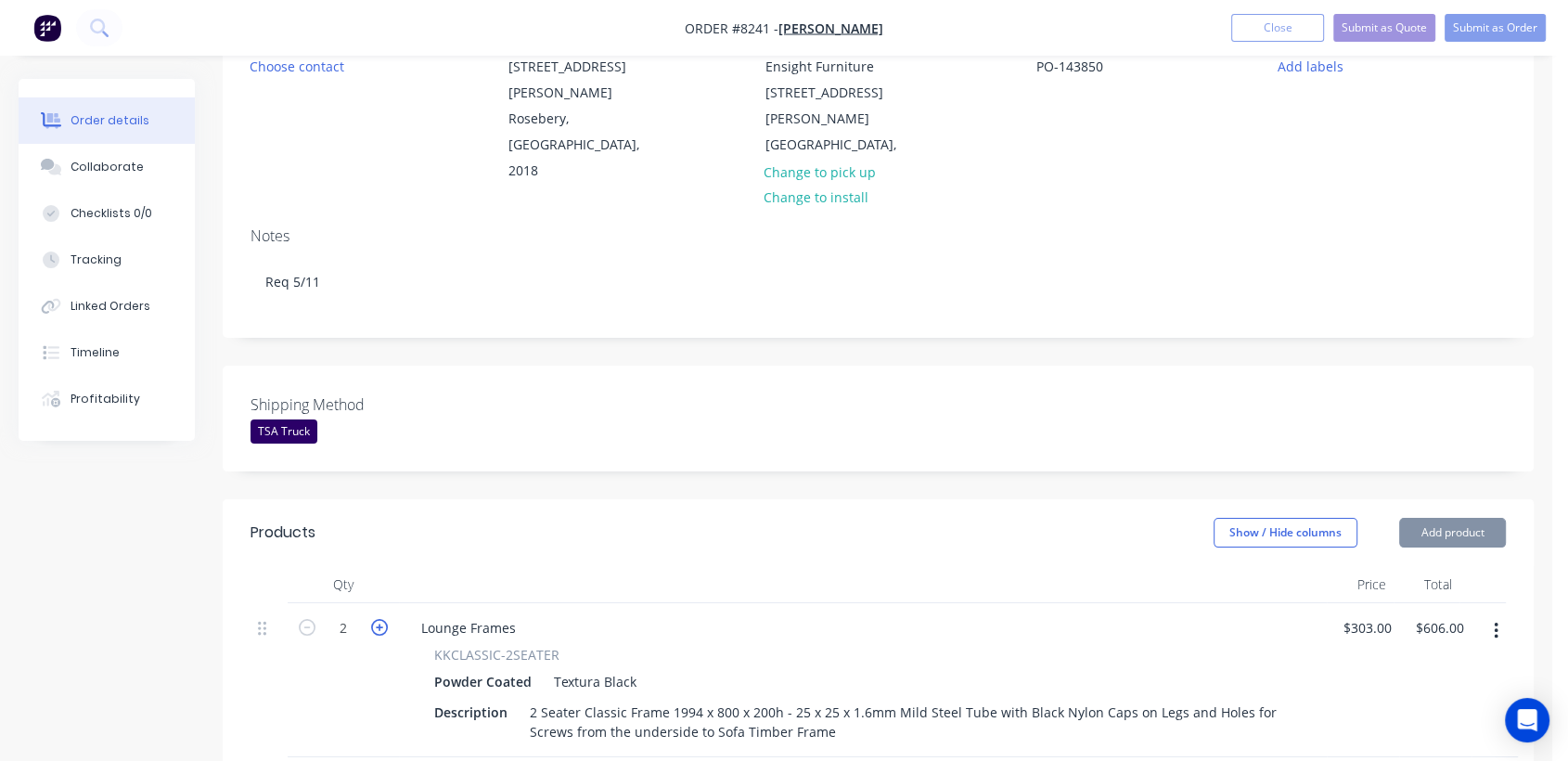
type input "$909.00"
click at [382, 619] on icon "button" at bounding box center [379, 627] width 17 height 17
type input "4"
type input "$1,212.00"
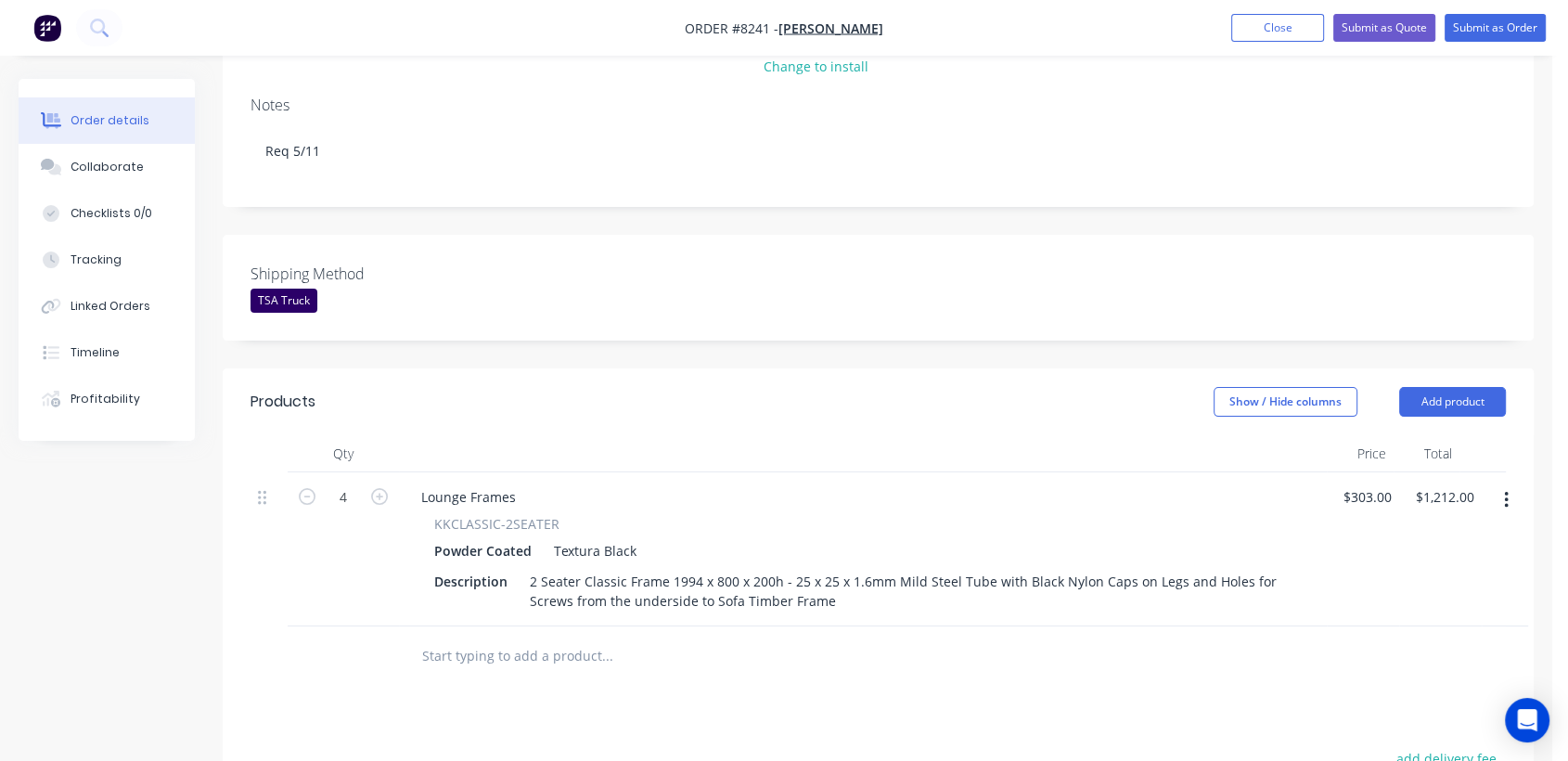
scroll to position [334, 0]
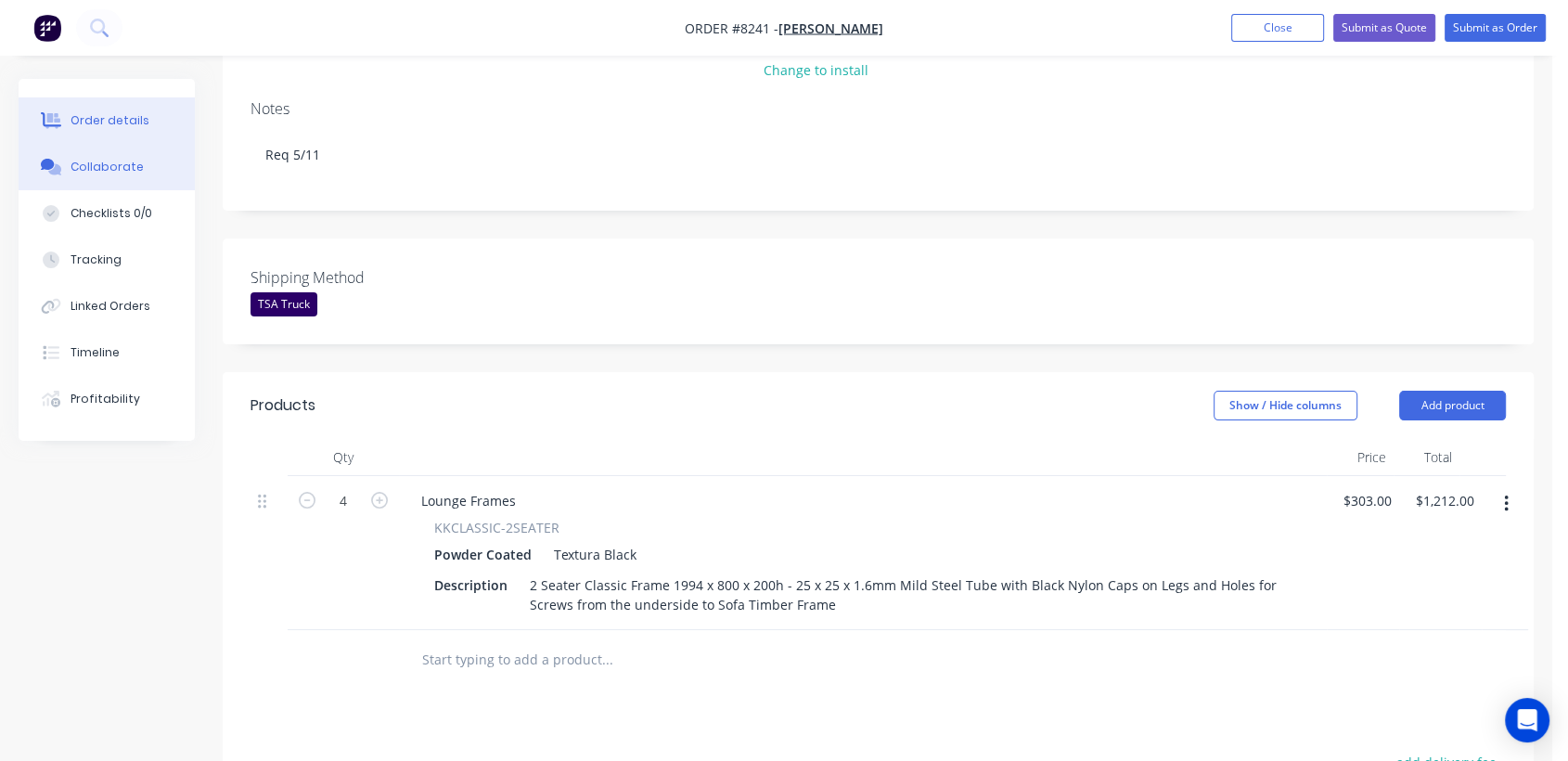
click at [137, 170] on button "Collaborate" at bounding box center [107, 167] width 177 height 46
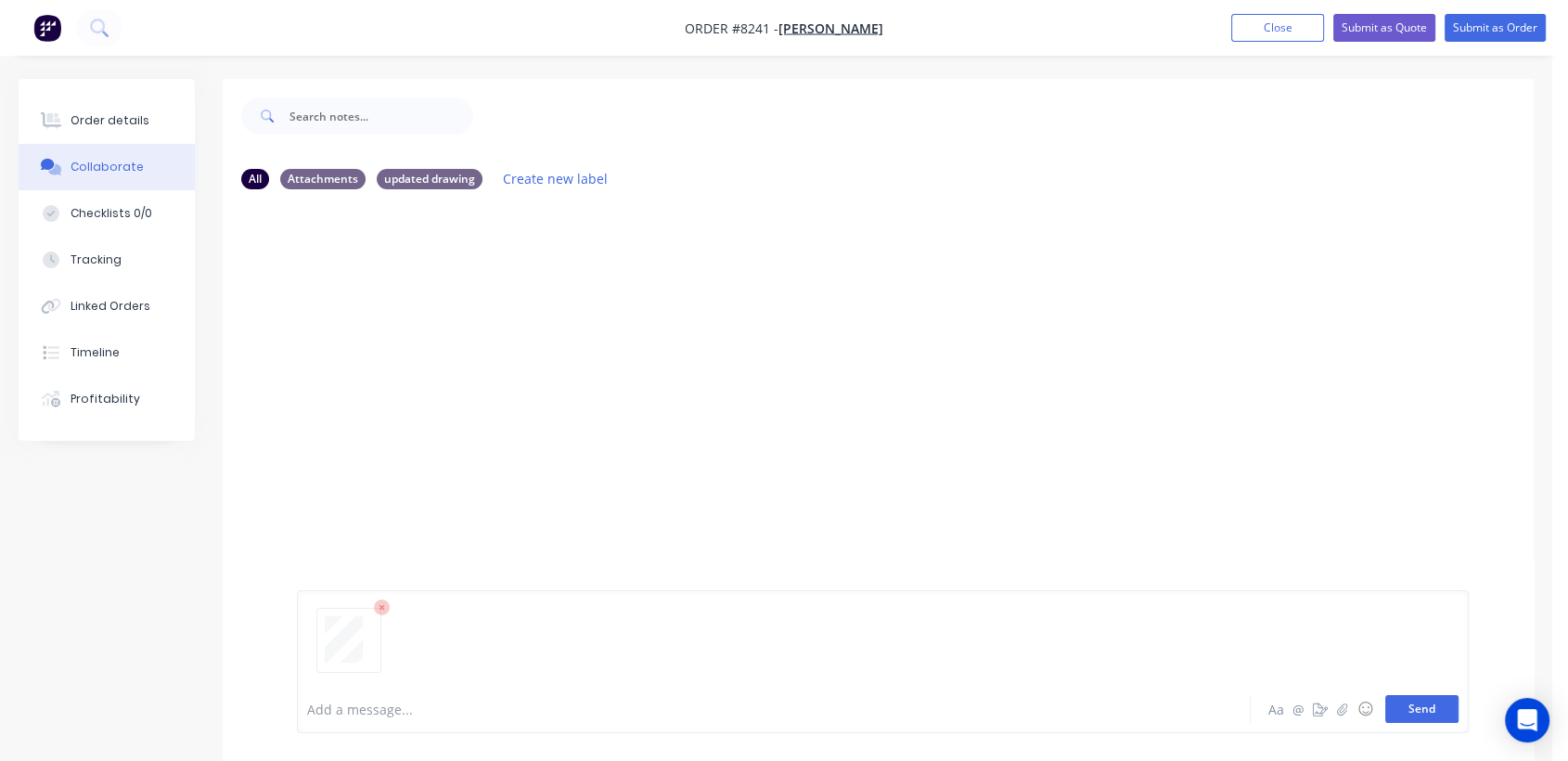
click at [1403, 710] on button "Send" at bounding box center [1422, 709] width 73 height 28
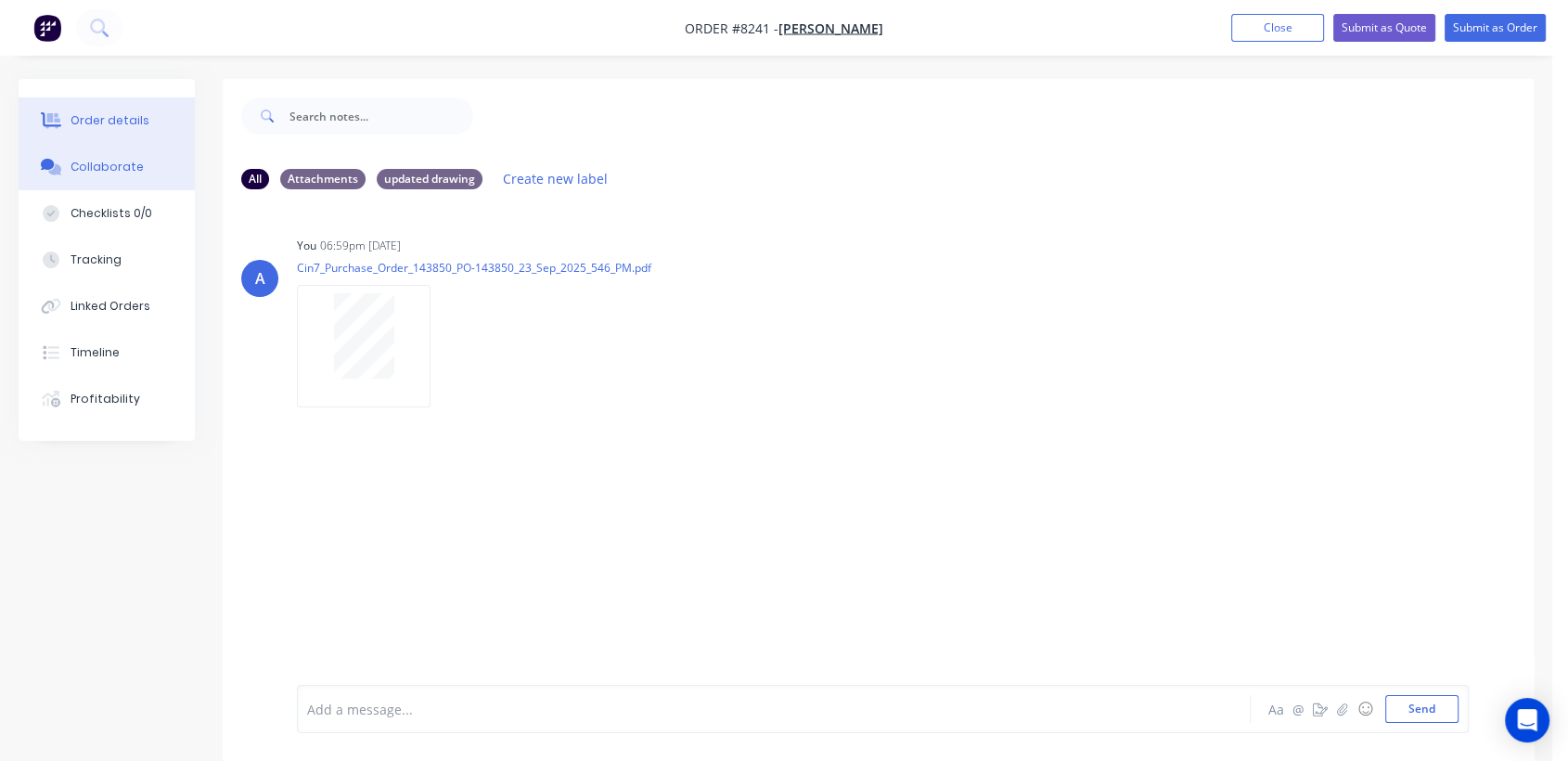
click at [133, 113] on div "Order details" at bounding box center [110, 120] width 79 height 17
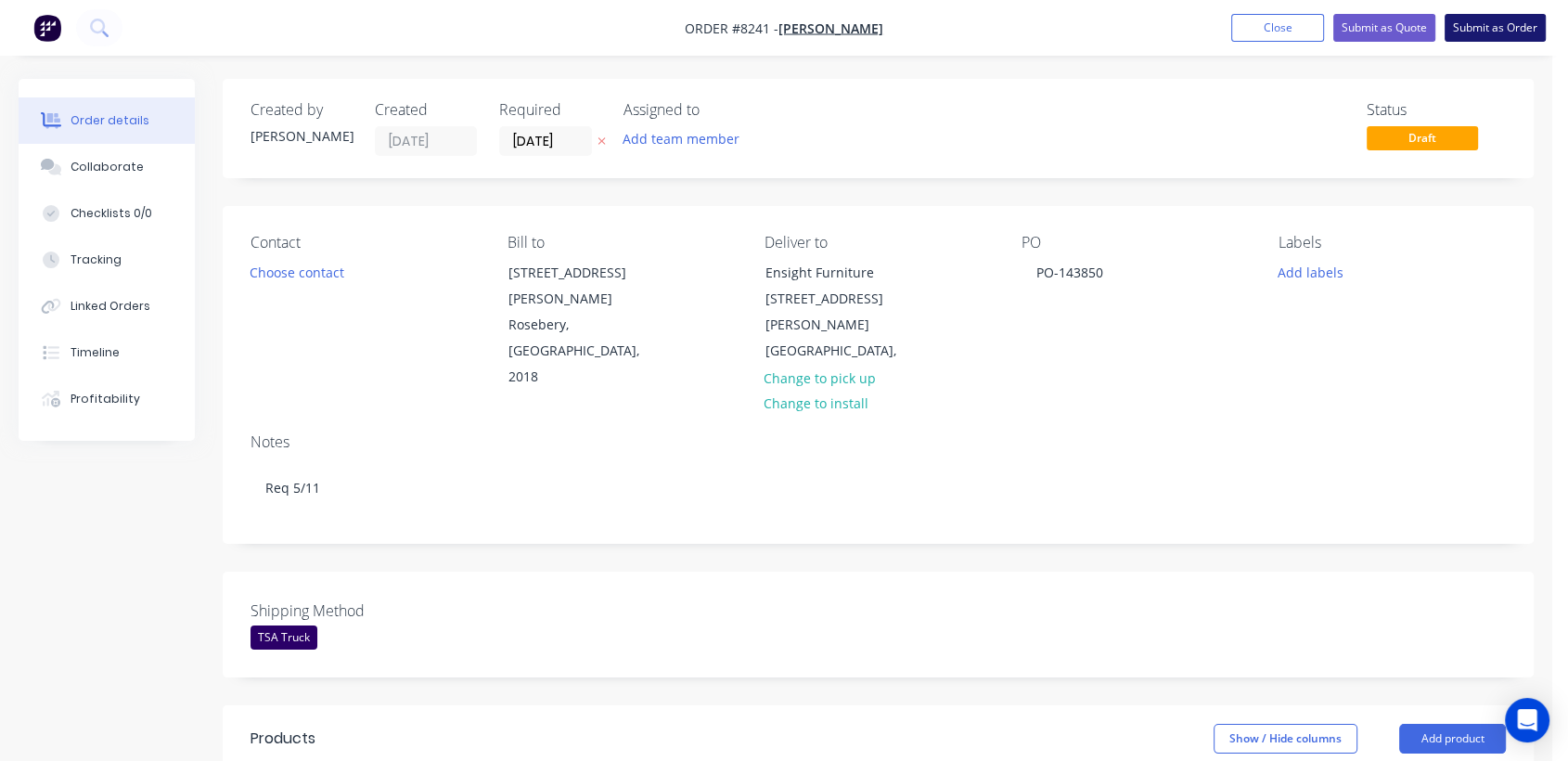
click at [1485, 28] on button "Submit as Order" at bounding box center [1495, 28] width 102 height 28
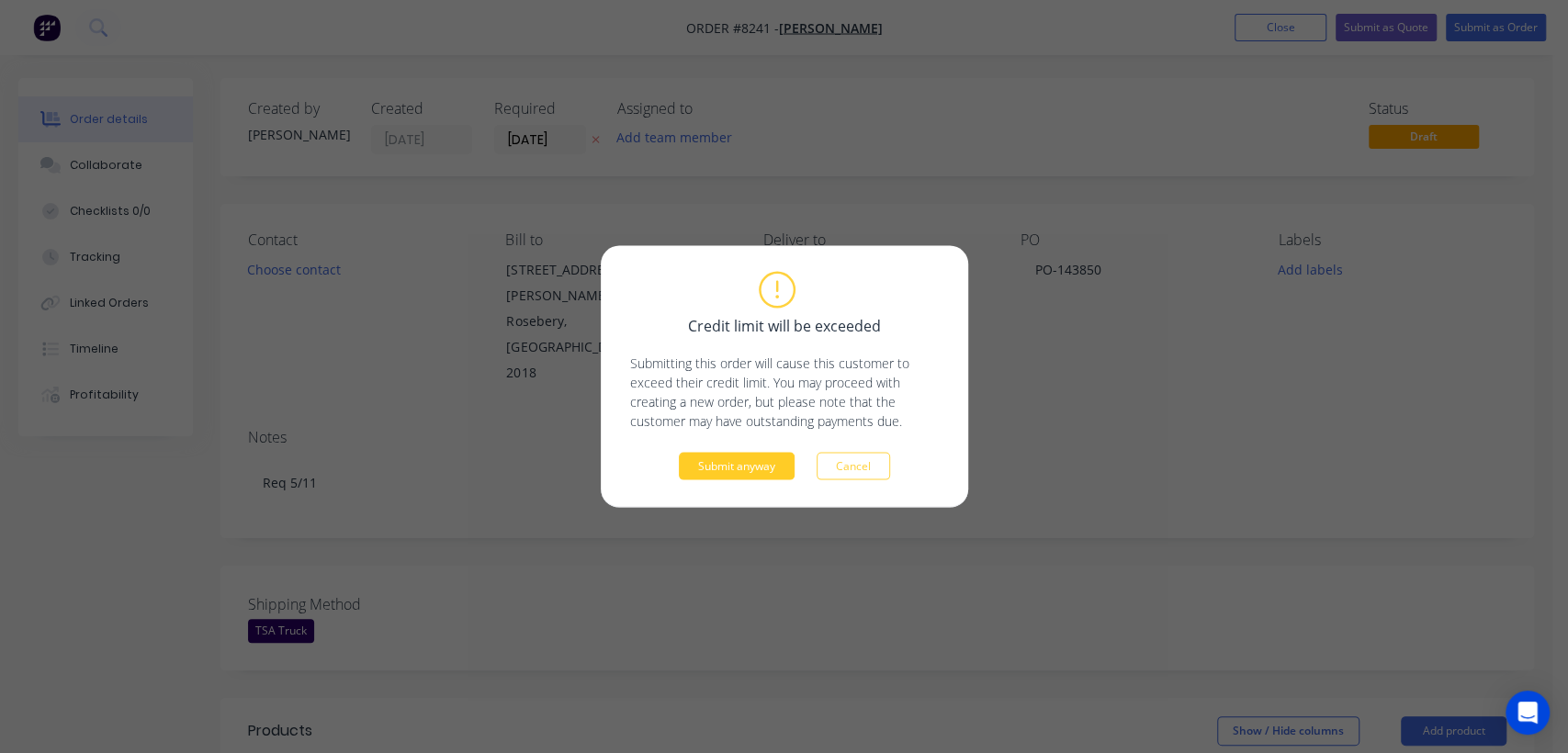
click at [770, 468] on button "Submit anyway" at bounding box center [737, 467] width 115 height 27
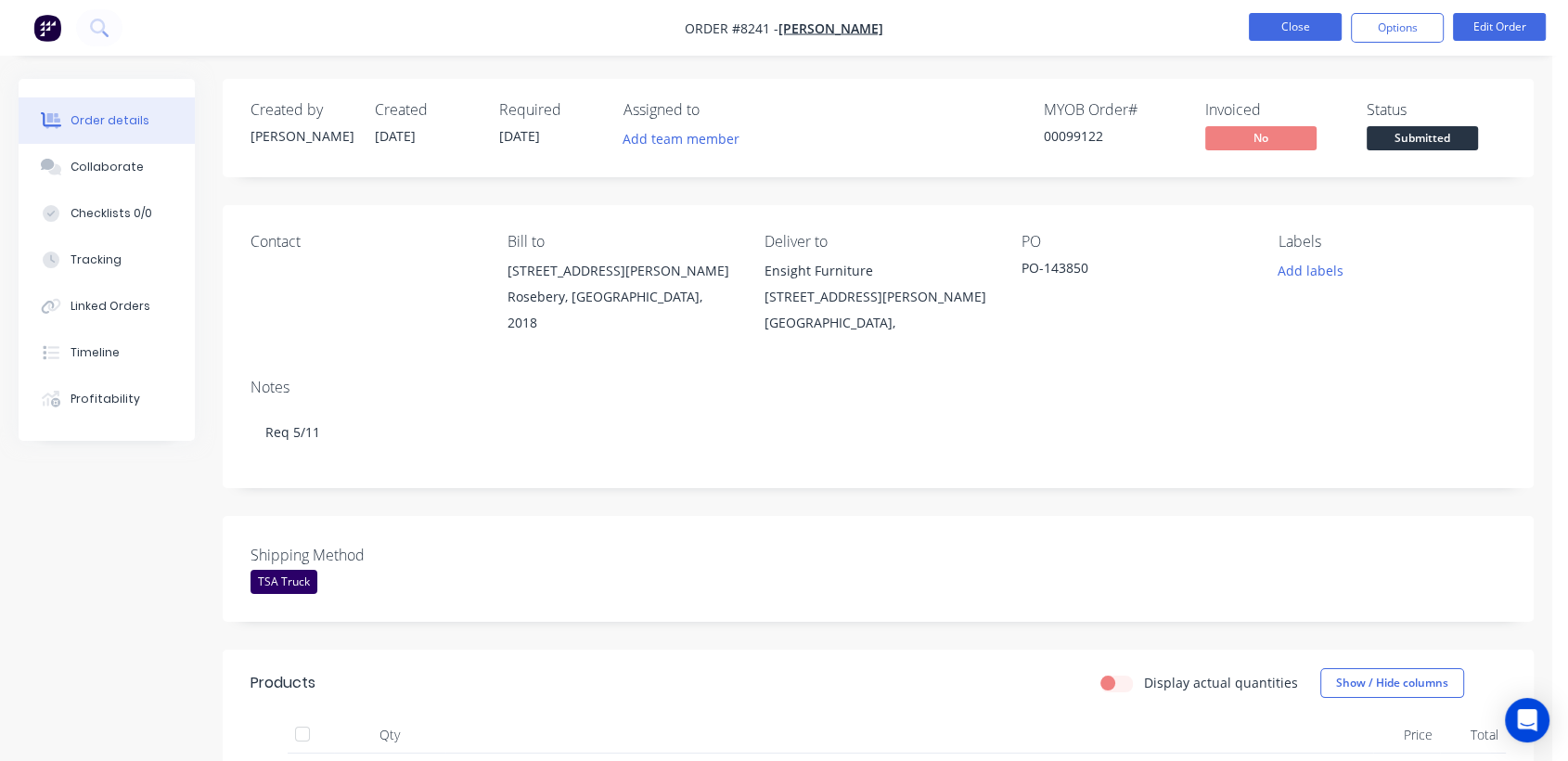
click at [1326, 32] on button "Close" at bounding box center [1296, 27] width 93 height 28
